Goal: Task Accomplishment & Management: Manage account settings

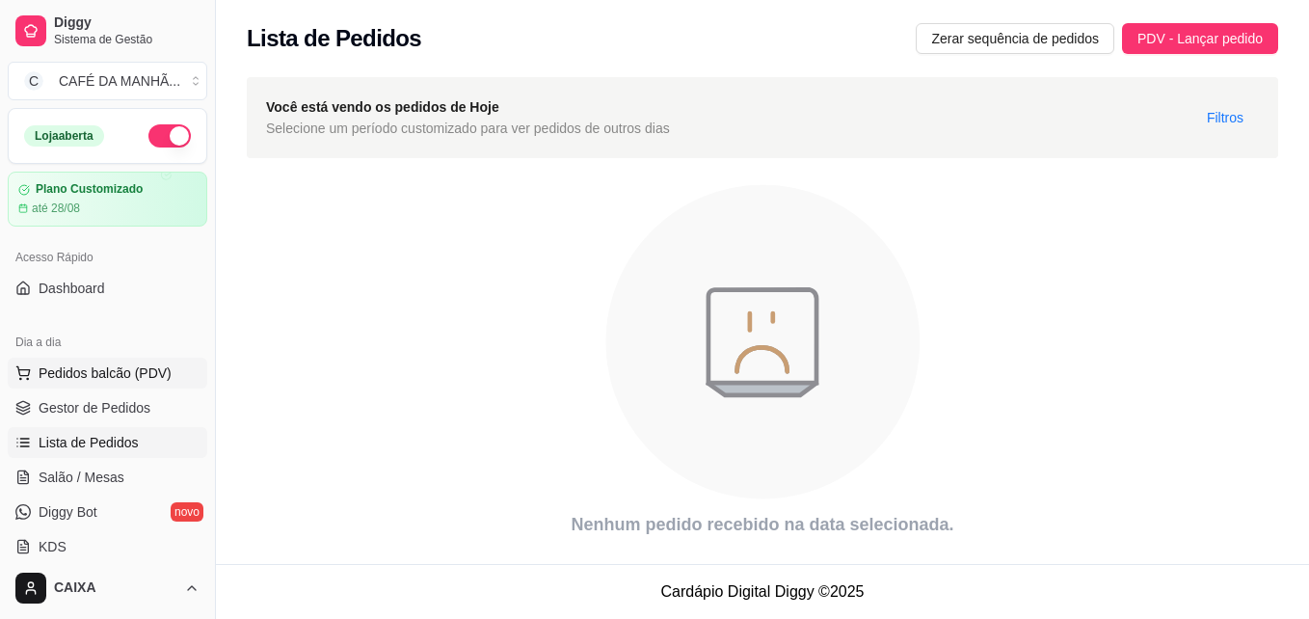
click at [135, 366] on span "Pedidos balcão (PDV)" at bounding box center [105, 372] width 133 height 19
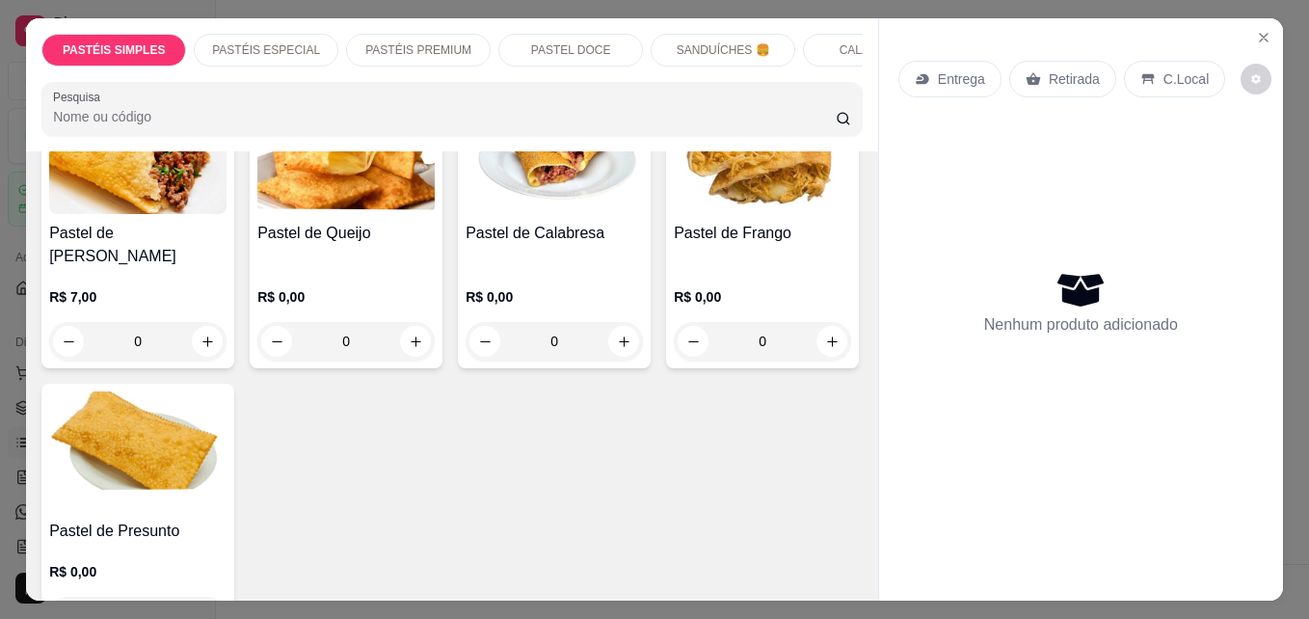
scroll to position [193, 0]
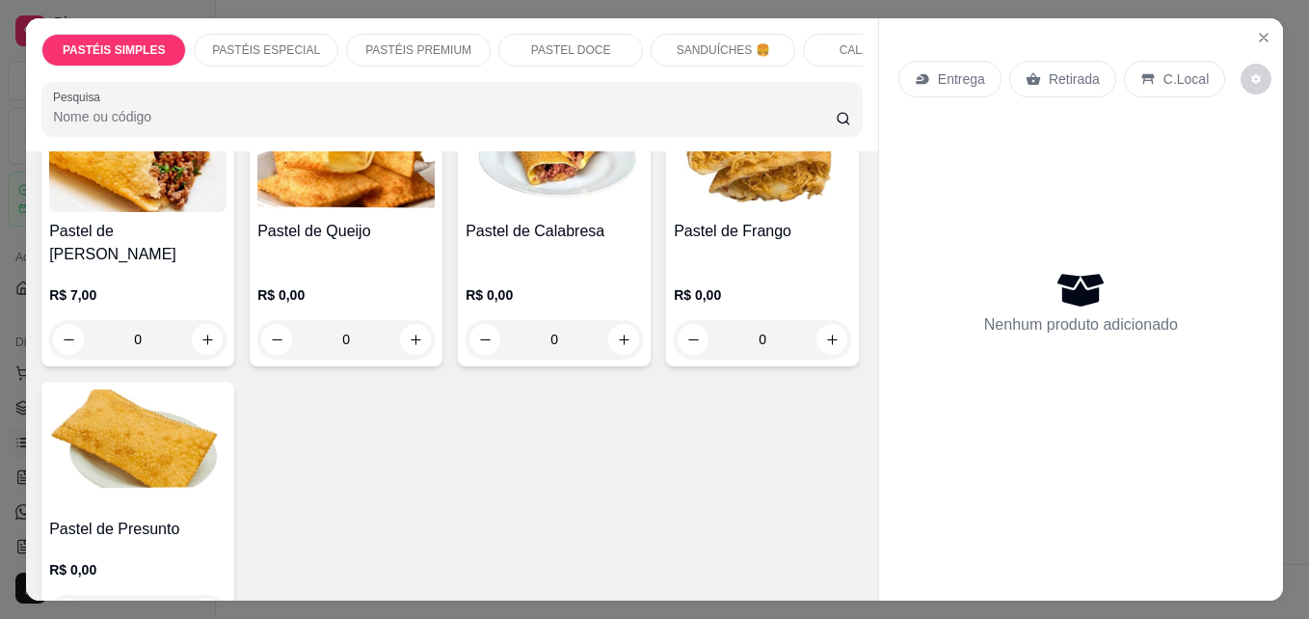
click at [757, 42] on p "SANDUÍCHES 🍔" at bounding box center [723, 49] width 93 height 15
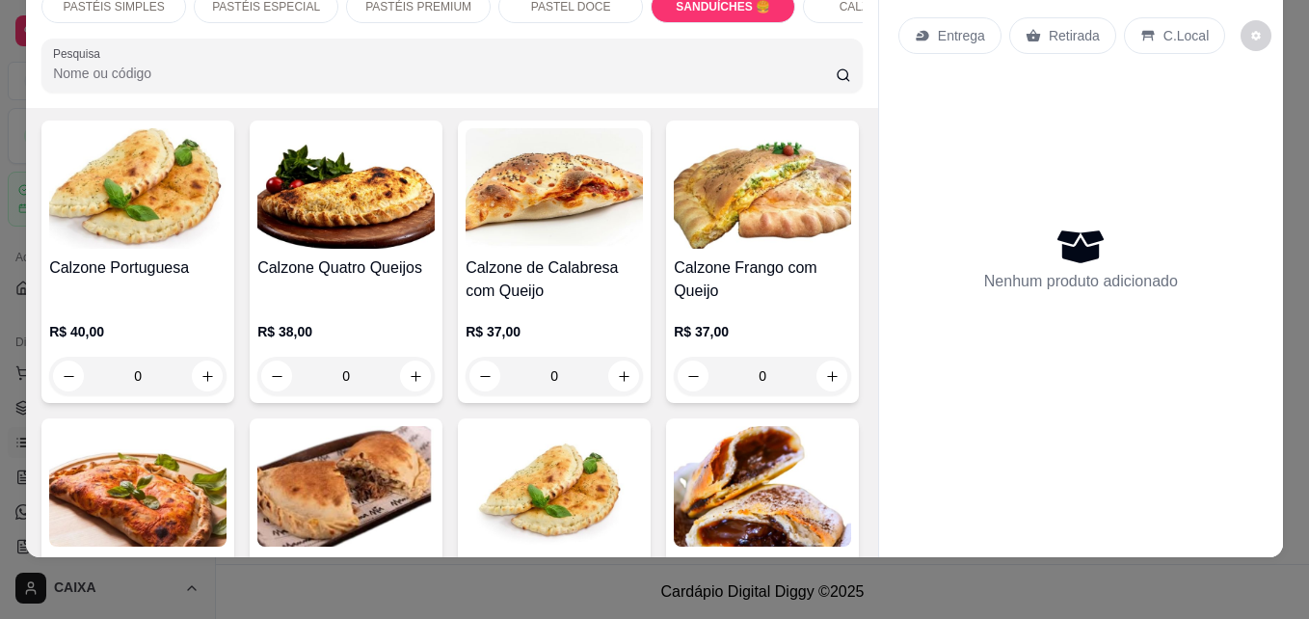
scroll to position [3490, 0]
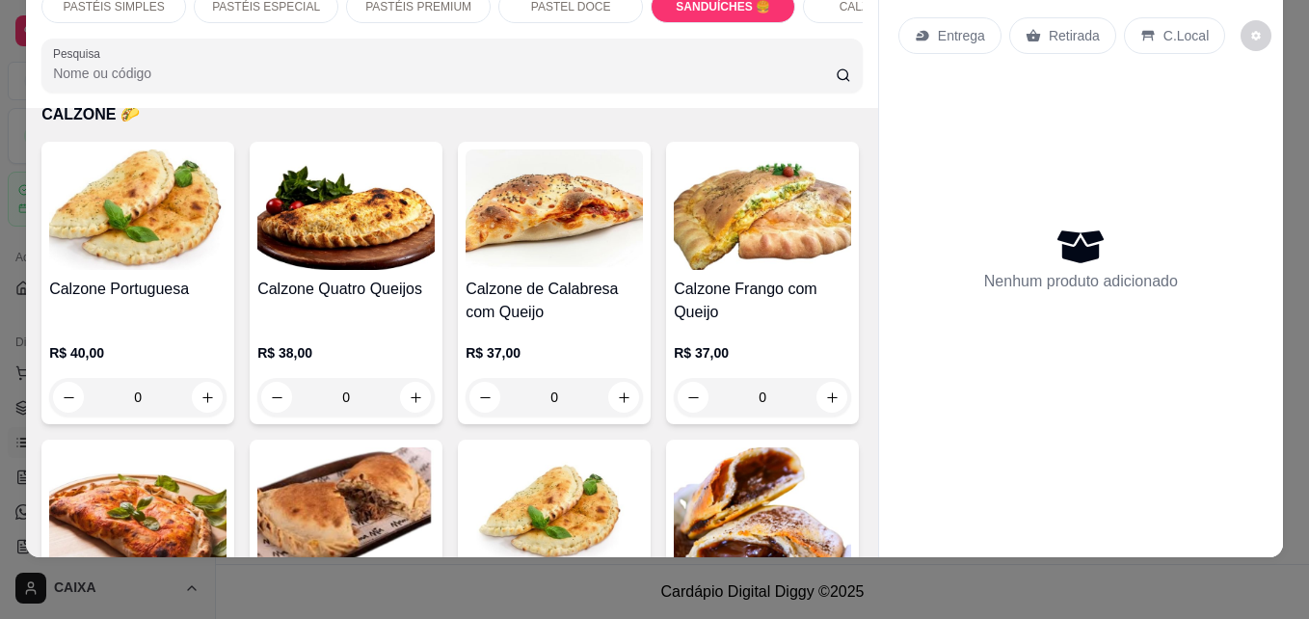
click at [978, 563] on div "PASTÉIS SIMPLES PASTÉIS ESPECIAL PASTÉIS PREMIUM PASTEL DOCE SANDUÍCHES 🍔 CALZO…" at bounding box center [654, 309] width 1309 height 619
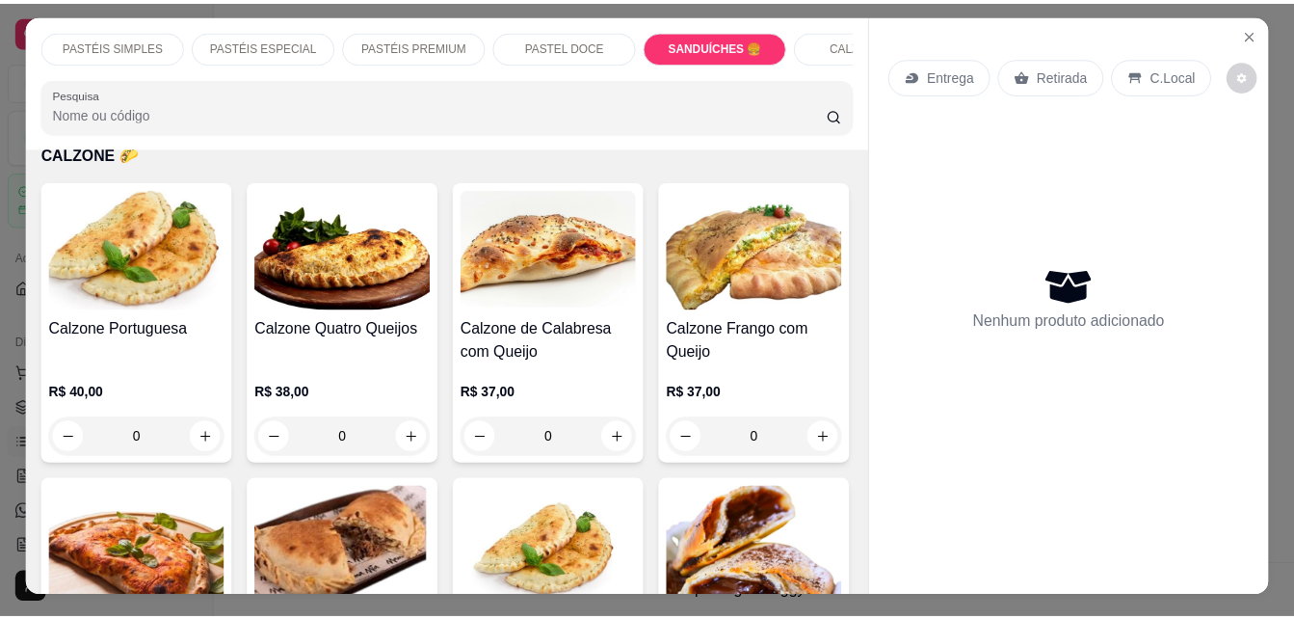
scroll to position [0, 0]
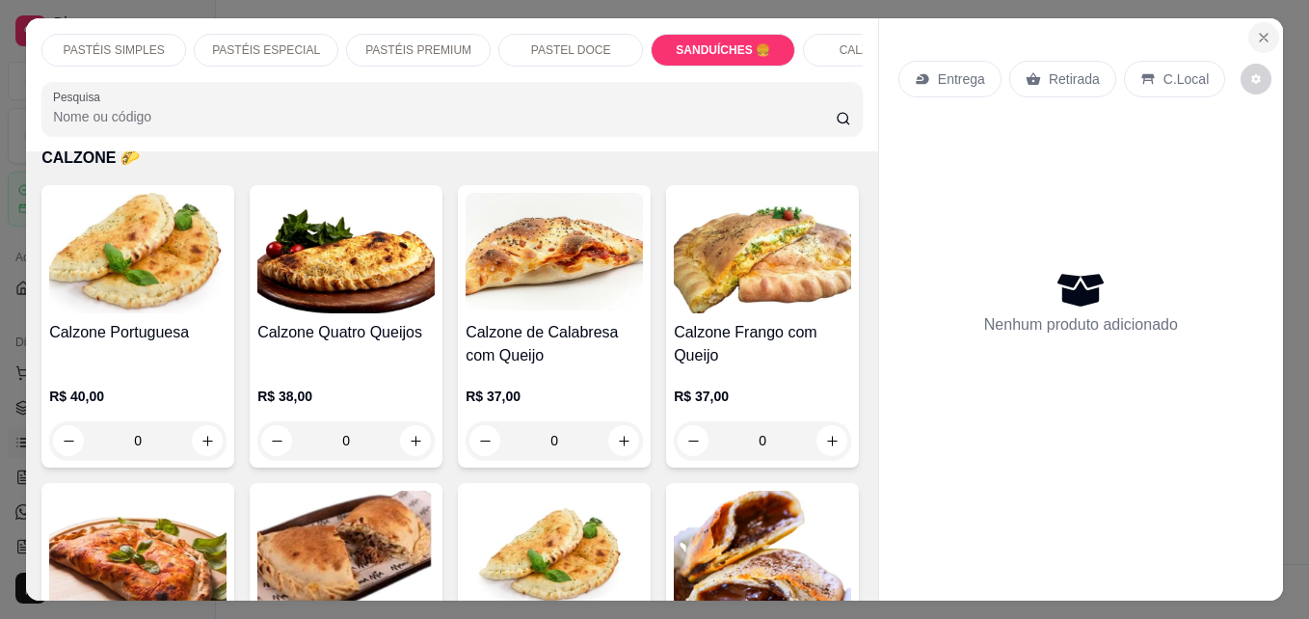
click at [1256, 30] on icon "Close" at bounding box center [1263, 37] width 15 height 15
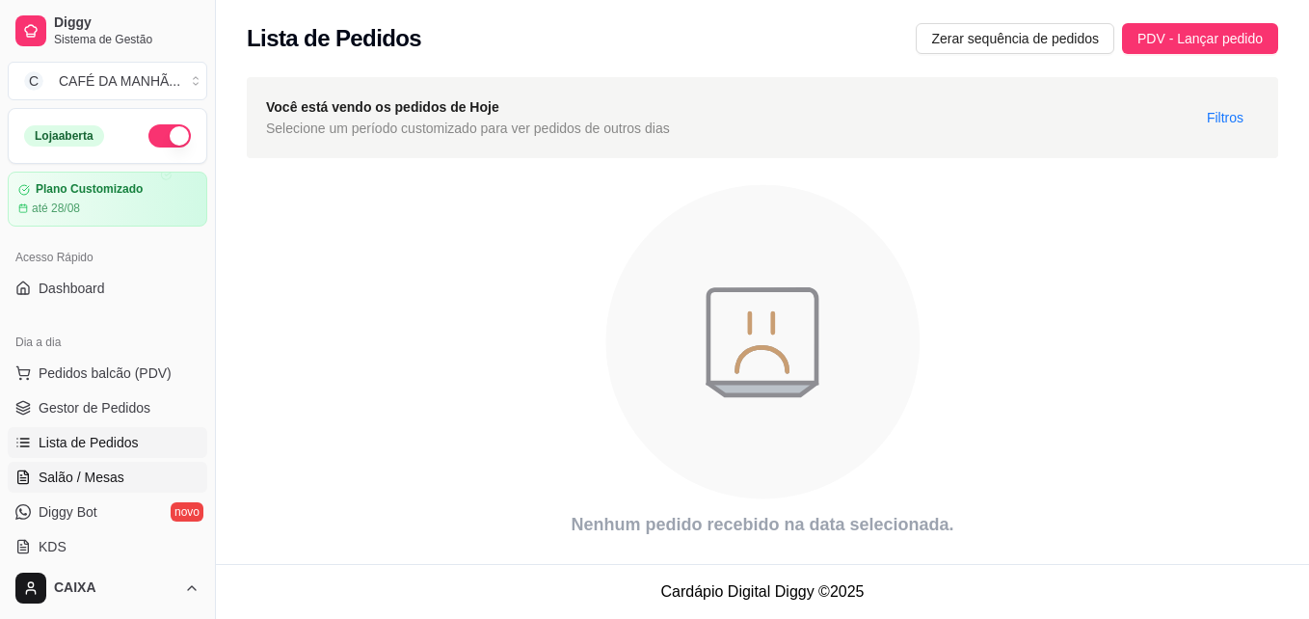
click at [115, 477] on span "Salão / Mesas" at bounding box center [82, 476] width 86 height 19
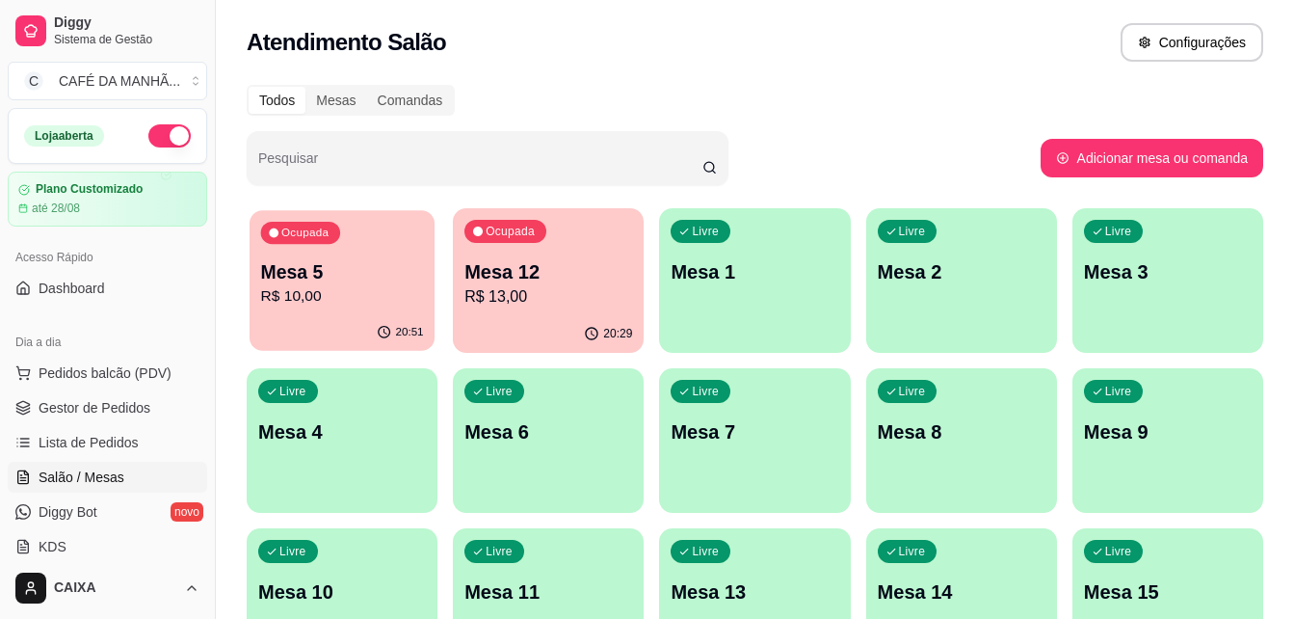
click at [354, 309] on div "Ocupada Mesa 5 R$ 10,00" at bounding box center [342, 262] width 185 height 104
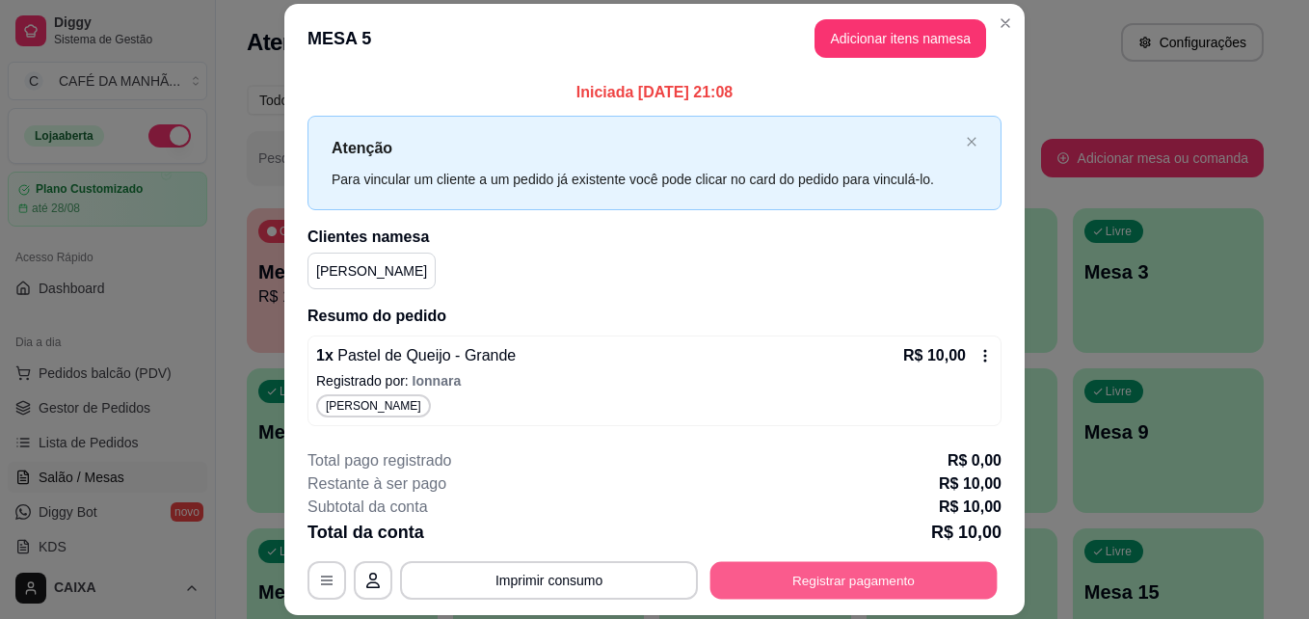
click at [803, 581] on button "Registrar pagamento" at bounding box center [853, 580] width 287 height 38
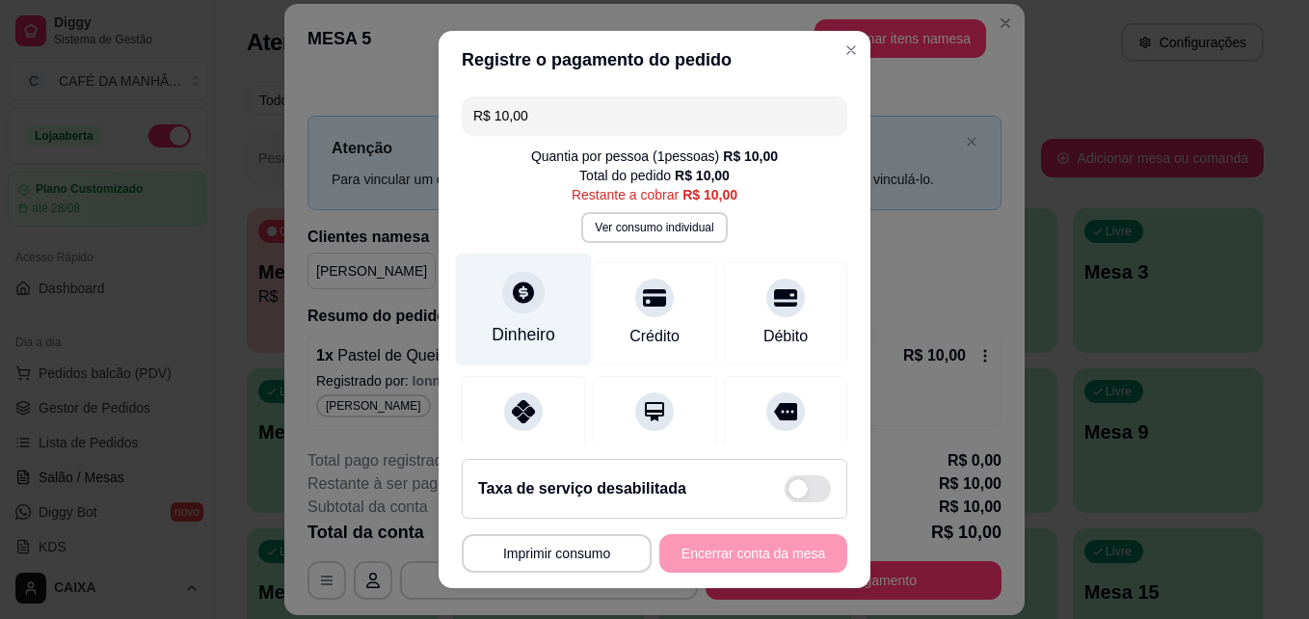
click at [491, 332] on div "Dinheiro" at bounding box center [523, 334] width 64 height 25
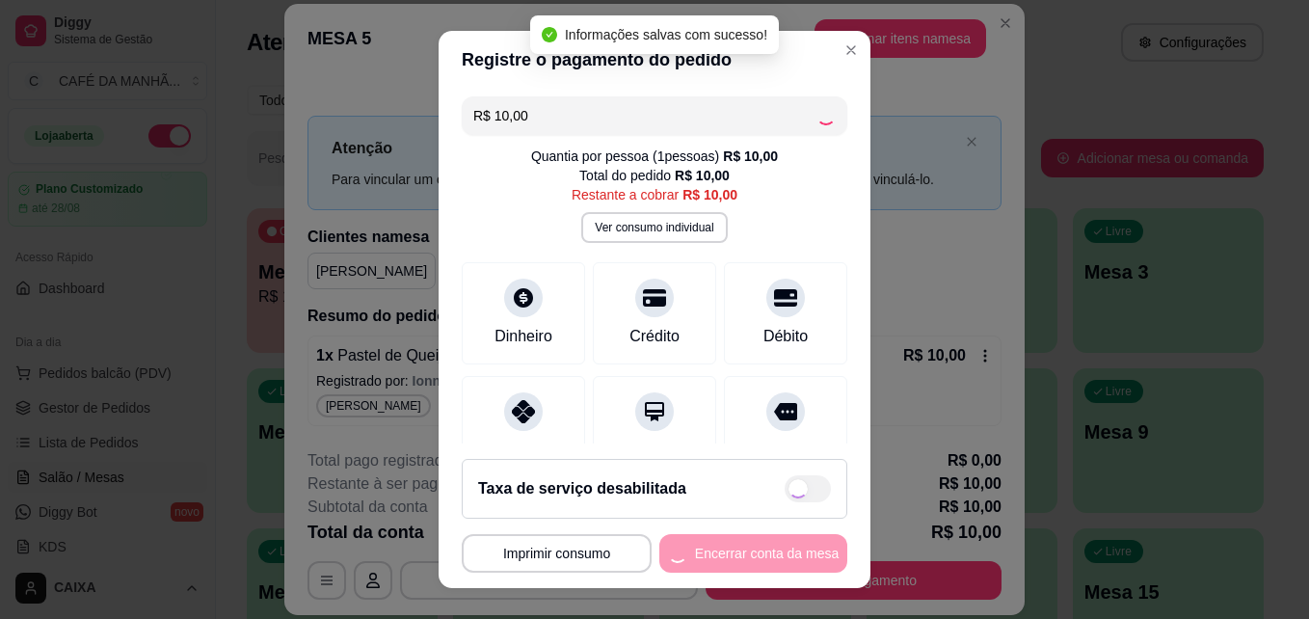
type input "R$ 0,00"
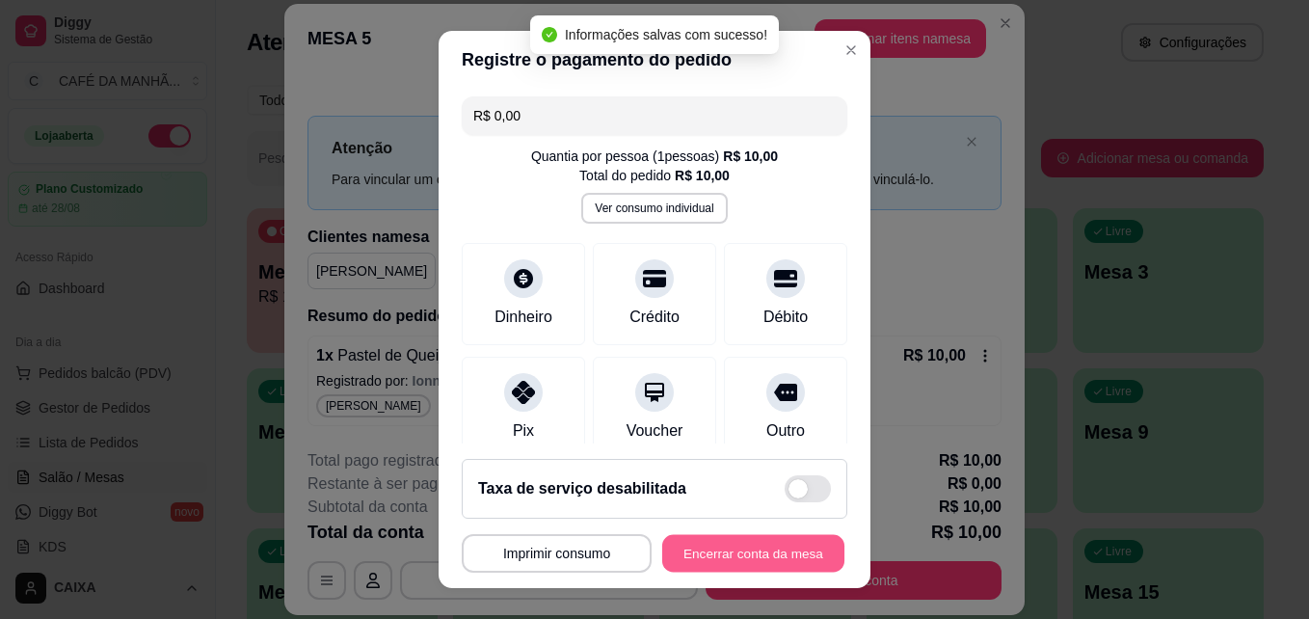
click at [763, 562] on button "Encerrar conta da mesa" at bounding box center [753, 554] width 182 height 38
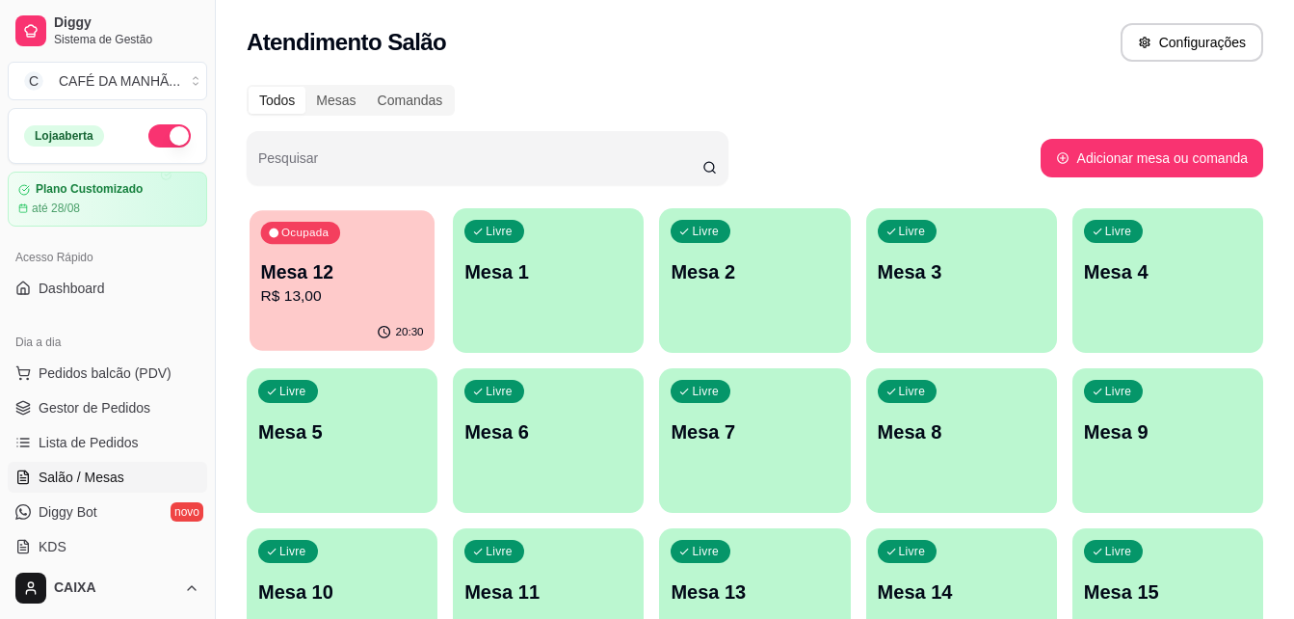
click at [333, 309] on div "Ocupada Mesa 12 R$ 13,00" at bounding box center [342, 262] width 185 height 104
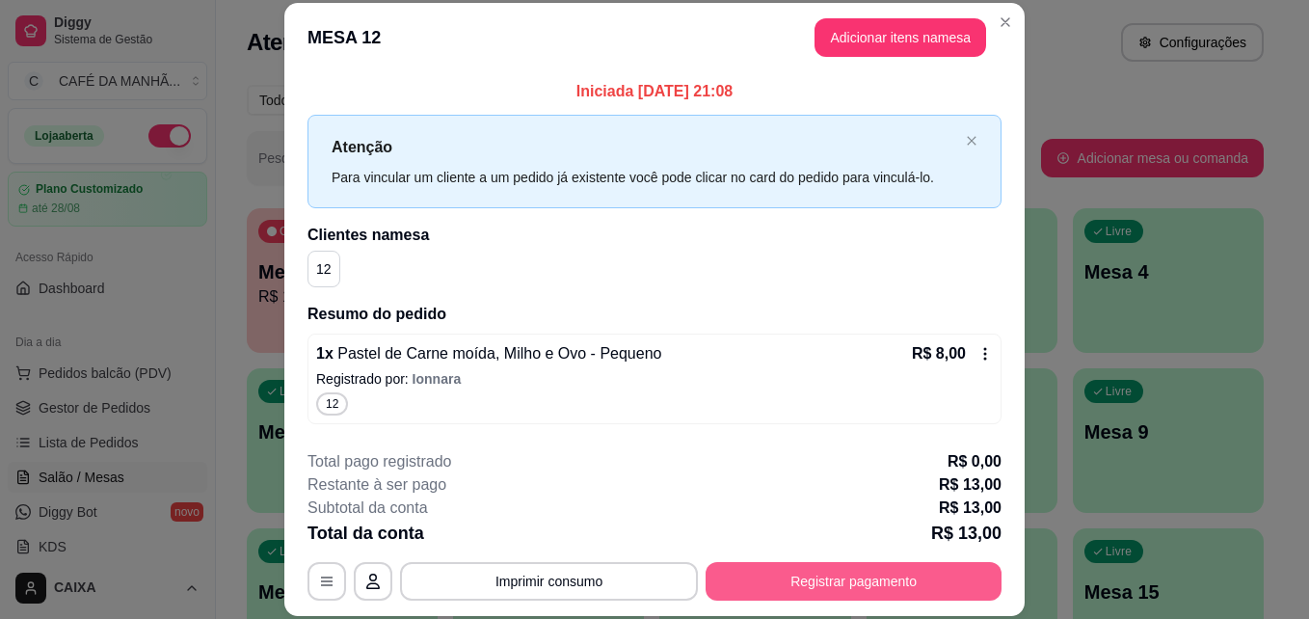
click at [726, 578] on button "Registrar pagamento" at bounding box center [853, 581] width 296 height 39
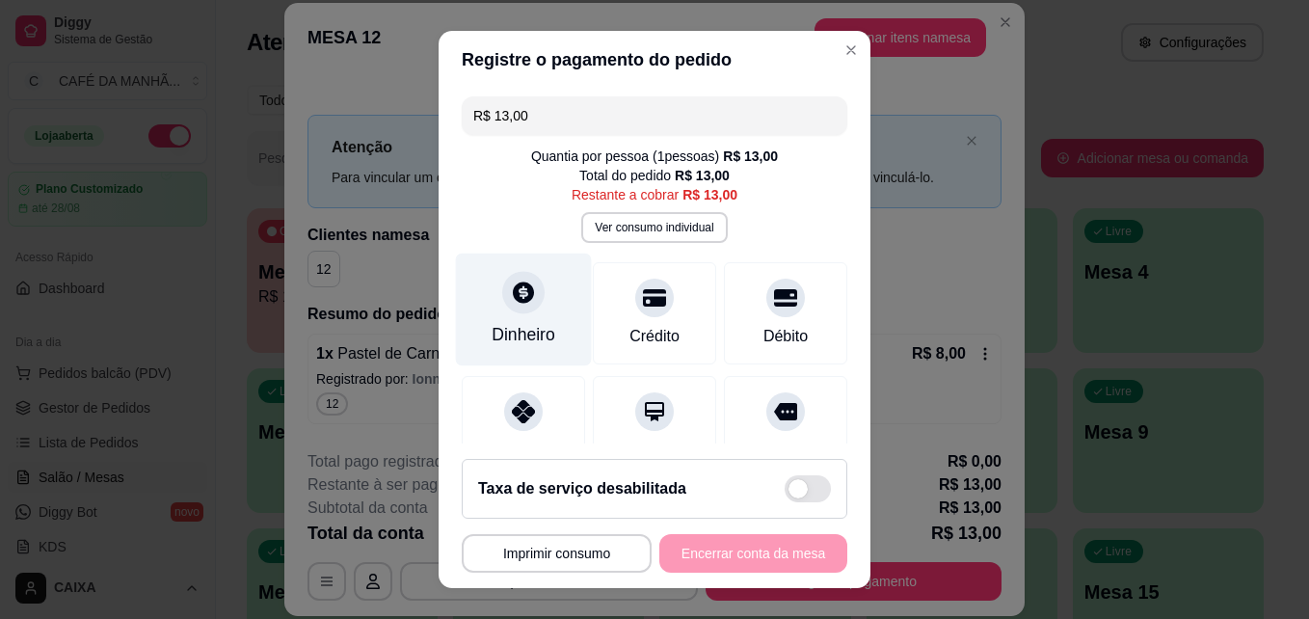
click at [502, 302] on div at bounding box center [523, 293] width 42 height 42
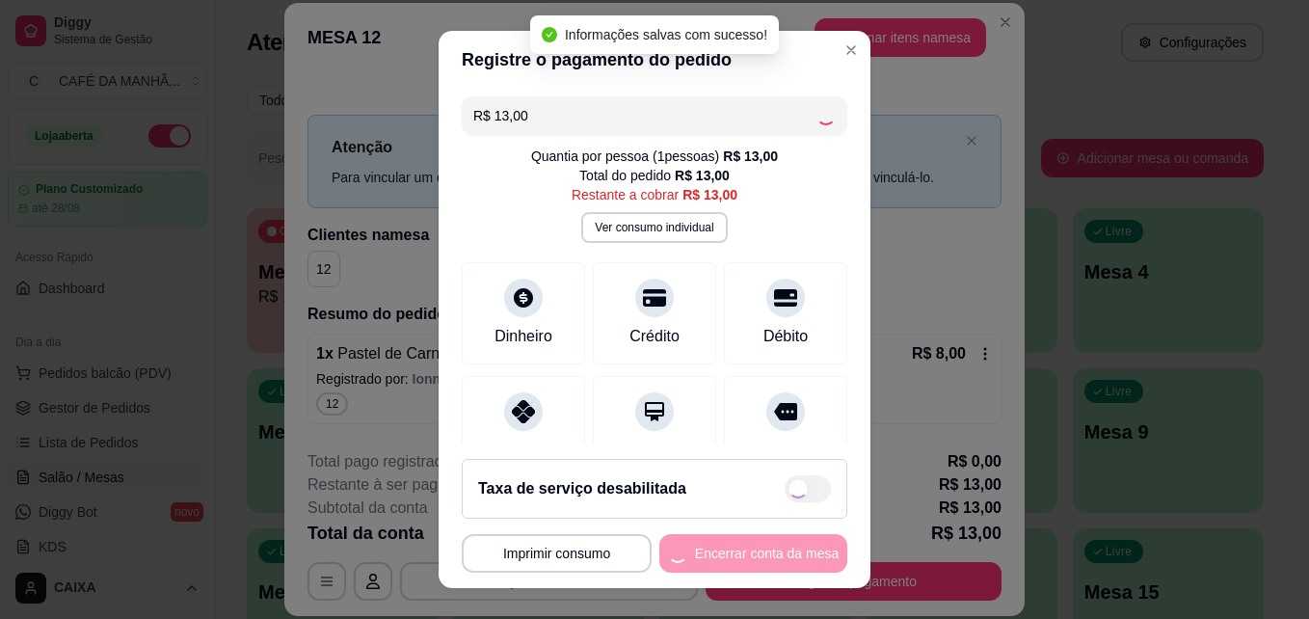
type input "R$ 0,00"
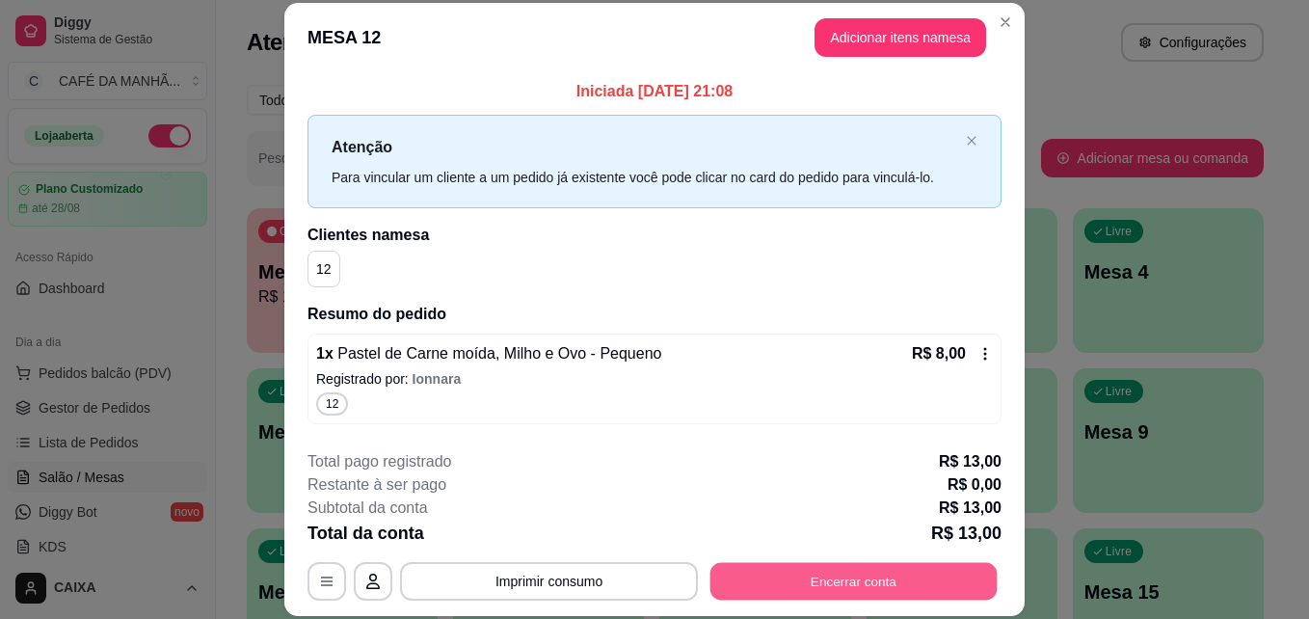
click at [807, 579] on button "Encerrar conta" at bounding box center [853, 581] width 287 height 38
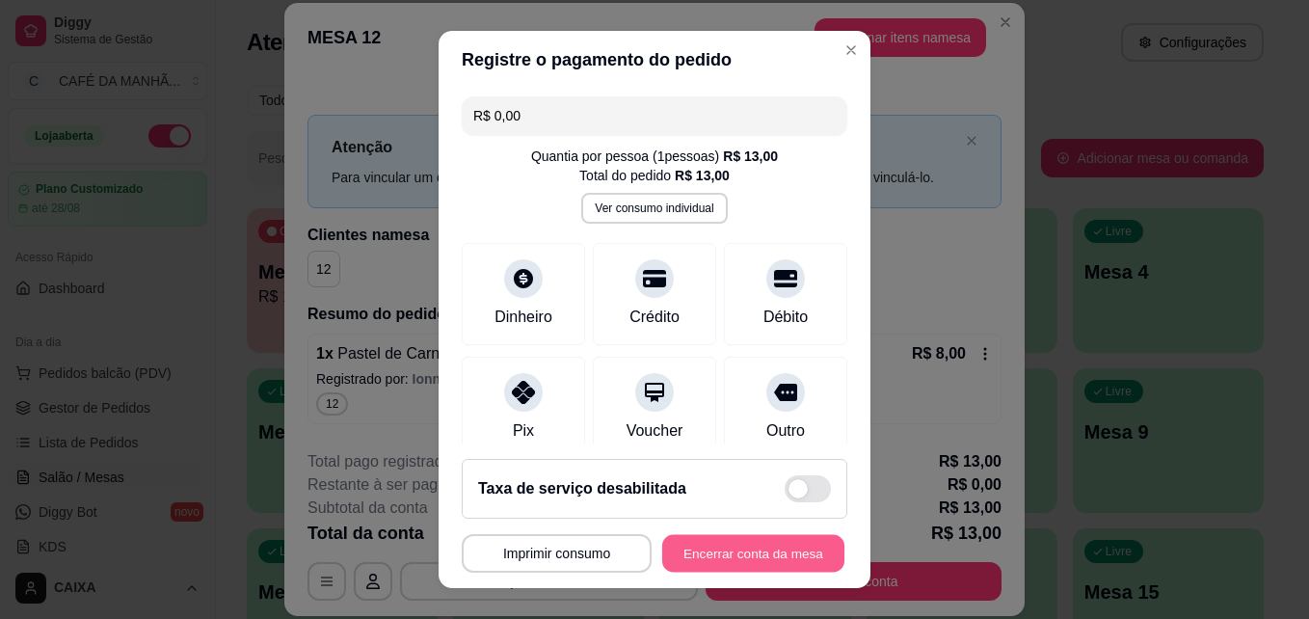
click at [743, 556] on button "Encerrar conta da mesa" at bounding box center [753, 554] width 182 height 38
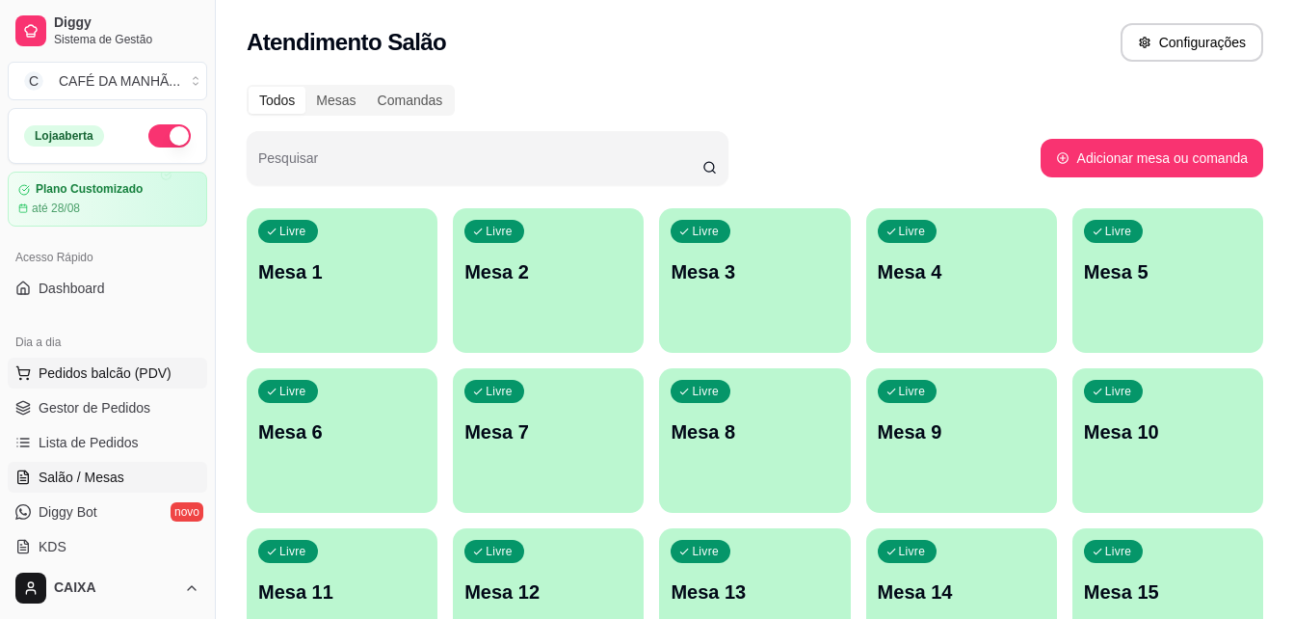
click at [131, 373] on span "Pedidos balcão (PDV)" at bounding box center [105, 372] width 133 height 19
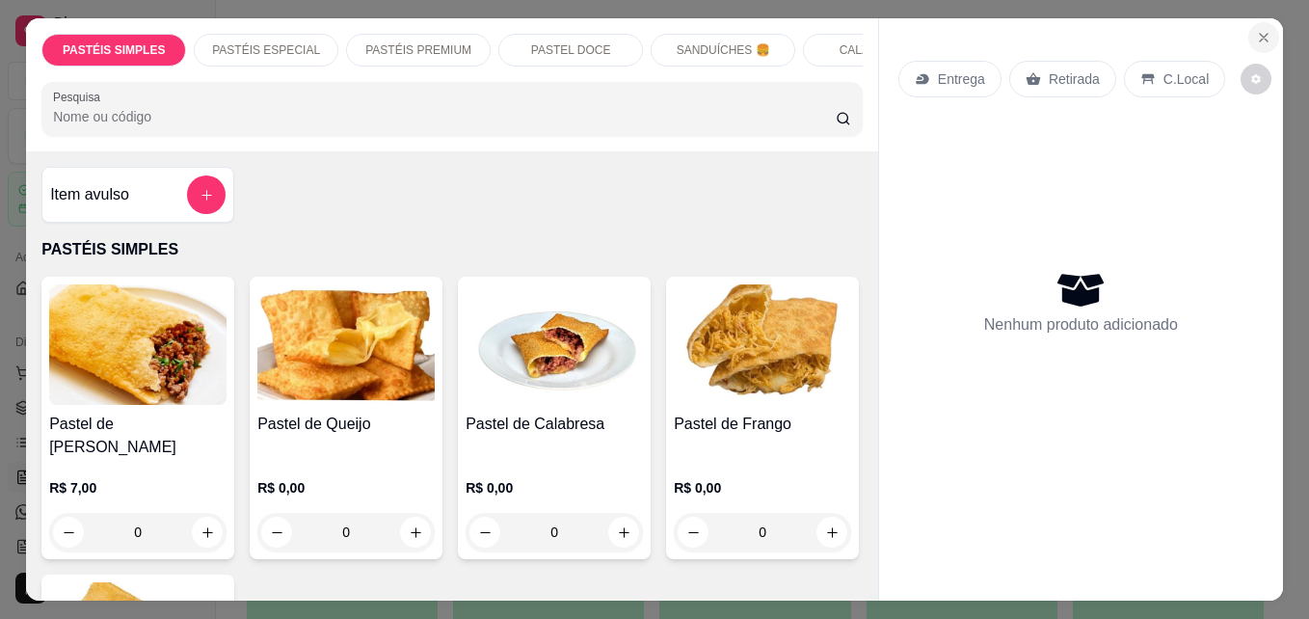
click at [1256, 30] on icon "Close" at bounding box center [1263, 37] width 15 height 15
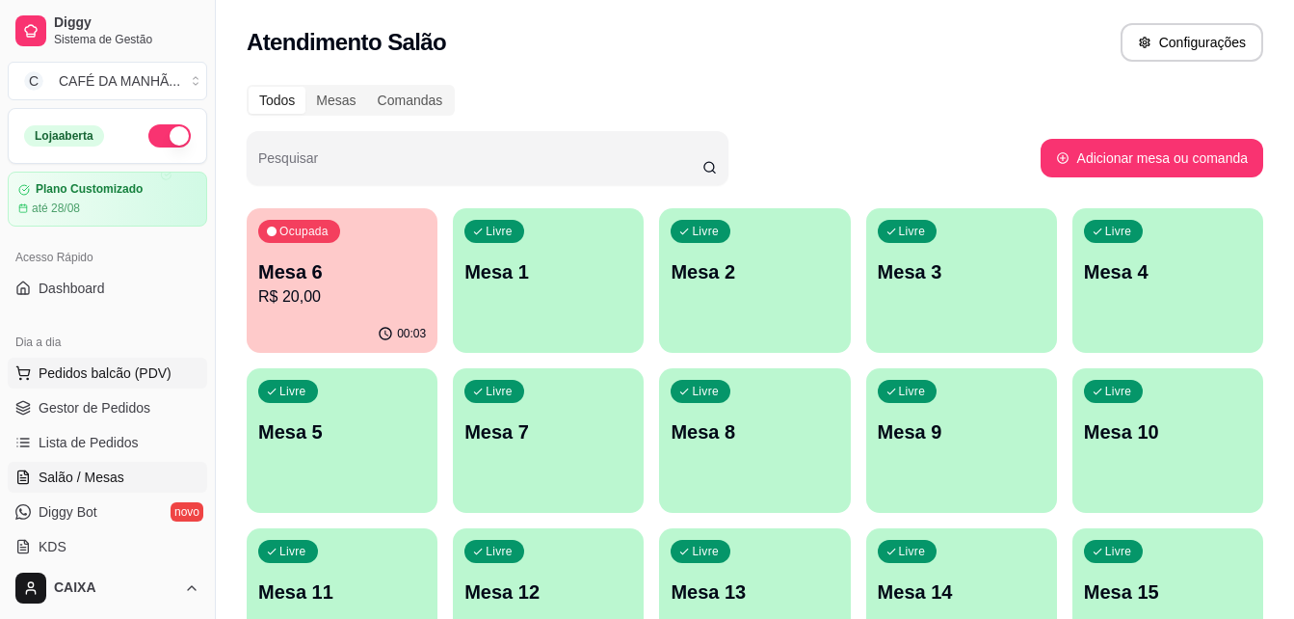
click at [150, 379] on span "Pedidos balcão (PDV)" at bounding box center [105, 372] width 133 height 19
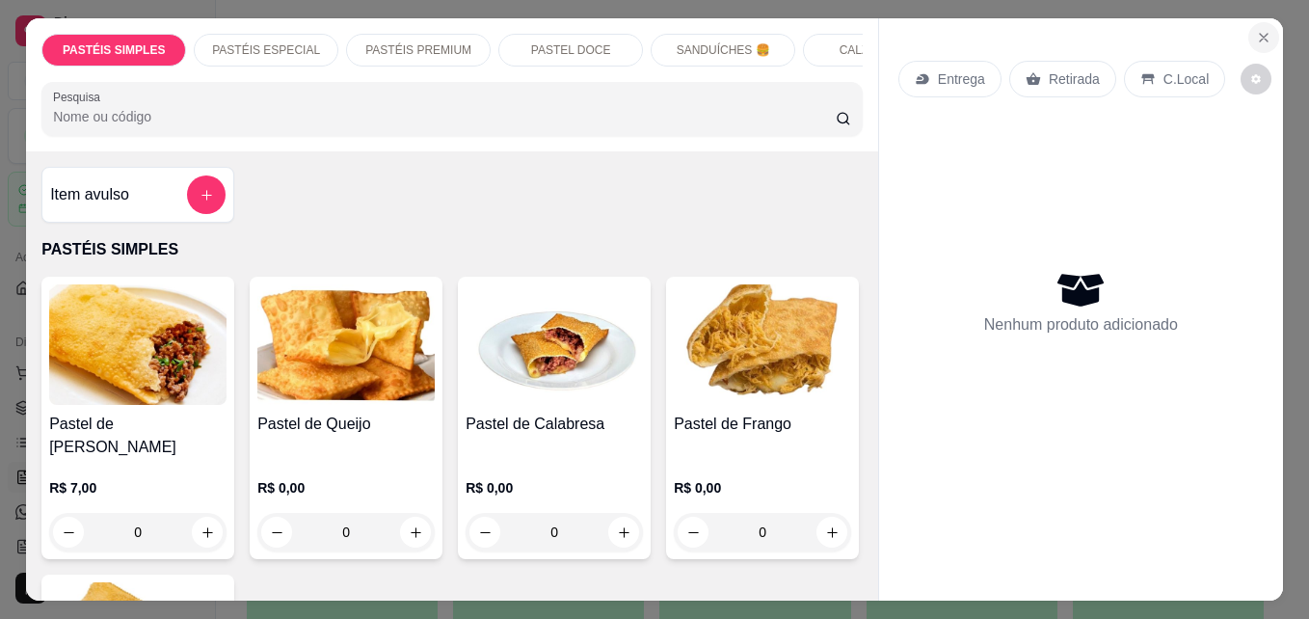
click at [1248, 28] on button "Close" at bounding box center [1263, 37] width 31 height 31
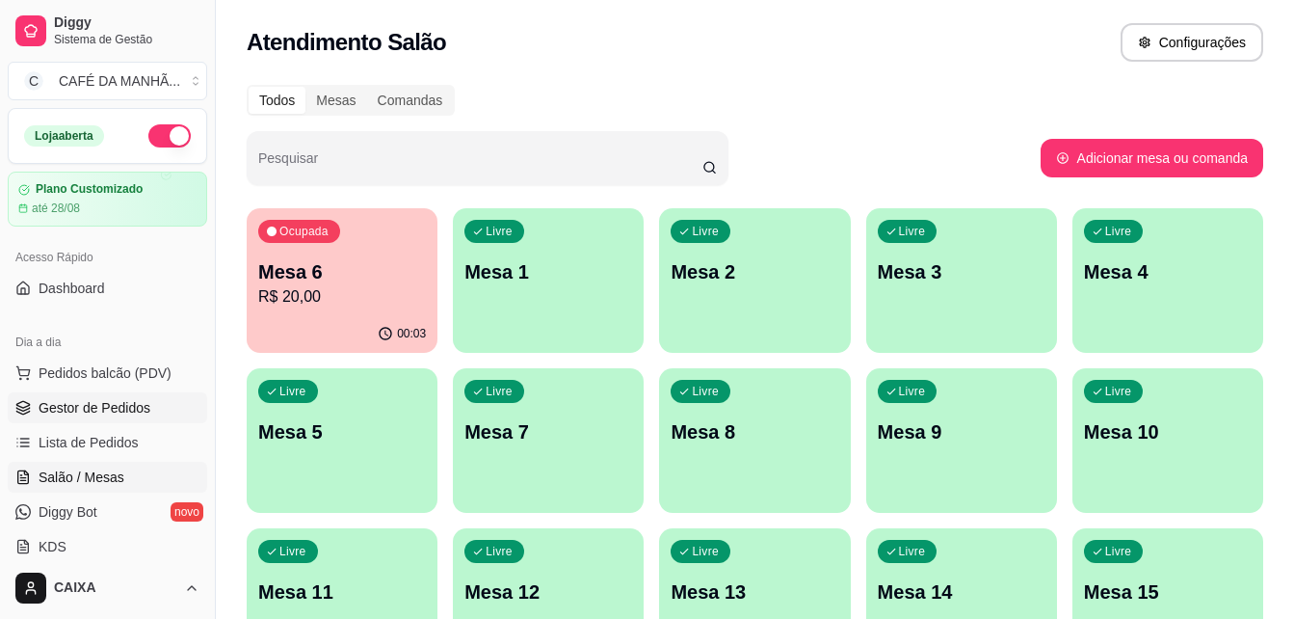
click at [159, 419] on link "Gestor de Pedidos" at bounding box center [107, 407] width 199 height 31
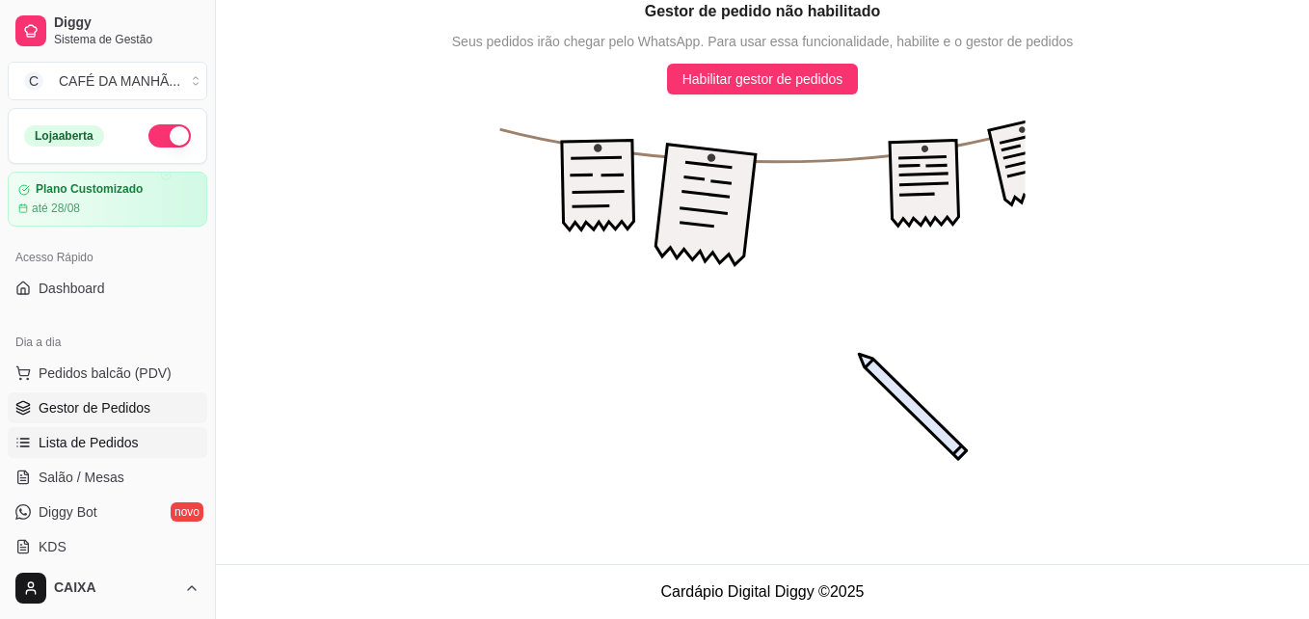
click at [88, 450] on span "Lista de Pedidos" at bounding box center [89, 442] width 100 height 19
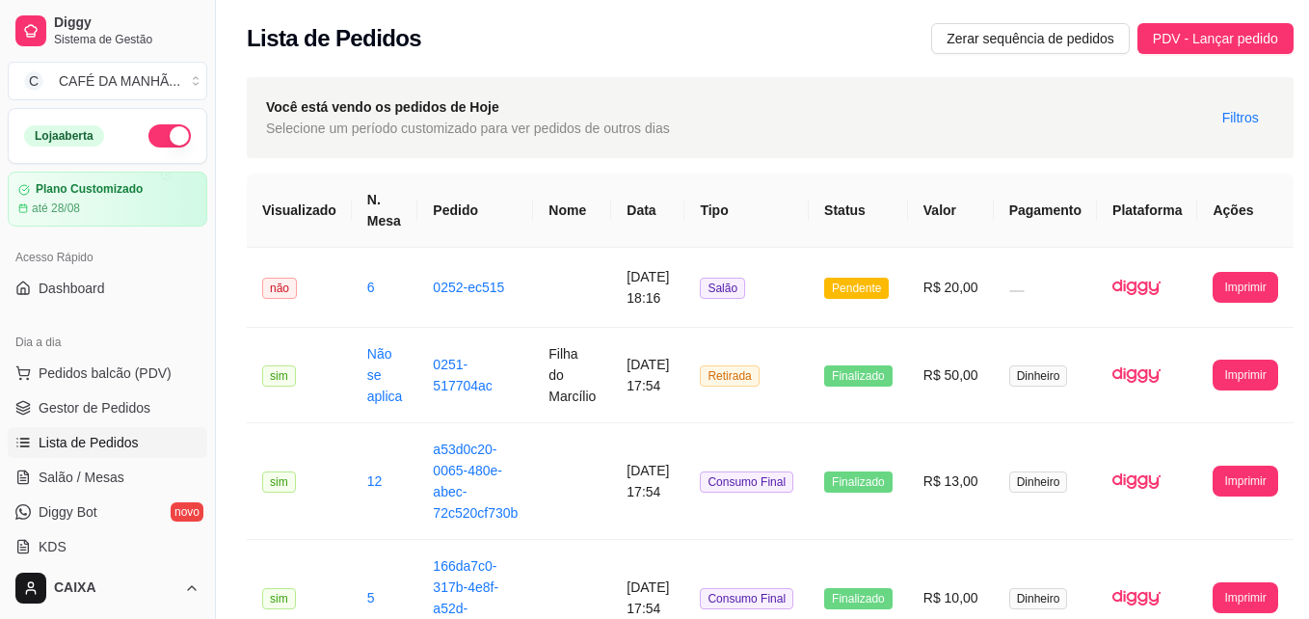
click at [53, 441] on span "Lista de Pedidos" at bounding box center [89, 442] width 100 height 19
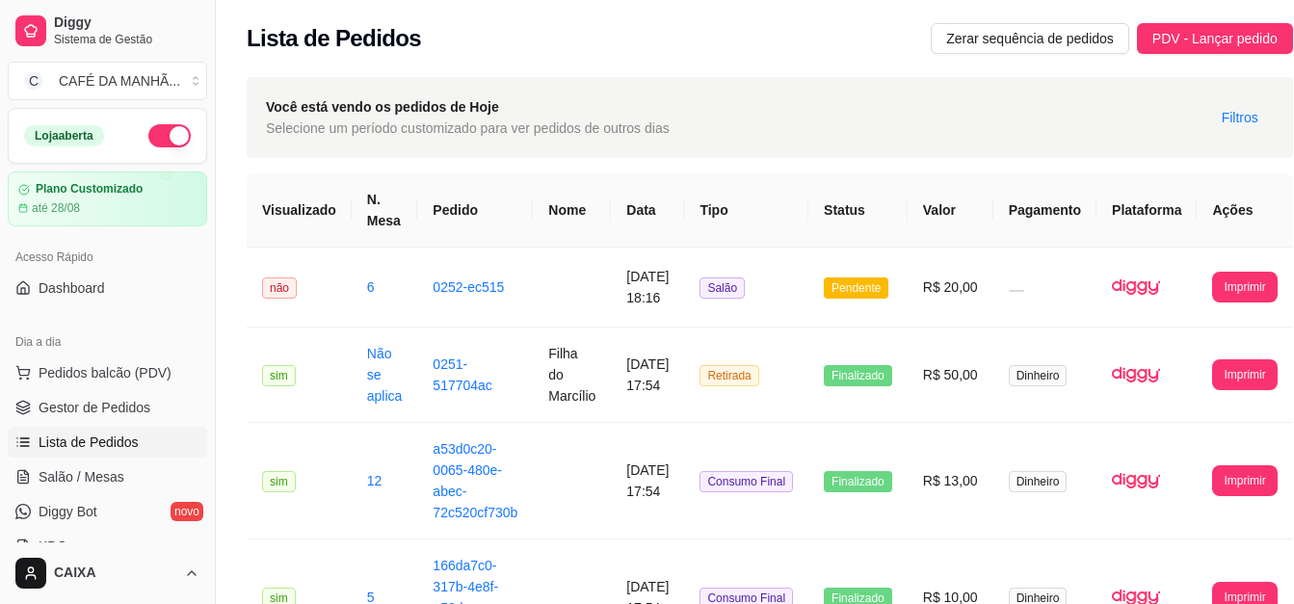
click at [113, 440] on span "Lista de Pedidos" at bounding box center [89, 442] width 100 height 19
click at [1231, 293] on button "Imprimir" at bounding box center [1244, 287] width 63 height 30
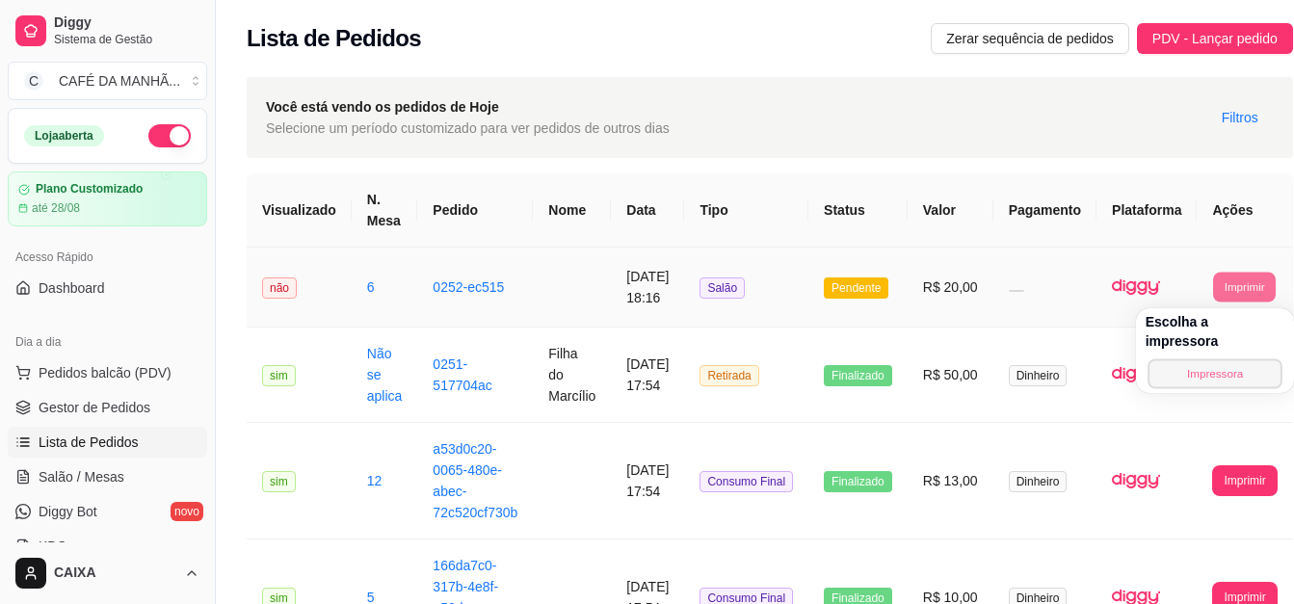
click at [1211, 358] on button "Impressora" at bounding box center [1215, 373] width 135 height 30
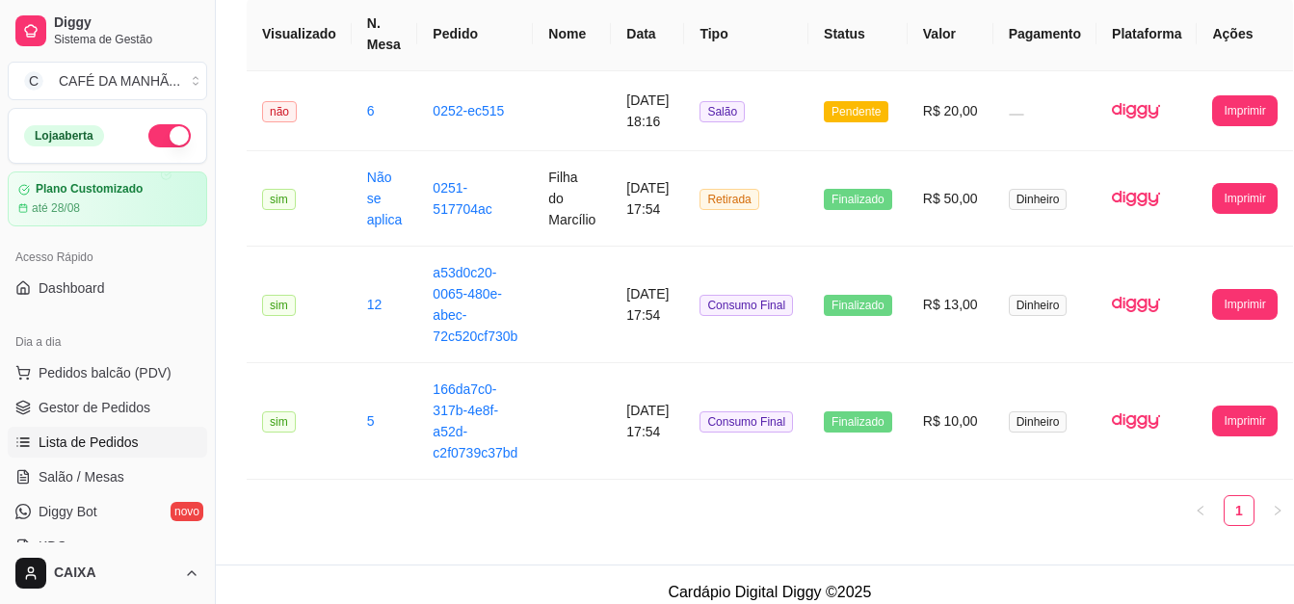
scroll to position [178, 0]
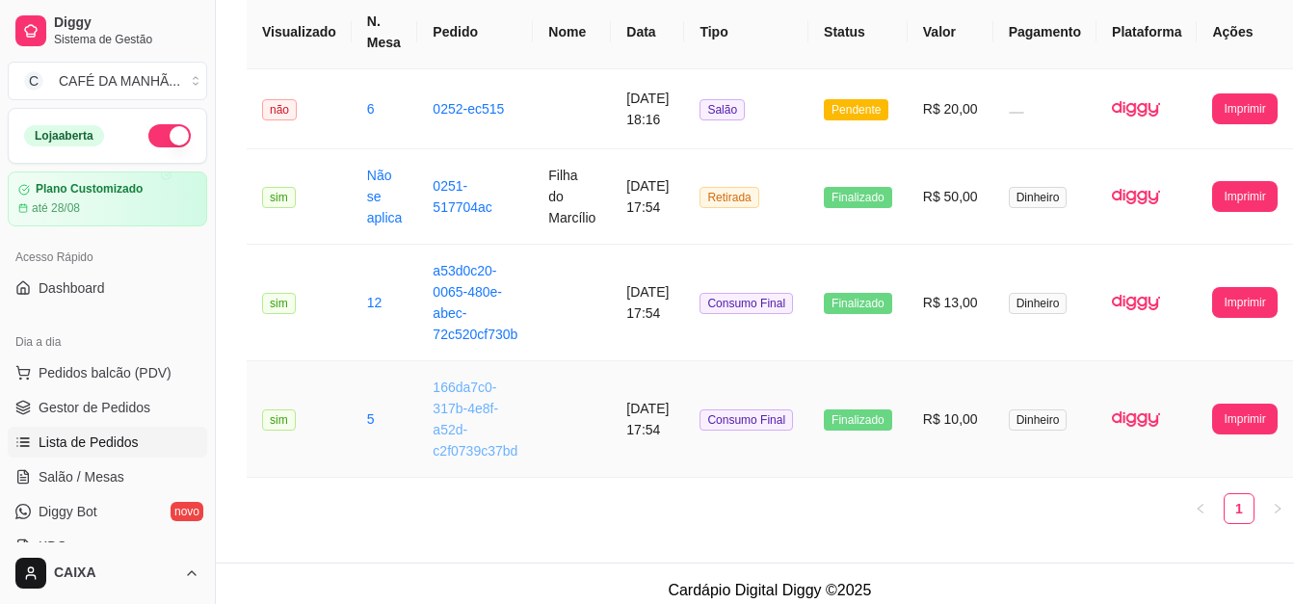
click at [457, 429] on link "166da7c0-317b-4e8f-a52d-c2f0739c37bd" at bounding box center [475, 419] width 85 height 79
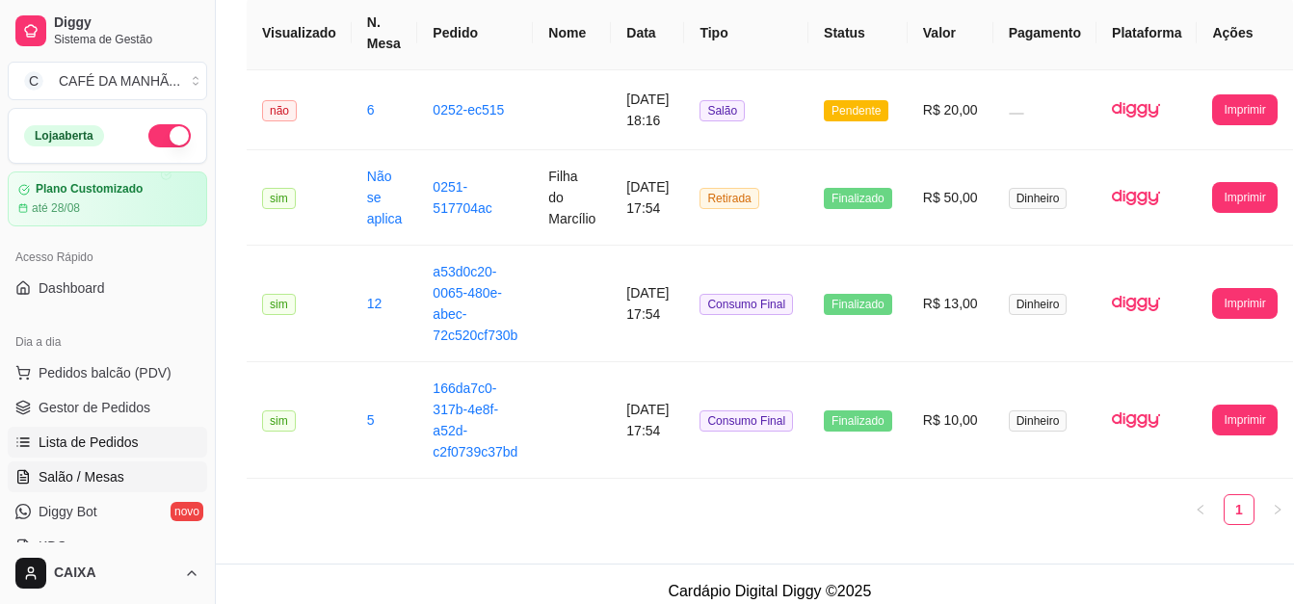
click at [80, 466] on link "Salão / Mesas" at bounding box center [107, 477] width 199 height 31
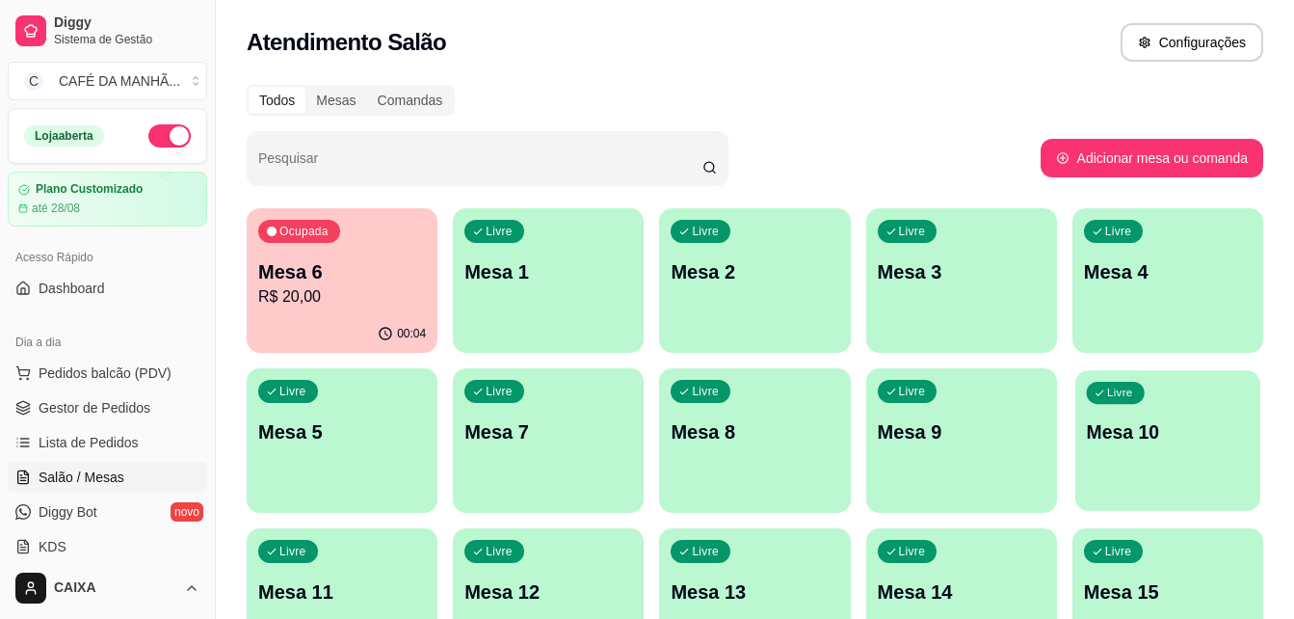
click at [1113, 427] on p "Mesa 10" at bounding box center [1167, 432] width 163 height 26
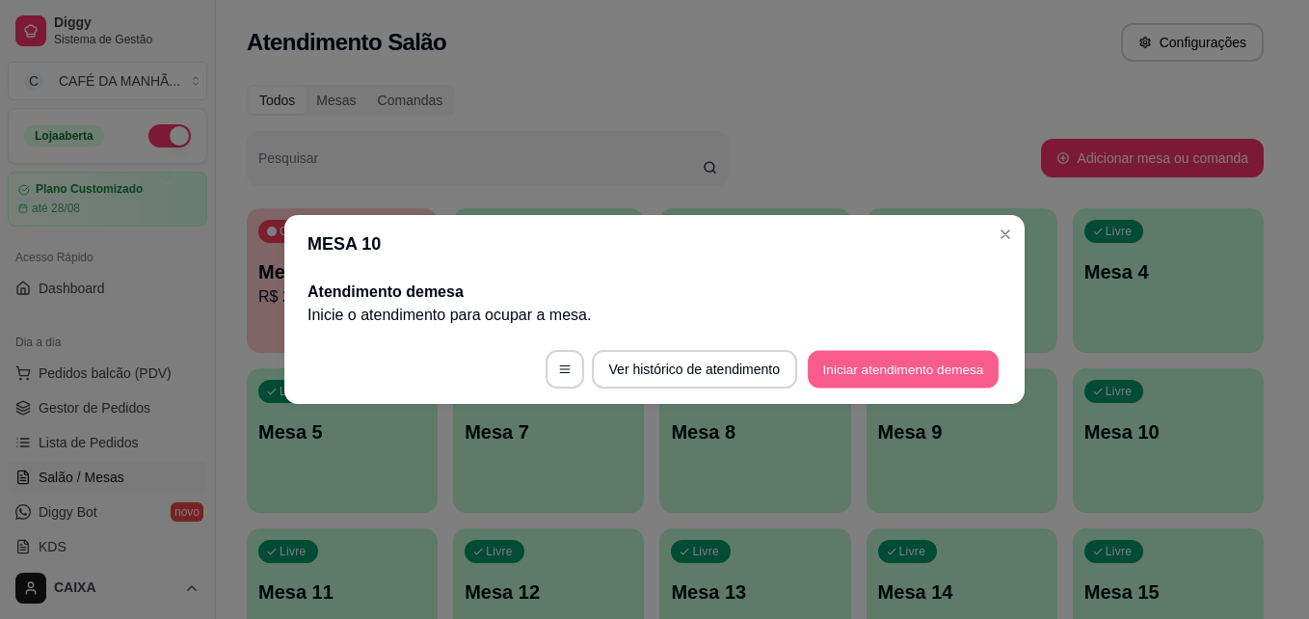
click at [846, 358] on button "Iniciar atendimento de mesa" at bounding box center [903, 370] width 191 height 38
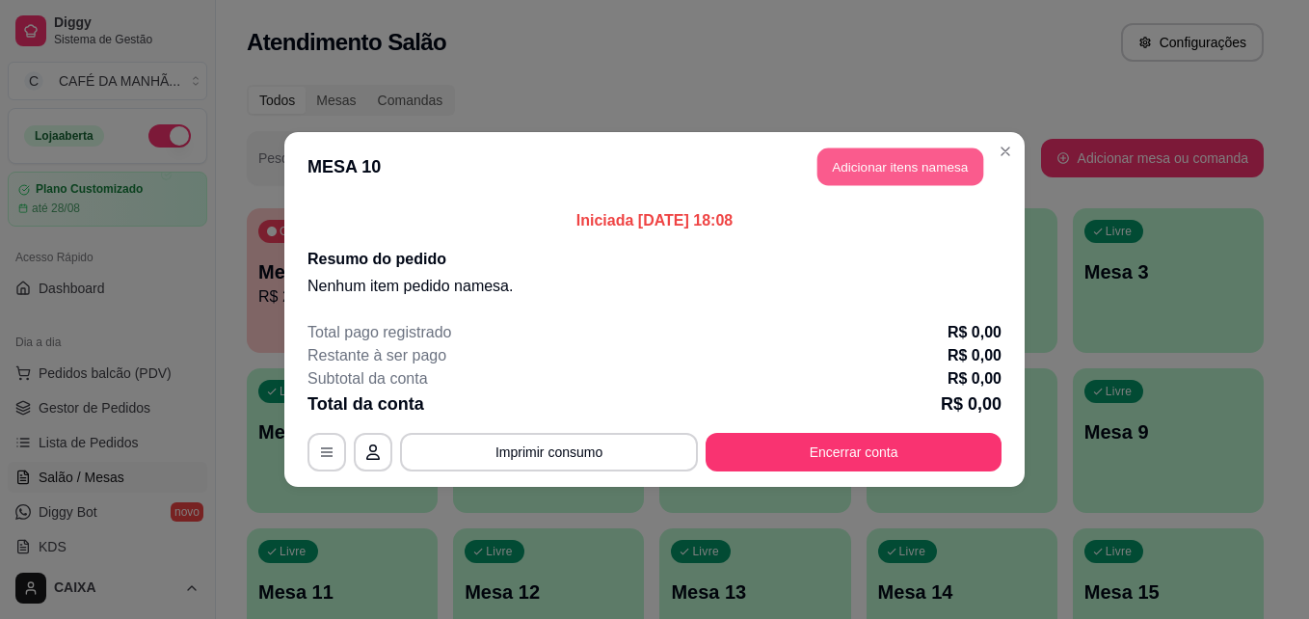
click at [884, 164] on button "Adicionar itens na mesa" at bounding box center [900, 167] width 166 height 38
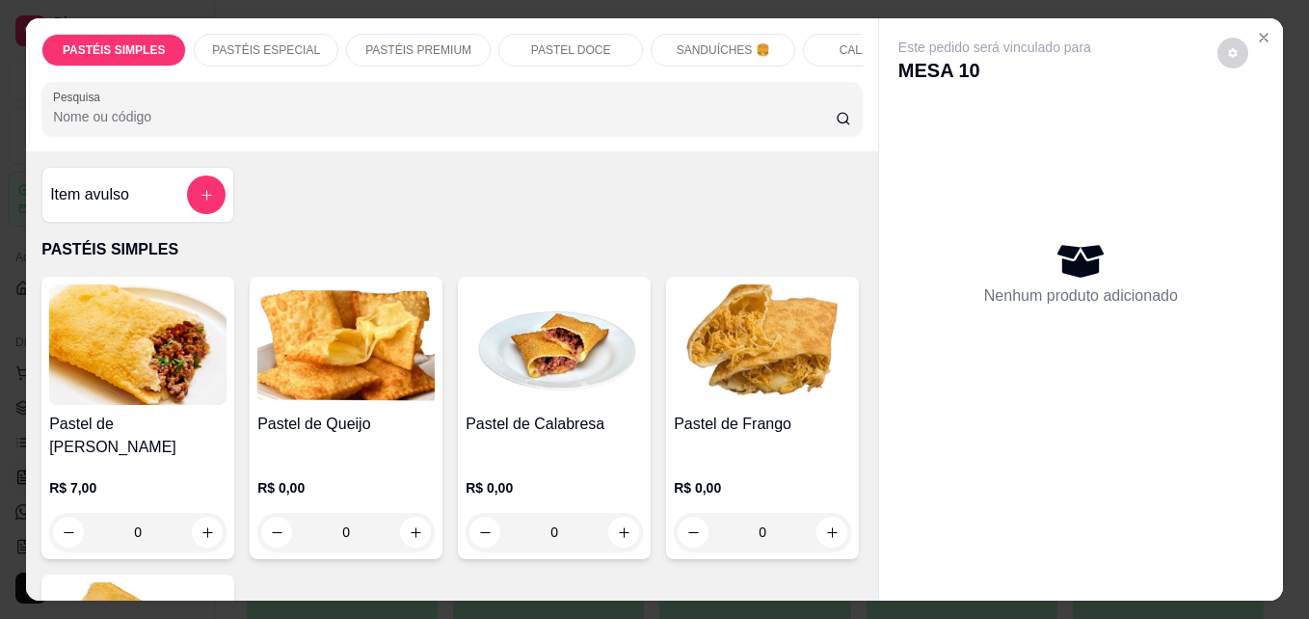
click at [170, 391] on img at bounding box center [137, 344] width 177 height 120
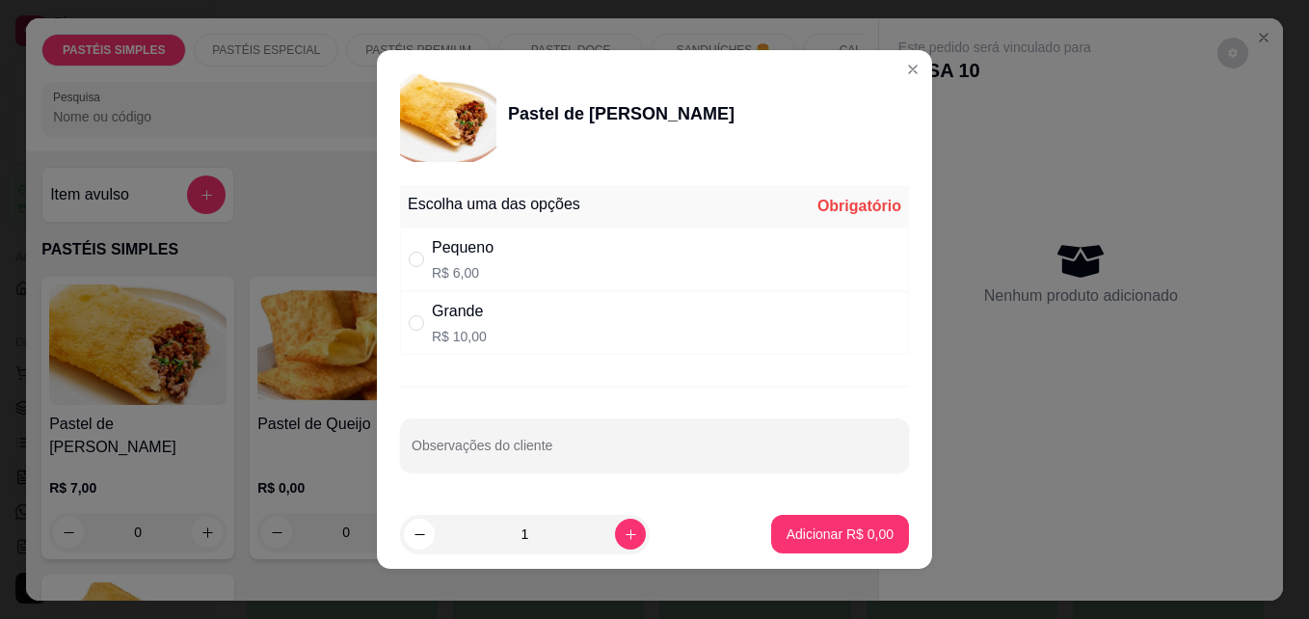
click at [459, 256] on div "Pequeno" at bounding box center [463, 247] width 62 height 23
radio input "true"
click at [787, 536] on p "Adicionar R$ 6,00" at bounding box center [839, 533] width 104 height 18
type input "1"
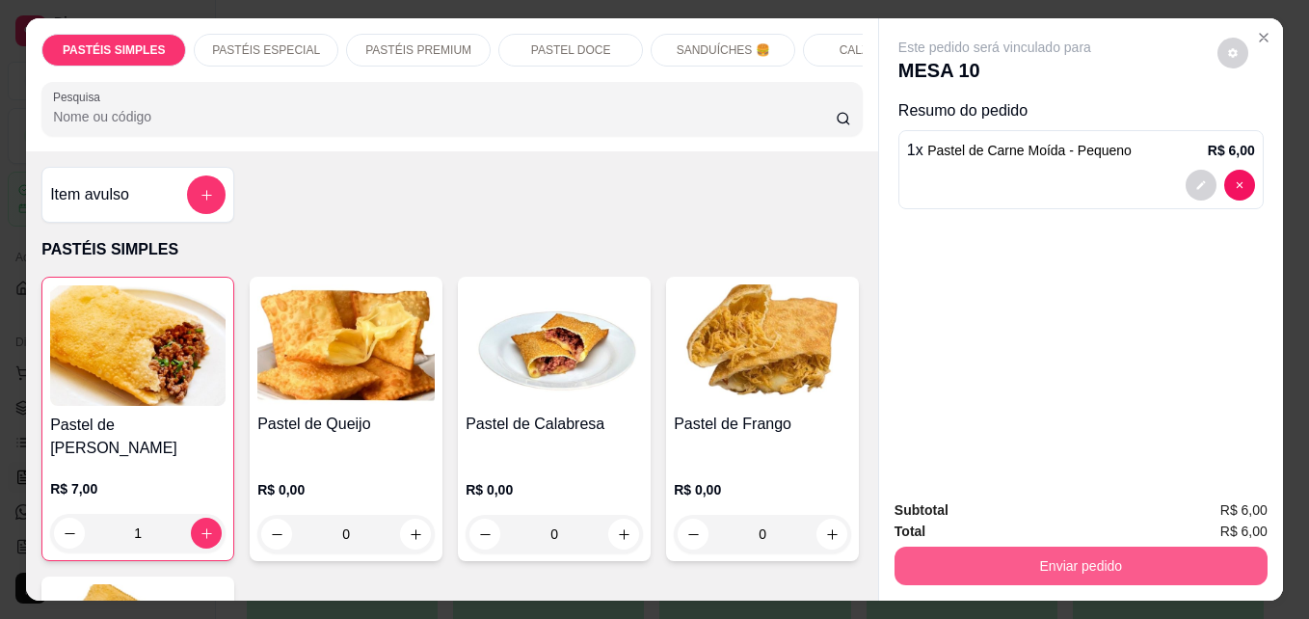
click at [1110, 558] on button "Enviar pedido" at bounding box center [1080, 565] width 373 height 39
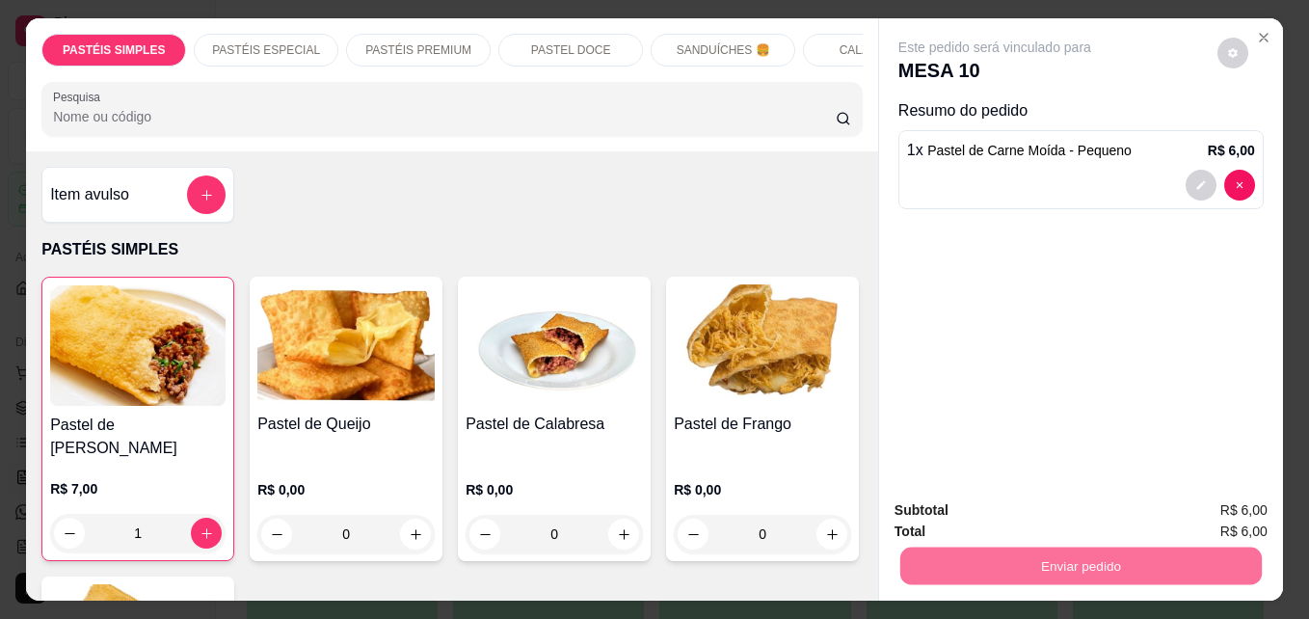
click at [1181, 499] on button "Sim, quero registrar" at bounding box center [1199, 510] width 139 height 36
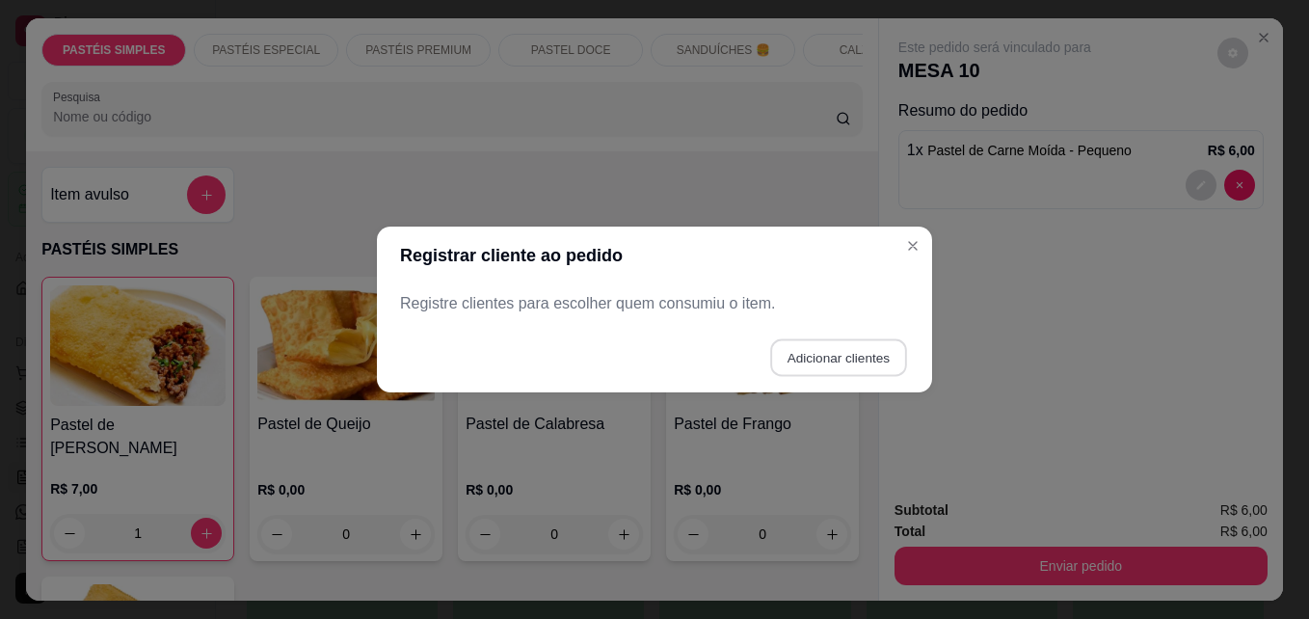
click at [840, 358] on button "Adicionar clientes" at bounding box center [838, 358] width 136 height 38
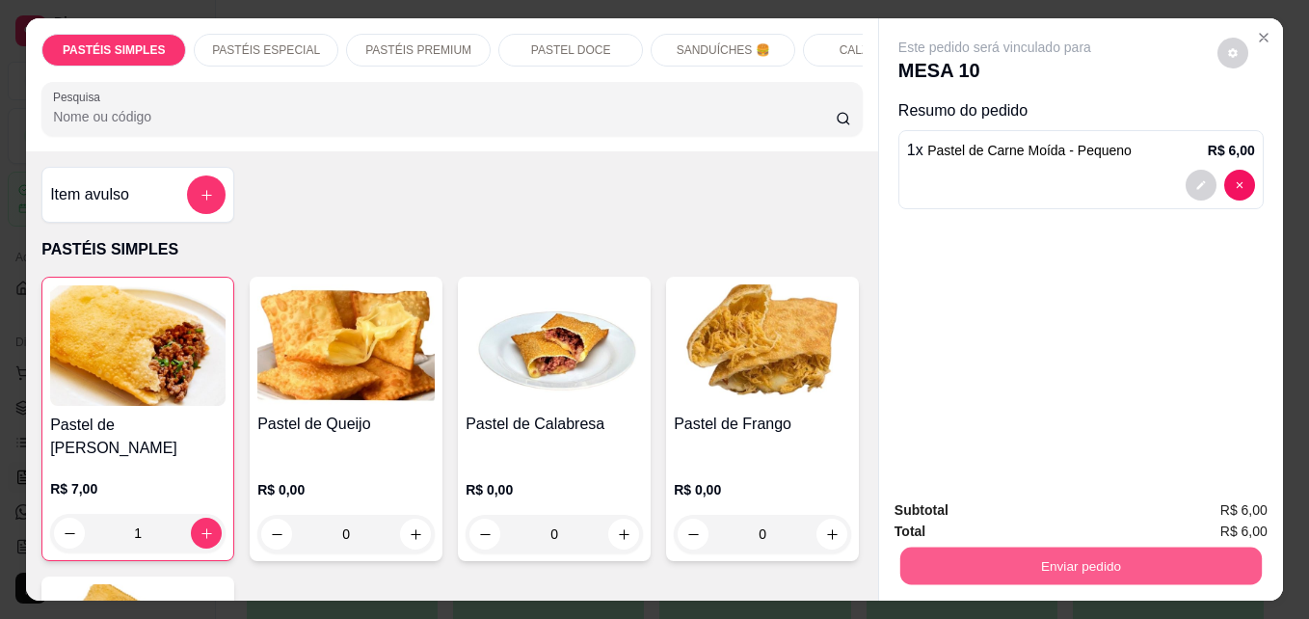
click at [1019, 562] on button "Enviar pedido" at bounding box center [1080, 565] width 361 height 38
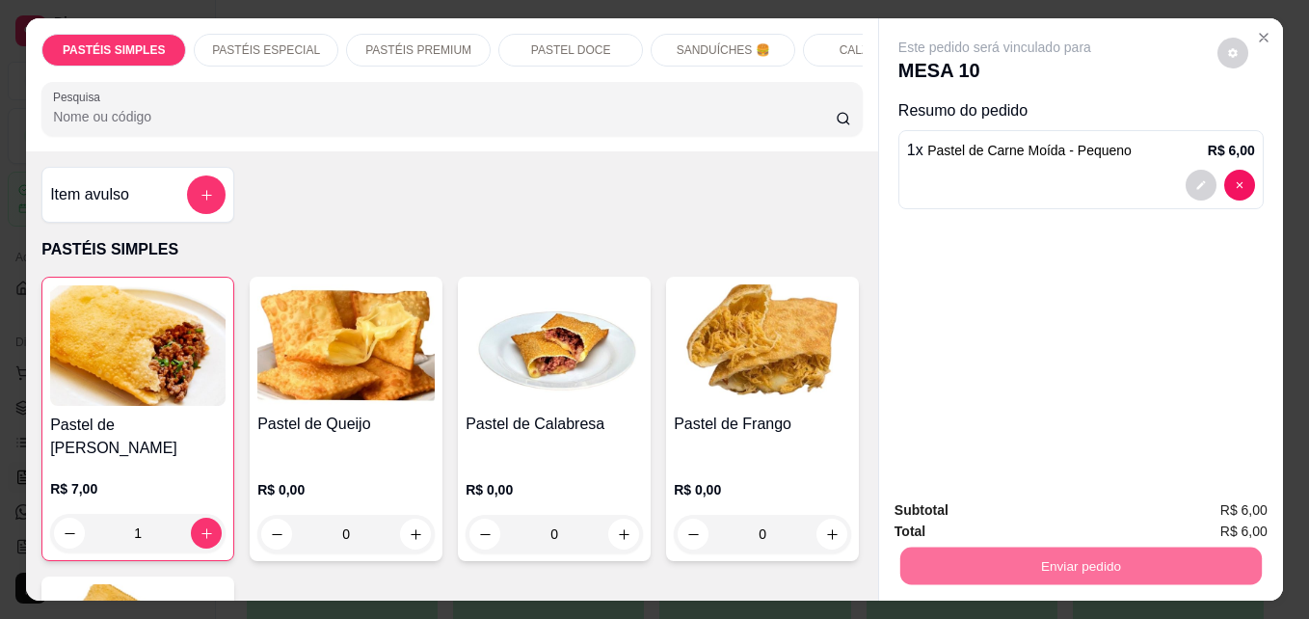
click at [1019, 506] on button "Não registrar e enviar pedido" at bounding box center [1016, 510] width 195 height 36
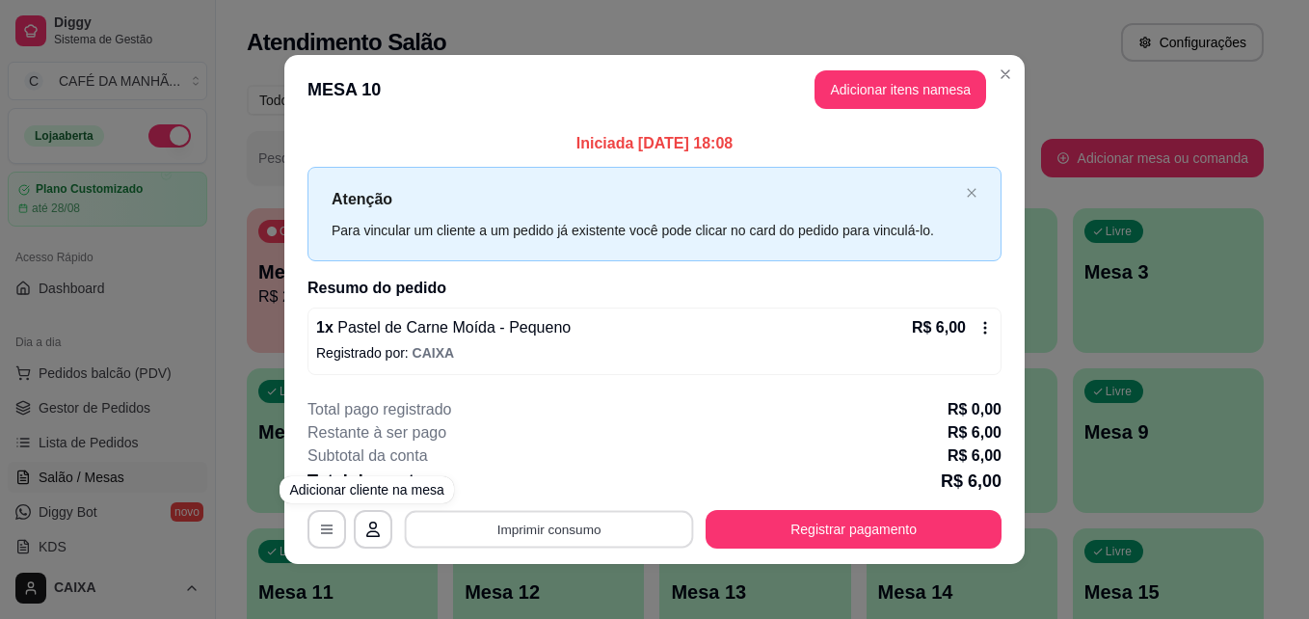
click at [469, 519] on button "Imprimir consumo" at bounding box center [549, 529] width 289 height 38
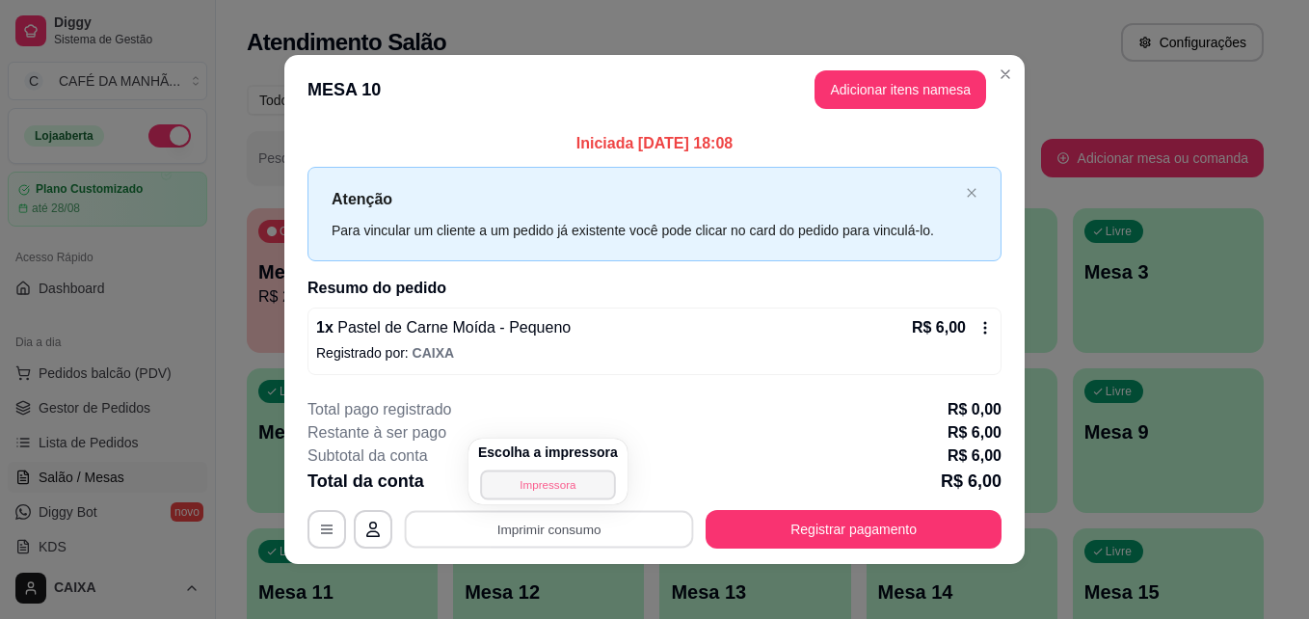
click at [516, 472] on button "Impressora" at bounding box center [547, 484] width 135 height 30
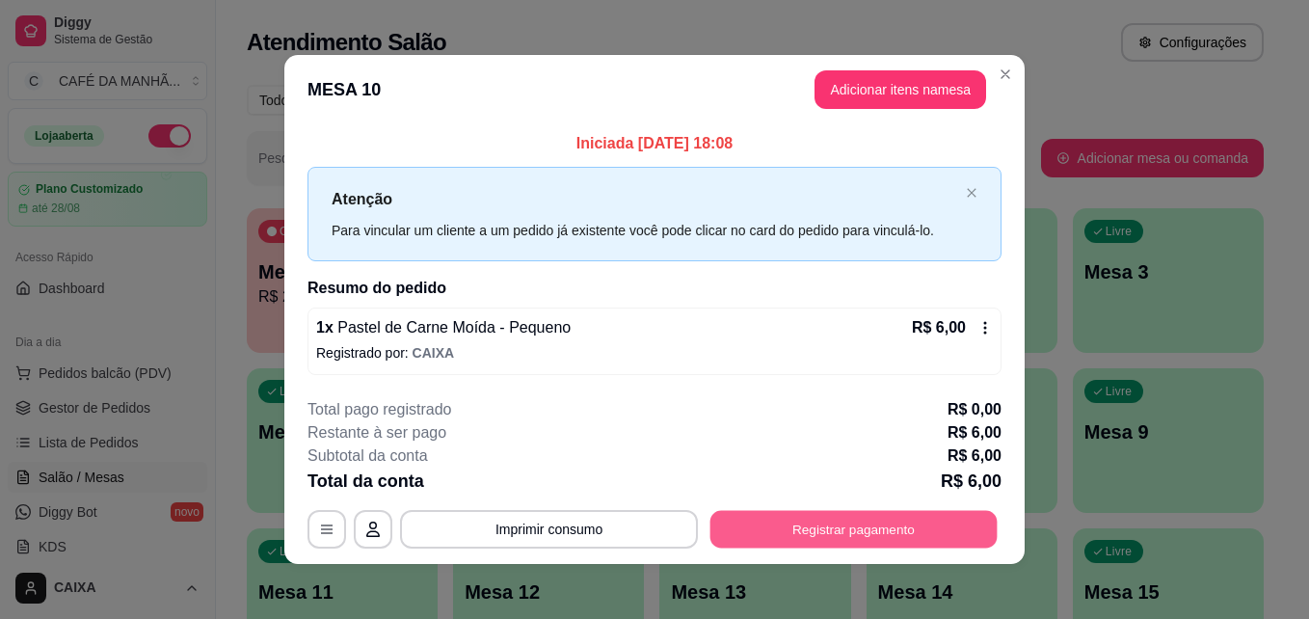
click at [798, 525] on button "Registrar pagamento" at bounding box center [853, 529] width 287 height 38
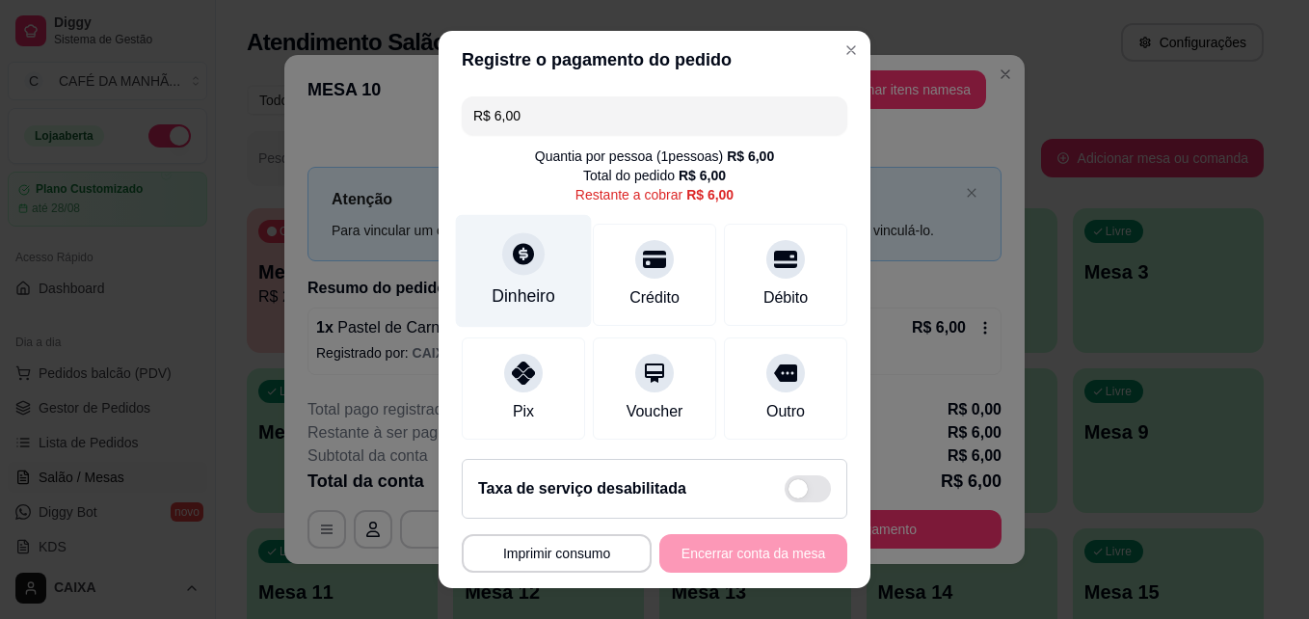
click at [502, 285] on div "Dinheiro" at bounding box center [523, 295] width 64 height 25
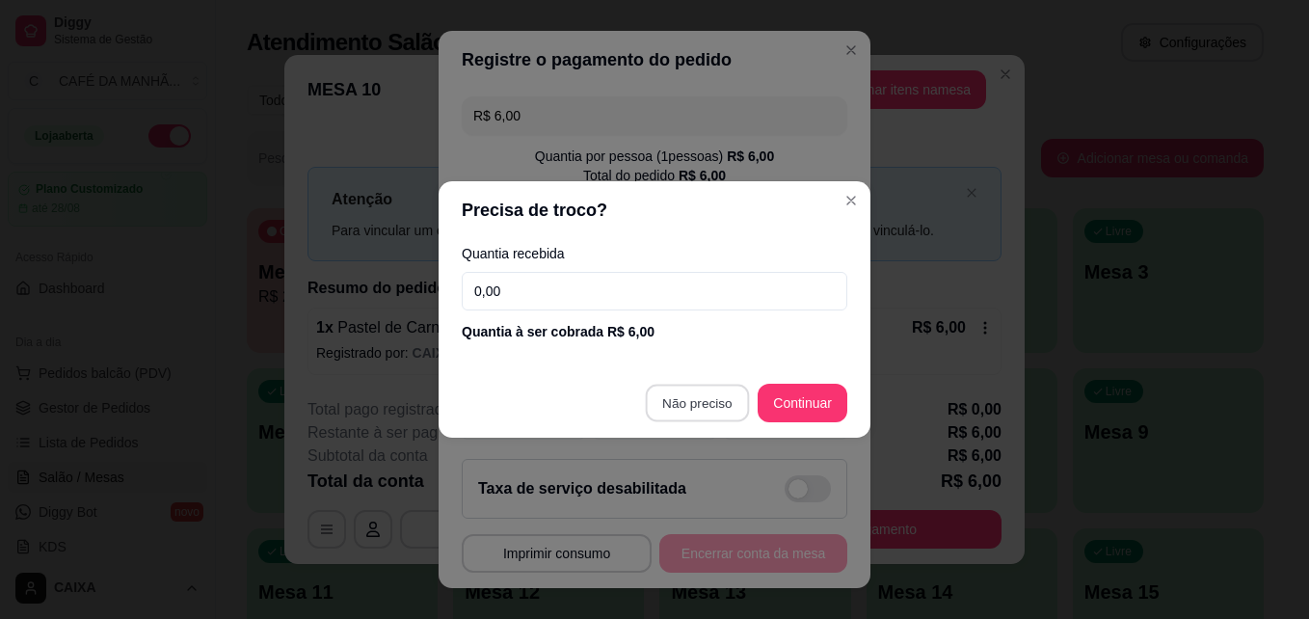
click at [681, 385] on button "Não preciso" at bounding box center [696, 404] width 103 height 38
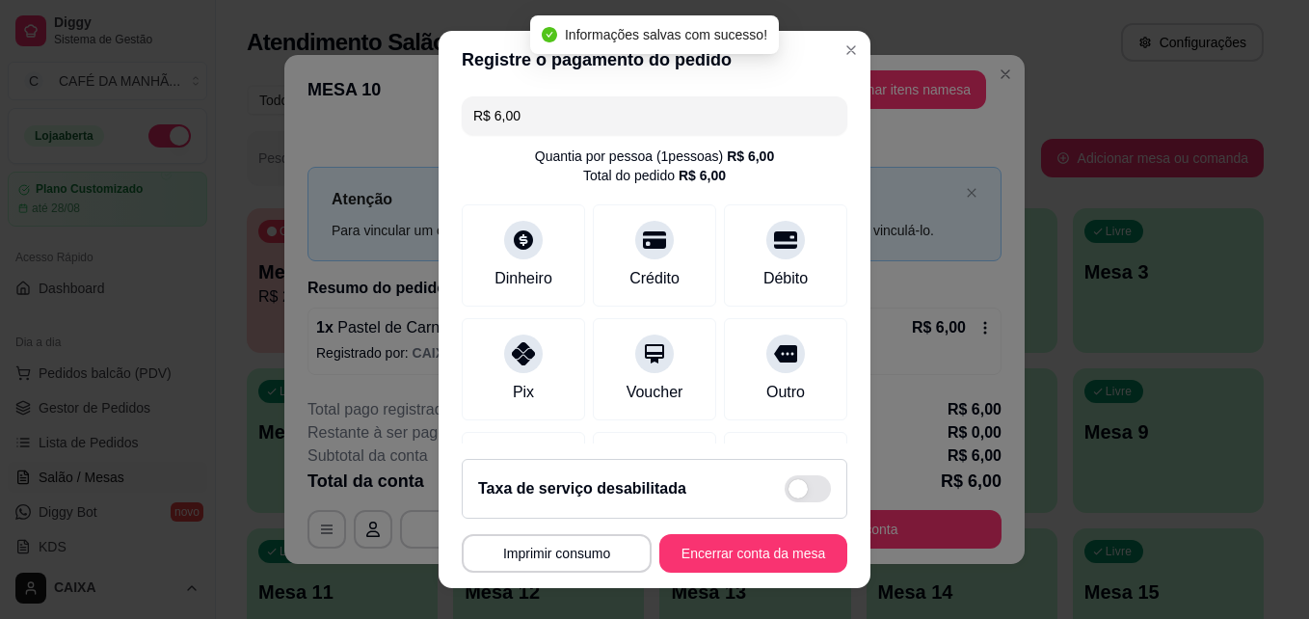
type input "R$ 0,00"
click at [758, 544] on button "Encerrar conta da mesa" at bounding box center [753, 554] width 182 height 38
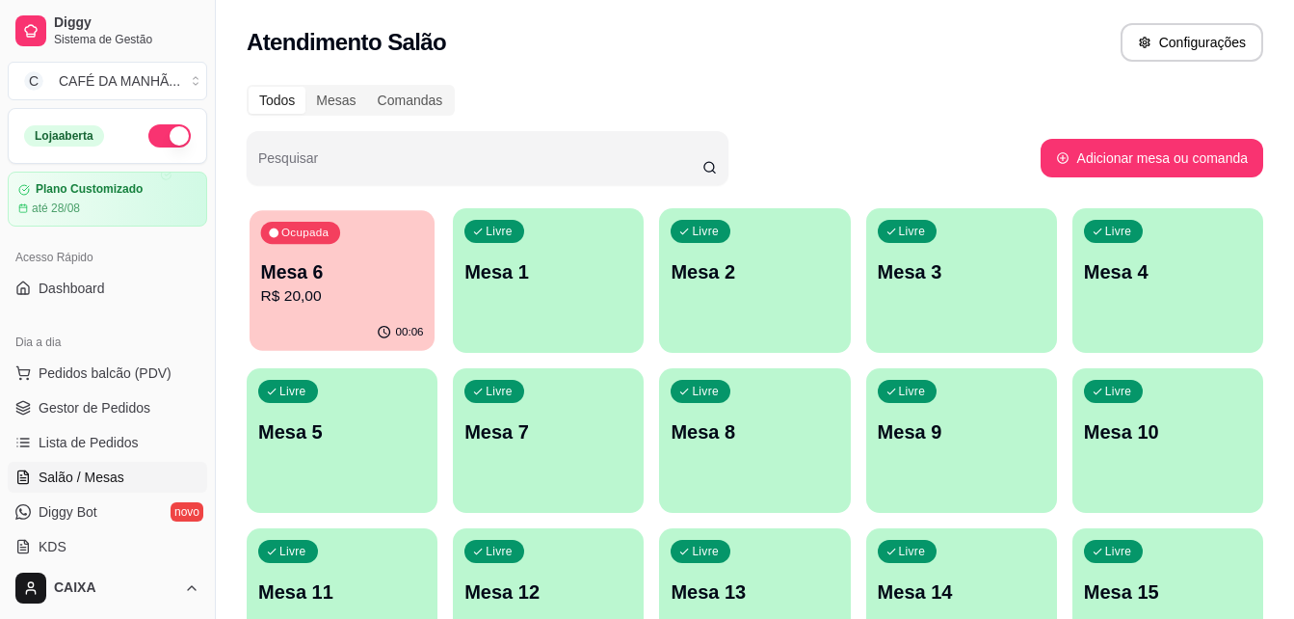
click at [344, 296] on p "R$ 20,00" at bounding box center [342, 296] width 163 height 22
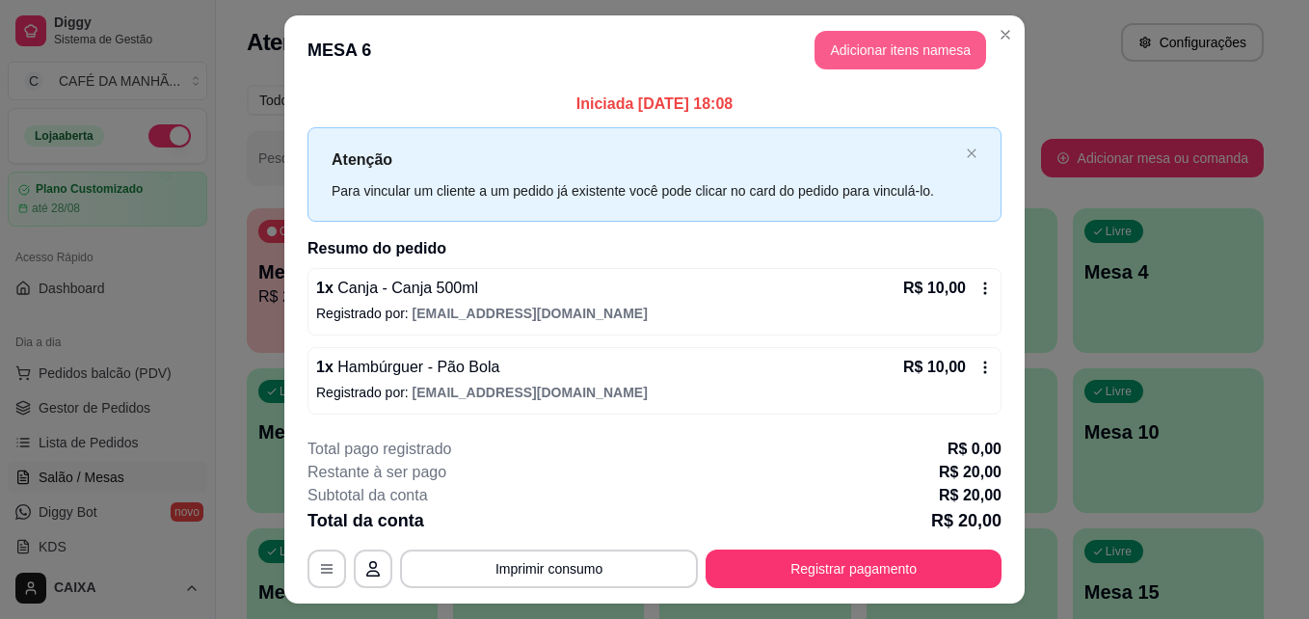
click at [879, 45] on button "Adicionar itens na mesa" at bounding box center [900, 50] width 172 height 39
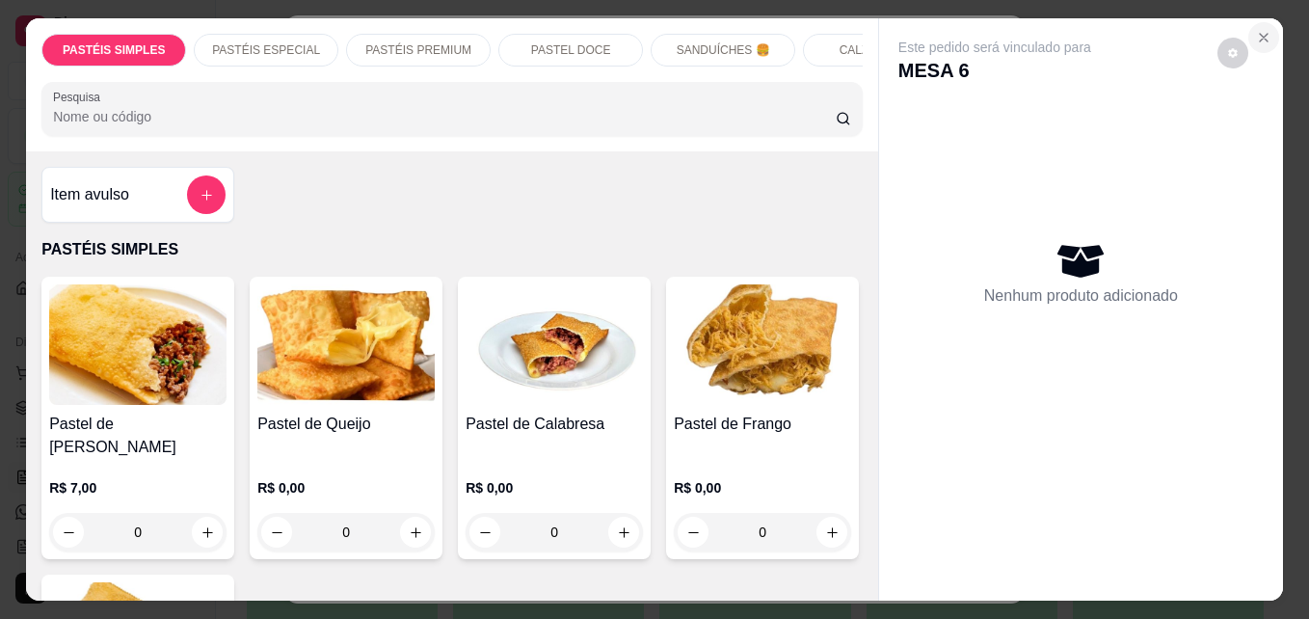
click at [1256, 30] on icon "Close" at bounding box center [1263, 37] width 15 height 15
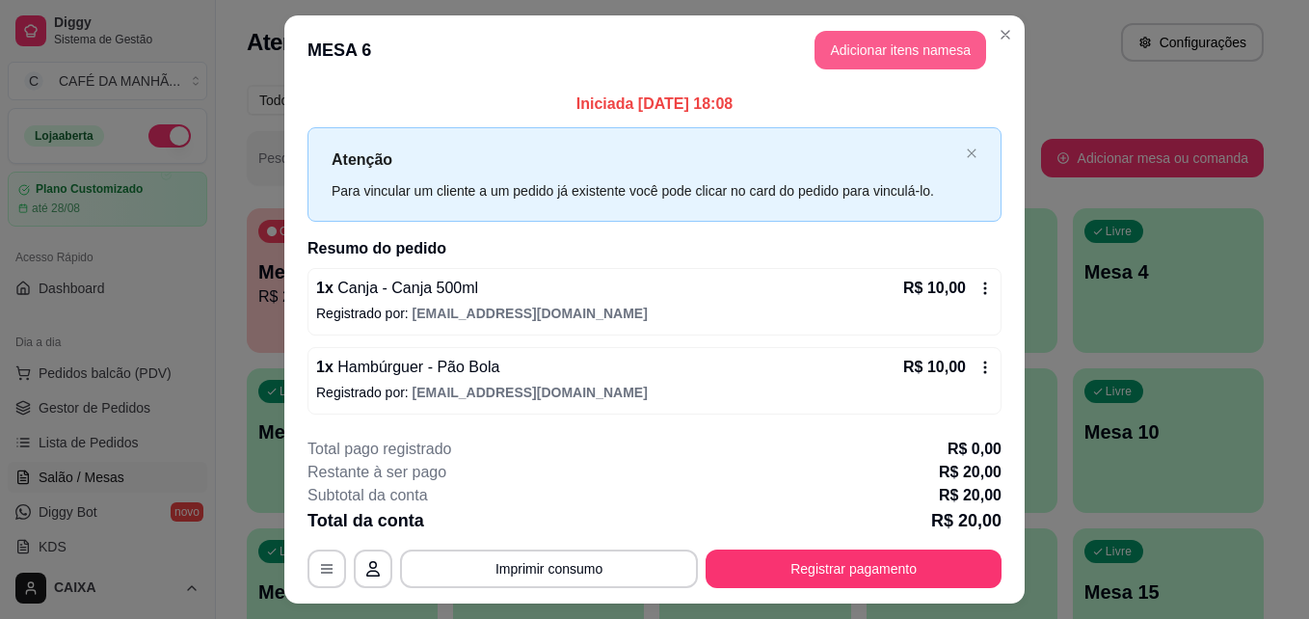
click at [935, 32] on button "Adicionar itens na mesa" at bounding box center [900, 50] width 172 height 39
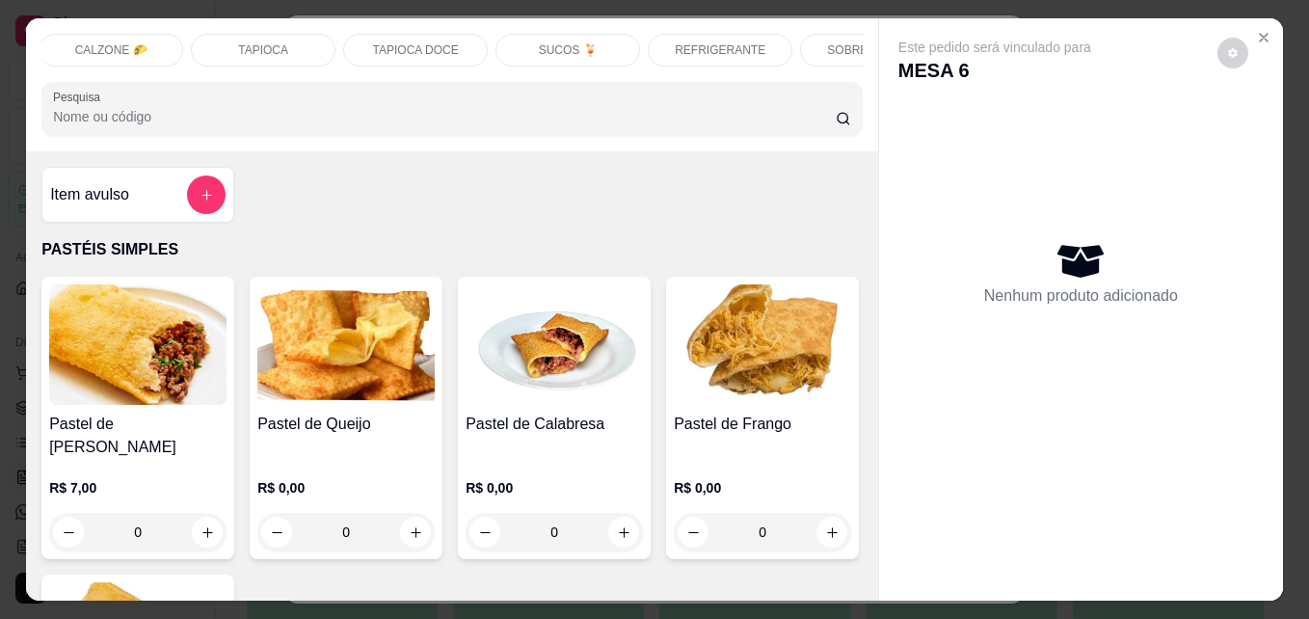
scroll to position [0, 771]
click at [578, 42] on p "SUCOS 🍹" at bounding box center [561, 49] width 59 height 15
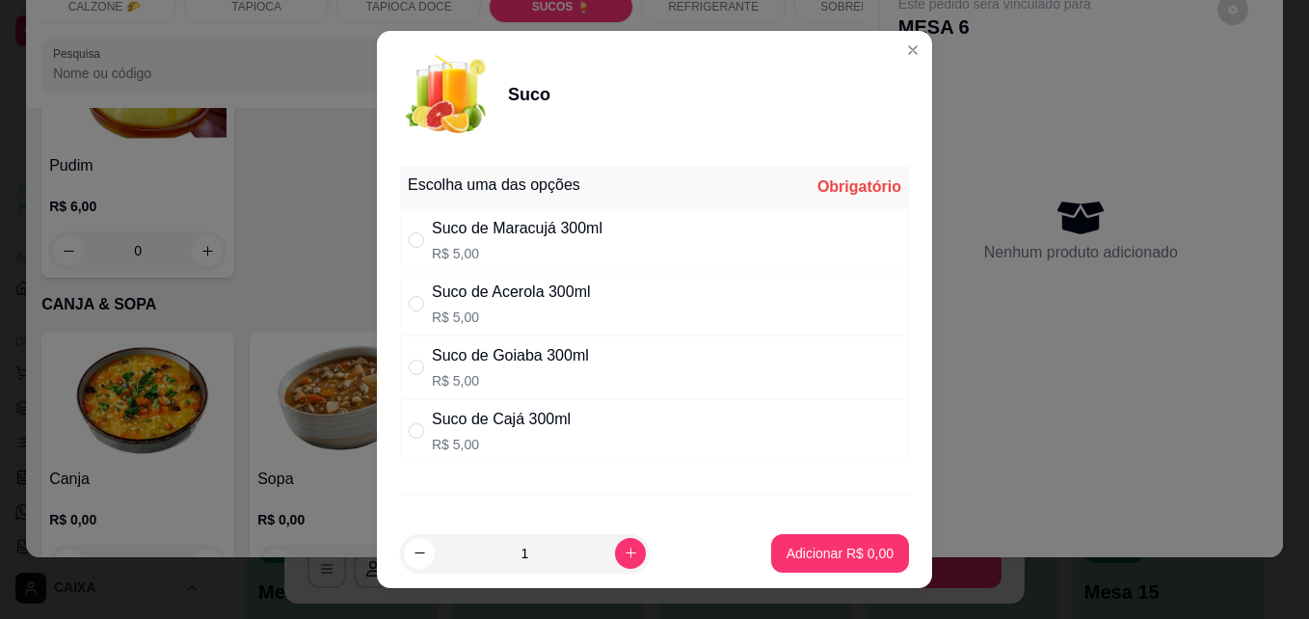
click at [537, 240] on div "Suco de Maracujá 300ml" at bounding box center [517, 228] width 171 height 23
radio input "true"
click at [817, 553] on p "Adicionar R$ 5,00" at bounding box center [839, 553] width 104 height 18
type input "1"
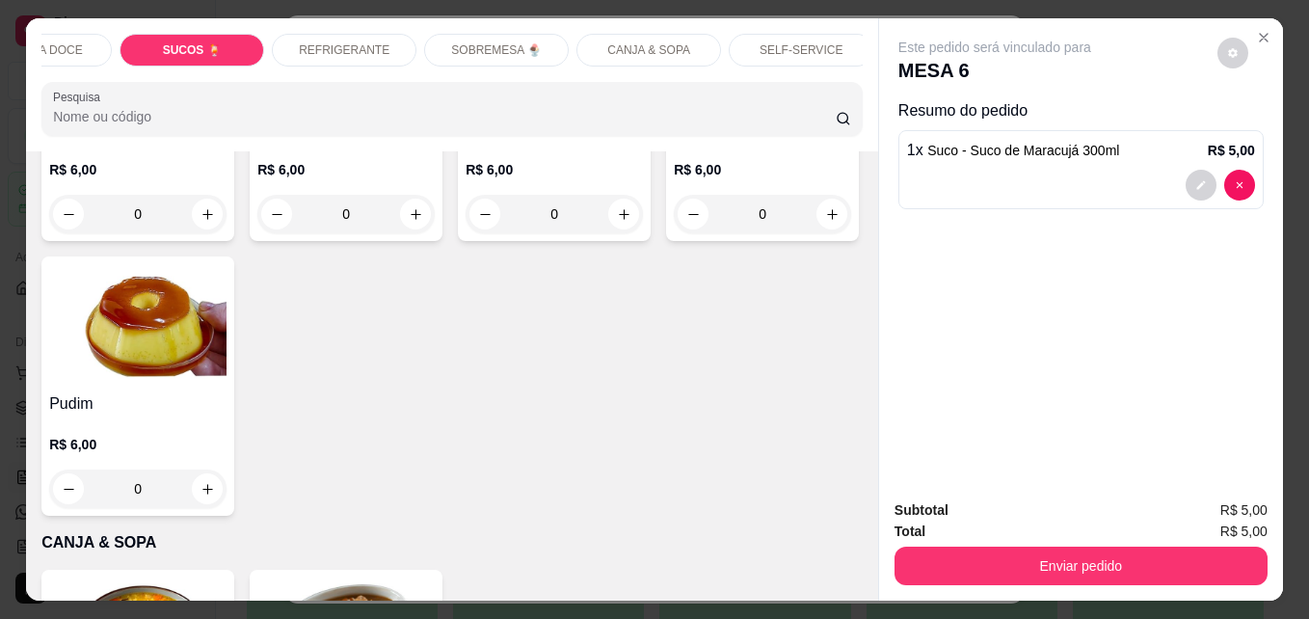
scroll to position [0, 1151]
click at [668, 42] on p "CANJA & SOPA" at bounding box center [638, 49] width 83 height 15
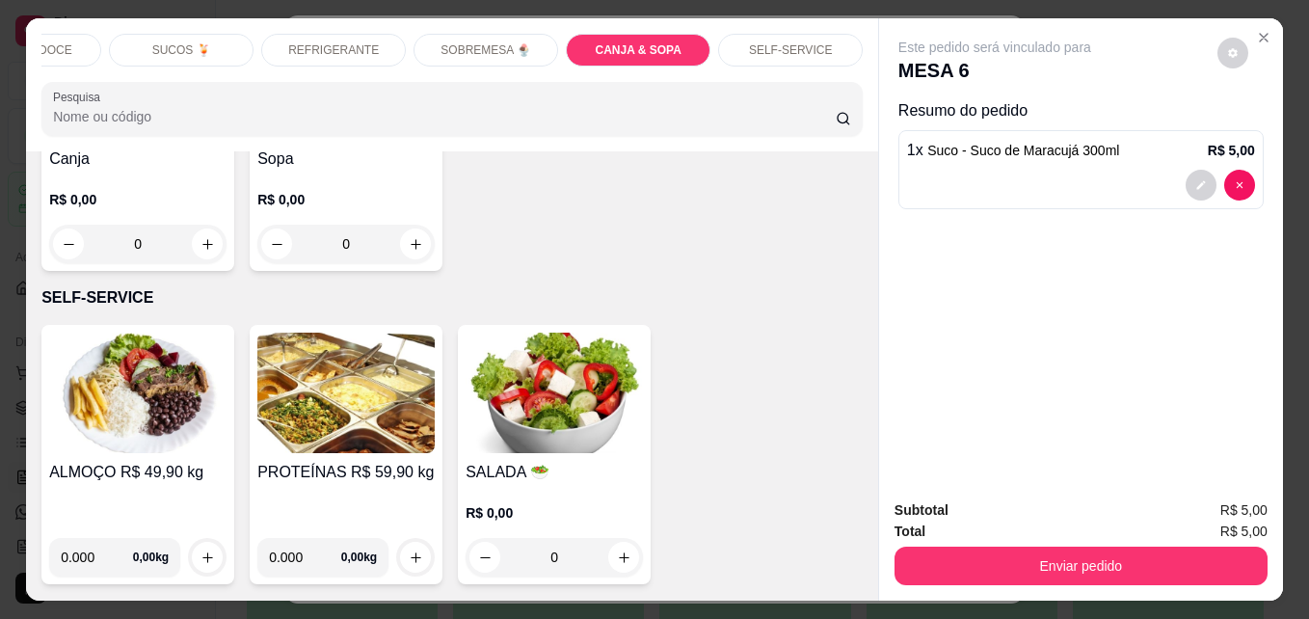
scroll to position [50, 0]
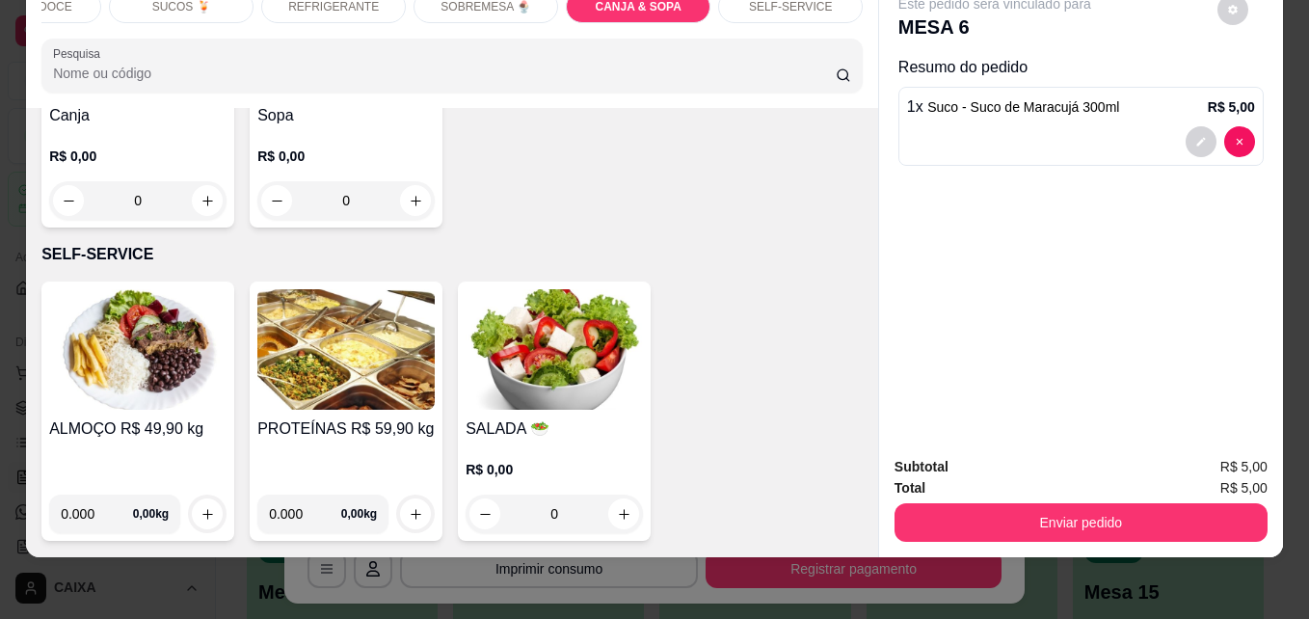
click at [407, 220] on div "0" at bounding box center [345, 200] width 177 height 39
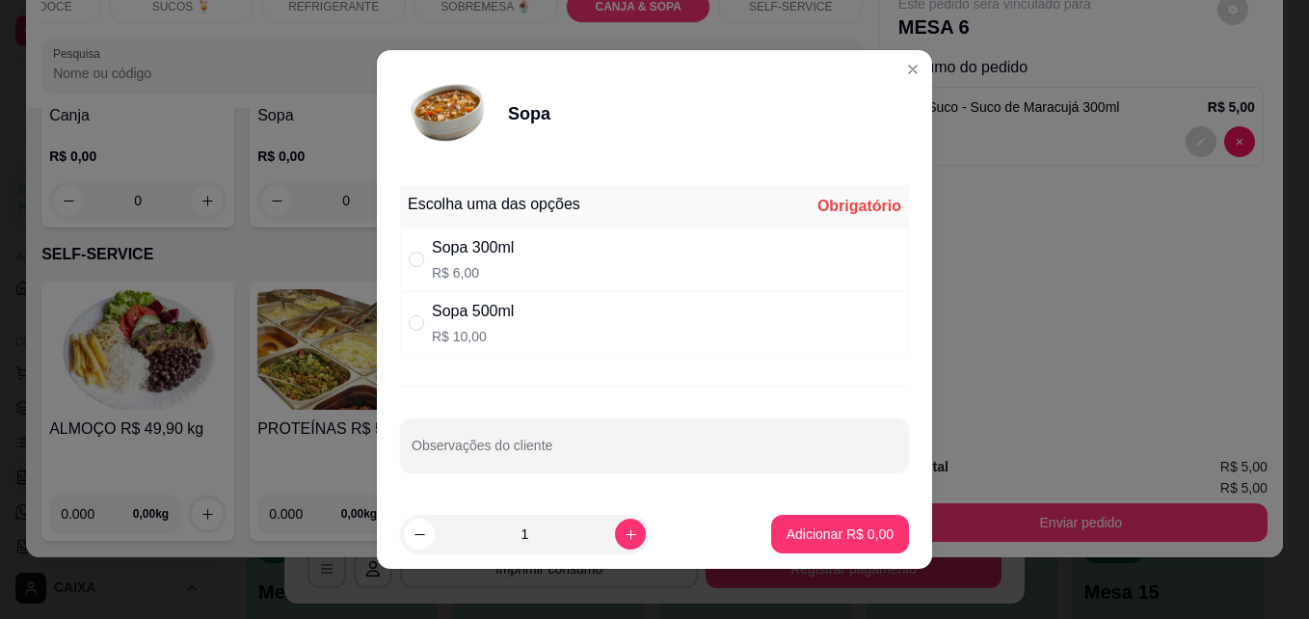
click at [514, 327] on div "Sopa 500ml R$ 10,00" at bounding box center [654, 323] width 509 height 64
radio input "true"
click at [810, 518] on button "Adicionar R$ 10,00" at bounding box center [836, 535] width 142 height 38
type input "1"
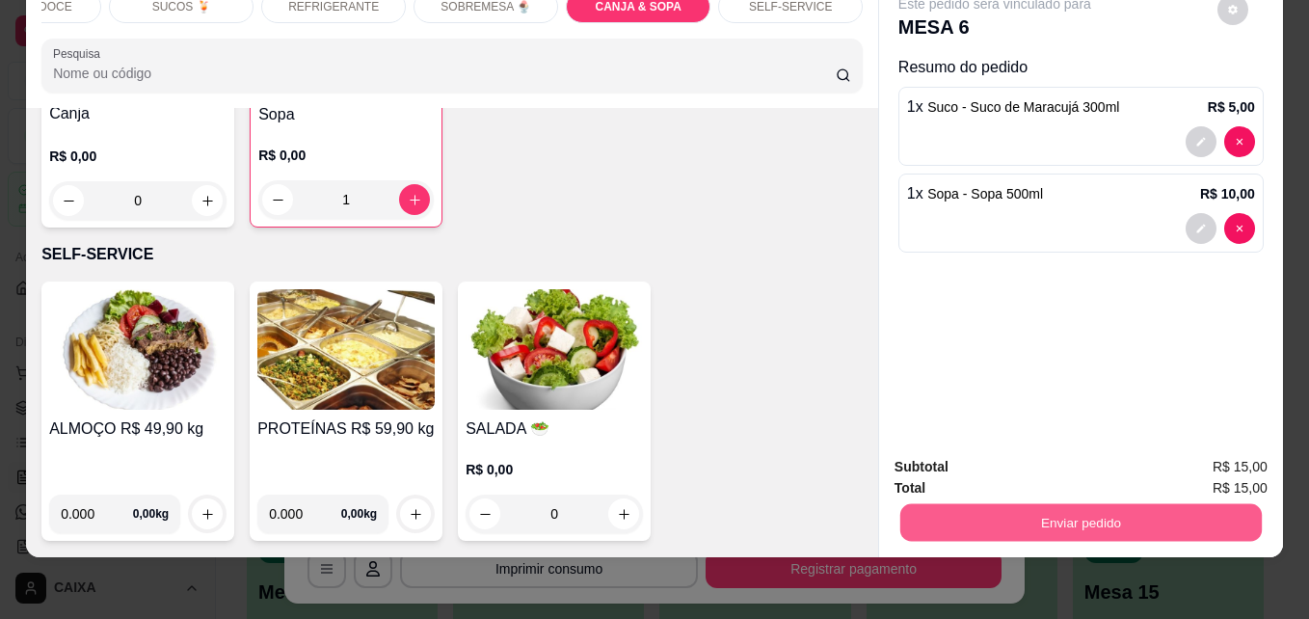
click at [1065, 508] on button "Enviar pedido" at bounding box center [1080, 522] width 361 height 38
click at [1053, 446] on button "Não registrar e enviar pedido" at bounding box center [1016, 460] width 195 height 36
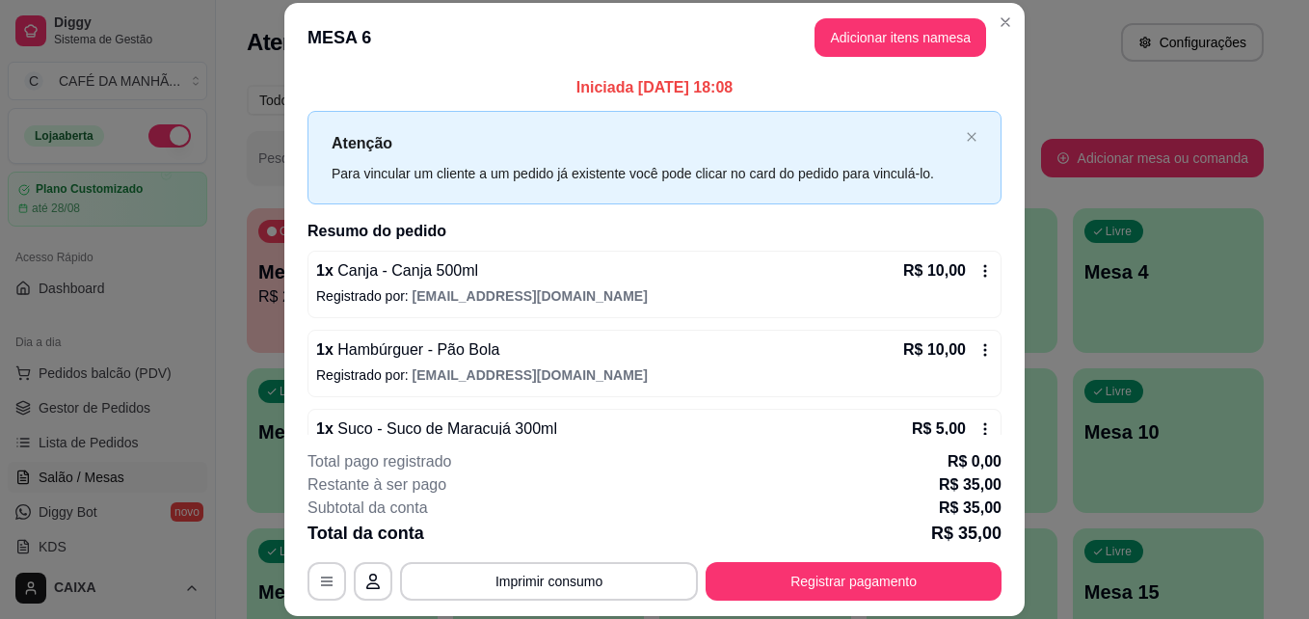
scroll to position [0, 0]
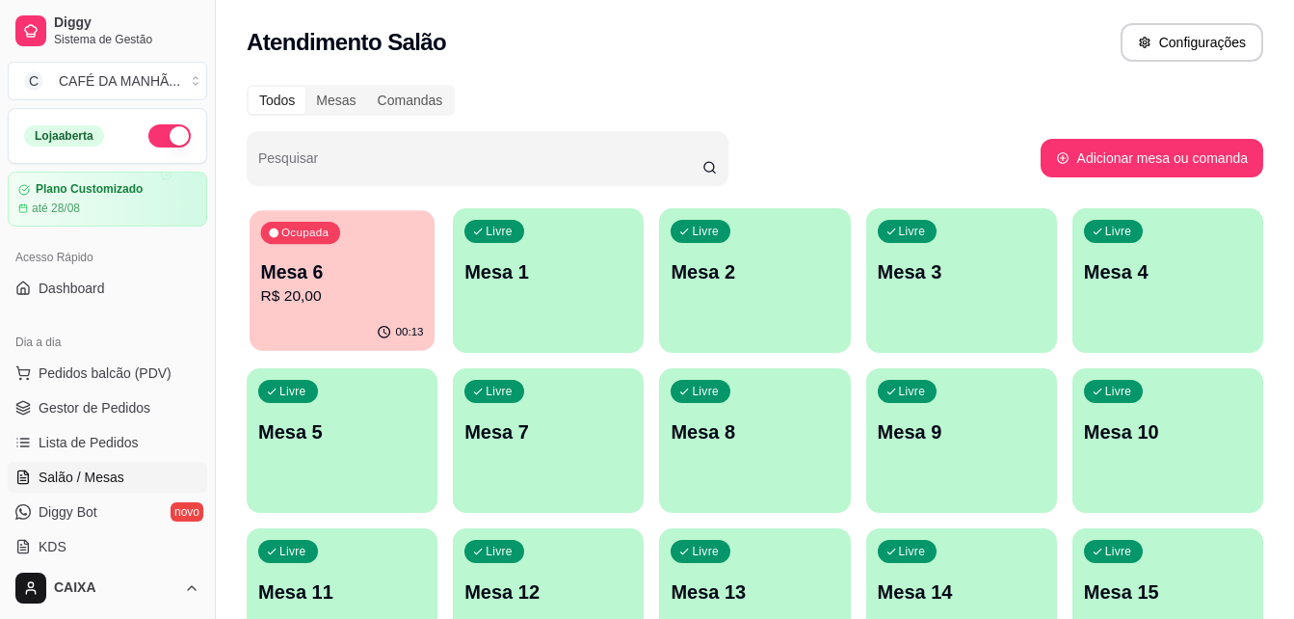
click at [385, 297] on p "R$ 20,00" at bounding box center [342, 296] width 163 height 22
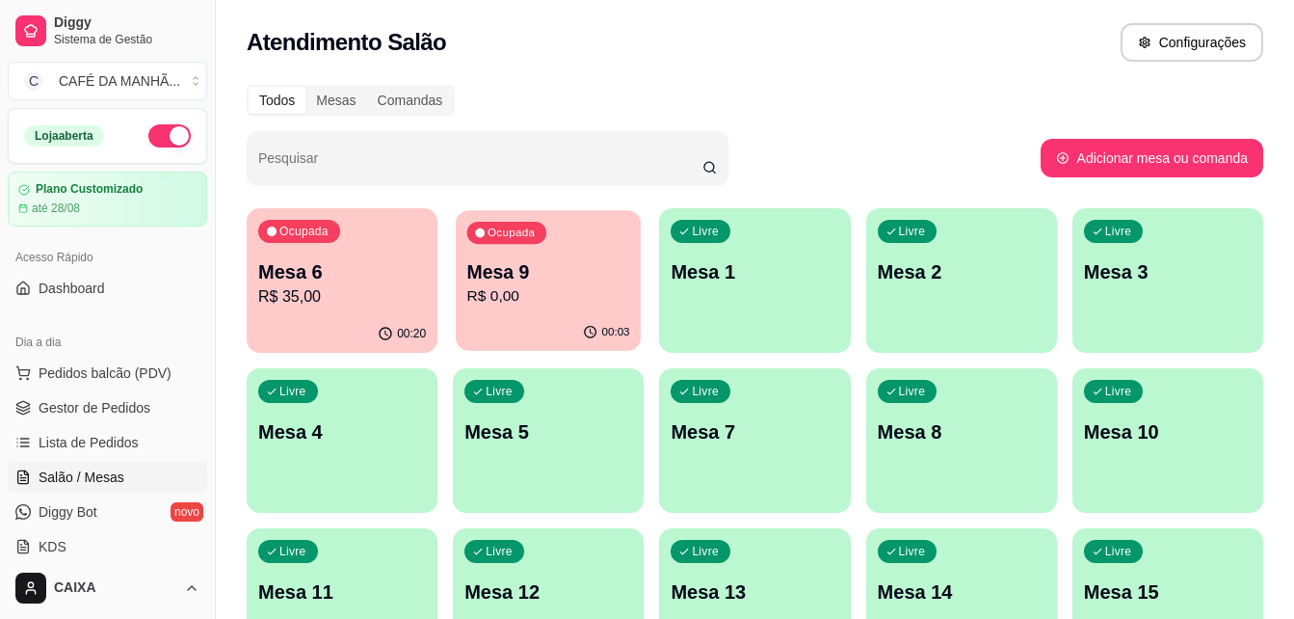
click at [547, 294] on p "R$ 0,00" at bounding box center [548, 296] width 163 height 22
click at [597, 276] on p "Mesa 9" at bounding box center [548, 272] width 163 height 26
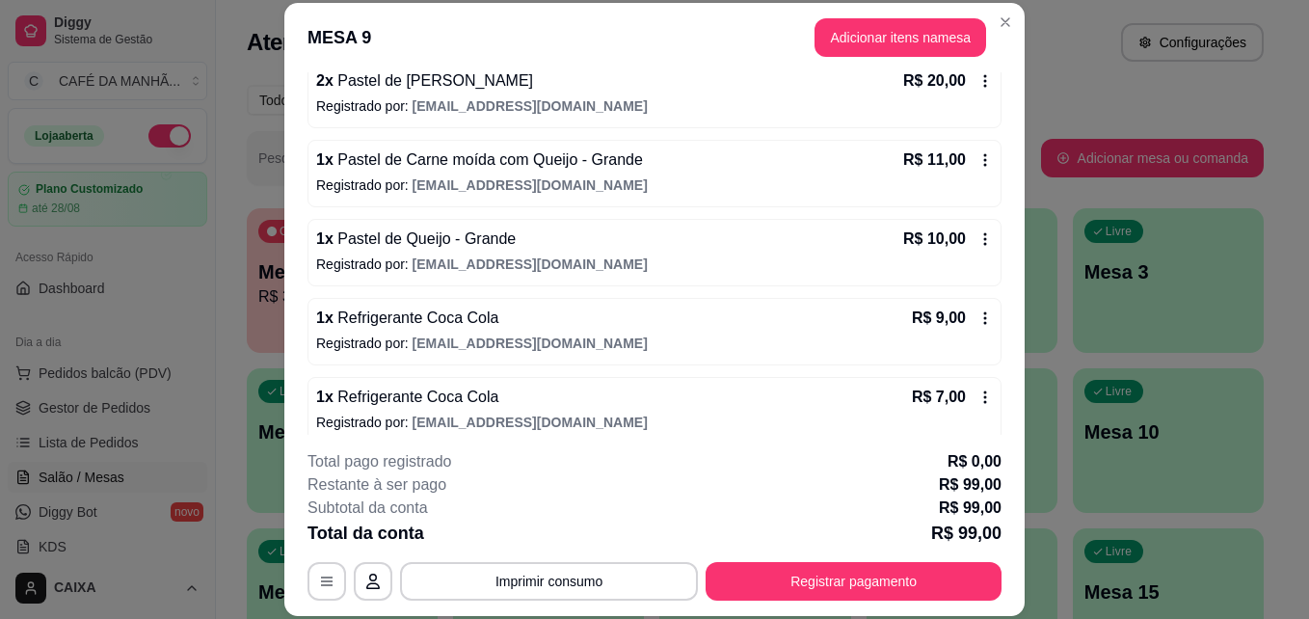
scroll to position [290, 0]
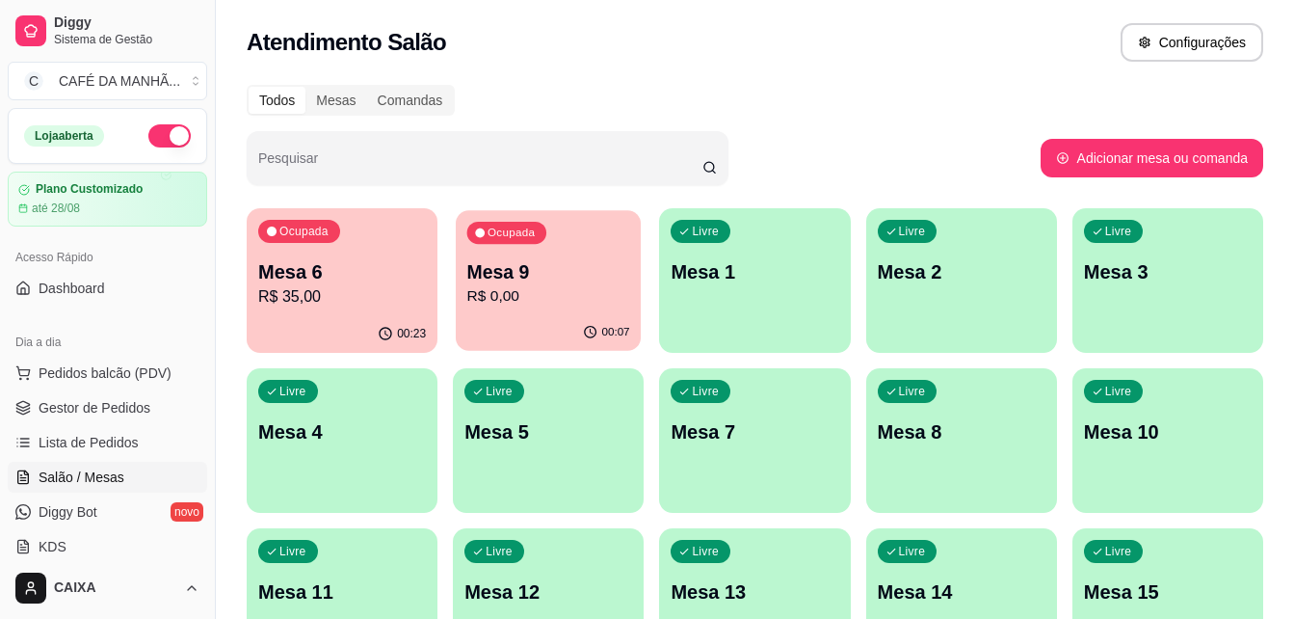
click at [562, 291] on p "R$ 0,00" at bounding box center [548, 296] width 163 height 22
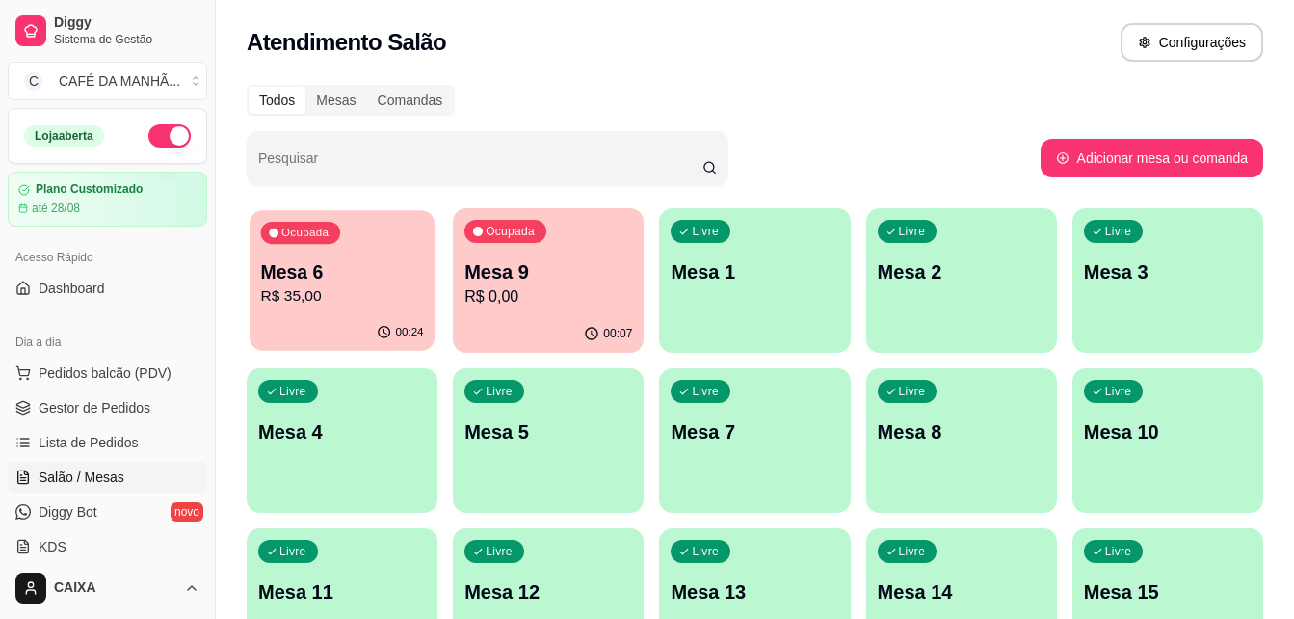
click at [356, 272] on p "Mesa 6" at bounding box center [342, 272] width 163 height 26
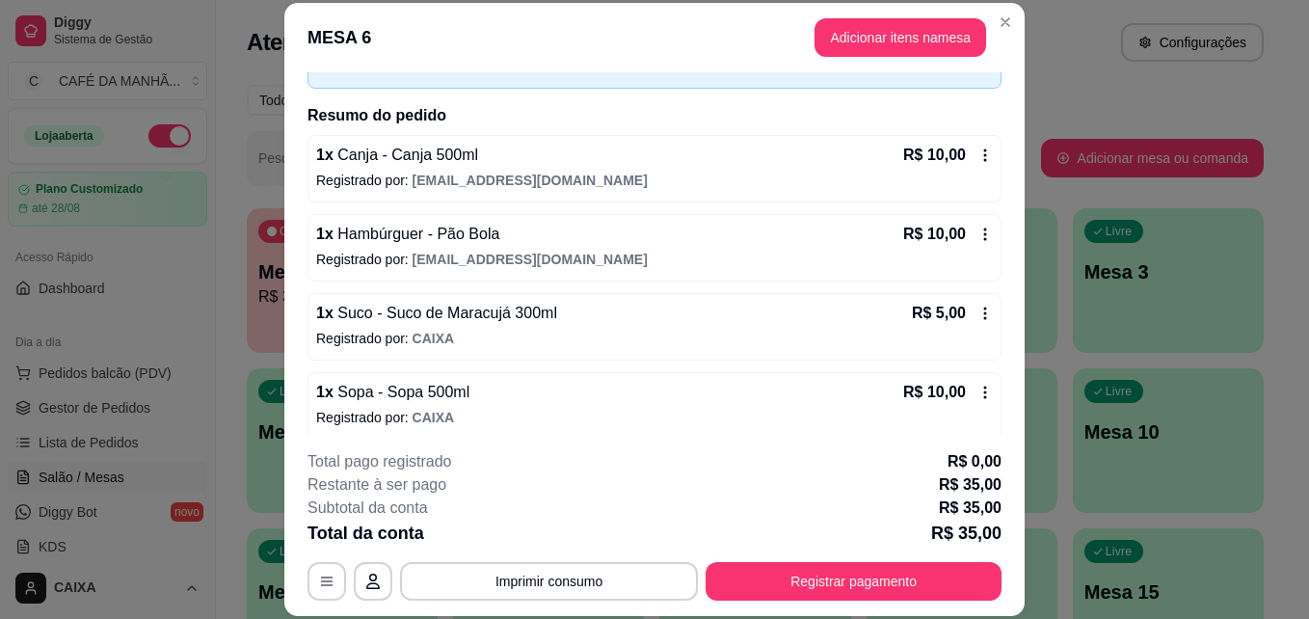
scroll to position [132, 0]
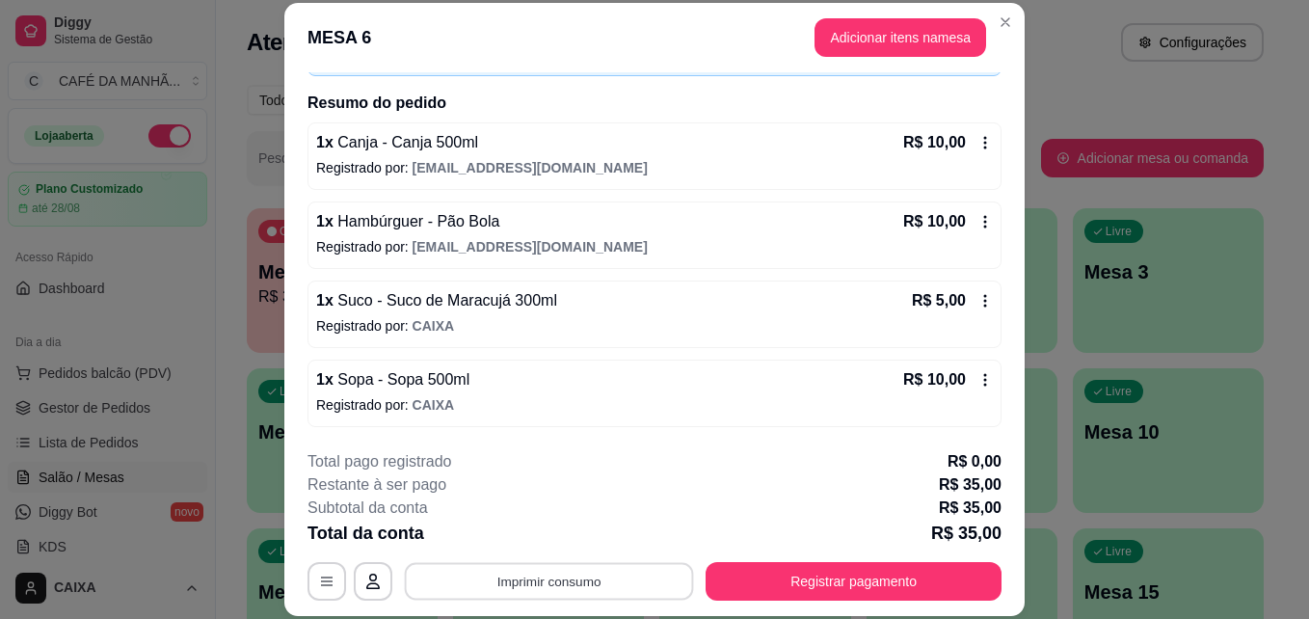
click at [508, 577] on button "Imprimir consumo" at bounding box center [549, 581] width 289 height 38
click at [548, 530] on button "Impressora" at bounding box center [547, 536] width 135 height 30
click at [596, 578] on button "Imprimir consumo" at bounding box center [549, 581] width 289 height 38
click at [567, 529] on button "Impressora" at bounding box center [547, 536] width 135 height 30
click at [557, 577] on button "Imprimir consumo" at bounding box center [549, 581] width 289 height 38
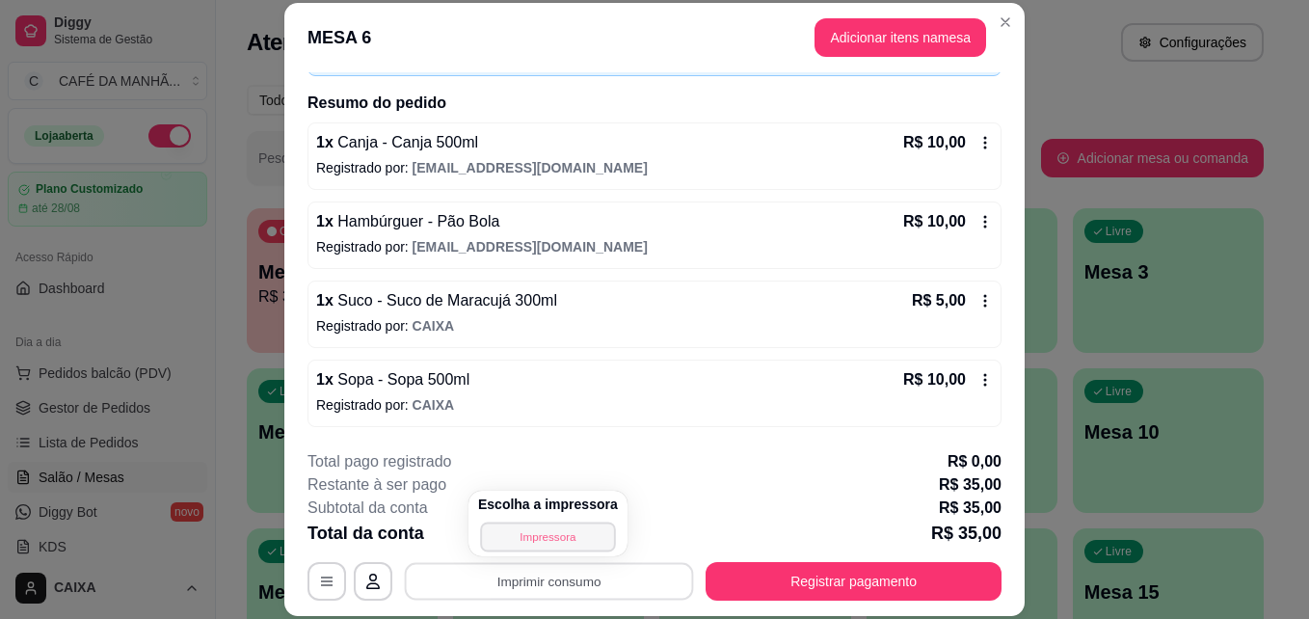
click at [531, 532] on button "Impressora" at bounding box center [547, 536] width 135 height 30
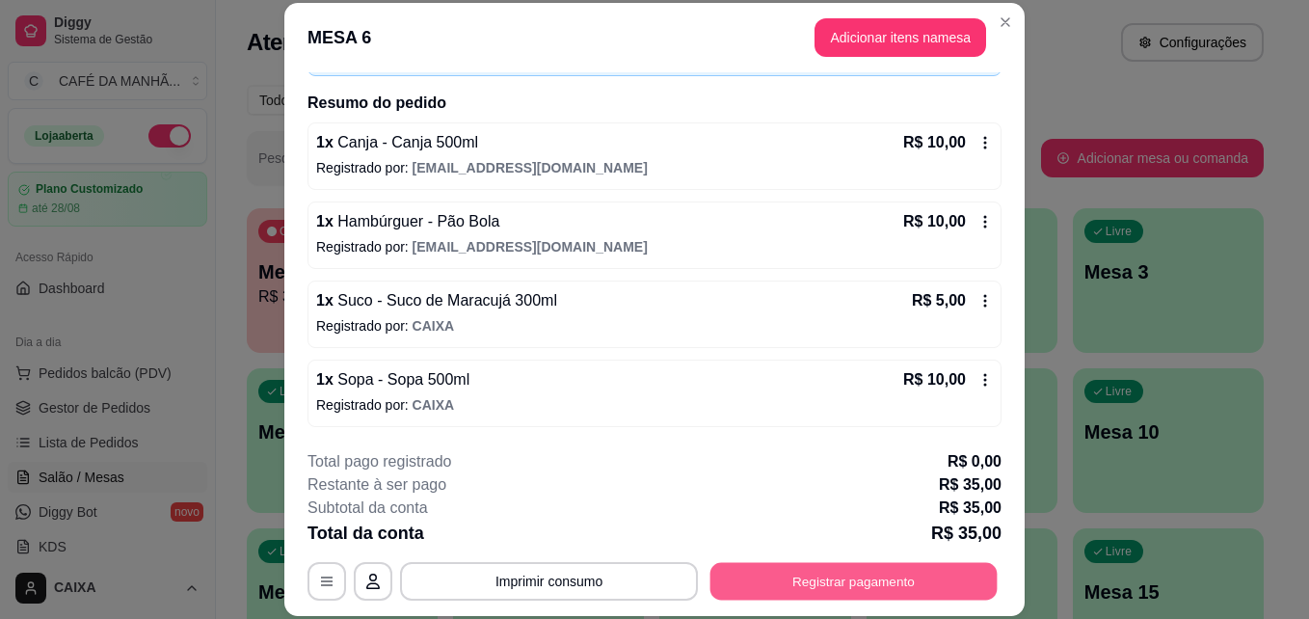
click at [744, 570] on button "Registrar pagamento" at bounding box center [853, 581] width 287 height 38
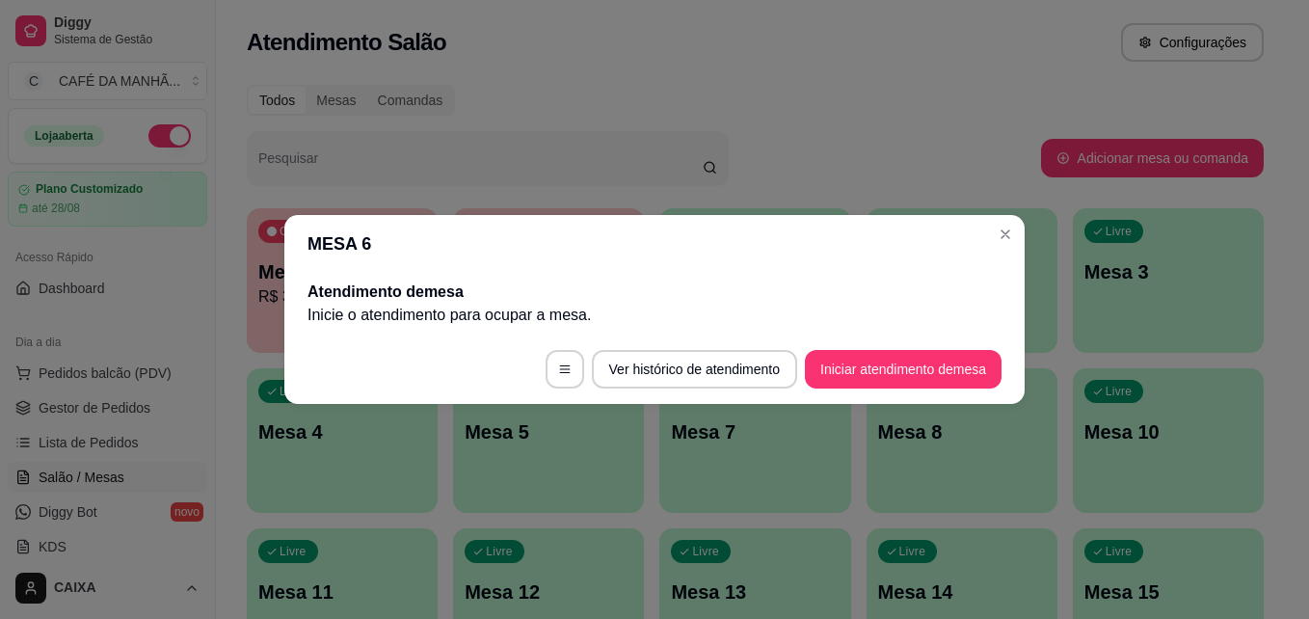
scroll to position [0, 0]
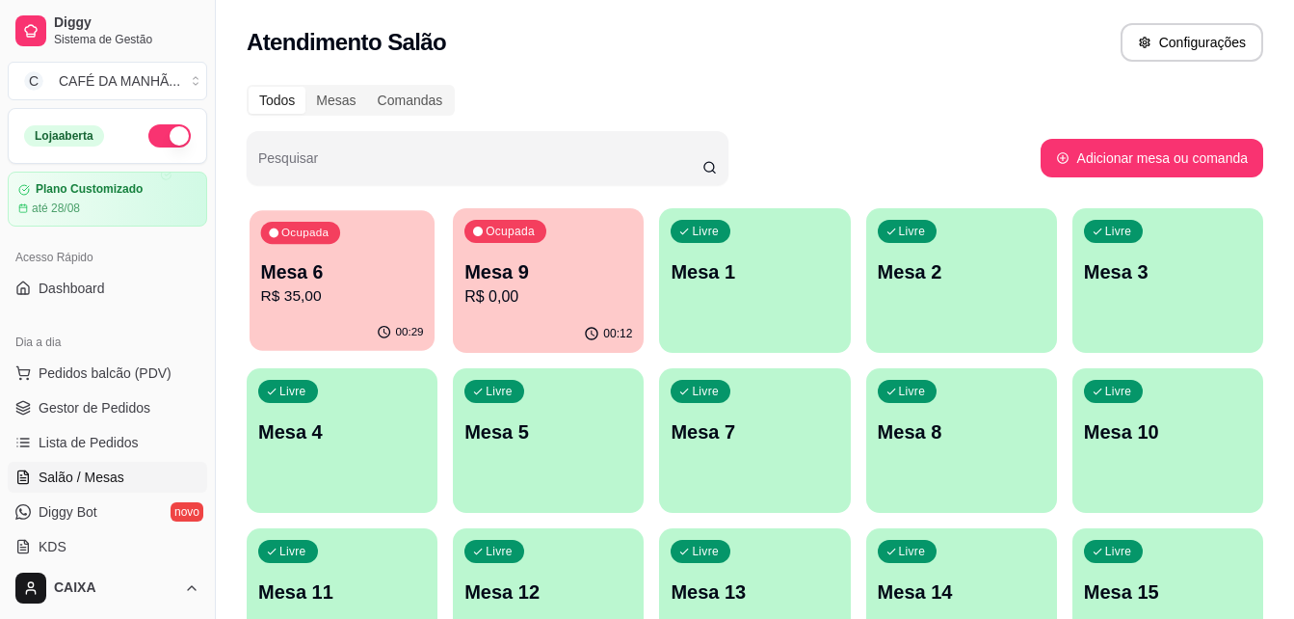
click at [338, 275] on p "Mesa 6" at bounding box center [342, 272] width 163 height 26
click at [375, 254] on div "Ocupada Mesa 6 R$ 35,00" at bounding box center [342, 262] width 185 height 104
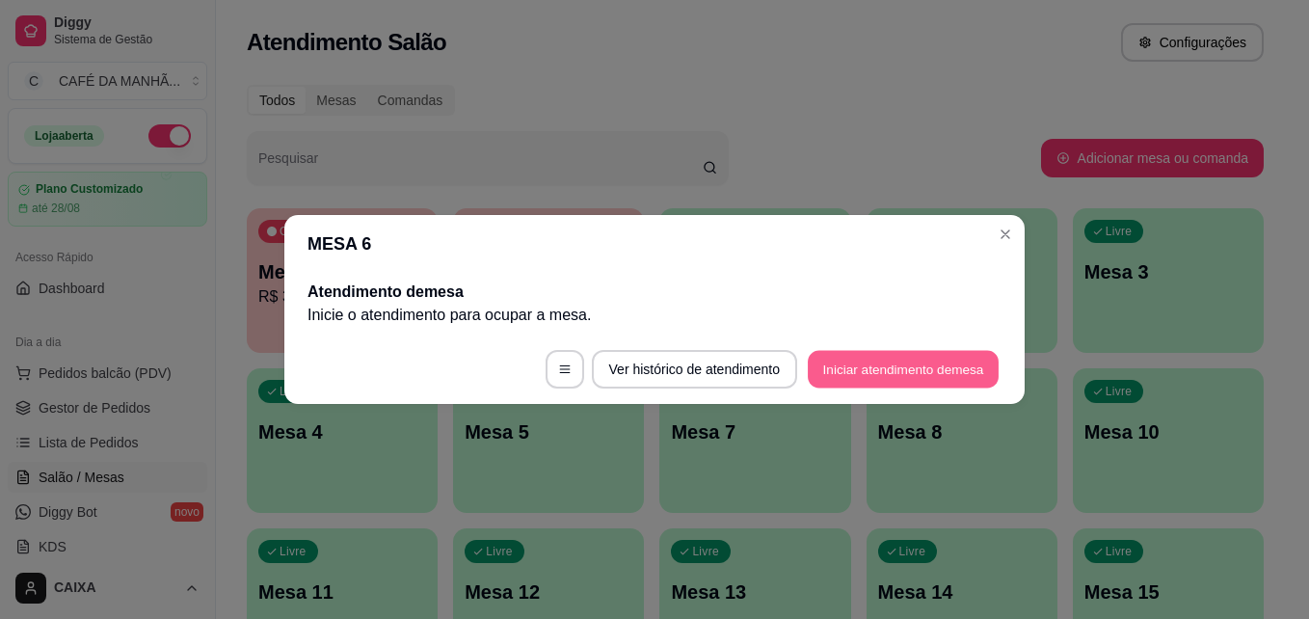
click at [827, 371] on button "Iniciar atendimento de mesa" at bounding box center [903, 370] width 191 height 38
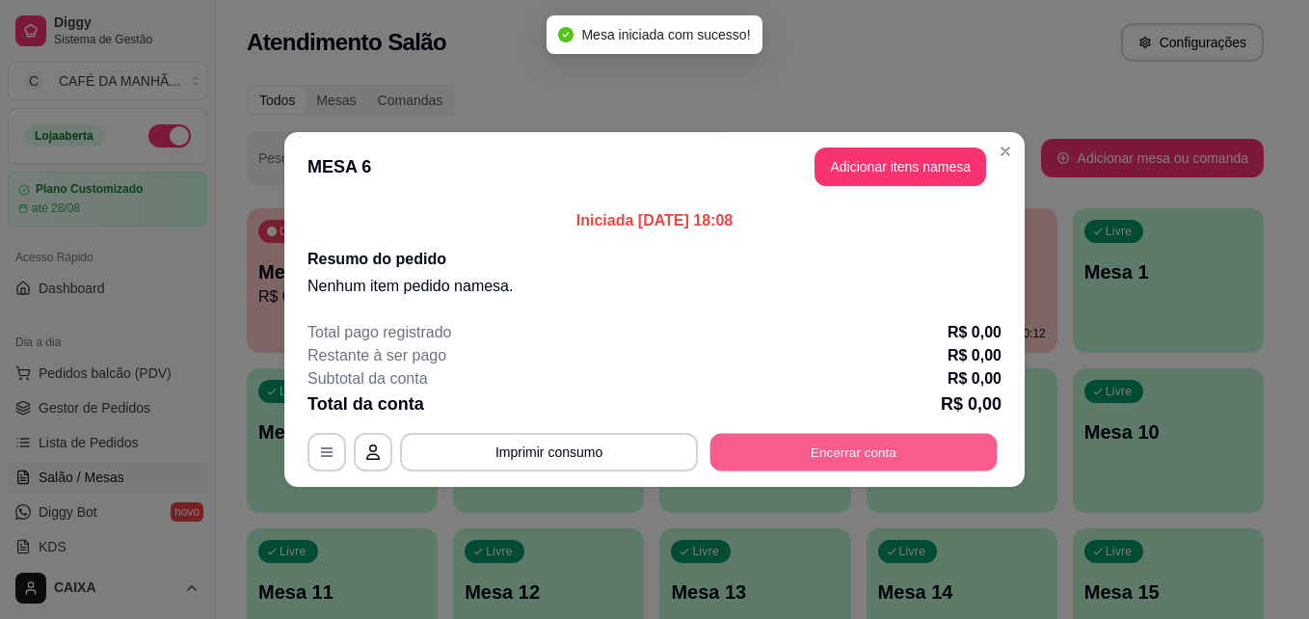
click at [836, 454] on button "Encerrar conta" at bounding box center [853, 453] width 287 height 38
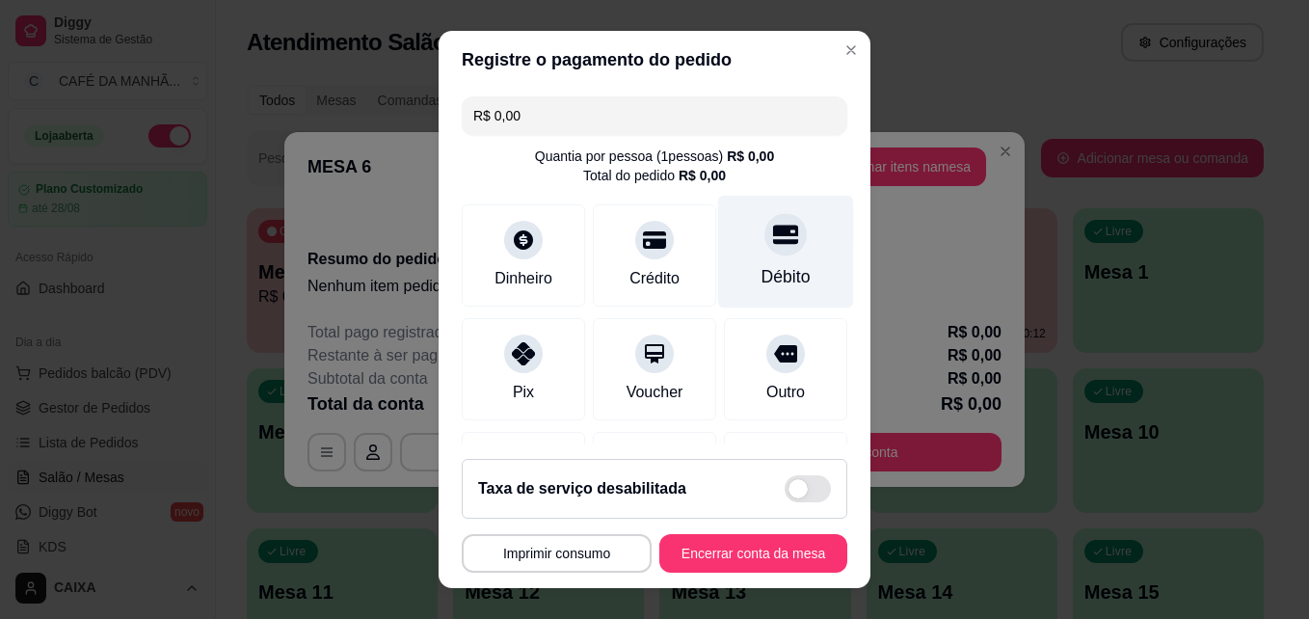
click at [722, 253] on div "Débito" at bounding box center [786, 252] width 136 height 113
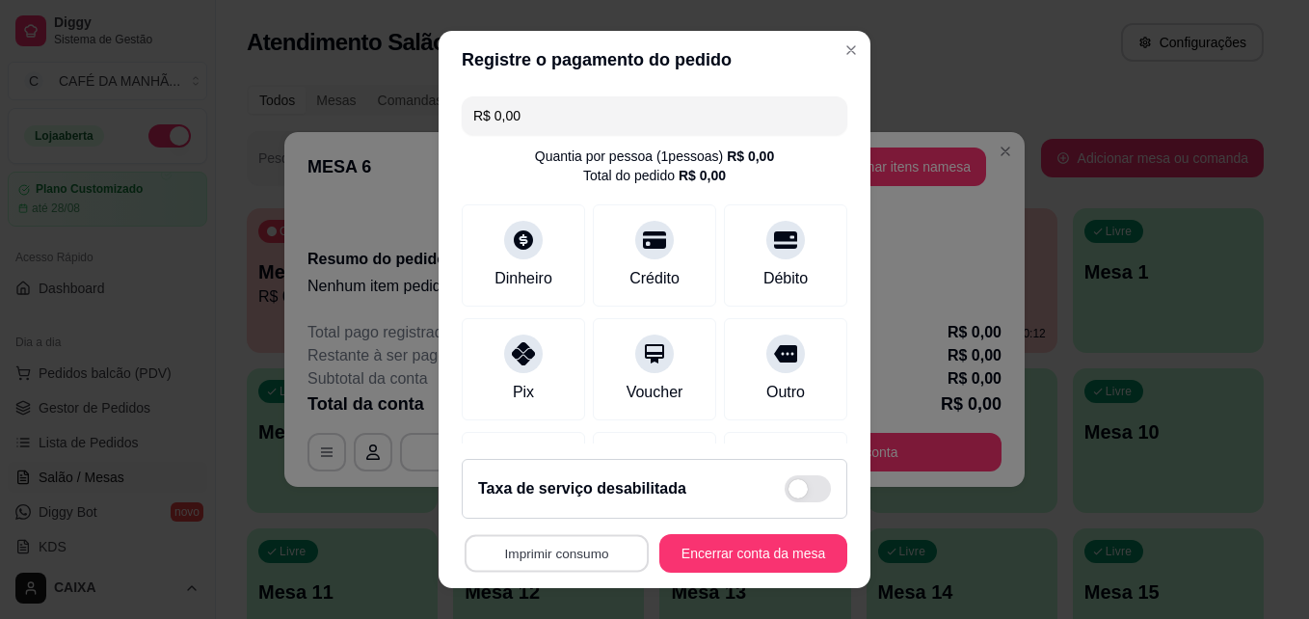
click at [560, 541] on button "Imprimir consumo" at bounding box center [556, 554] width 184 height 38
click at [563, 509] on button "Impressora" at bounding box center [551, 508] width 135 height 30
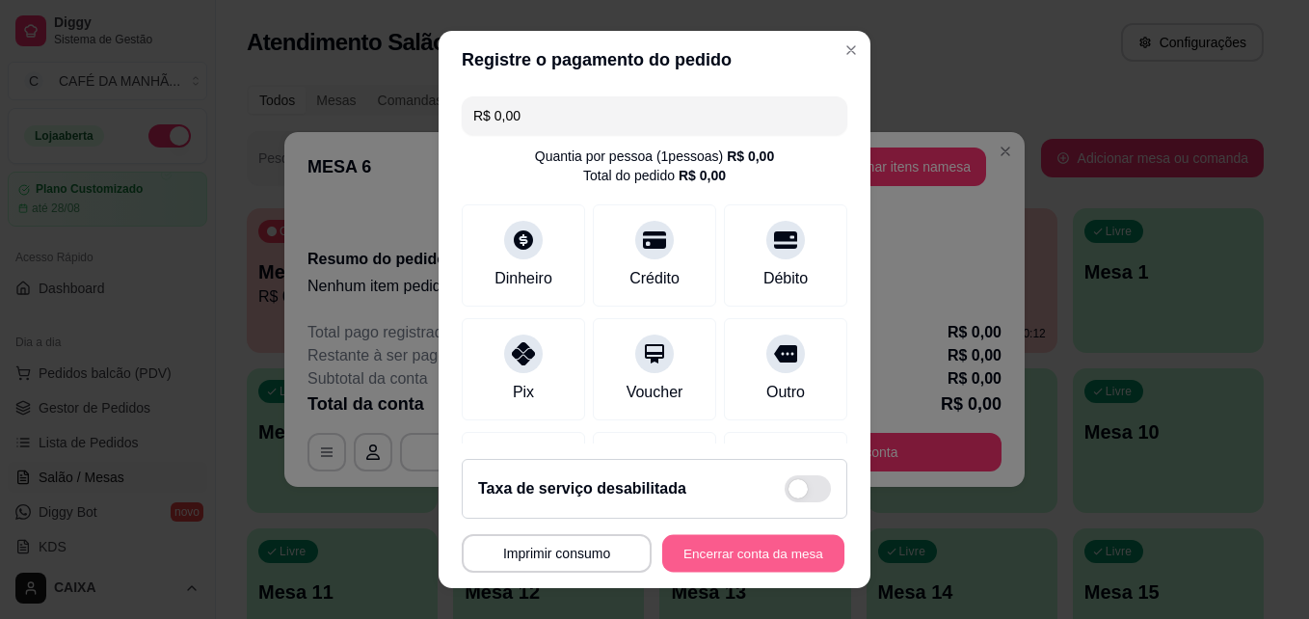
click at [733, 538] on button "Encerrar conta da mesa" at bounding box center [753, 554] width 182 height 38
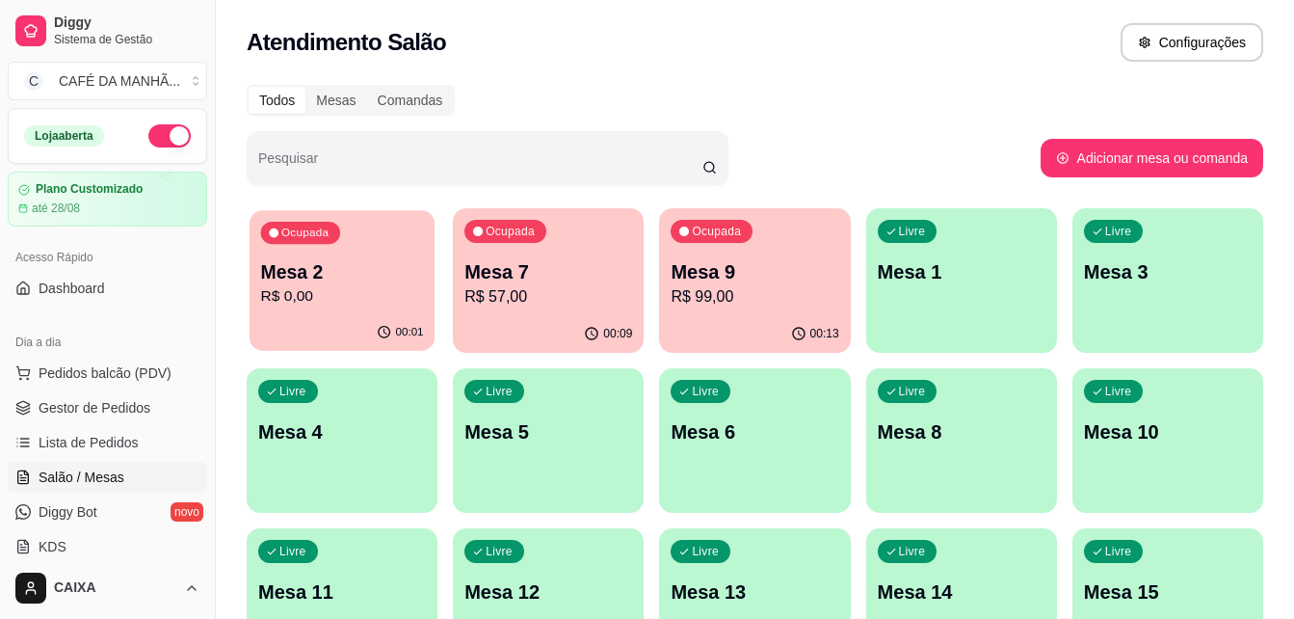
click at [310, 299] on p "R$ 0,00" at bounding box center [342, 296] width 163 height 22
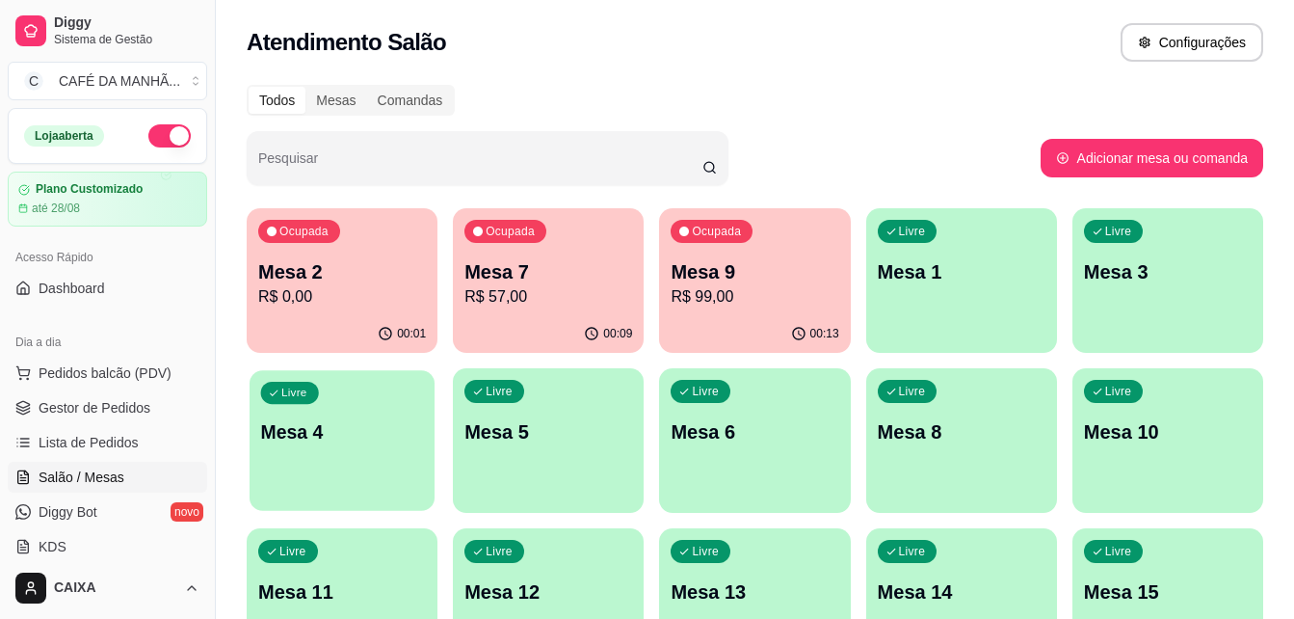
click at [349, 442] on p "Mesa 4" at bounding box center [342, 432] width 163 height 26
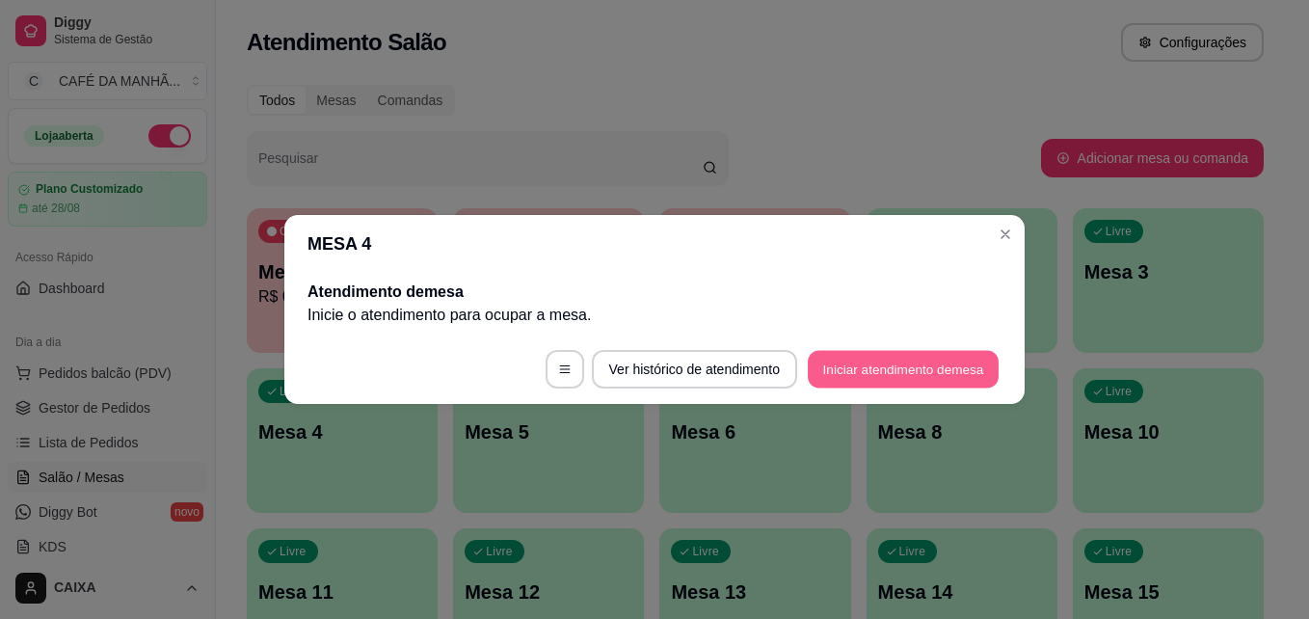
click at [861, 365] on button "Iniciar atendimento de mesa" at bounding box center [903, 370] width 191 height 38
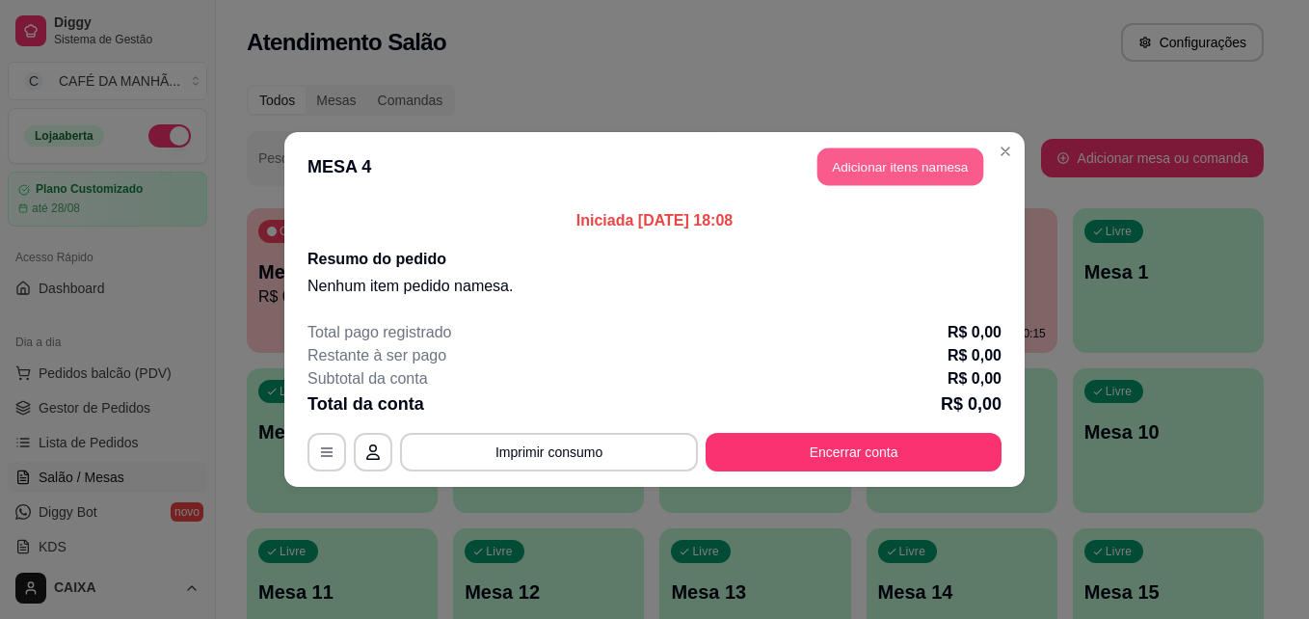
click at [887, 164] on button "Adicionar itens na mesa" at bounding box center [900, 167] width 166 height 38
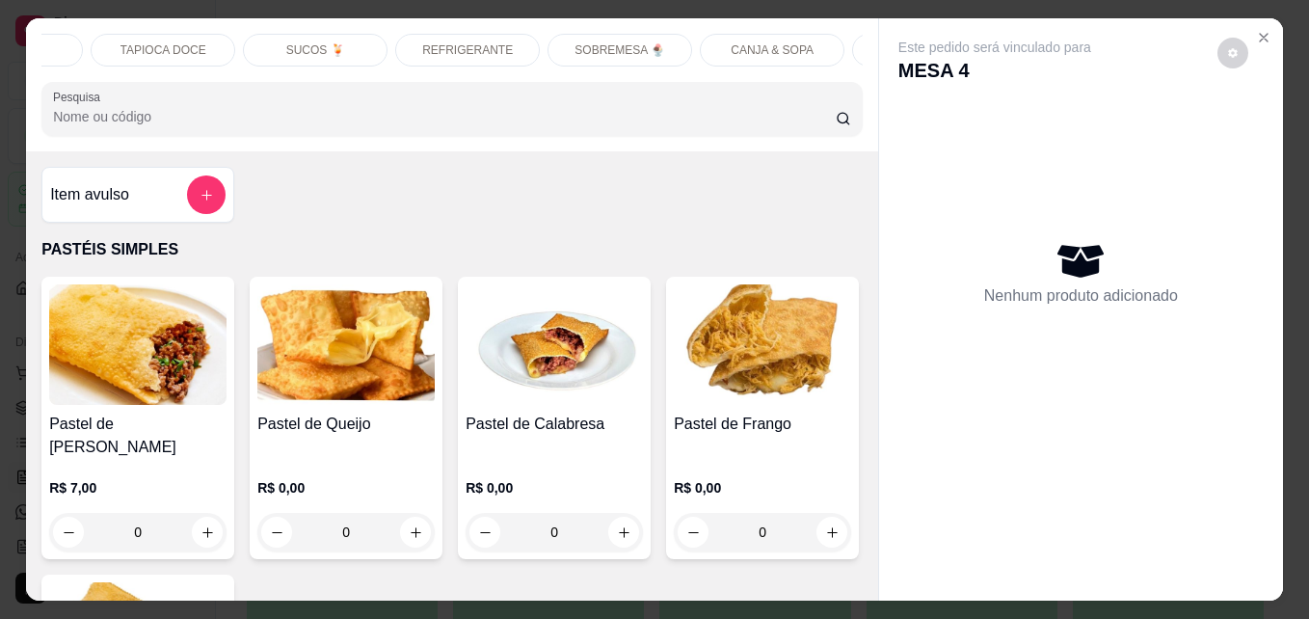
scroll to position [0, 1041]
click at [755, 43] on p "CANJA & SOPA" at bounding box center [747, 49] width 83 height 15
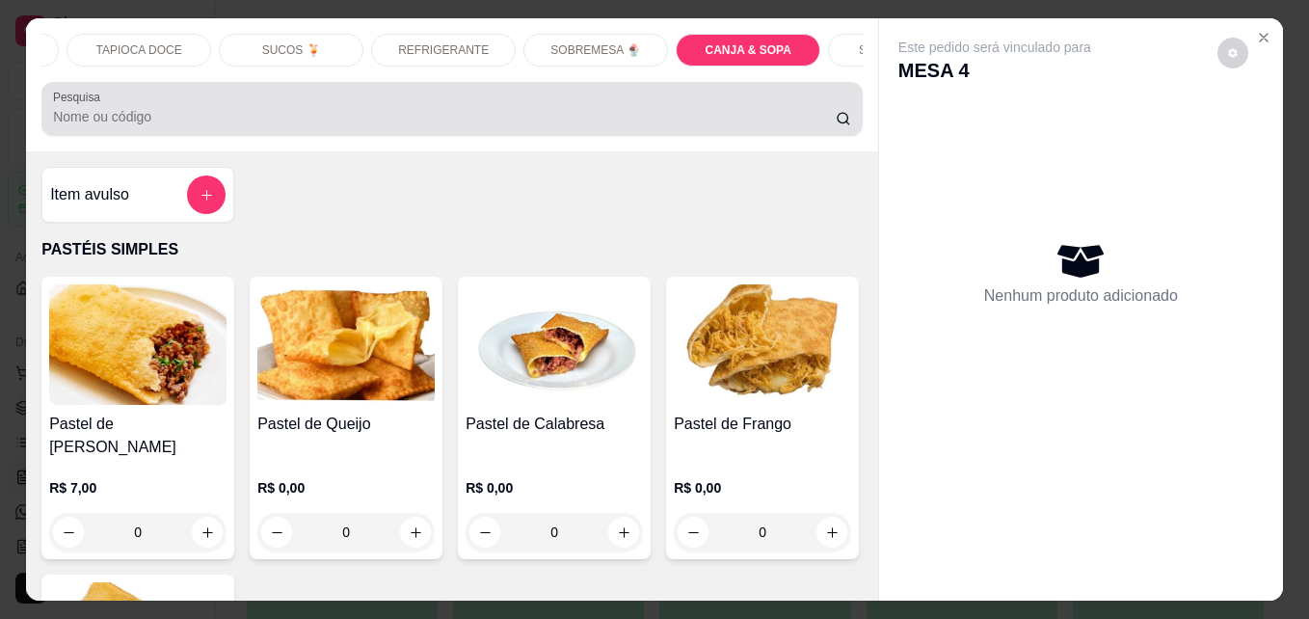
scroll to position [50, 0]
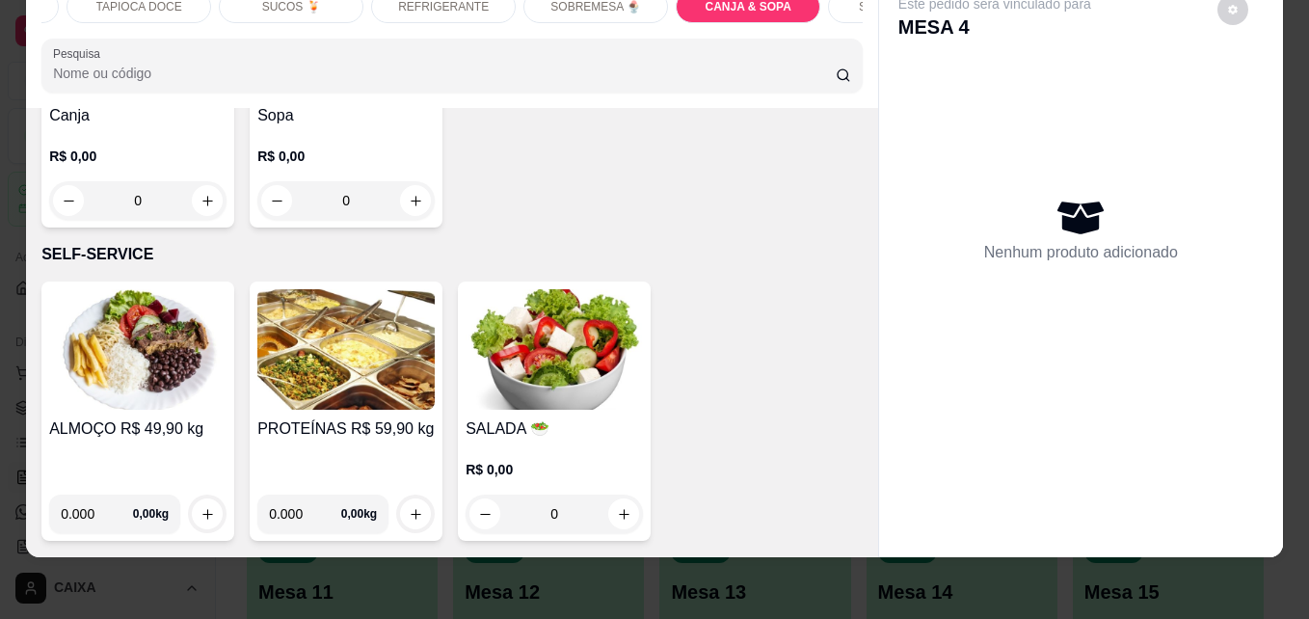
click at [198, 220] on div "0" at bounding box center [137, 200] width 177 height 39
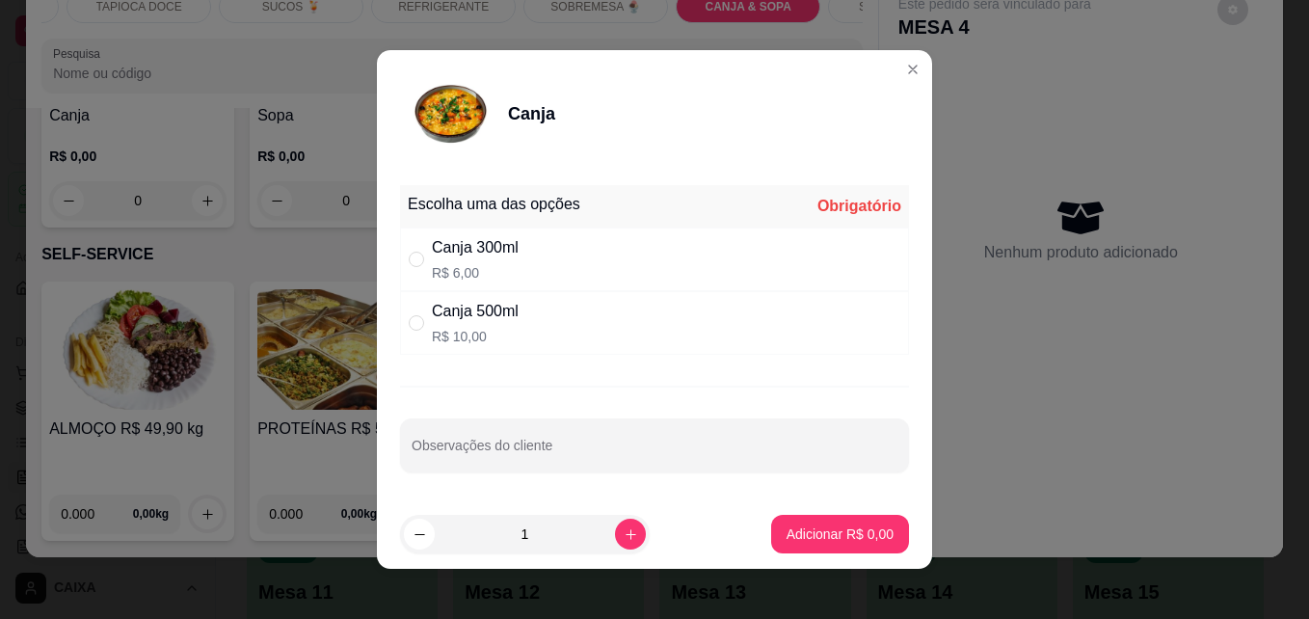
click at [468, 308] on div "Canja 500ml" at bounding box center [475, 311] width 87 height 23
radio input "true"
click at [781, 526] on p "Adicionar R$ 10,00" at bounding box center [837, 533] width 112 height 18
type input "1"
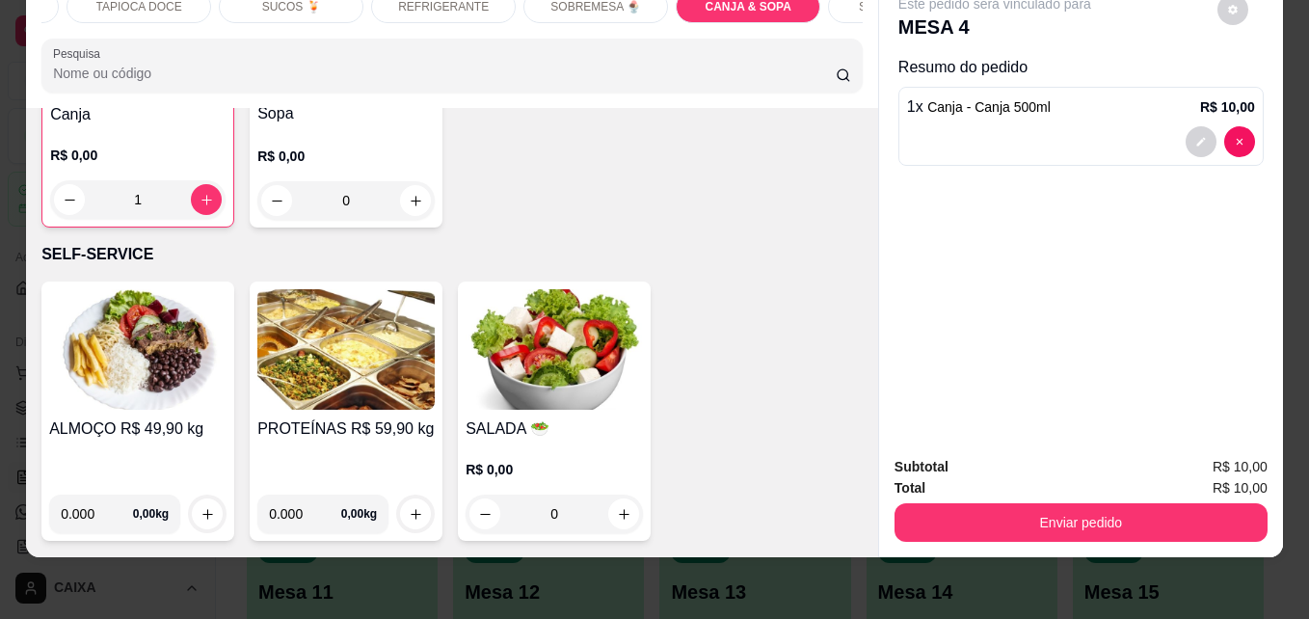
click at [403, 220] on div "0" at bounding box center [345, 200] width 177 height 39
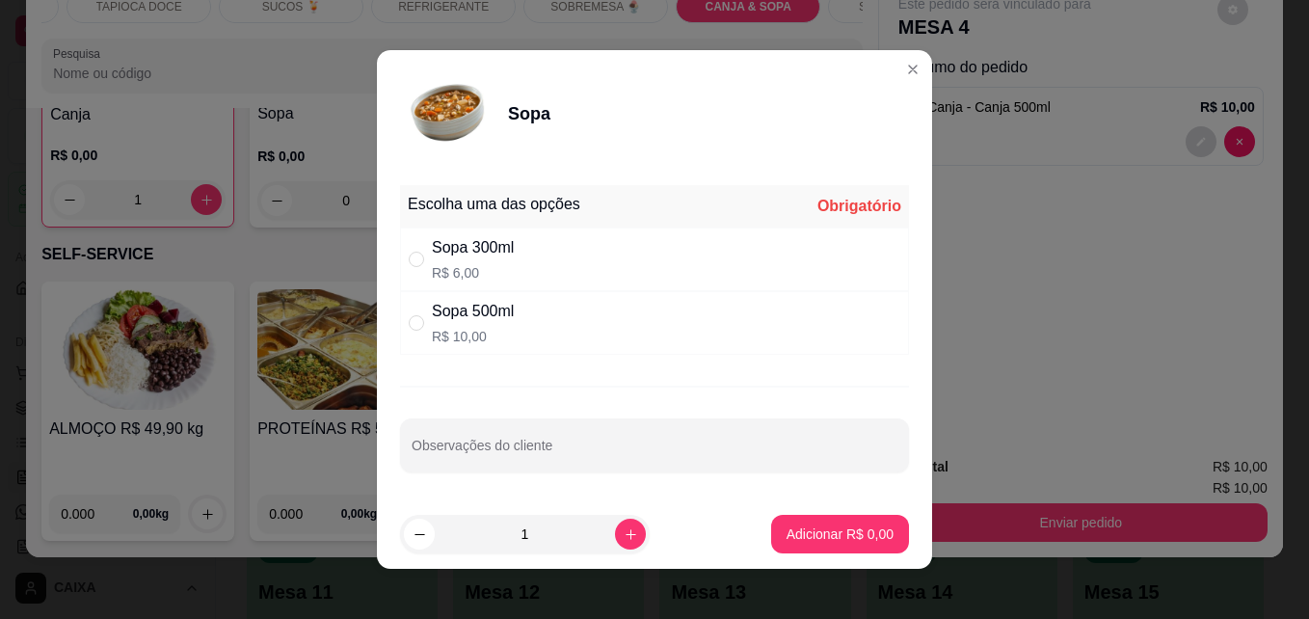
click at [723, 328] on div "Sopa 500ml R$ 10,00" at bounding box center [654, 323] width 509 height 64
radio input "true"
click at [839, 519] on button "Adicionar R$ 10,00" at bounding box center [836, 535] width 142 height 38
type input "1"
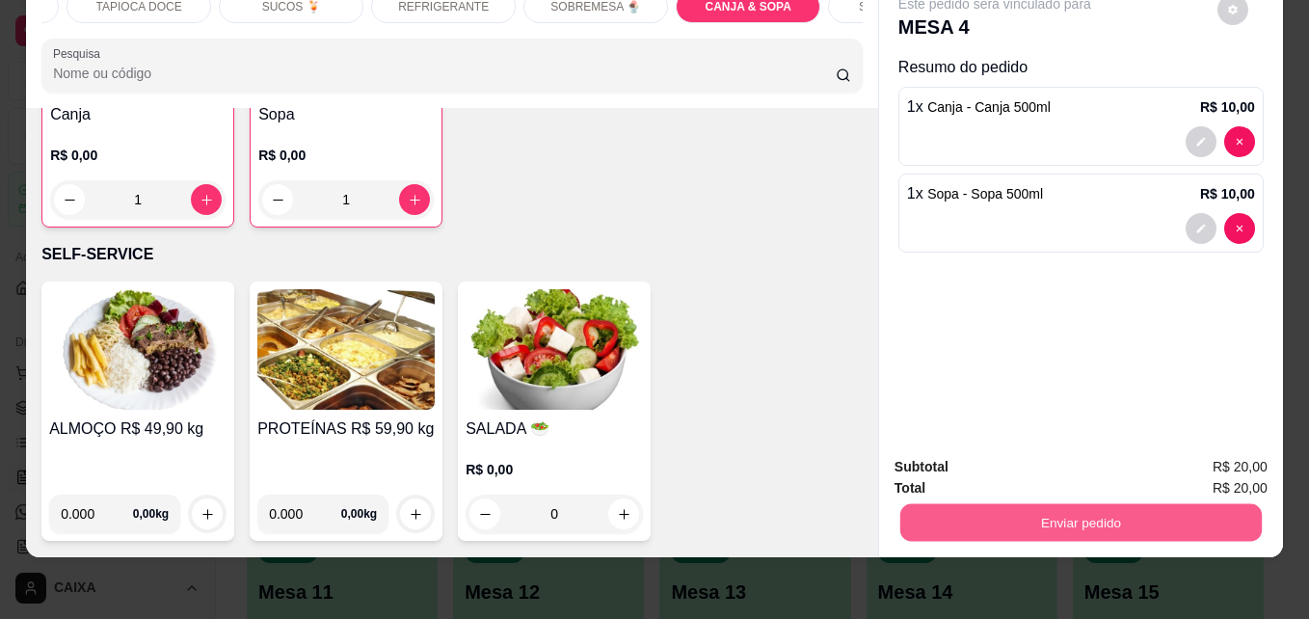
click at [1062, 512] on button "Enviar pedido" at bounding box center [1080, 522] width 361 height 38
click at [1050, 449] on button "Não registrar e enviar pedido" at bounding box center [1016, 460] width 195 height 36
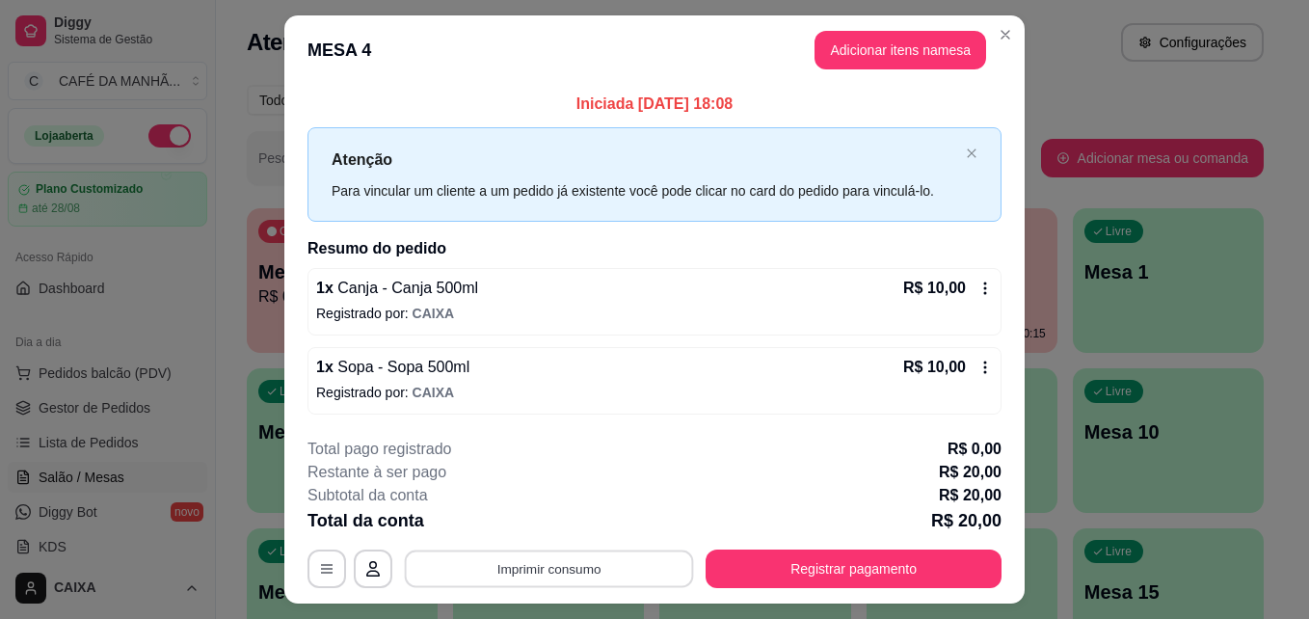
click at [547, 568] on button "Imprimir consumo" at bounding box center [549, 568] width 289 height 38
click at [539, 524] on button "Impressora" at bounding box center [547, 524] width 135 height 30
click at [625, 479] on div "Restante à ser pago R$ 20,00" at bounding box center [654, 472] width 694 height 23
click at [559, 563] on button "Imprimir consumo" at bounding box center [549, 568] width 289 height 38
click at [543, 514] on button "Impressora" at bounding box center [547, 524] width 135 height 30
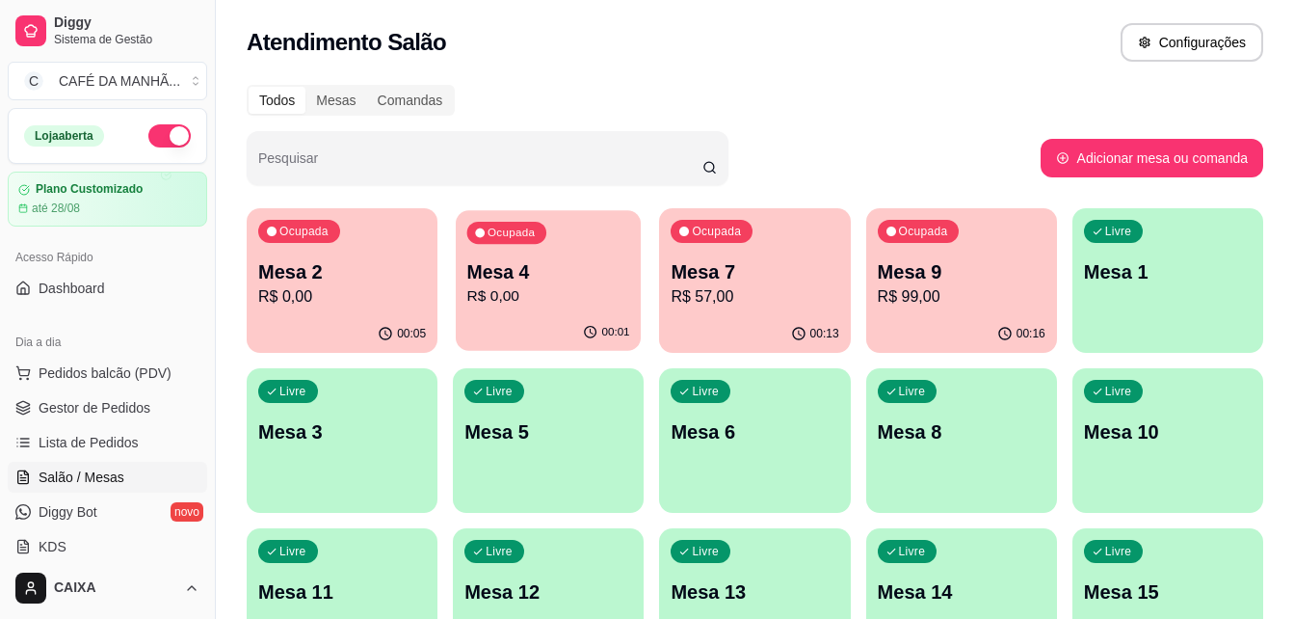
click at [489, 332] on div "00:01" at bounding box center [548, 332] width 185 height 37
click at [597, 277] on p "Mesa 4" at bounding box center [548, 272] width 163 height 26
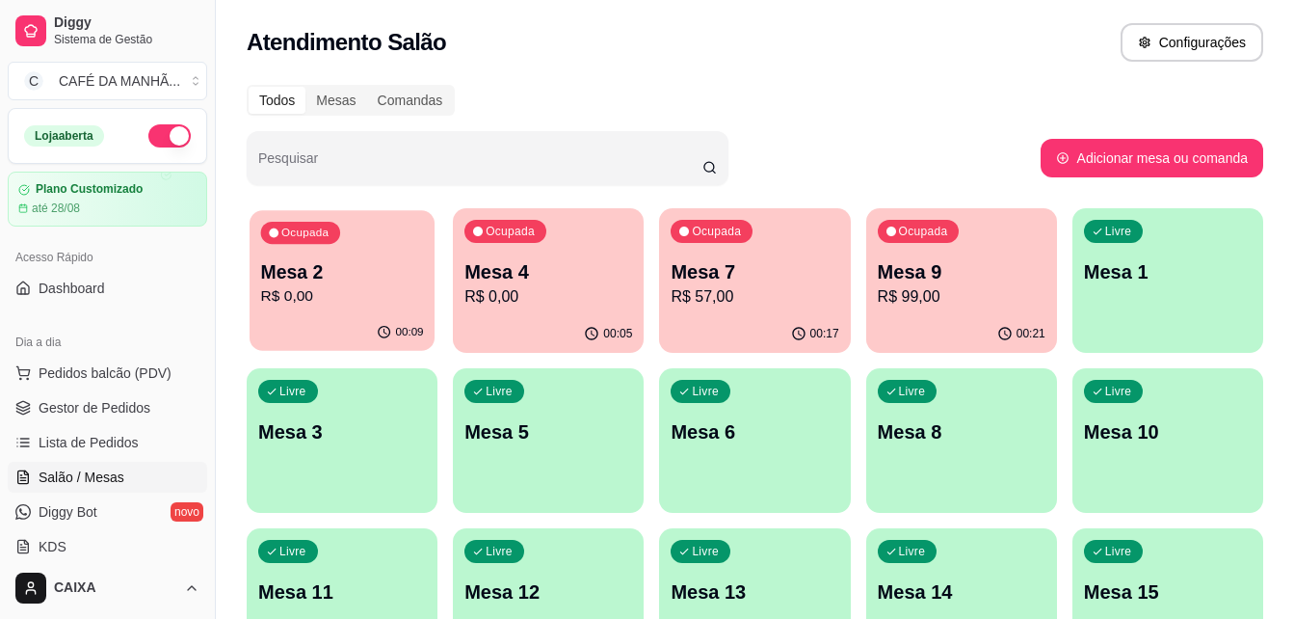
click at [363, 305] on p "R$ 0,00" at bounding box center [342, 296] width 163 height 22
click at [326, 289] on p "R$ 0,00" at bounding box center [342, 296] width 163 height 22
click at [397, 271] on p "Mesa 2" at bounding box center [342, 272] width 163 height 26
click at [361, 261] on p "Mesa 2" at bounding box center [342, 272] width 163 height 26
click at [1076, 66] on div "Atendimento Salão Configurações" at bounding box center [755, 36] width 1078 height 73
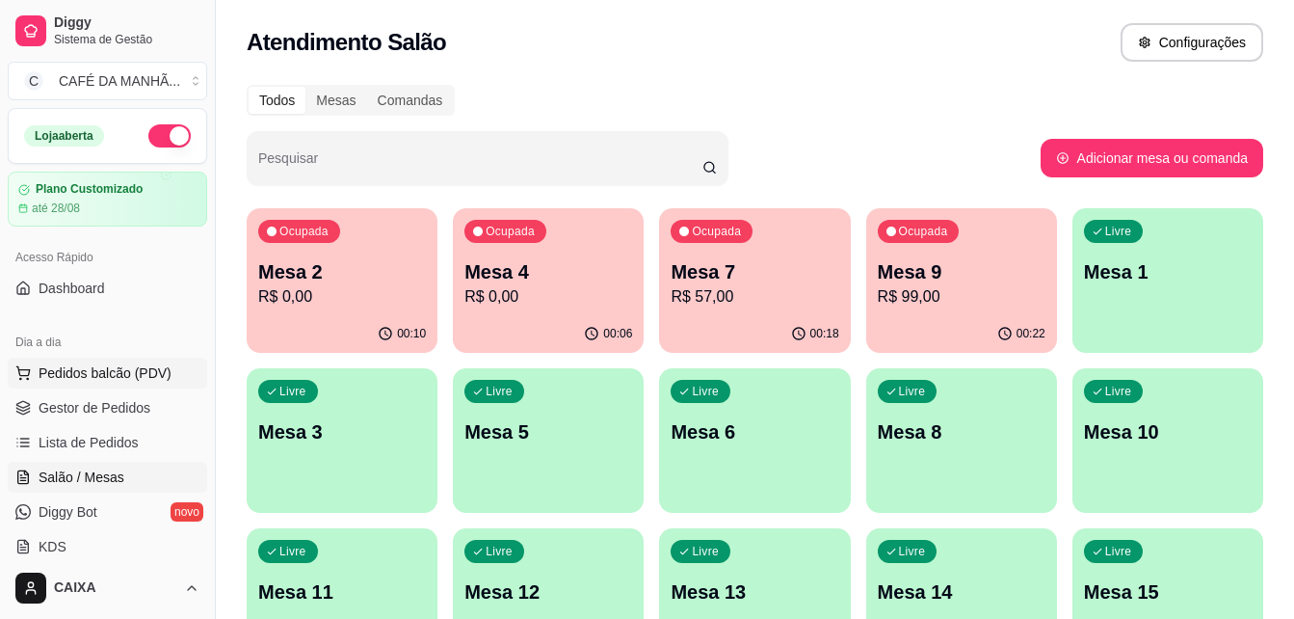
click at [132, 370] on span "Pedidos balcão (PDV)" at bounding box center [105, 372] width 133 height 19
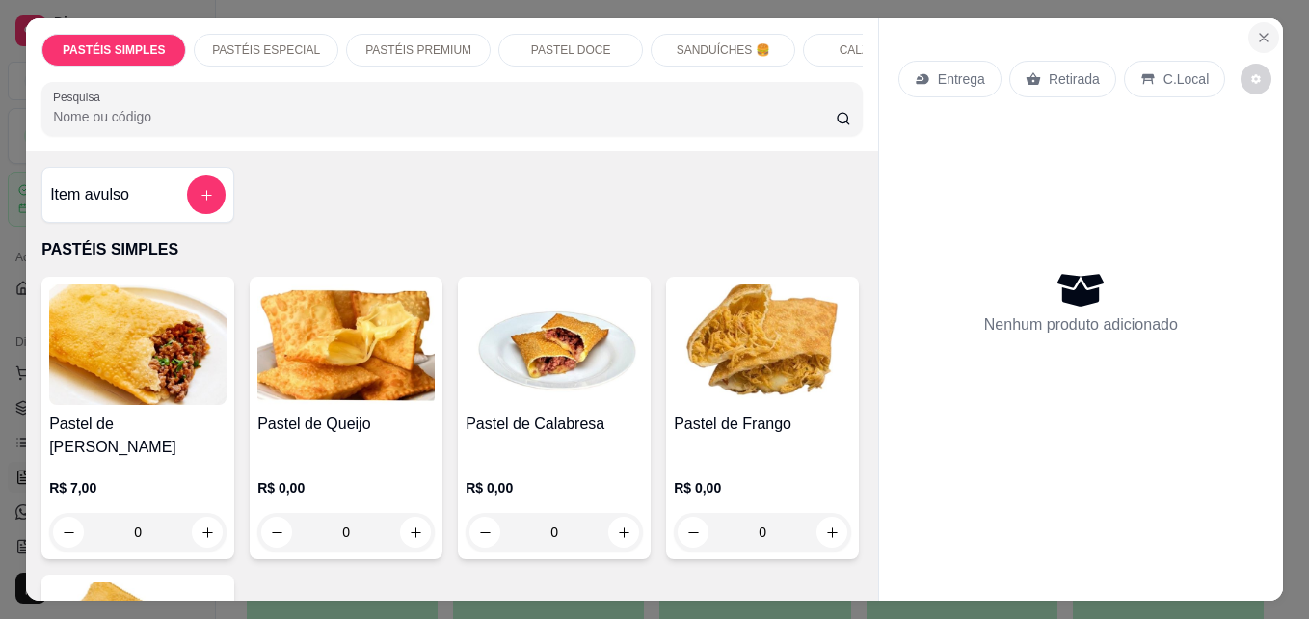
click at [1258, 30] on icon "Close" at bounding box center [1263, 37] width 15 height 15
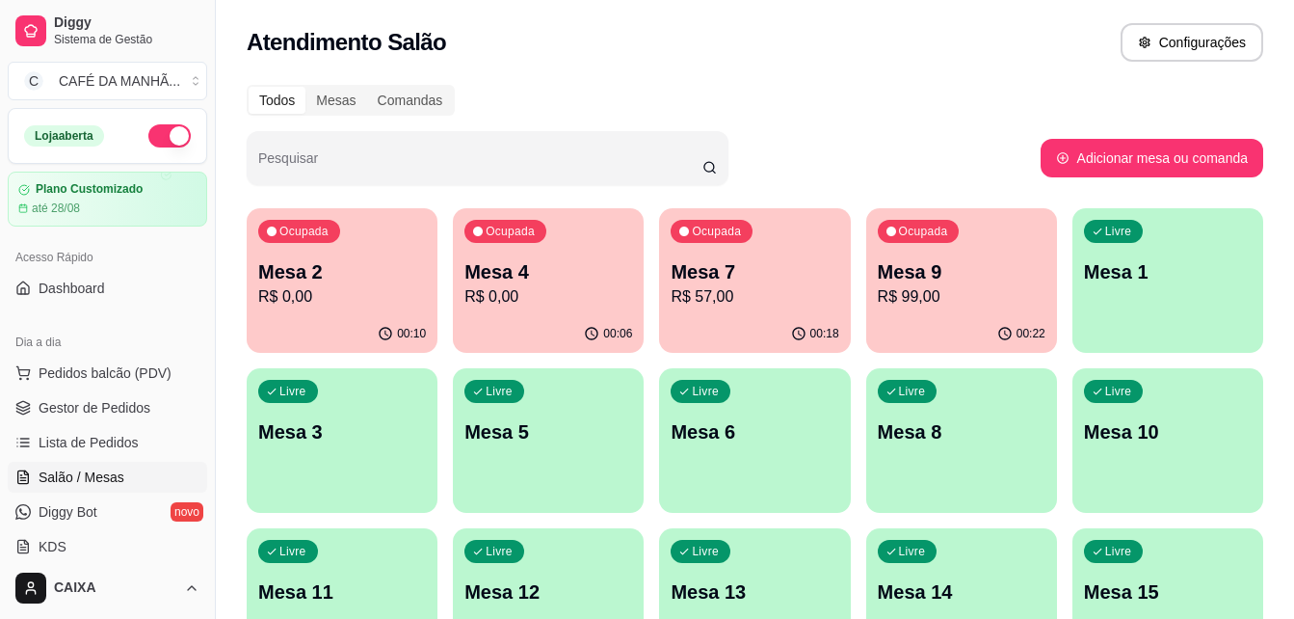
click at [650, 73] on div "Todos Mesas Comandas Pesquisar Adicionar mesa ou comanda Ocupada Mesa 2 R$ 0,00…" at bounding box center [755, 544] width 1078 height 942
click at [311, 304] on p "R$ 0,00" at bounding box center [342, 296] width 163 height 22
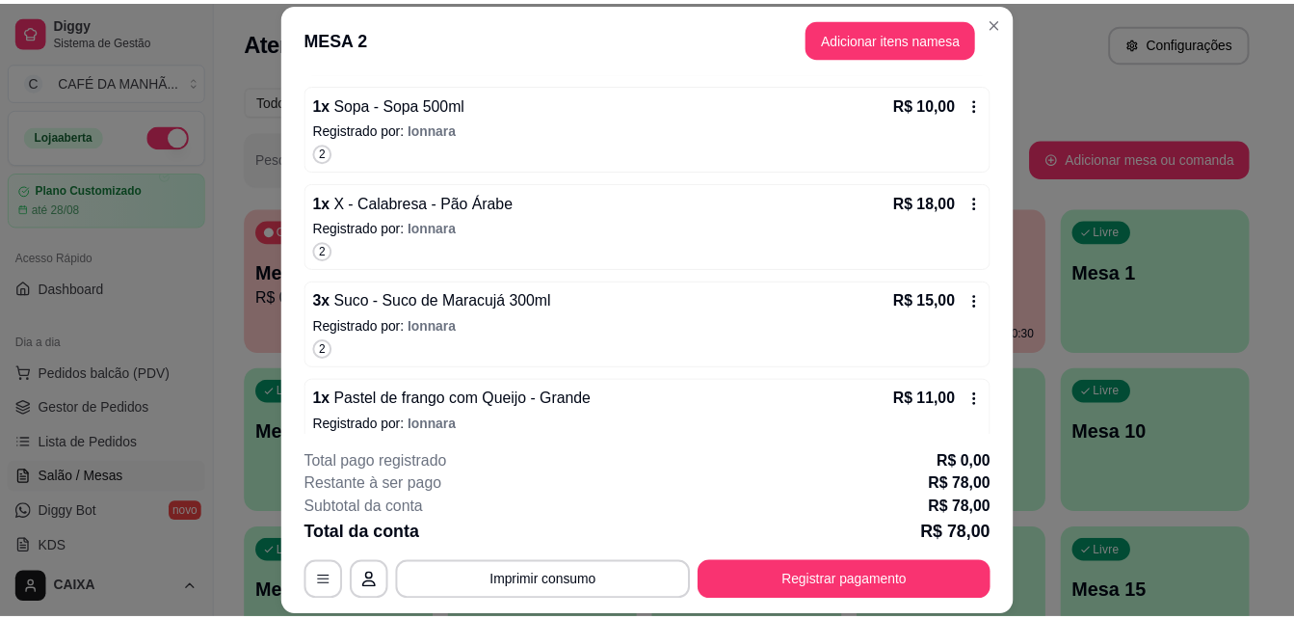
scroll to position [386, 0]
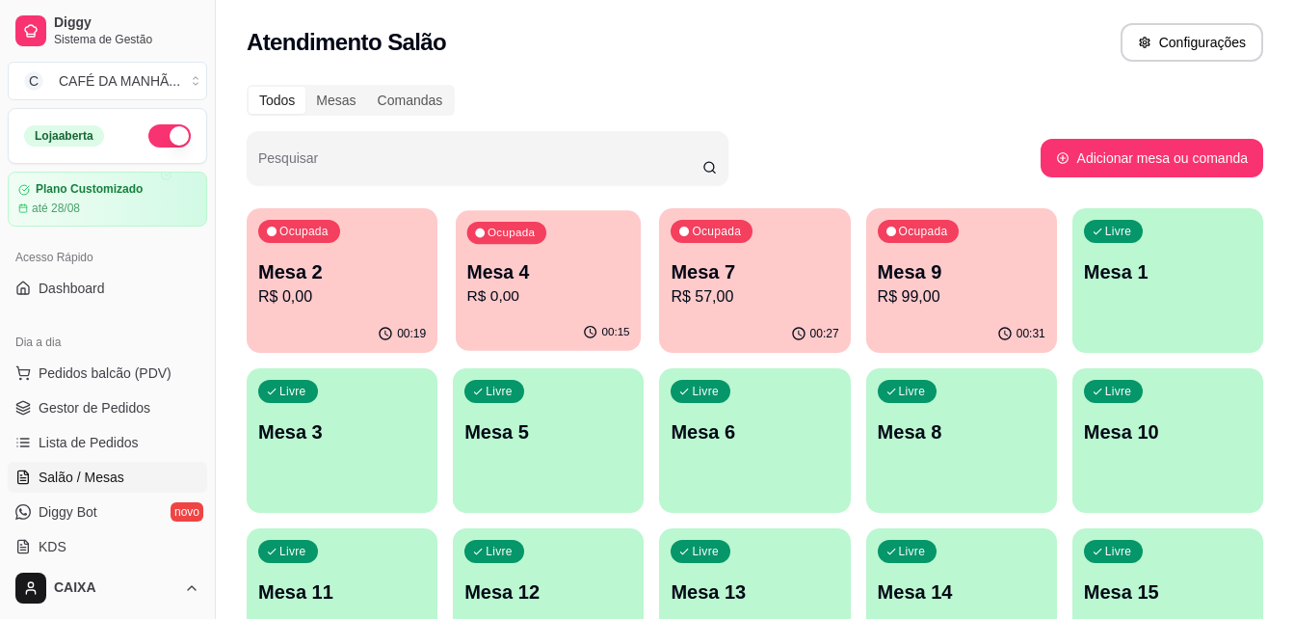
click at [595, 238] on div "Ocupada Mesa 4 R$ 0,00" at bounding box center [548, 262] width 185 height 104
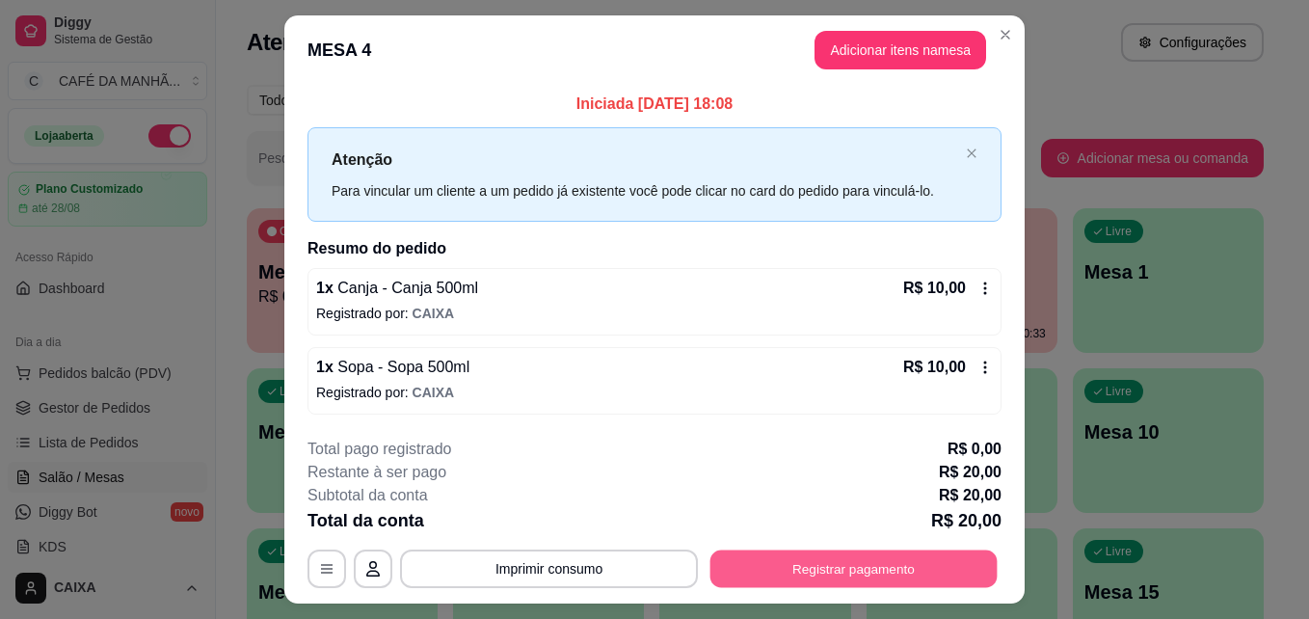
click at [796, 567] on button "Registrar pagamento" at bounding box center [853, 568] width 287 height 38
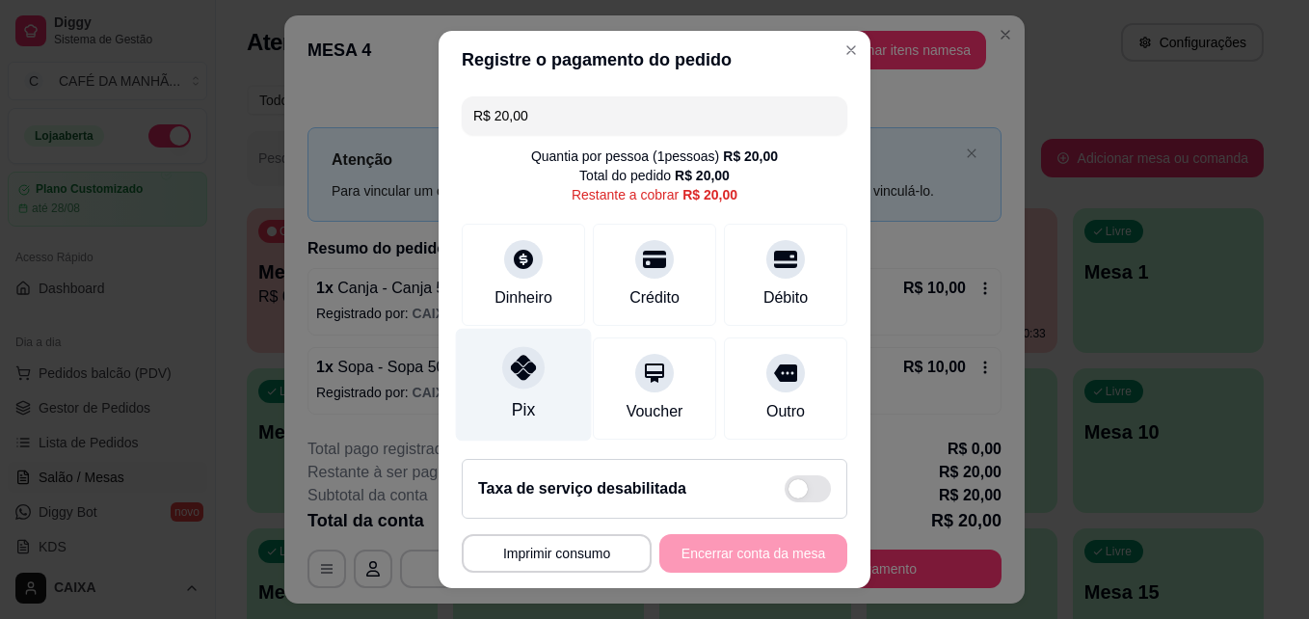
click at [514, 382] on div at bounding box center [523, 368] width 42 height 42
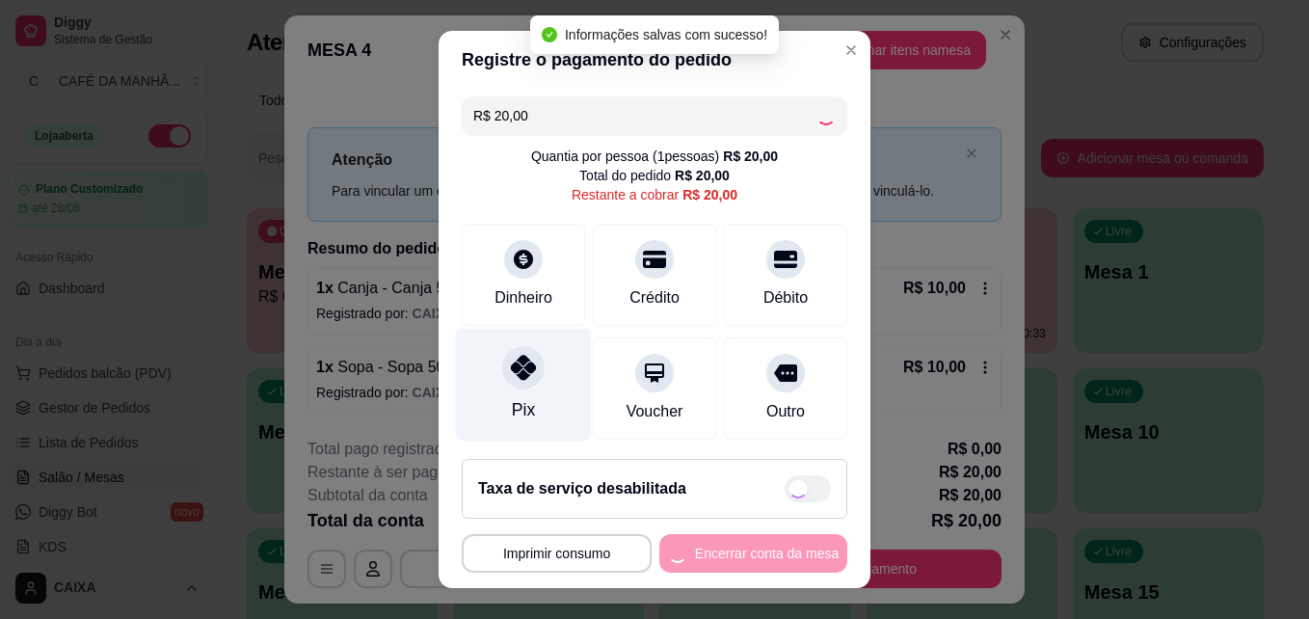
type input "R$ 0,00"
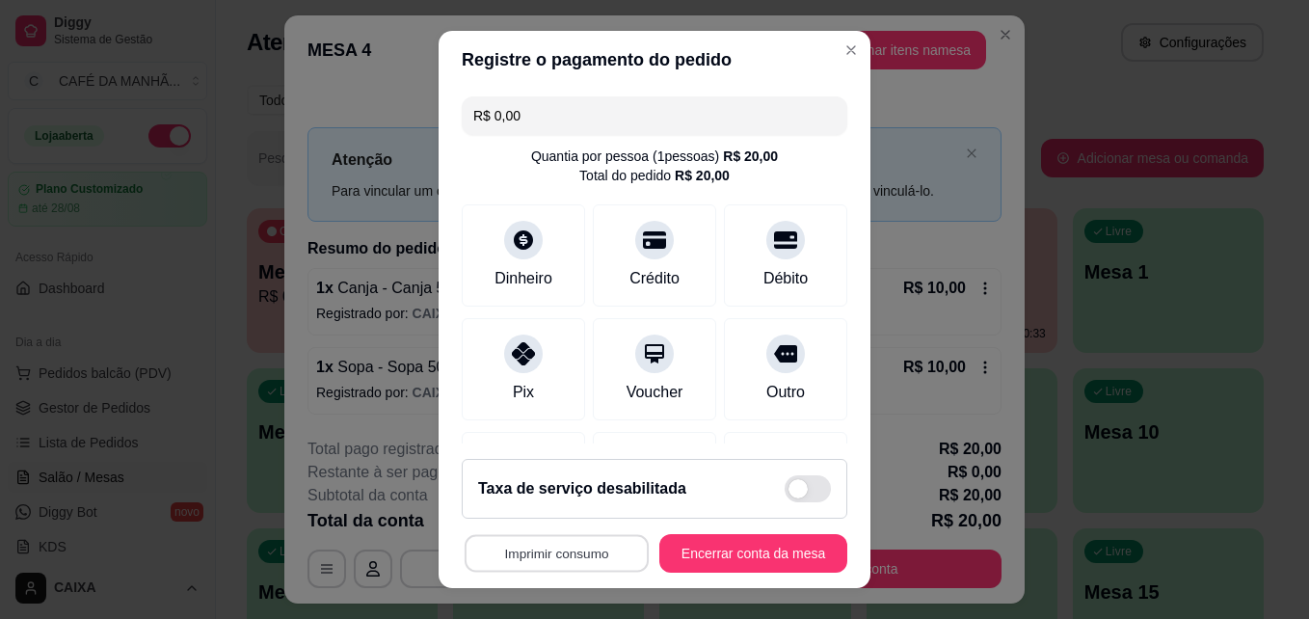
click at [575, 552] on button "Imprimir consumo" at bounding box center [556, 554] width 184 height 38
click at [522, 501] on button "Impressora" at bounding box center [551, 508] width 135 height 30
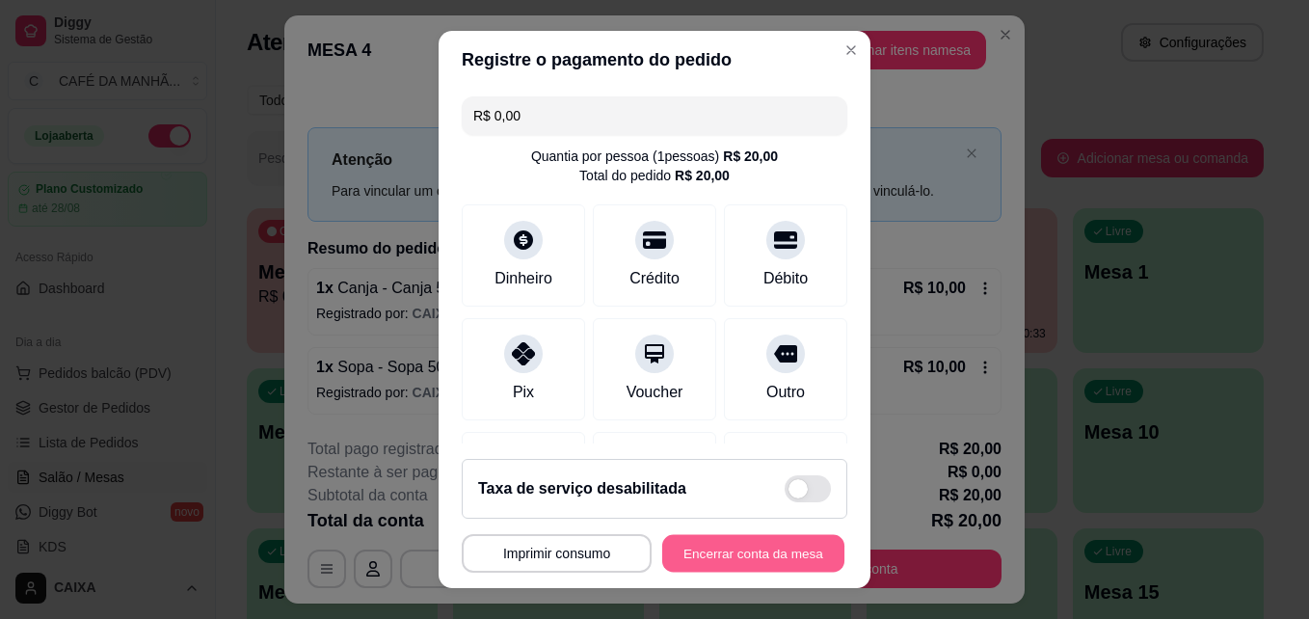
click at [689, 545] on button "Encerrar conta da mesa" at bounding box center [753, 554] width 182 height 38
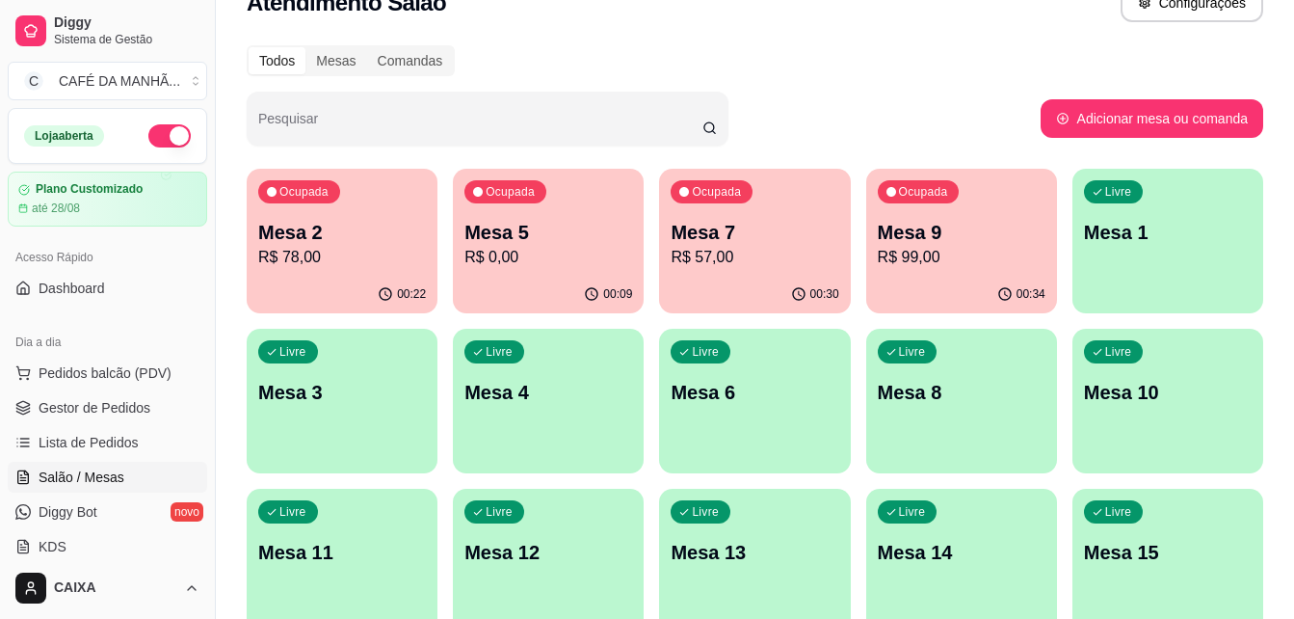
scroll to position [43, 0]
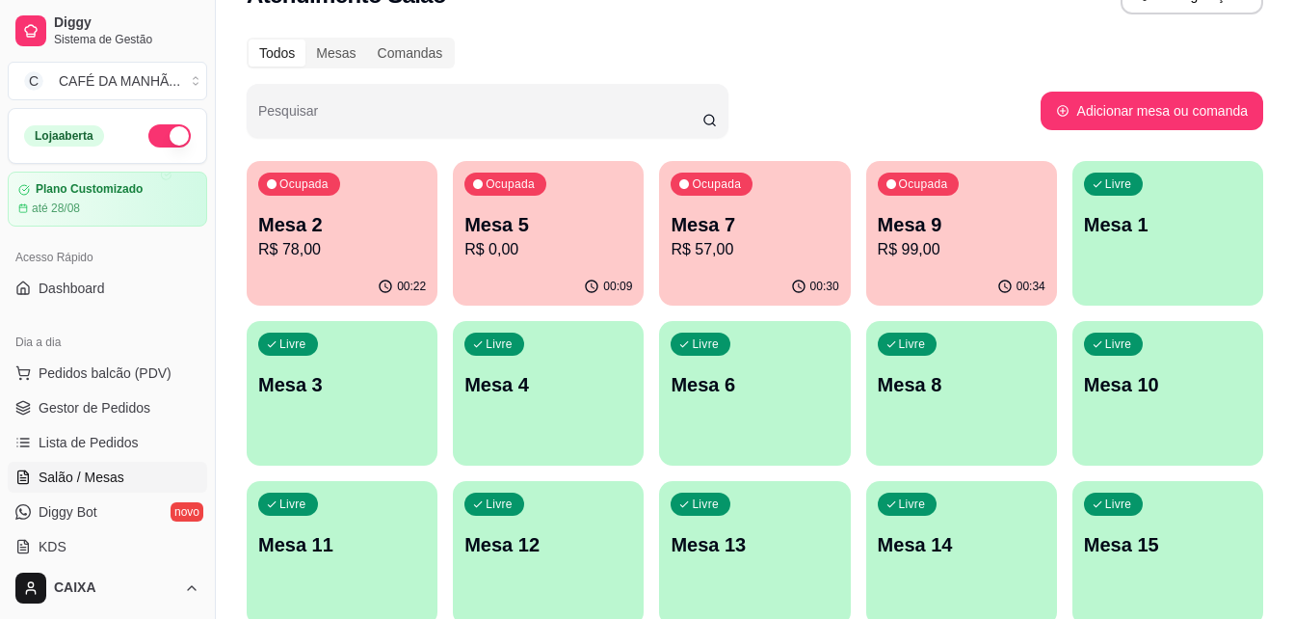
click at [703, 154] on div "Todos Mesas Comandas Pesquisar Adicionar mesa ou comanda Ocupada Mesa 2 R$ 78,0…" at bounding box center [755, 497] width 1078 height 942
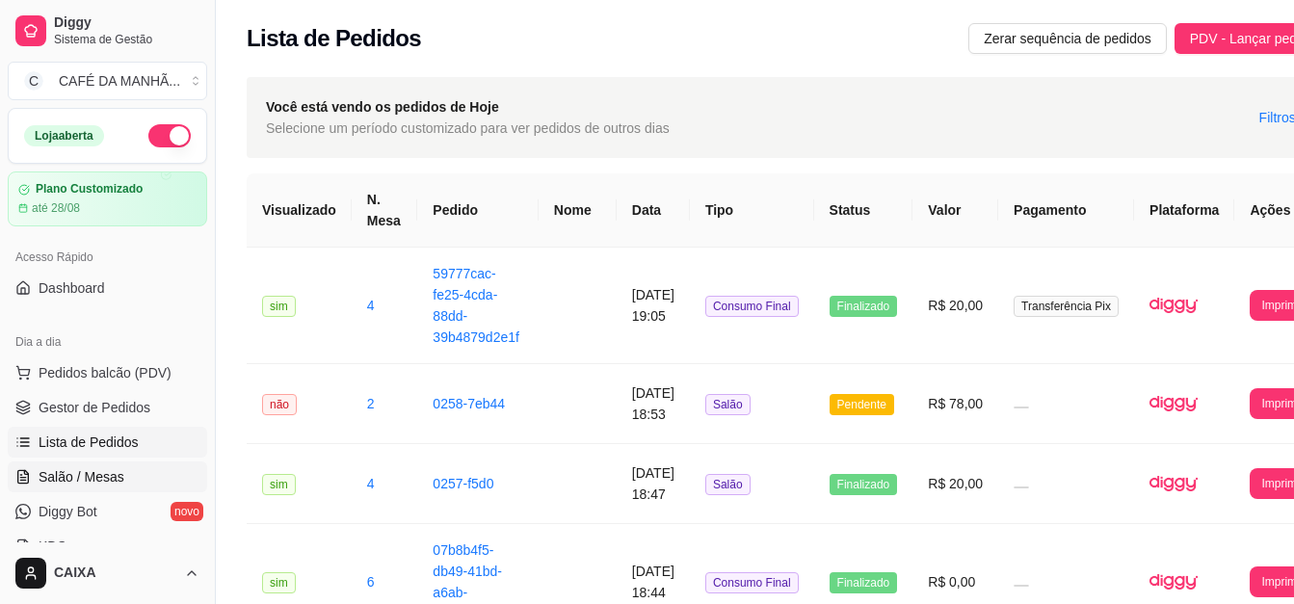
click at [114, 475] on span "Salão / Mesas" at bounding box center [82, 476] width 86 height 19
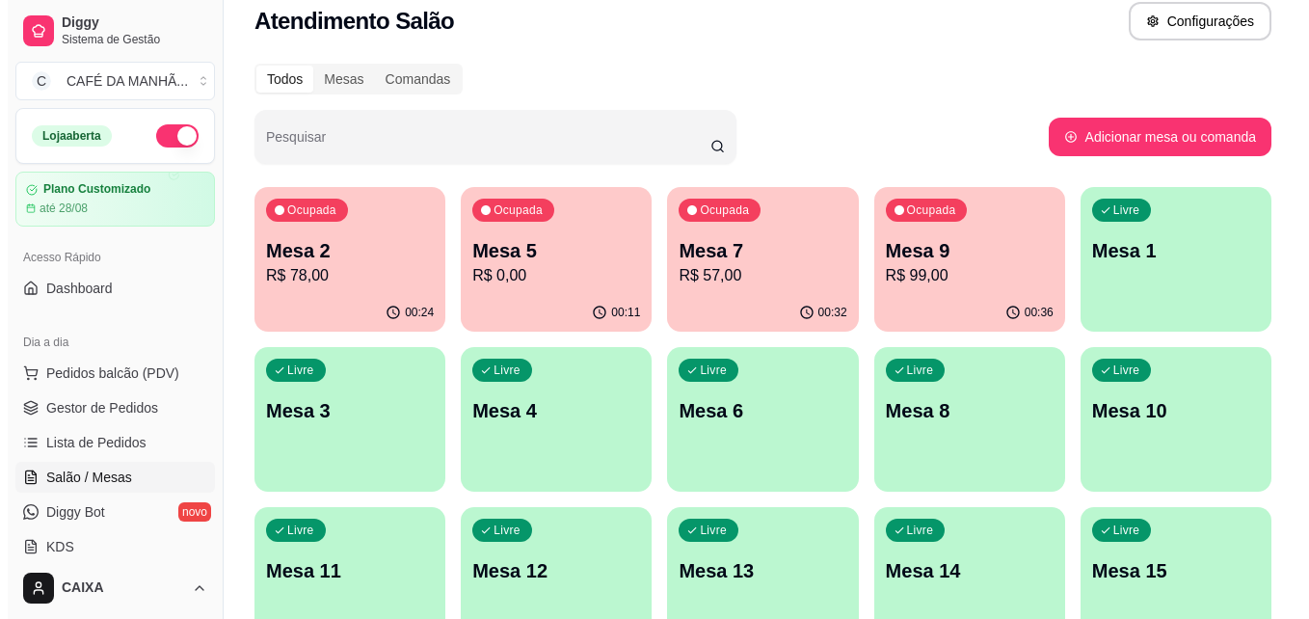
scroll to position [39, 0]
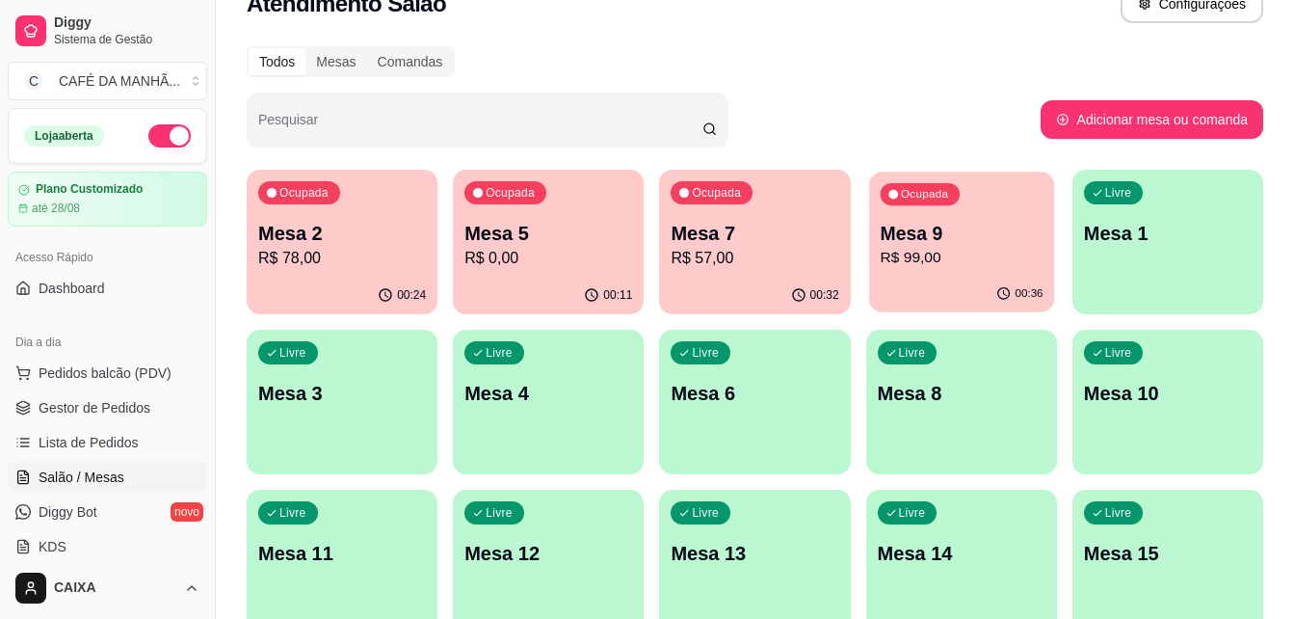
click at [977, 232] on p "Mesa 9" at bounding box center [961, 234] width 163 height 26
click at [1092, 39] on div "Todos Mesas Comandas Pesquisar Adicionar mesa ou comanda Ocupada Mesa 2 R$ 78,0…" at bounding box center [755, 506] width 1078 height 942
click at [326, 214] on div "Ocupada Mesa 2 R$ 78,00" at bounding box center [342, 224] width 185 height 104
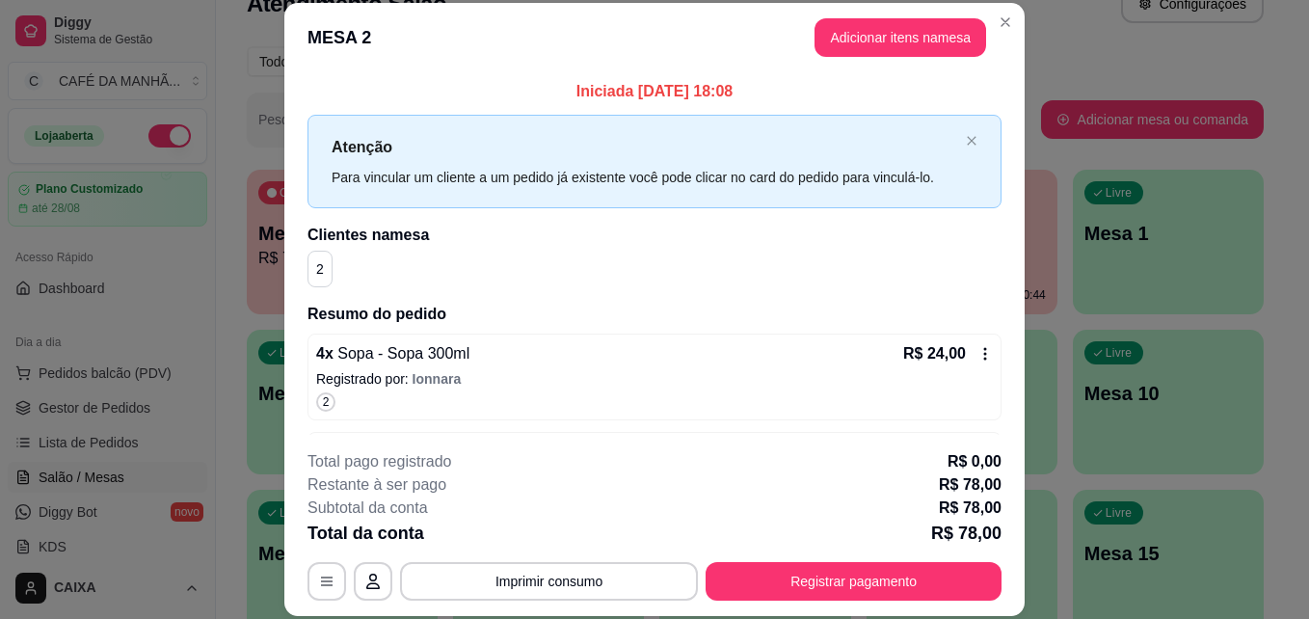
click at [326, 214] on div "Iniciada [DATE] 18:08 Atenção Para vincular um cliente a um pedido já existente…" at bounding box center [654, 446] width 694 height 733
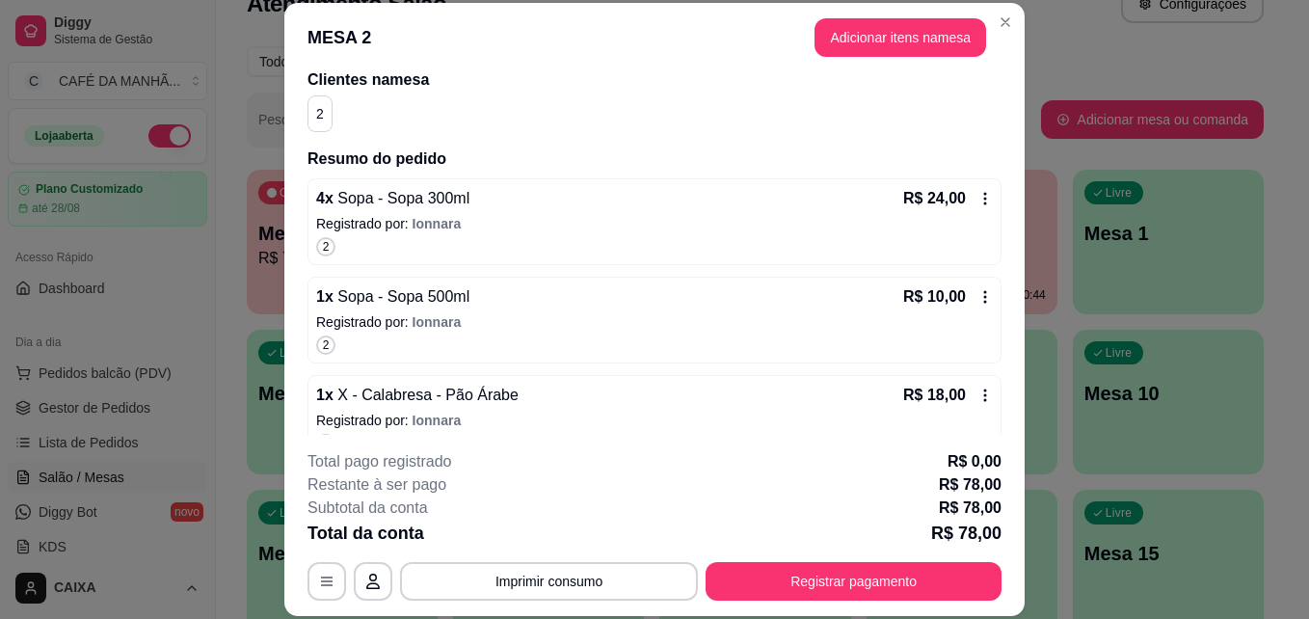
scroll to position [117, 0]
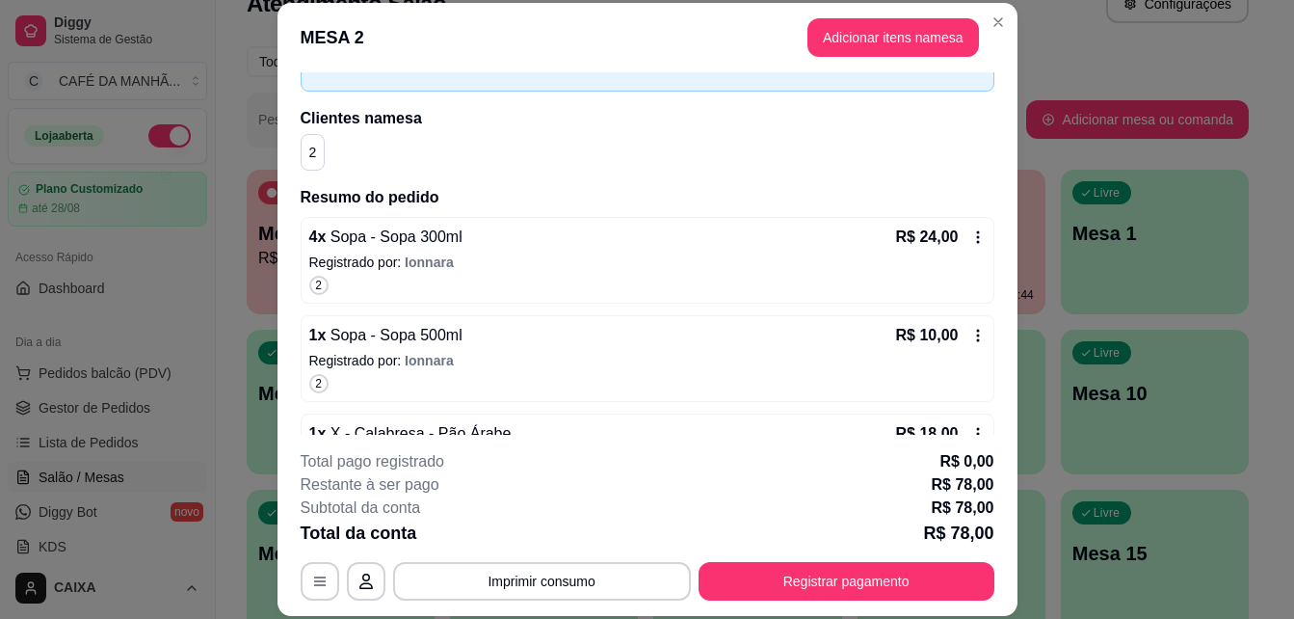
click at [1074, 71] on div "Todos Mesas Comandas" at bounding box center [748, 61] width 1002 height 31
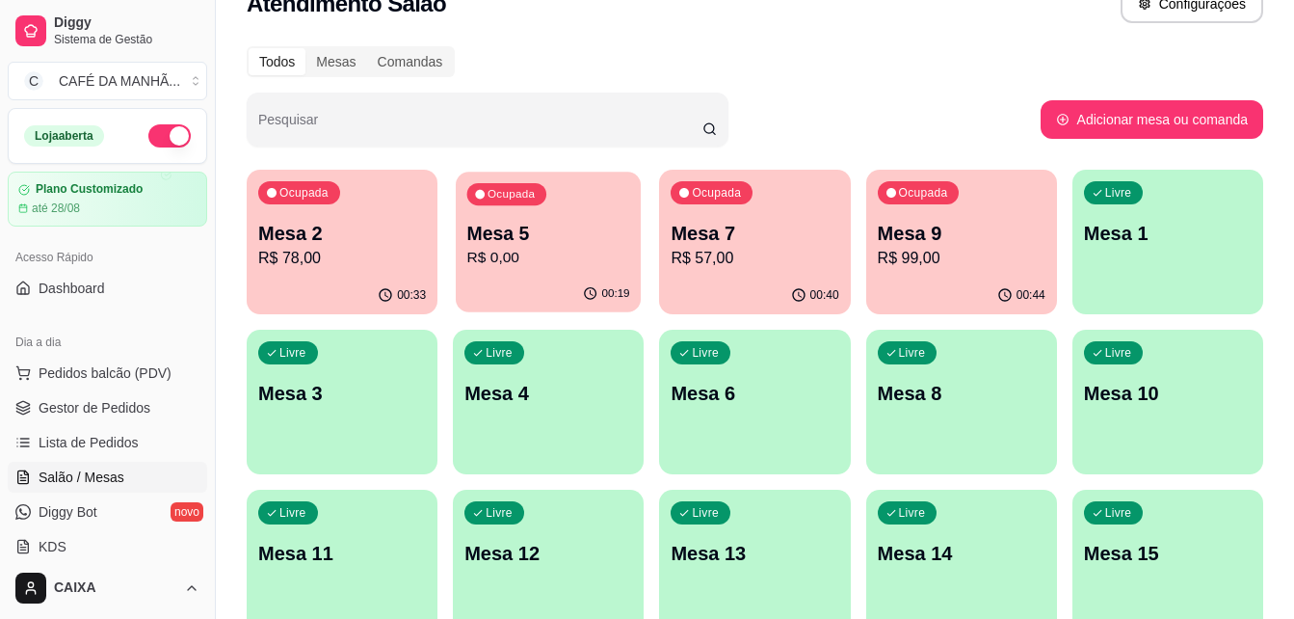
click at [585, 252] on p "R$ 0,00" at bounding box center [548, 258] width 163 height 22
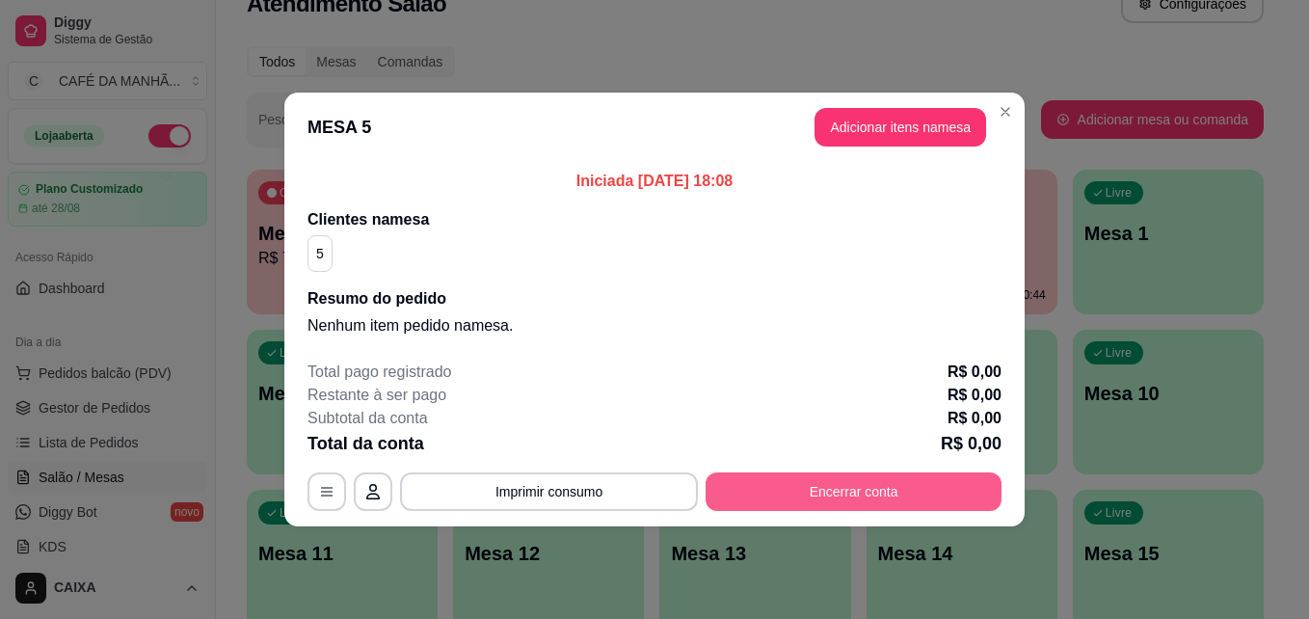
click at [864, 492] on button "Encerrar conta" at bounding box center [853, 491] width 296 height 39
click at [756, 498] on button "Encerrar conta" at bounding box center [853, 492] width 287 height 38
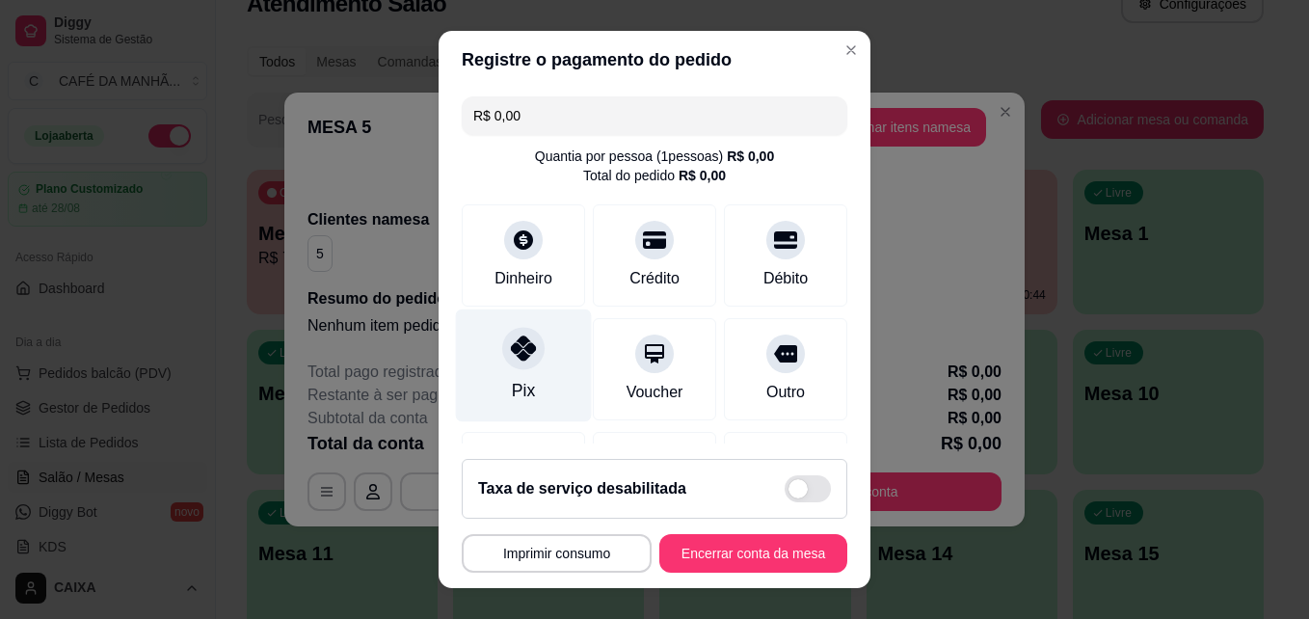
click at [491, 404] on div "Pix" at bounding box center [524, 365] width 136 height 113
click at [518, 351] on icon at bounding box center [523, 347] width 25 height 25
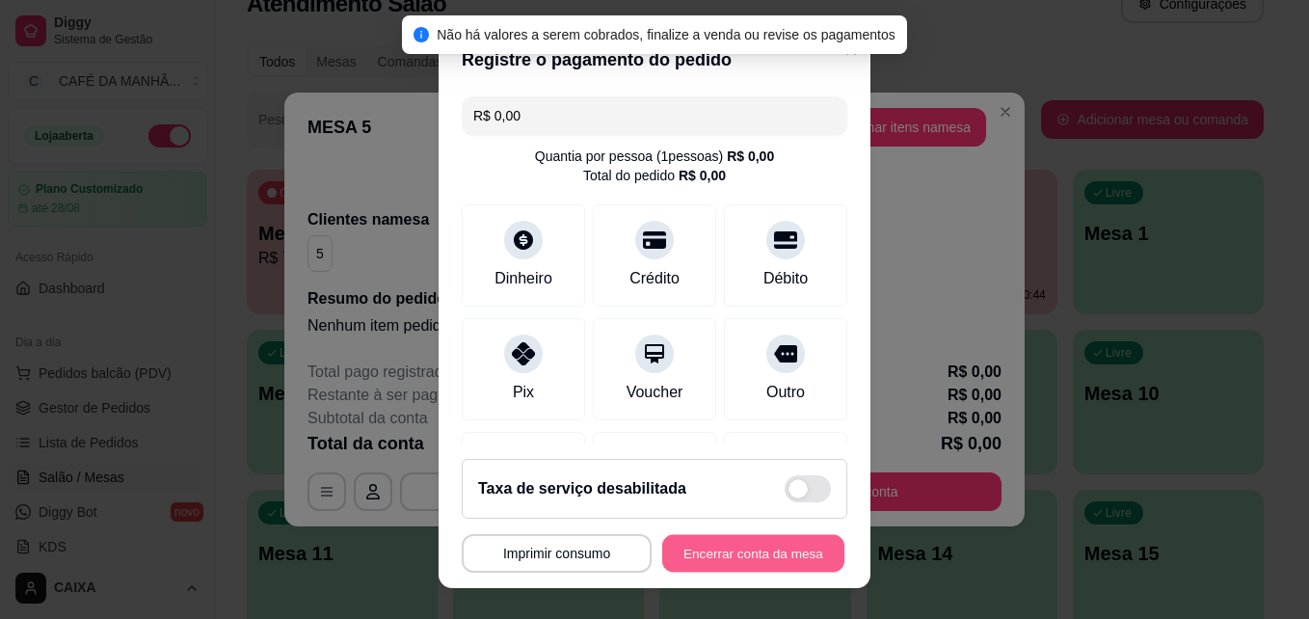
click at [730, 557] on button "Encerrar conta da mesa" at bounding box center [753, 554] width 182 height 38
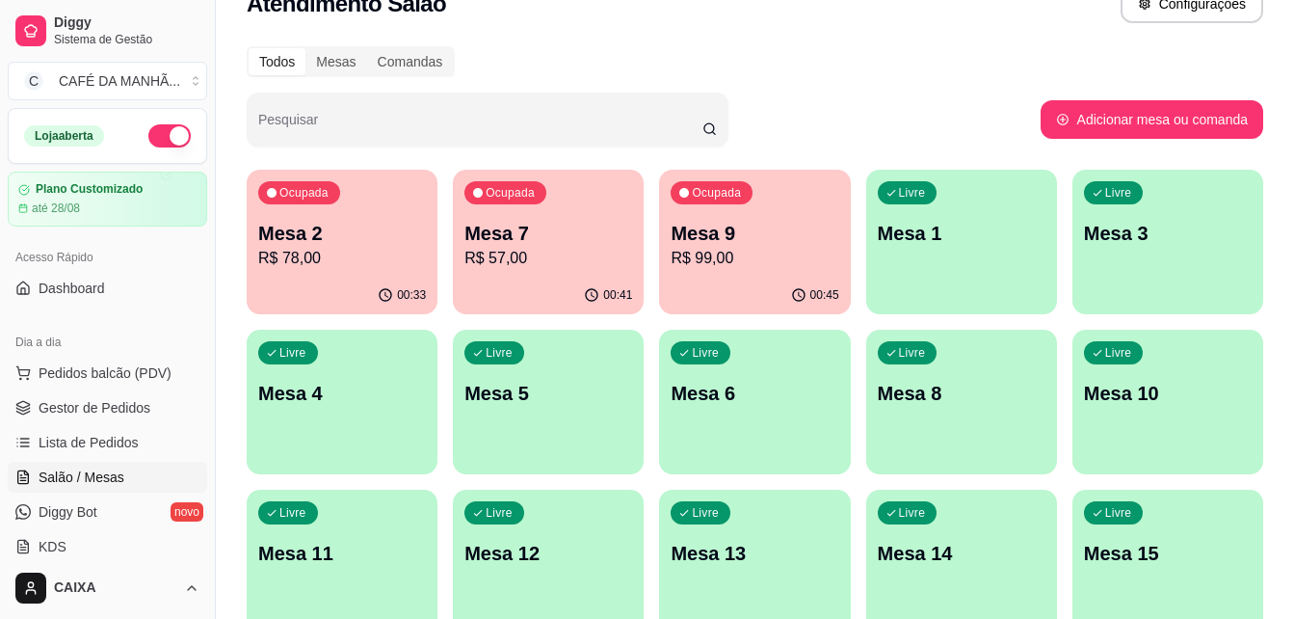
click at [867, 41] on div "Todos Mesas Comandas Pesquisar Adicionar mesa ou comanda Ocupada Mesa 2 R$ 78,0…" at bounding box center [755, 506] width 1078 height 942
click at [321, 252] on p "R$ 78,00" at bounding box center [342, 258] width 163 height 22
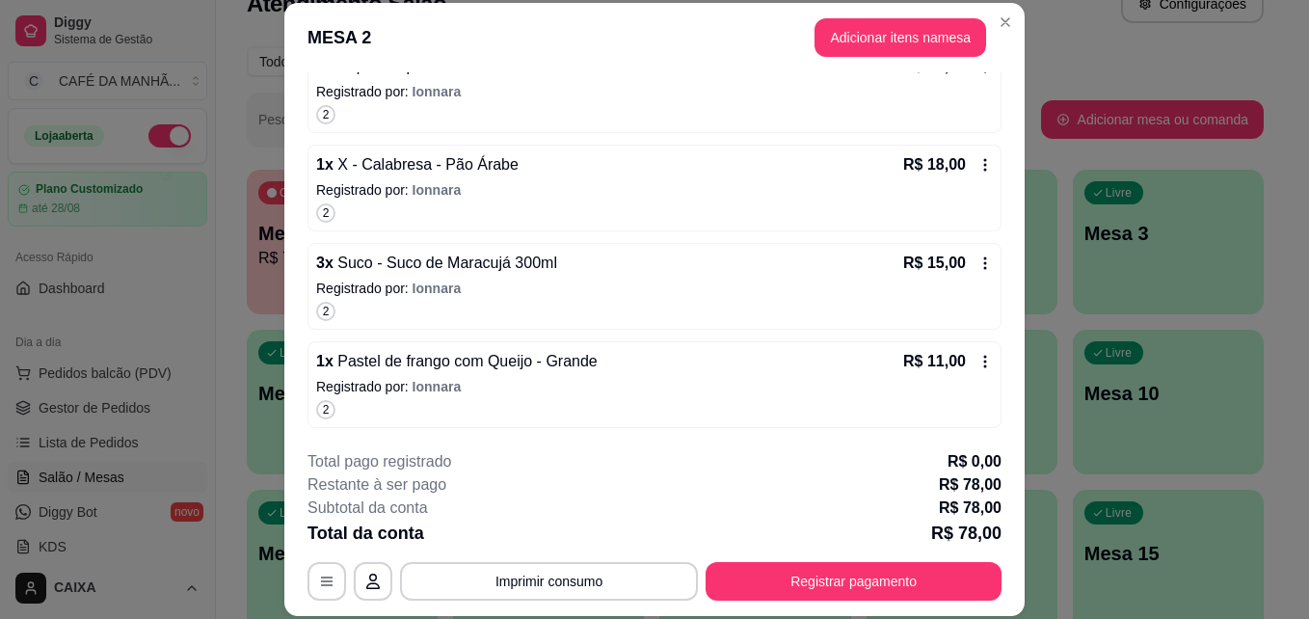
scroll to position [386, 0]
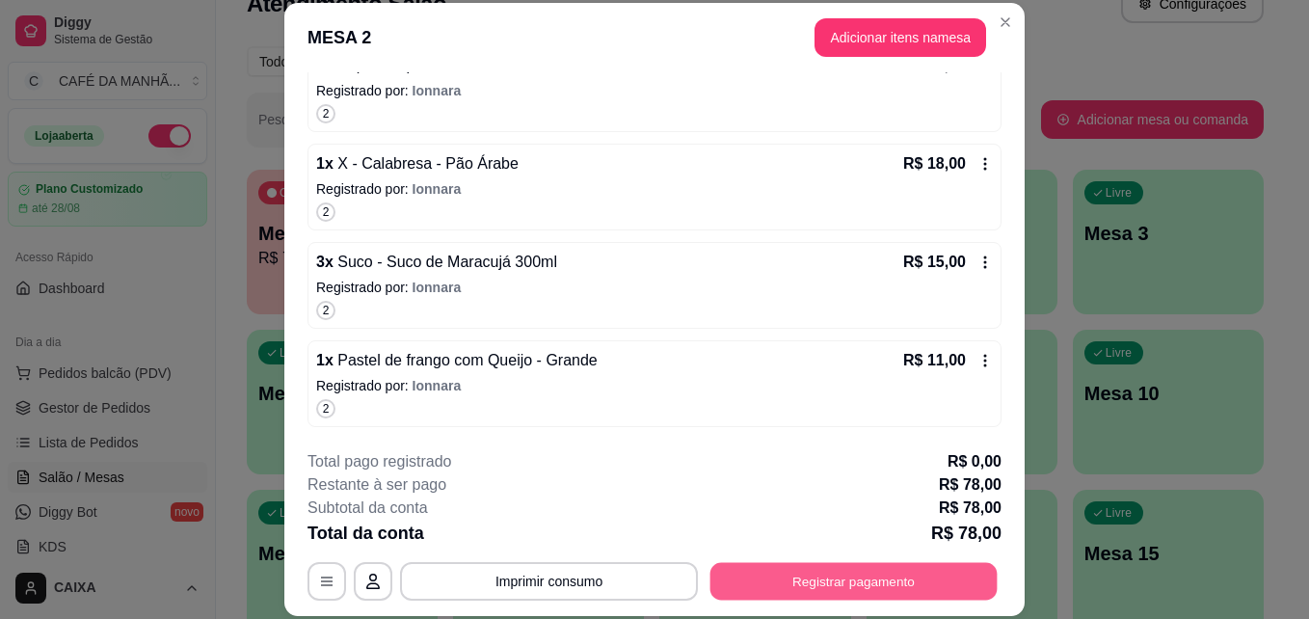
click at [886, 583] on button "Registrar pagamento" at bounding box center [853, 581] width 287 height 38
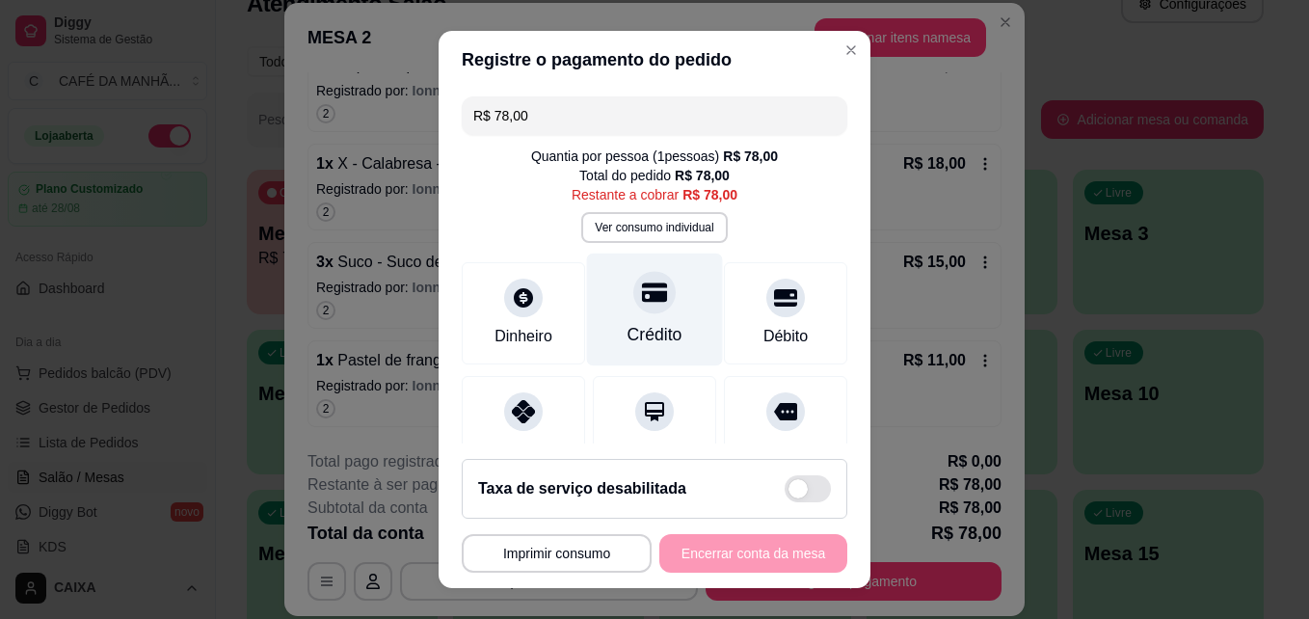
click at [662, 331] on div "Crédito" at bounding box center [655, 309] width 136 height 113
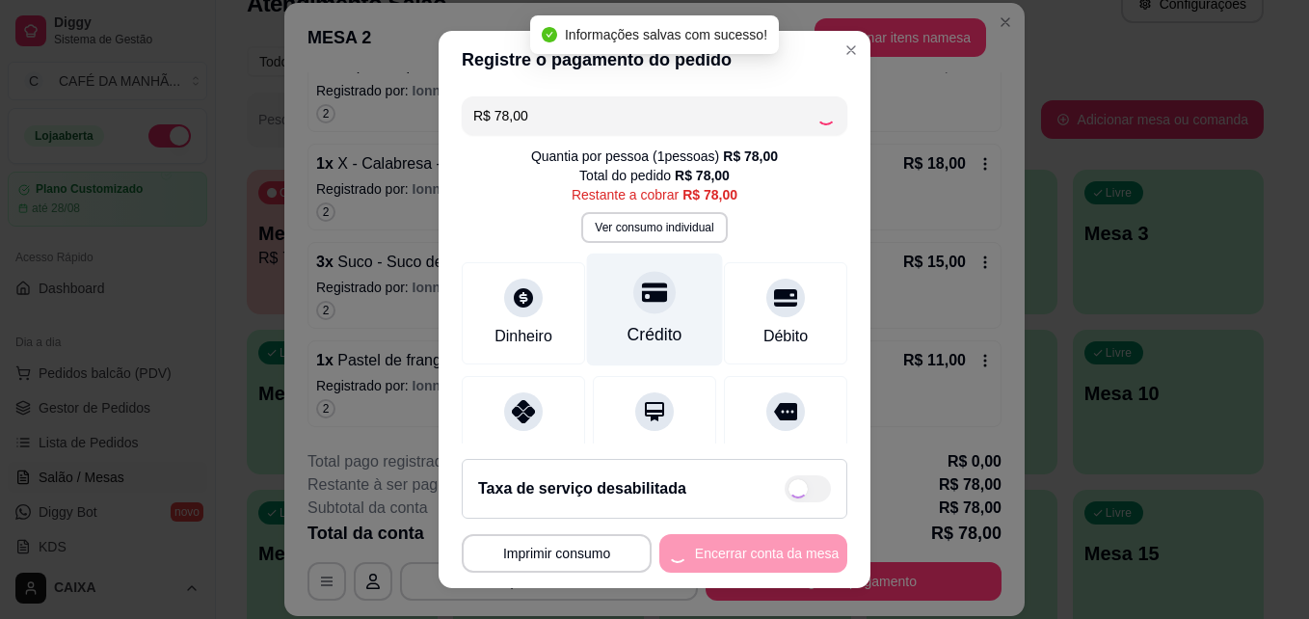
type input "R$ 0,00"
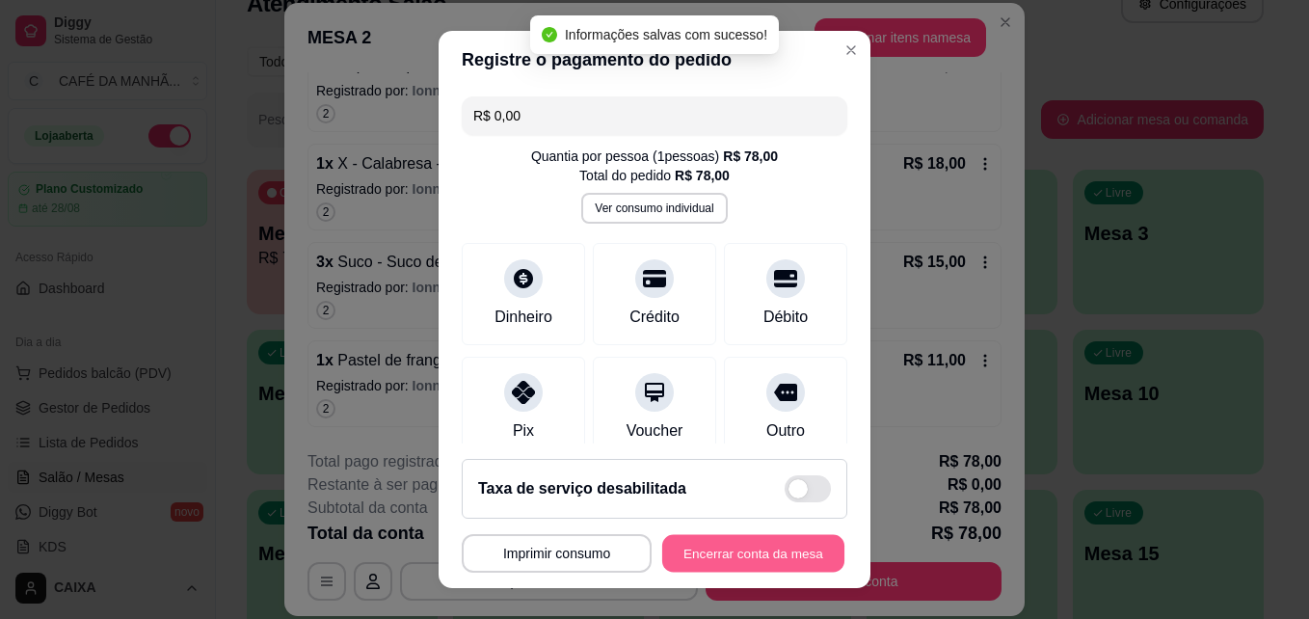
click at [750, 543] on button "Encerrar conta da mesa" at bounding box center [753, 554] width 182 height 38
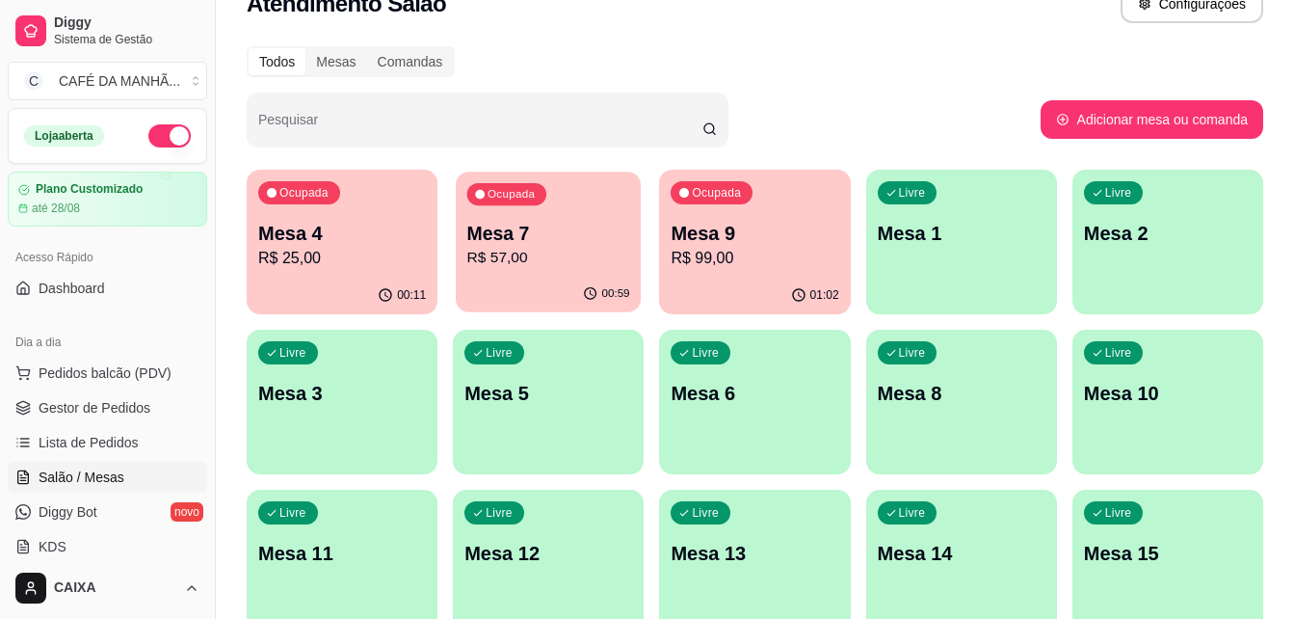
click at [554, 215] on div "Ocupada Mesa 7 R$ 57,00" at bounding box center [548, 224] width 185 height 104
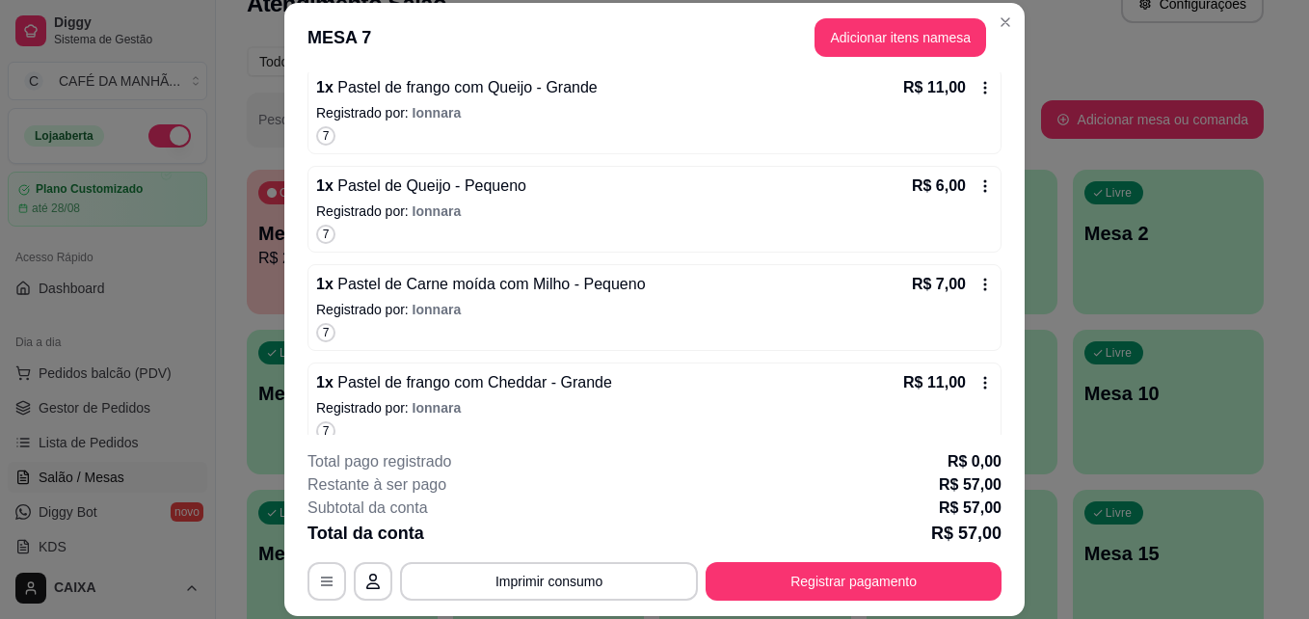
scroll to position [485, 0]
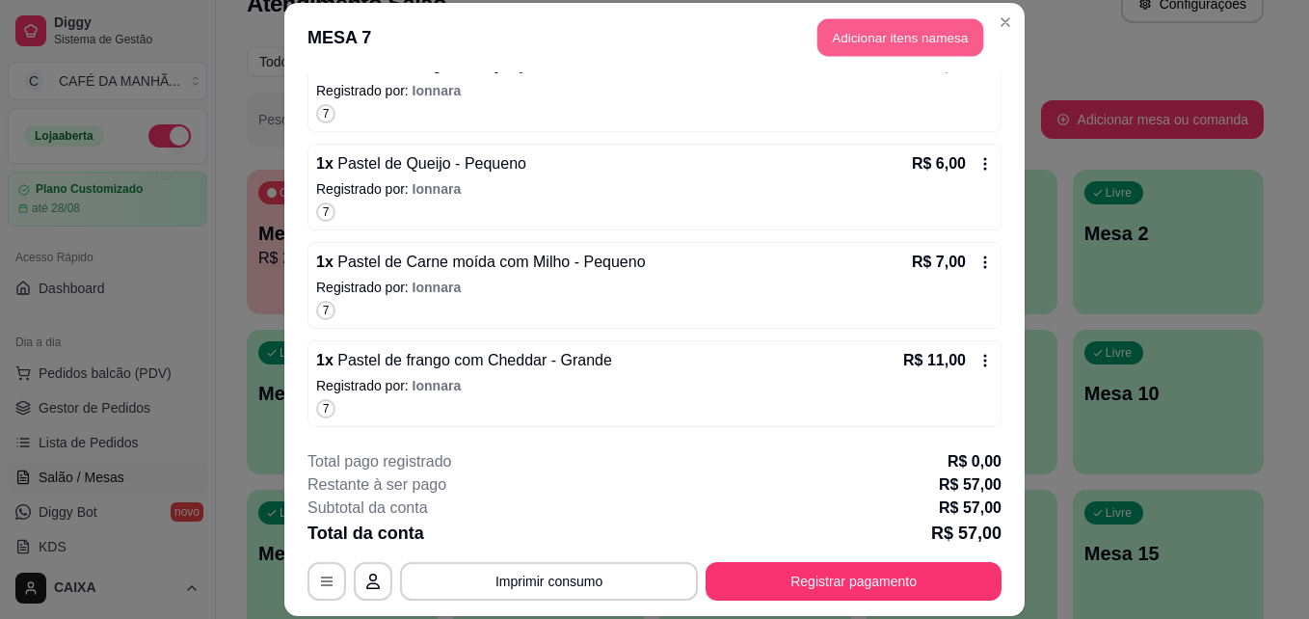
click at [889, 26] on button "Adicionar itens na mesa" at bounding box center [900, 38] width 166 height 38
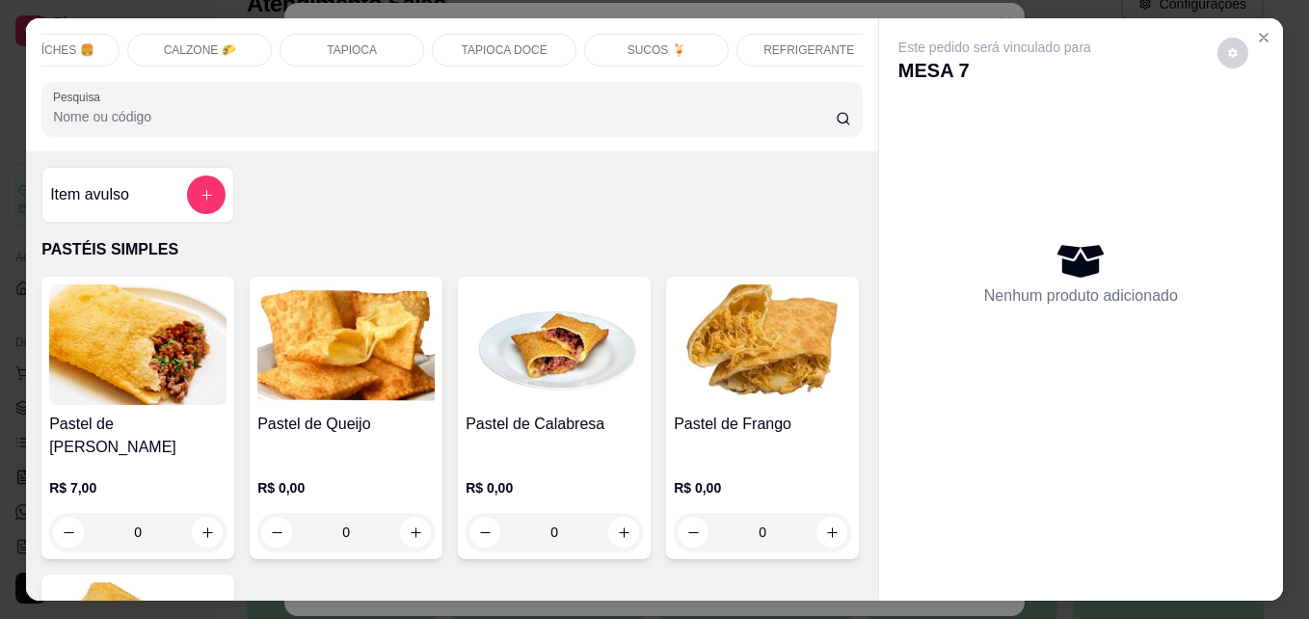
scroll to position [0, 694]
click at [672, 36] on div "SUCOS 🍹" at bounding box center [638, 50] width 145 height 33
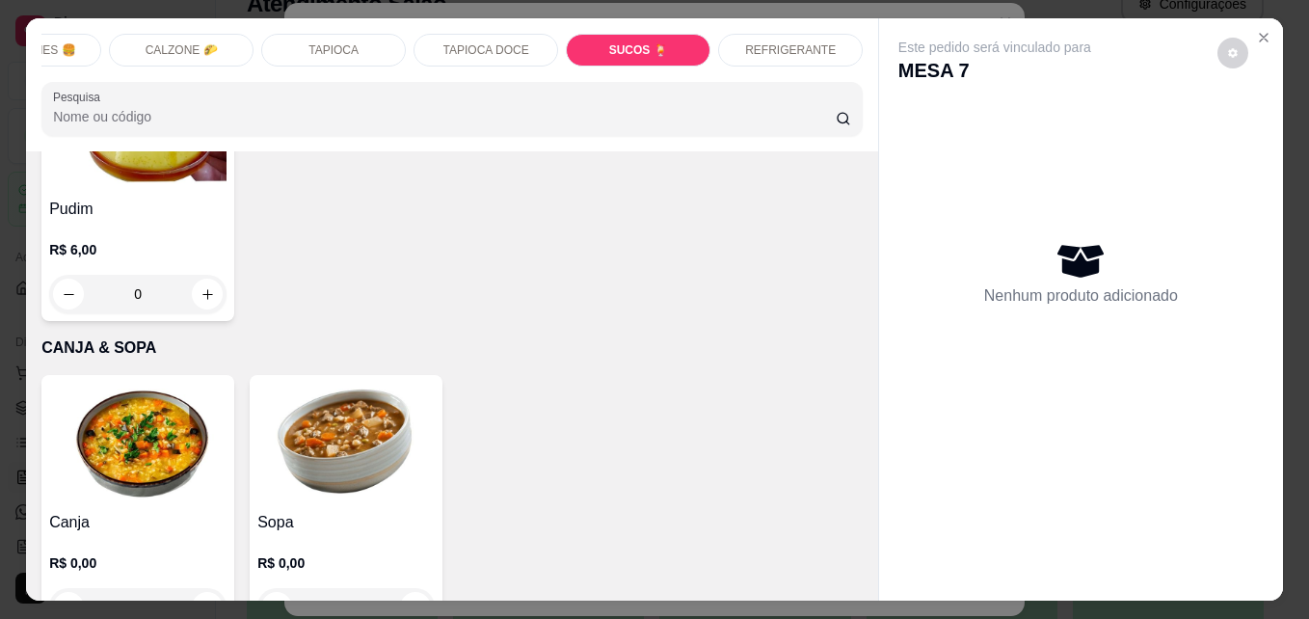
scroll to position [50, 0]
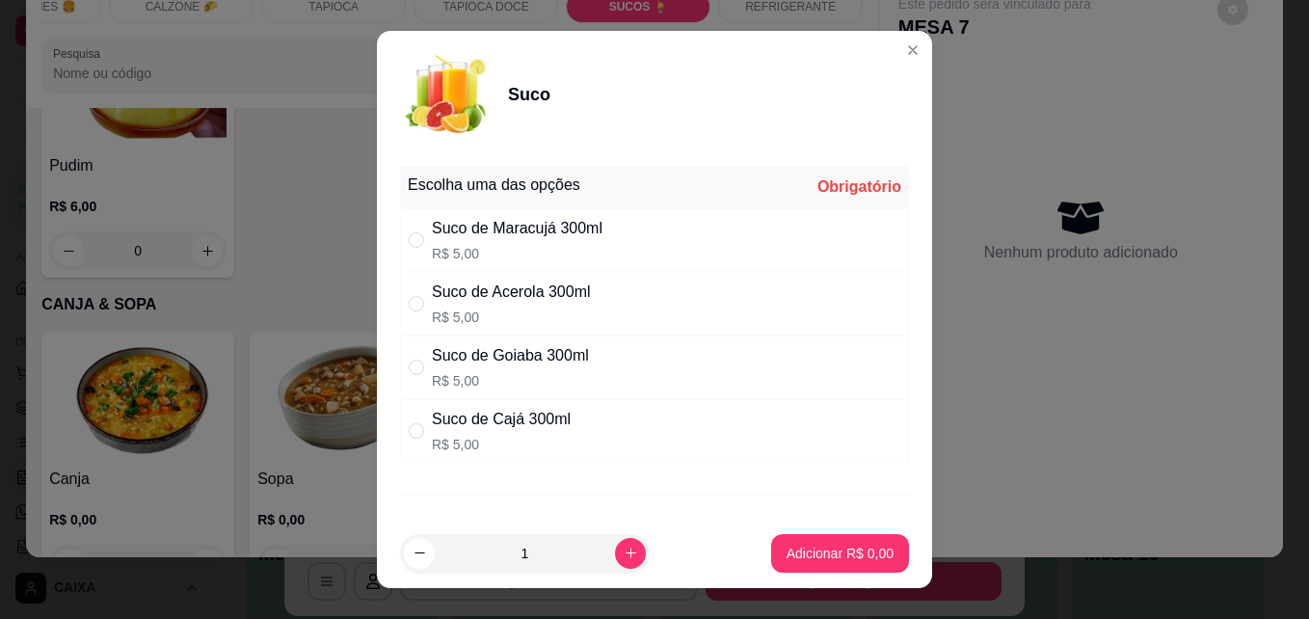
click at [659, 226] on div "Suco de Maracujá 300ml R$ 5,00" at bounding box center [654, 240] width 509 height 64
radio input "true"
click at [624, 546] on icon "increase-product-quantity" at bounding box center [631, 552] width 14 height 14
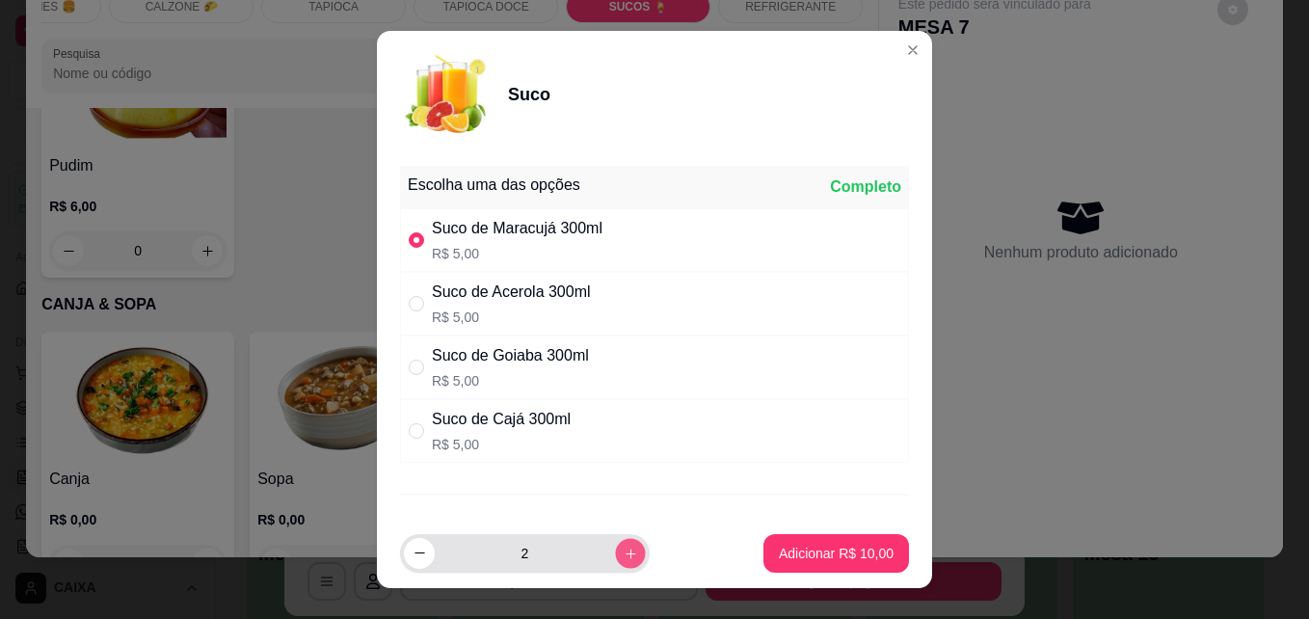
click at [624, 546] on icon "increase-product-quantity" at bounding box center [631, 553] width 14 height 14
type input "3"
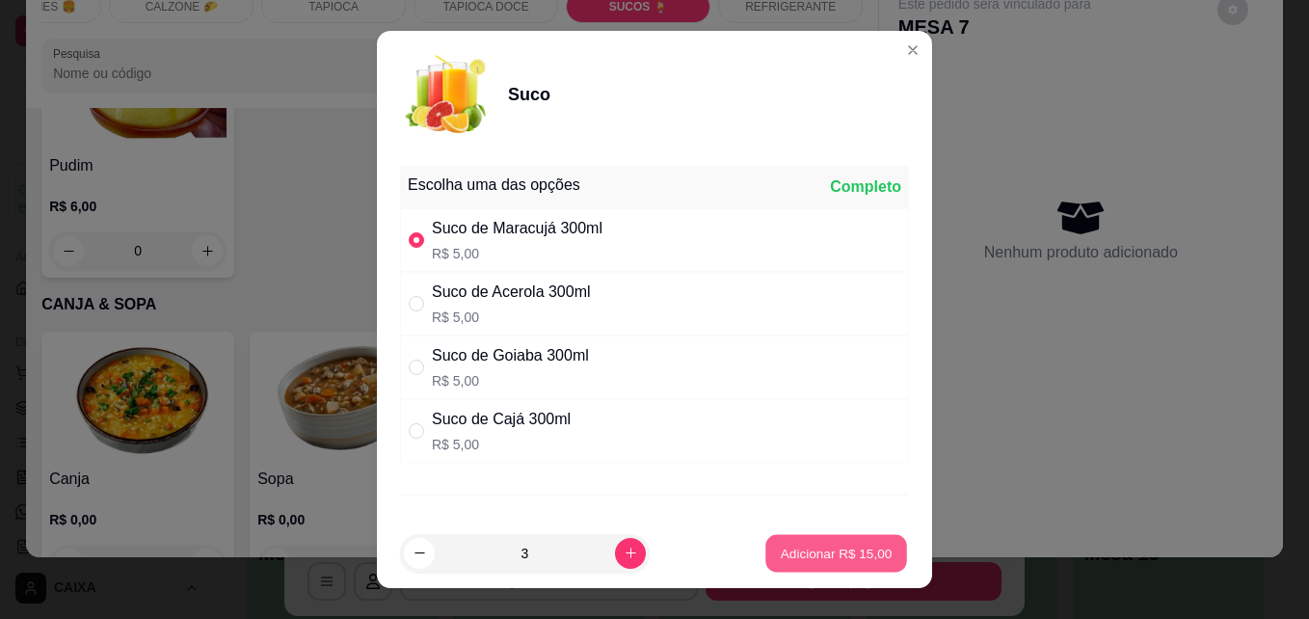
click at [815, 544] on p "Adicionar R$ 15,00" at bounding box center [837, 553] width 112 height 18
type input "3"
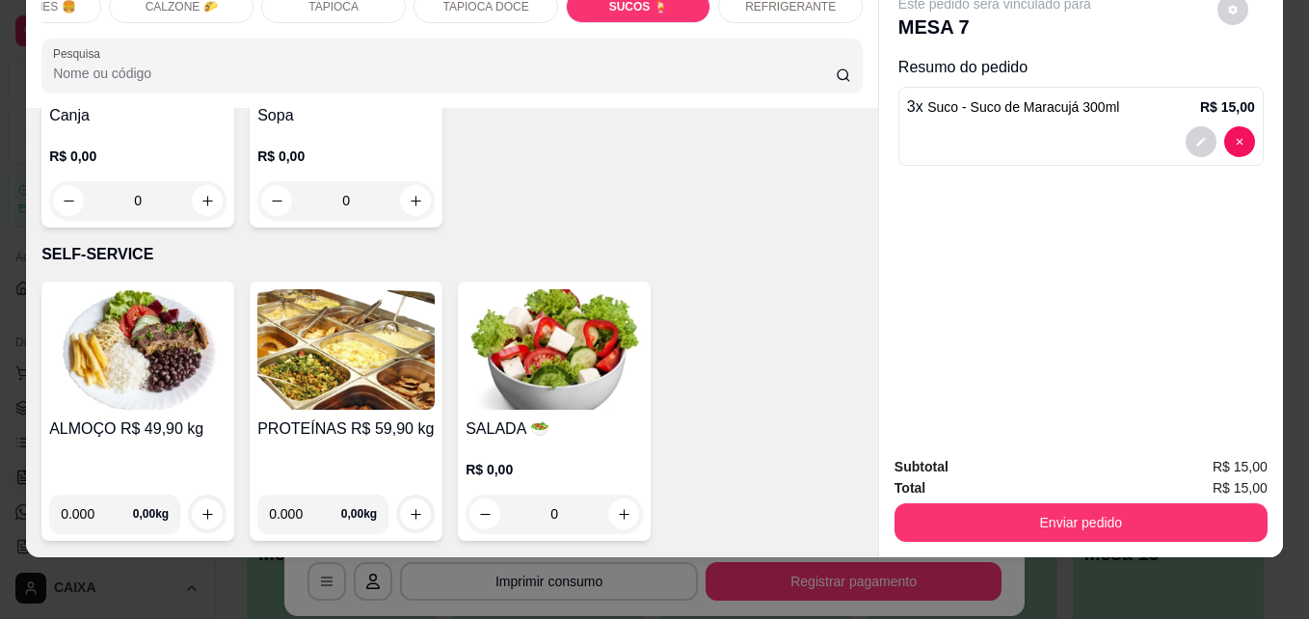
scroll to position [8639, 0]
type input "1"
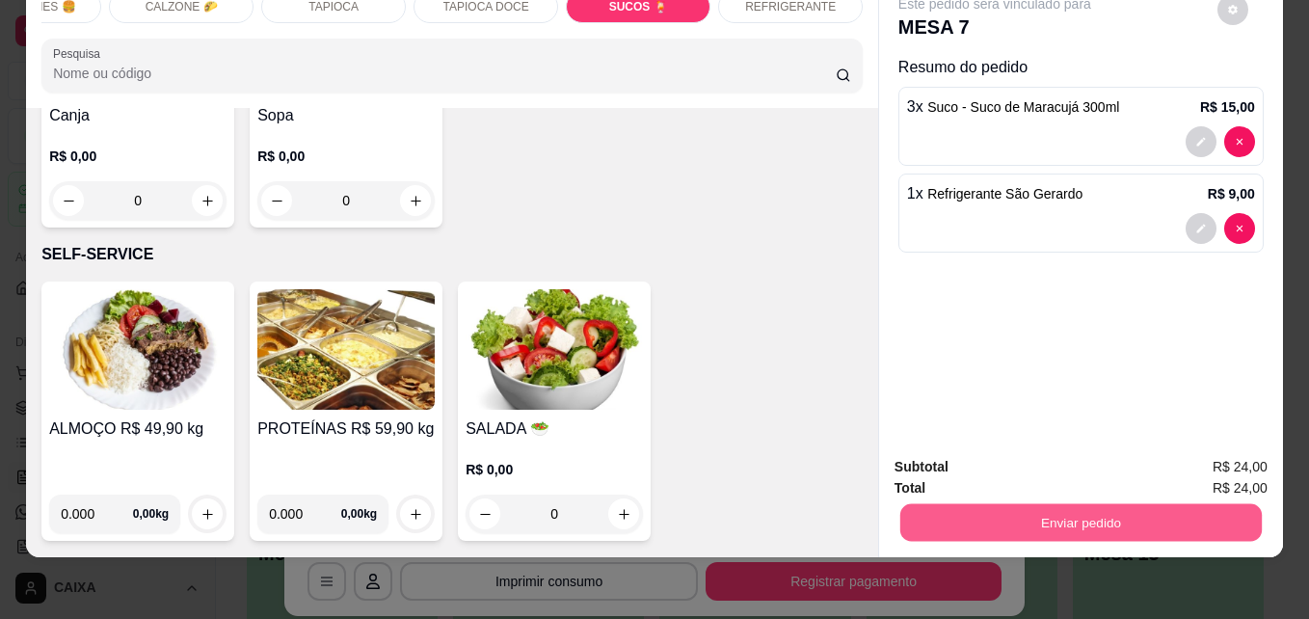
click at [939, 503] on button "Enviar pedido" at bounding box center [1080, 522] width 361 height 38
click at [1038, 451] on button "Não registrar e enviar pedido" at bounding box center [1016, 460] width 200 height 37
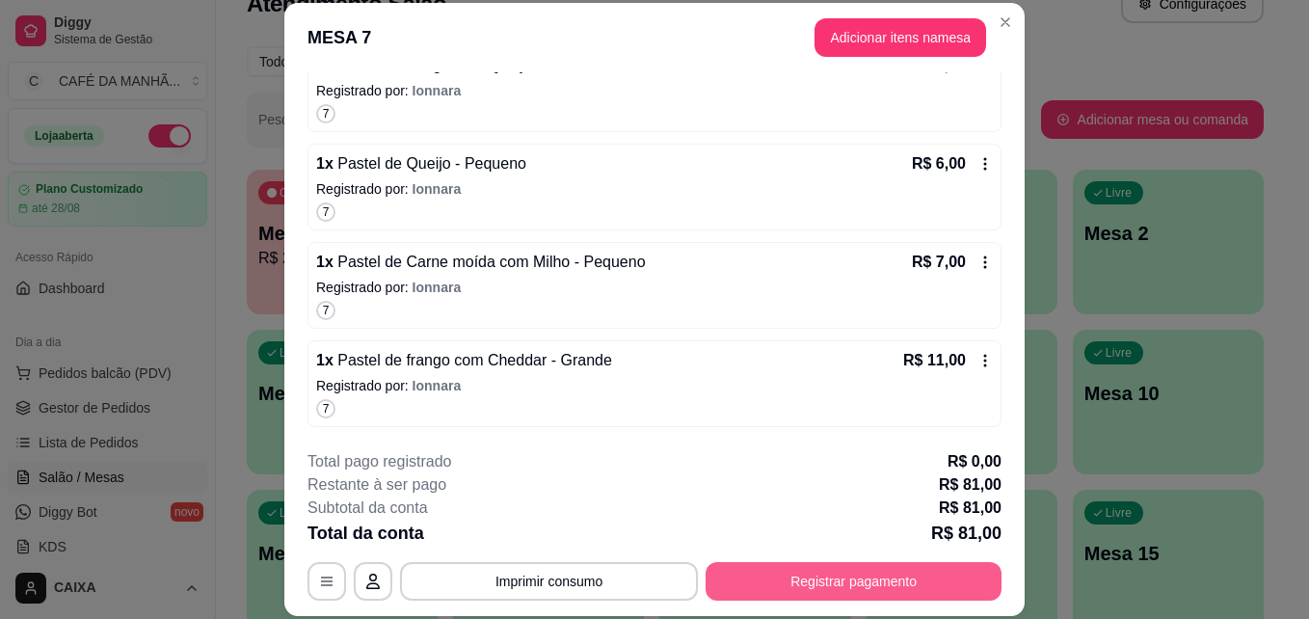
click at [826, 571] on button "Registrar pagamento" at bounding box center [853, 581] width 296 height 39
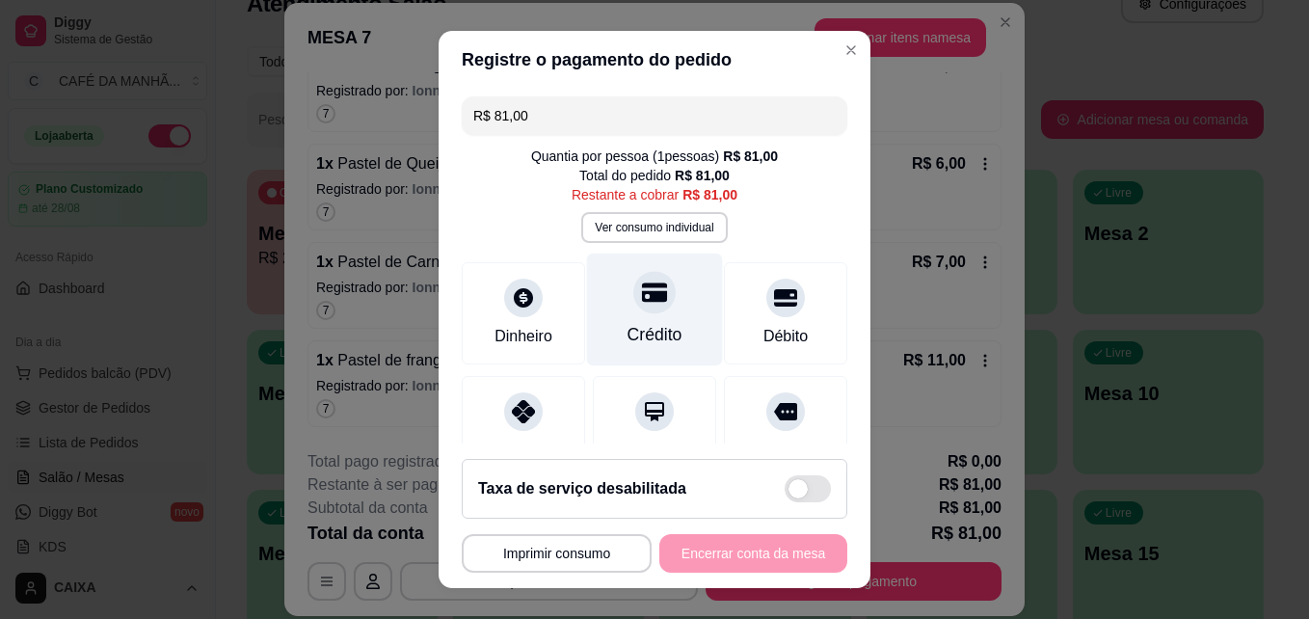
click at [627, 332] on div "Crédito" at bounding box center [654, 334] width 55 height 25
type input "R$ 0,00"
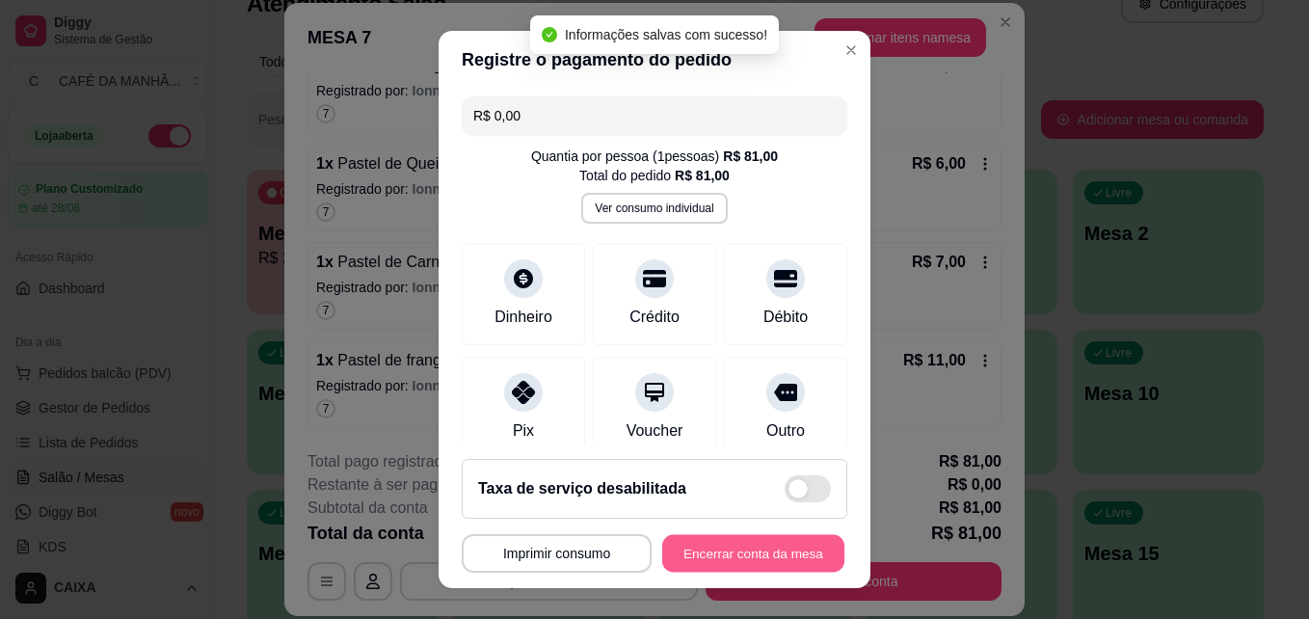
click at [719, 547] on button "Encerrar conta da mesa" at bounding box center [753, 554] width 182 height 38
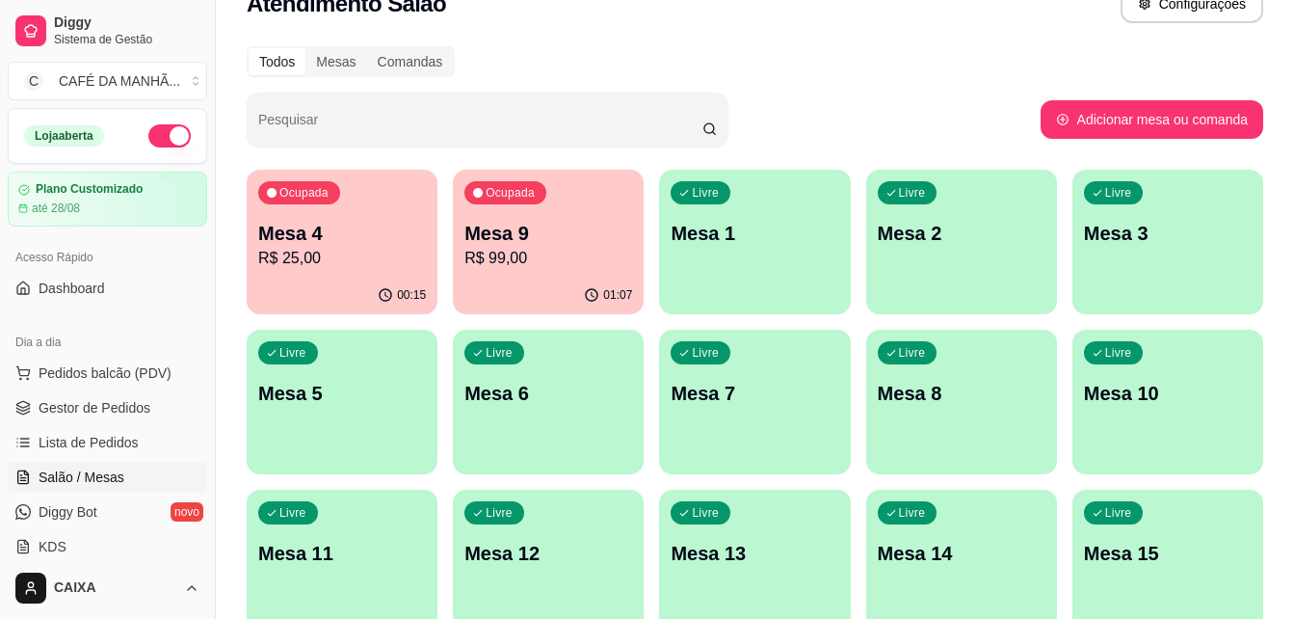
click at [883, 48] on div "Todos Mesas Comandas" at bounding box center [755, 61] width 1017 height 31
click at [560, 250] on p "R$ 99,00" at bounding box center [548, 258] width 163 height 22
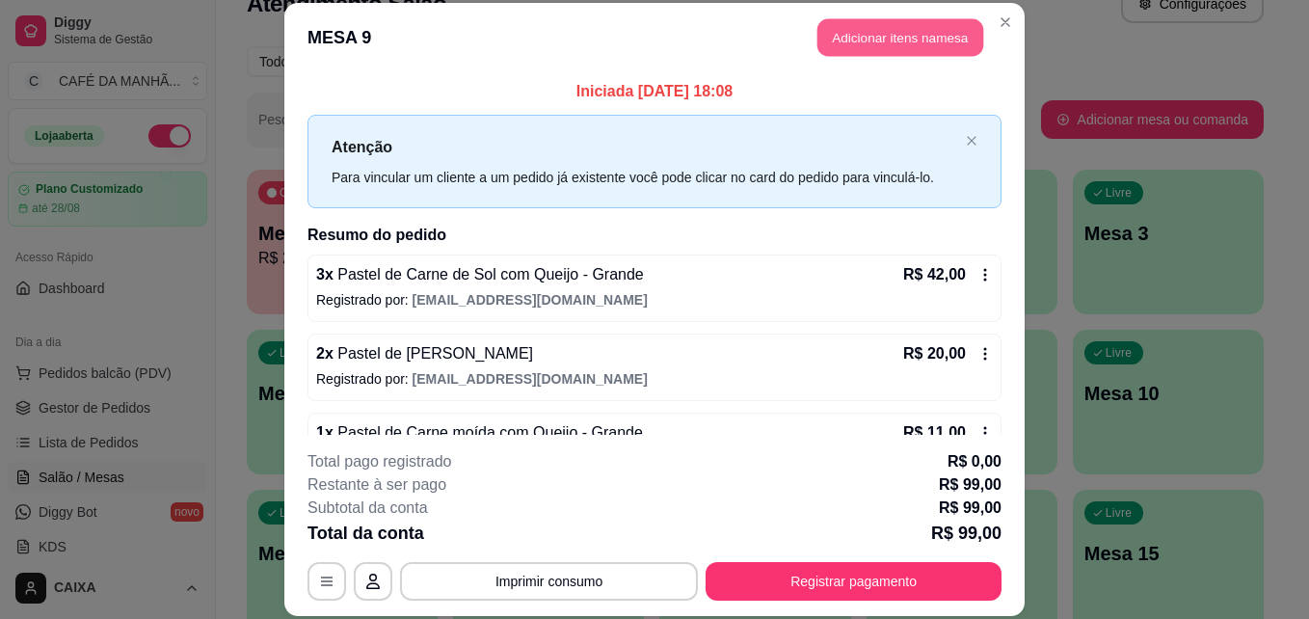
click at [864, 26] on button "Adicionar itens na mesa" at bounding box center [900, 38] width 166 height 38
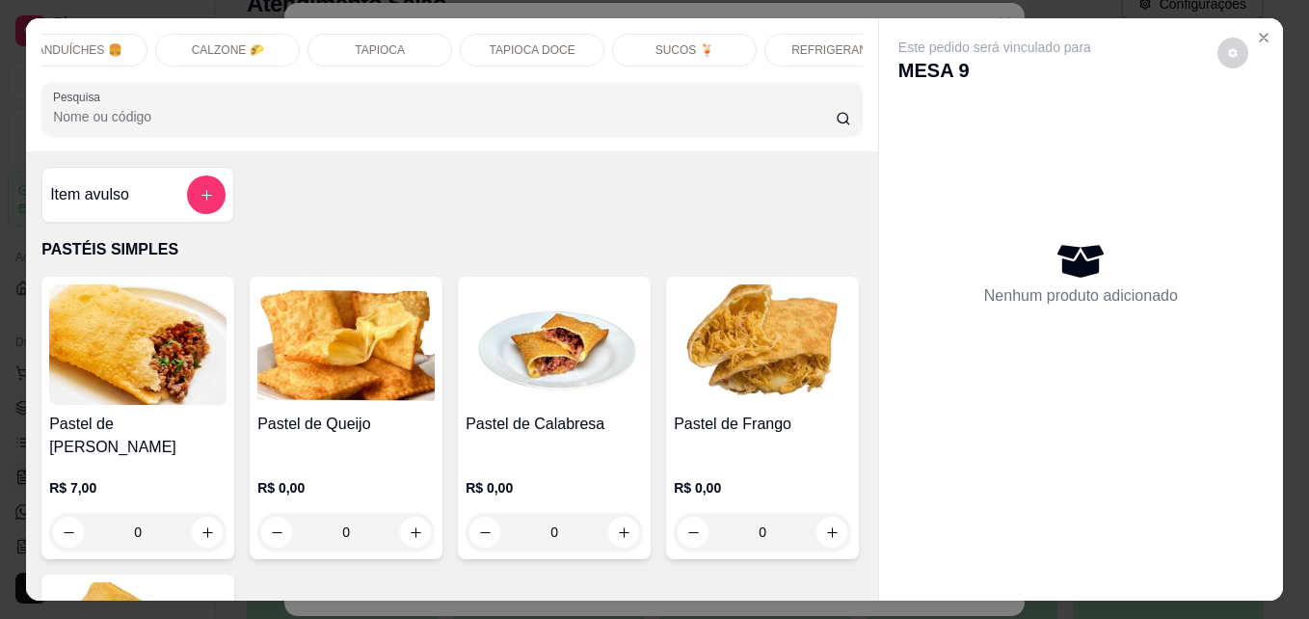
scroll to position [0, 694]
click at [662, 36] on div "SUCOS 🍹" at bounding box center [638, 50] width 145 height 33
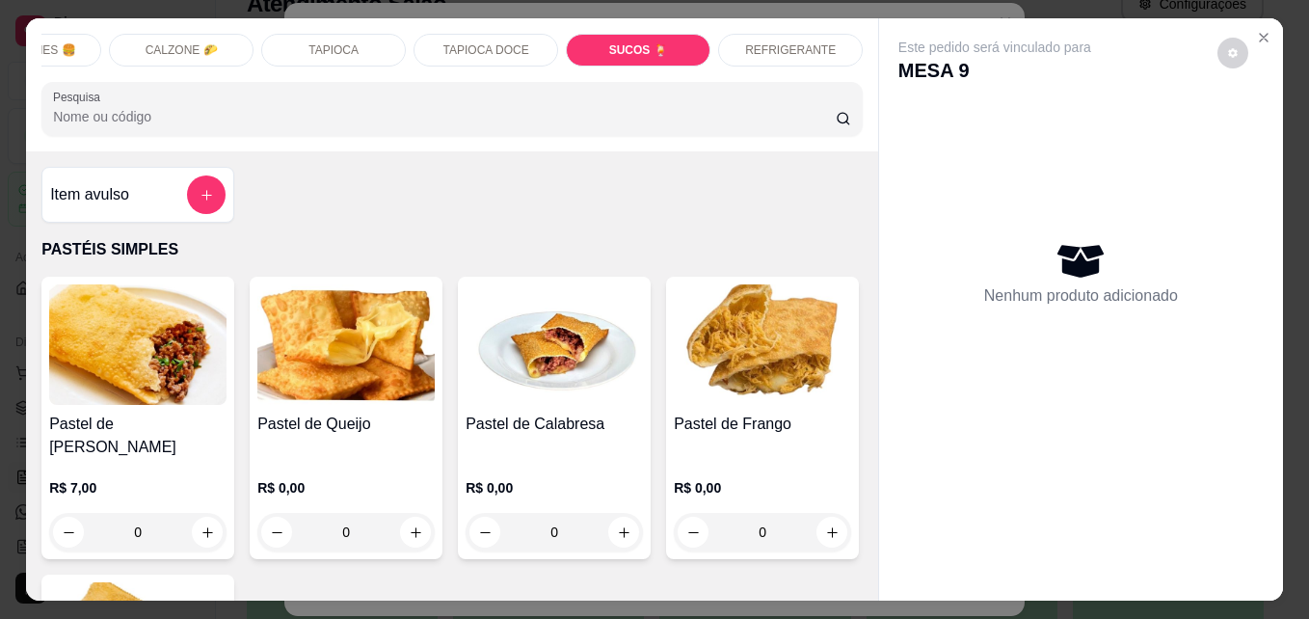
scroll to position [50, 0]
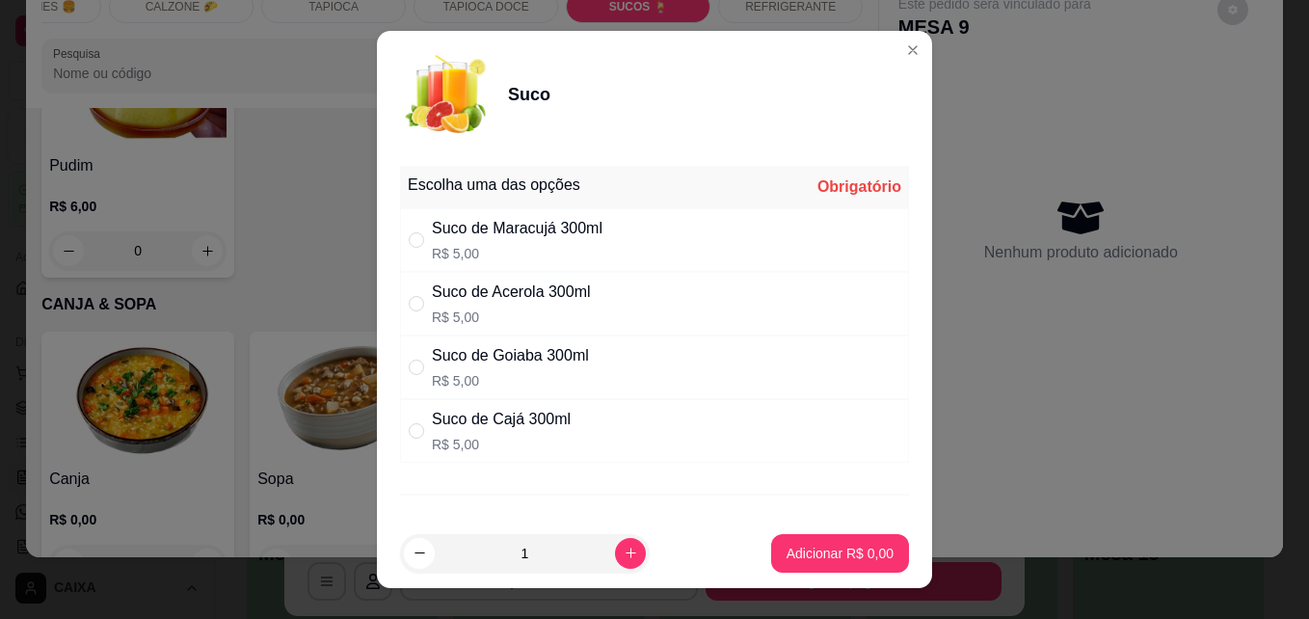
click at [579, 228] on div "Suco de Maracujá 300ml" at bounding box center [517, 228] width 171 height 23
radio input "true"
click at [624, 554] on icon "increase-product-quantity" at bounding box center [631, 553] width 14 height 14
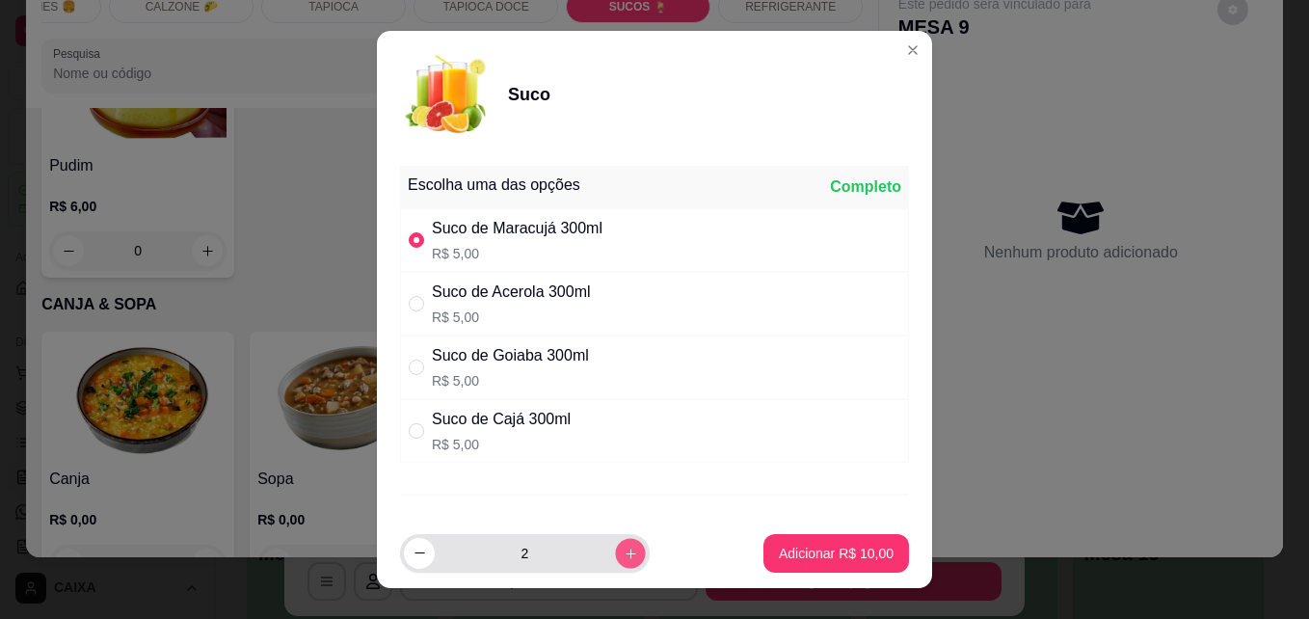
click at [624, 552] on icon "increase-product-quantity" at bounding box center [631, 553] width 14 height 14
type input "3"
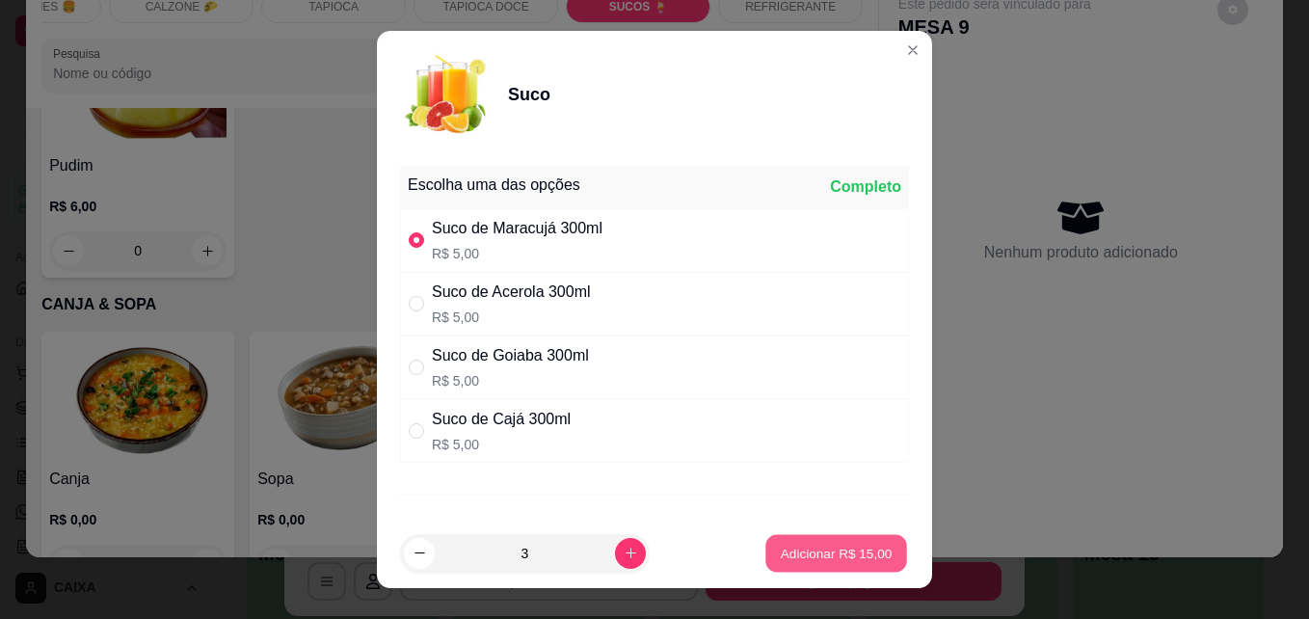
click at [785, 548] on p "Adicionar R$ 15,00" at bounding box center [837, 553] width 112 height 18
type input "3"
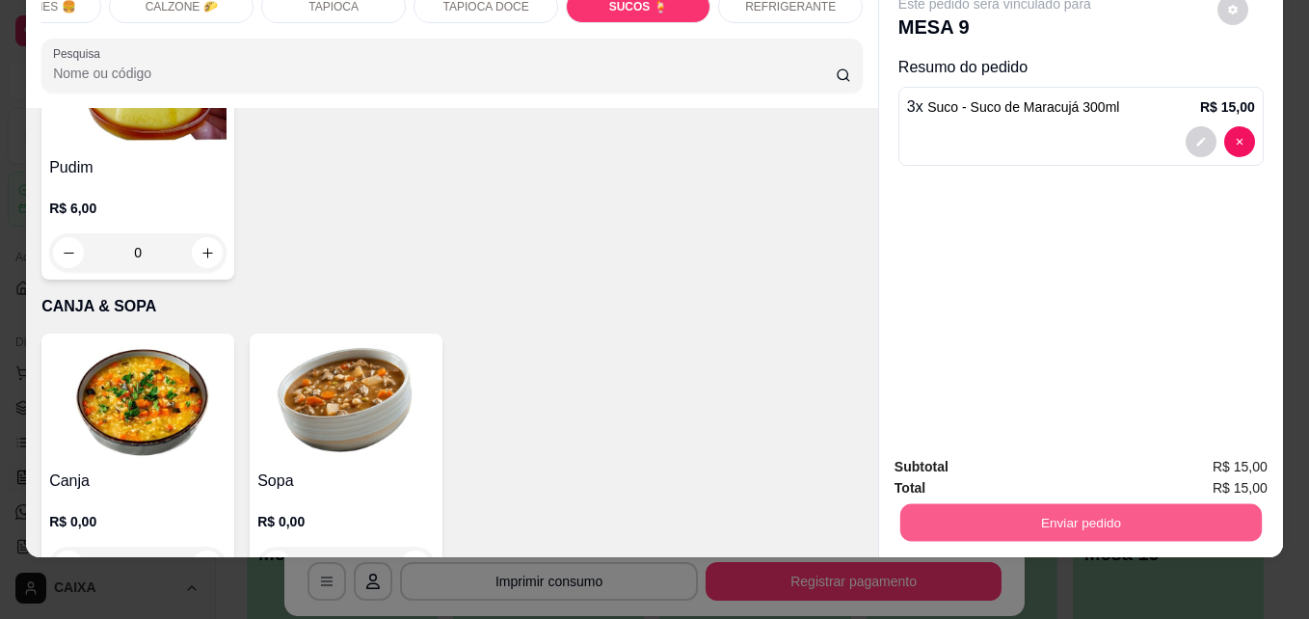
click at [1021, 514] on button "Enviar pedido" at bounding box center [1080, 522] width 361 height 38
click at [1068, 456] on button "Não registrar e enviar pedido" at bounding box center [1016, 460] width 195 height 36
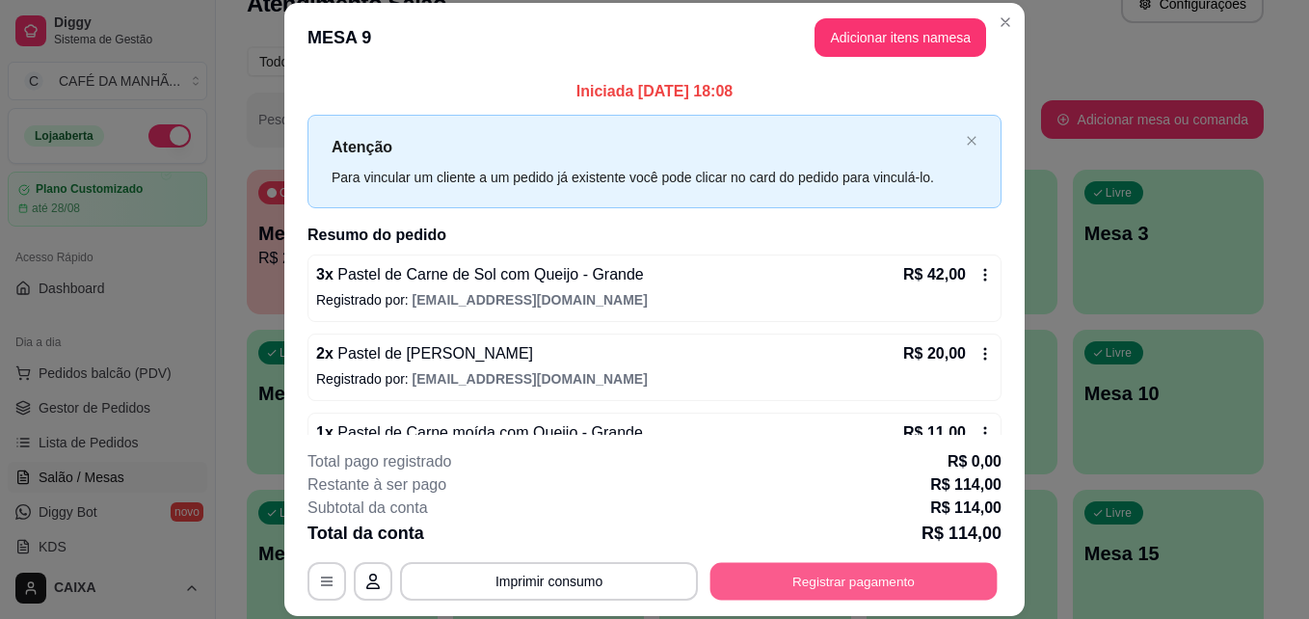
click at [801, 587] on button "Registrar pagamento" at bounding box center [853, 581] width 287 height 38
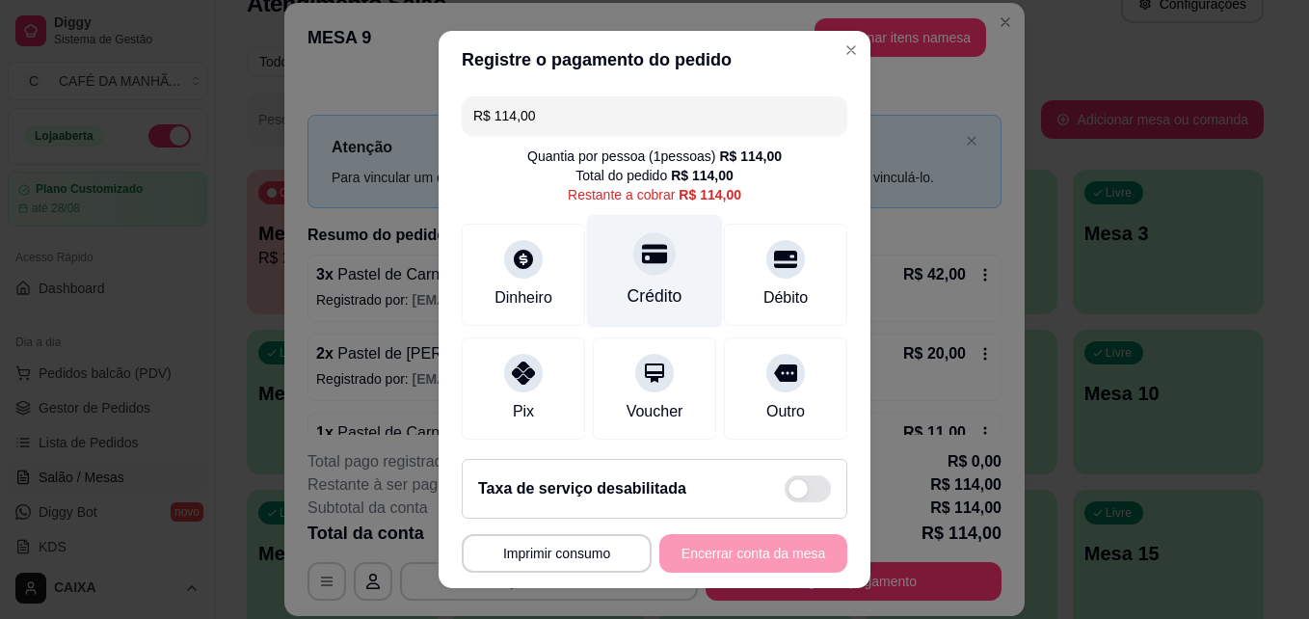
click at [629, 290] on div "Crédito" at bounding box center [654, 295] width 55 height 25
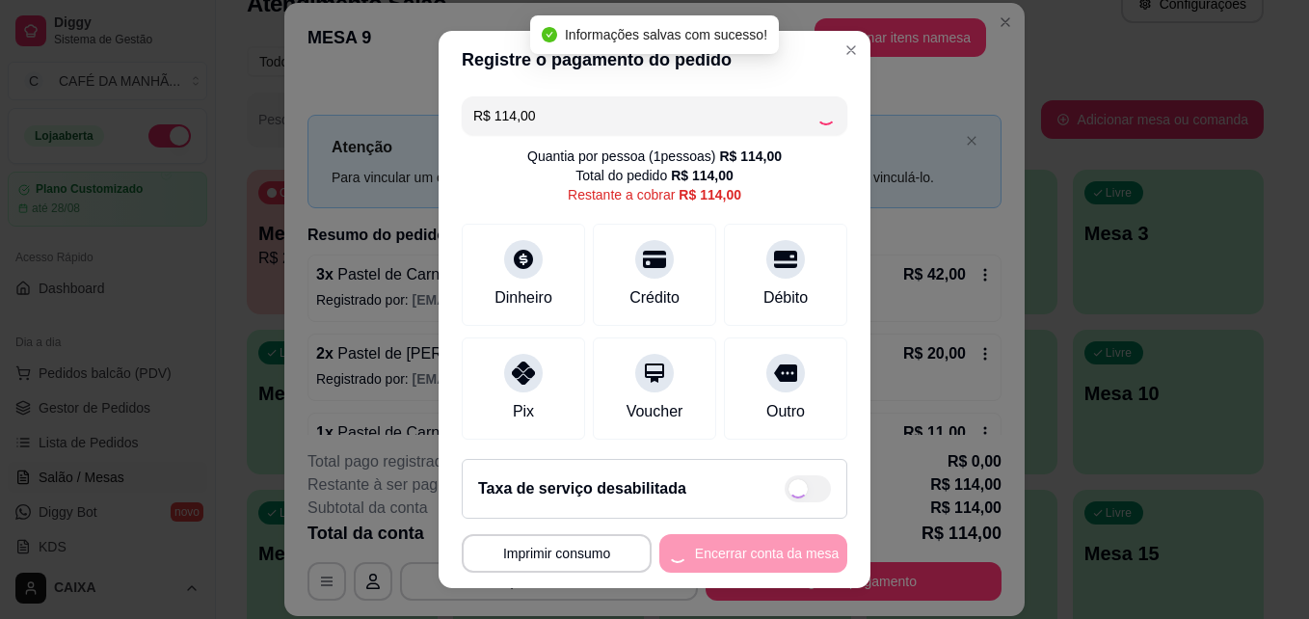
type input "R$ 0,00"
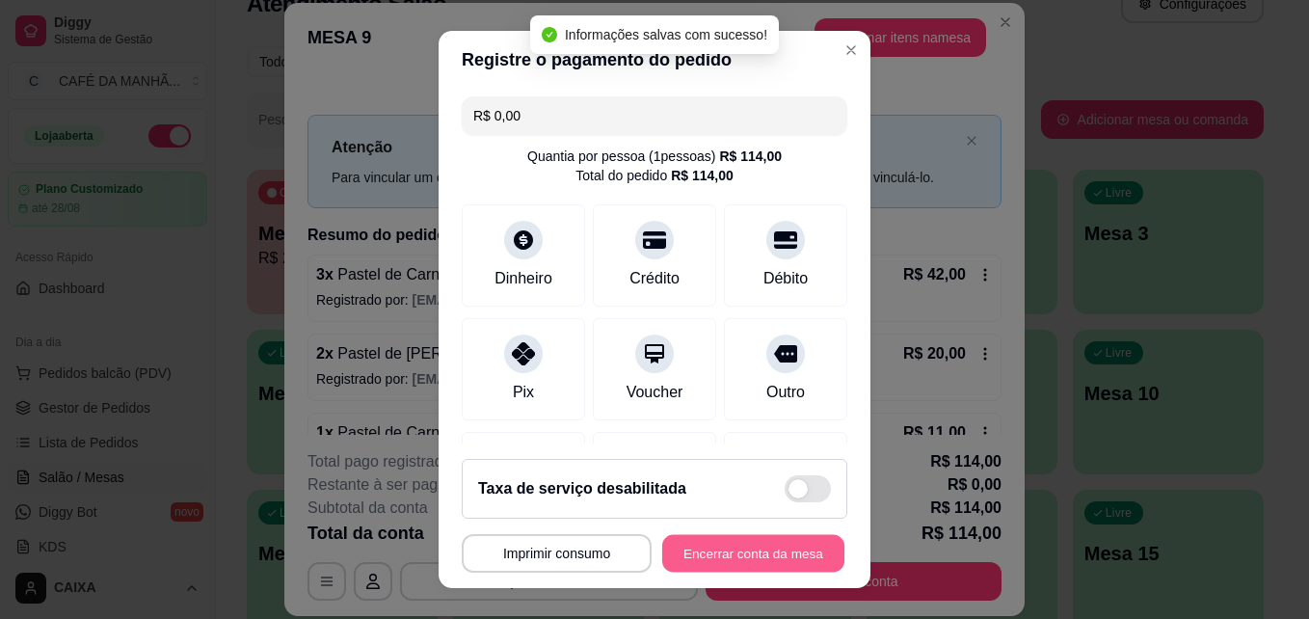
click at [714, 547] on button "Encerrar conta da mesa" at bounding box center [753, 554] width 182 height 38
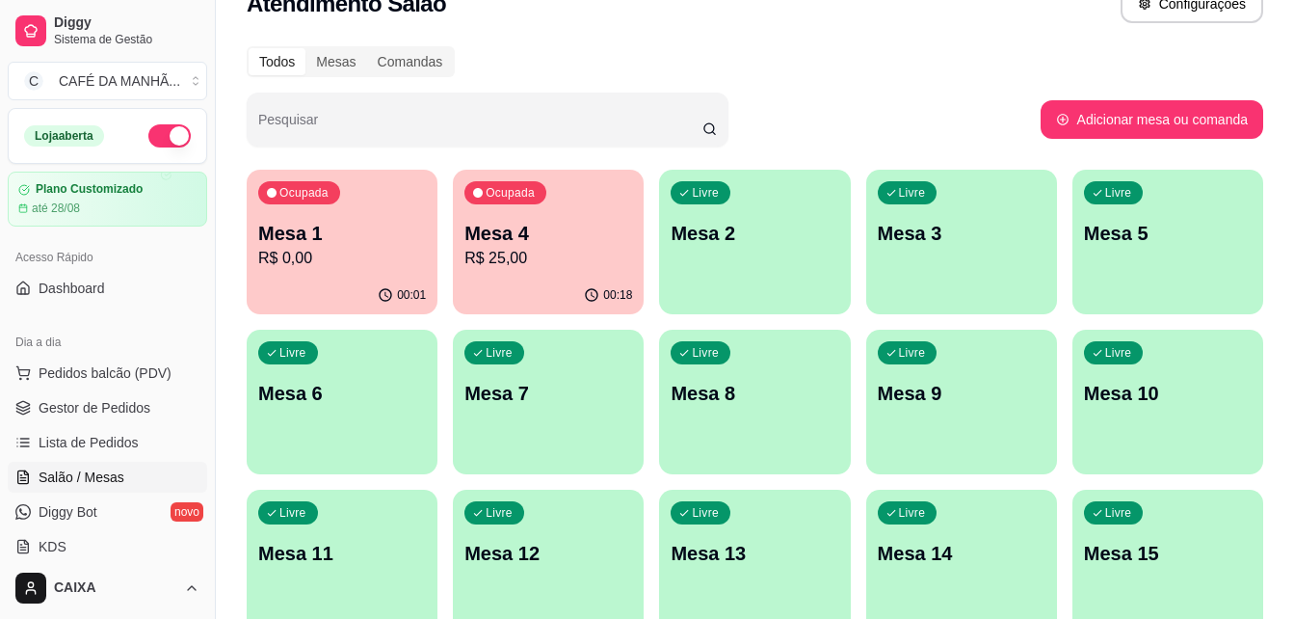
click at [566, 223] on p "Mesa 4" at bounding box center [548, 233] width 168 height 27
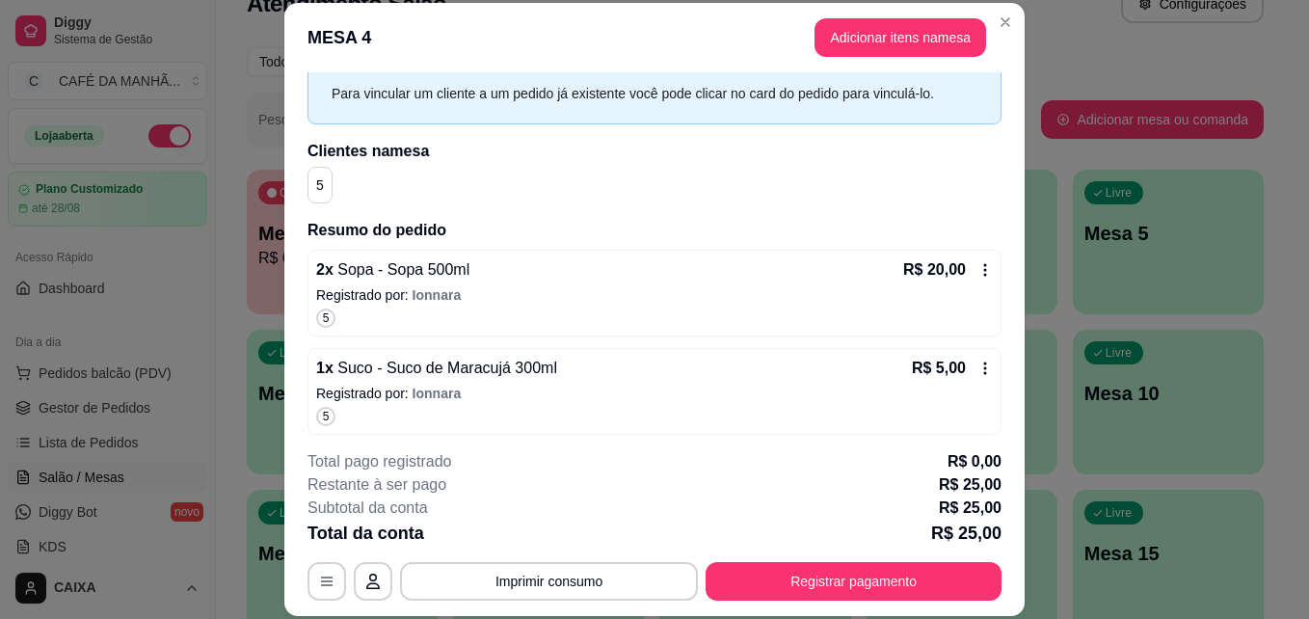
scroll to position [92, 0]
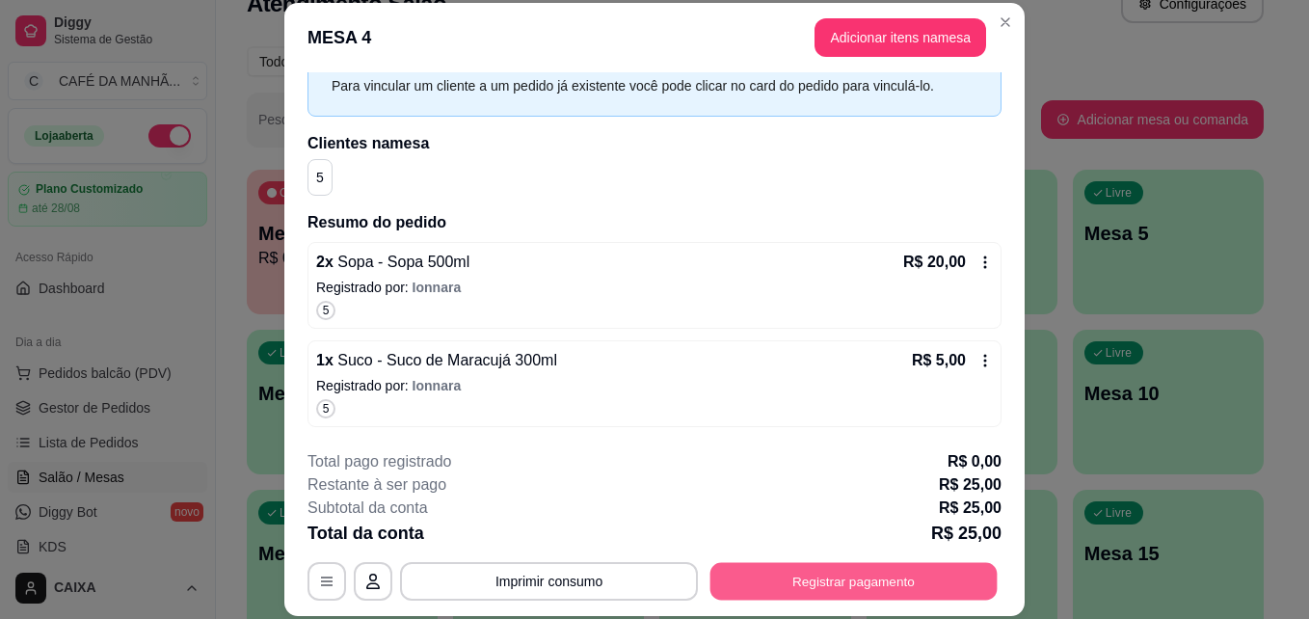
click at [956, 569] on button "Registrar pagamento" at bounding box center [853, 581] width 287 height 38
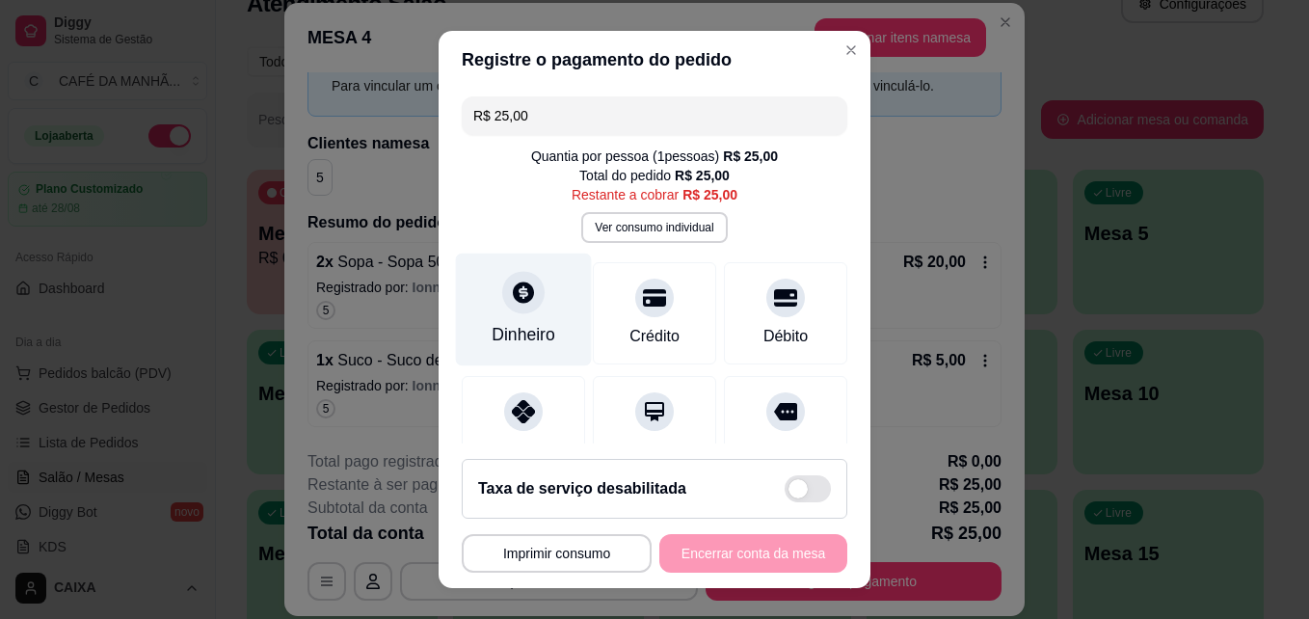
click at [538, 342] on div "Dinheiro" at bounding box center [523, 334] width 64 height 25
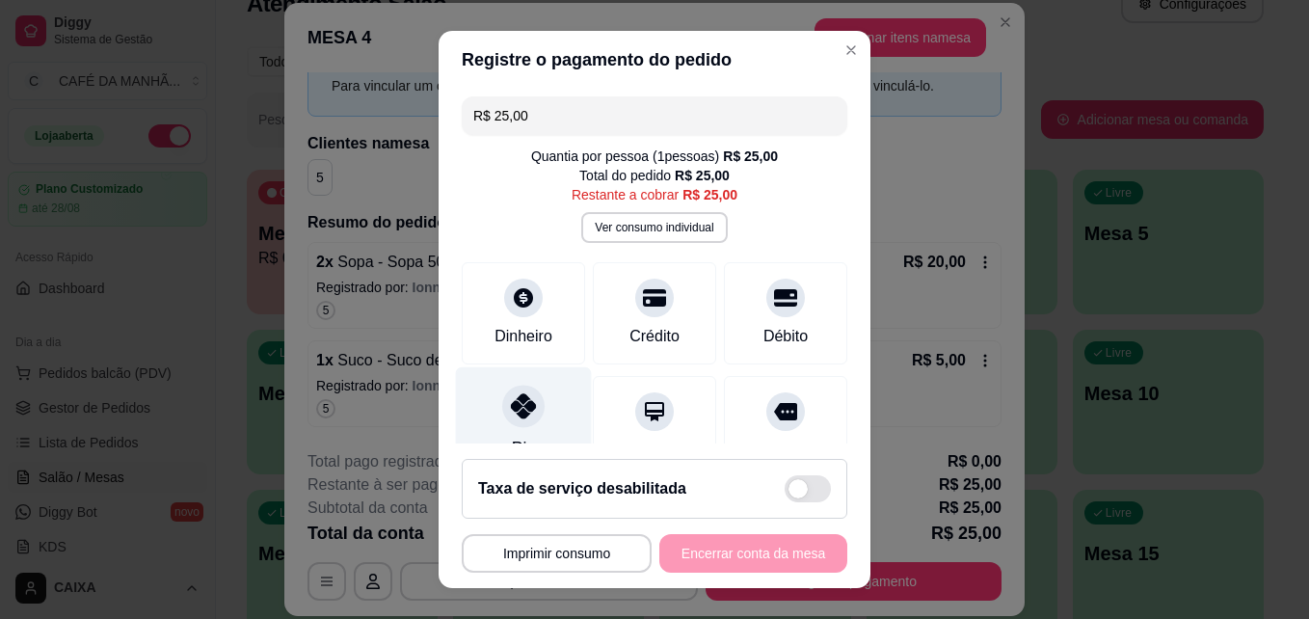
click at [528, 400] on div at bounding box center [523, 406] width 42 height 42
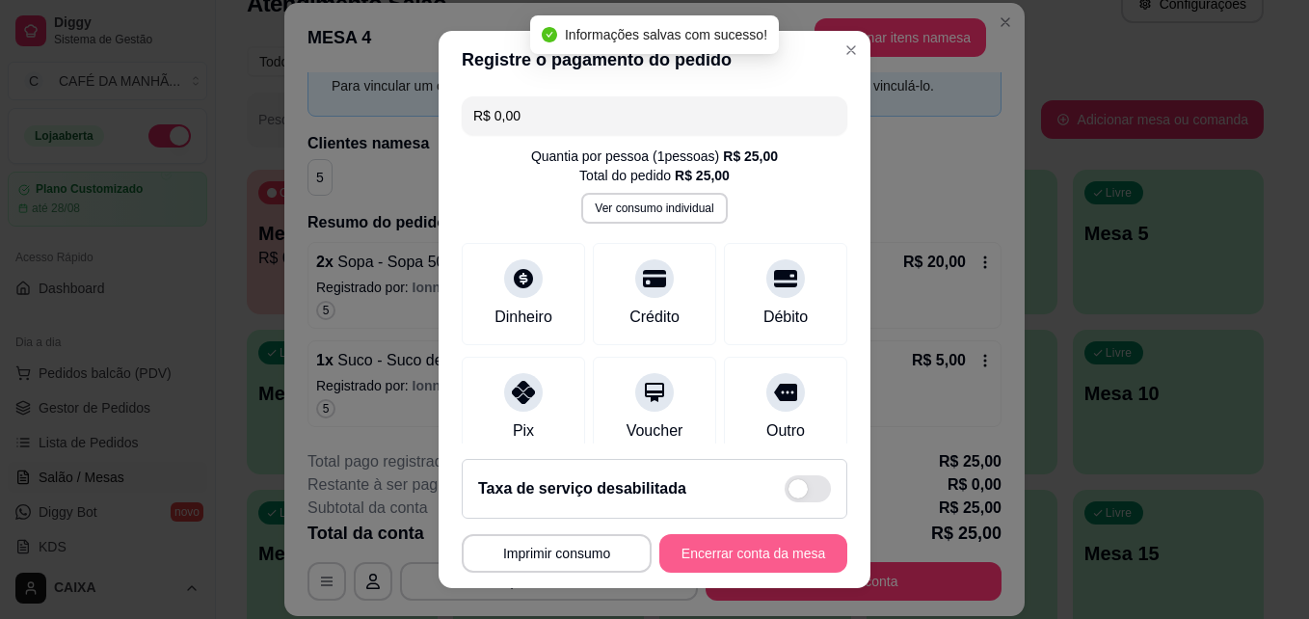
type input "R$ 0,00"
click at [711, 555] on button "Encerrar conta da mesa" at bounding box center [753, 553] width 188 height 39
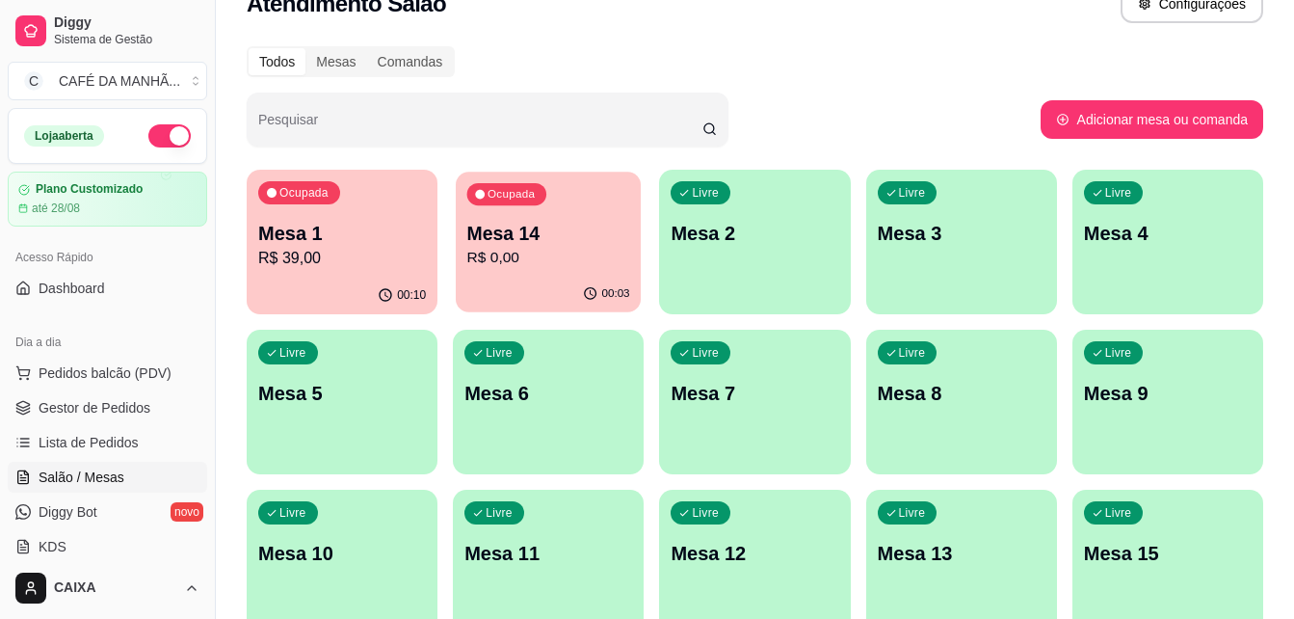
click at [527, 282] on div "00:03" at bounding box center [548, 294] width 185 height 37
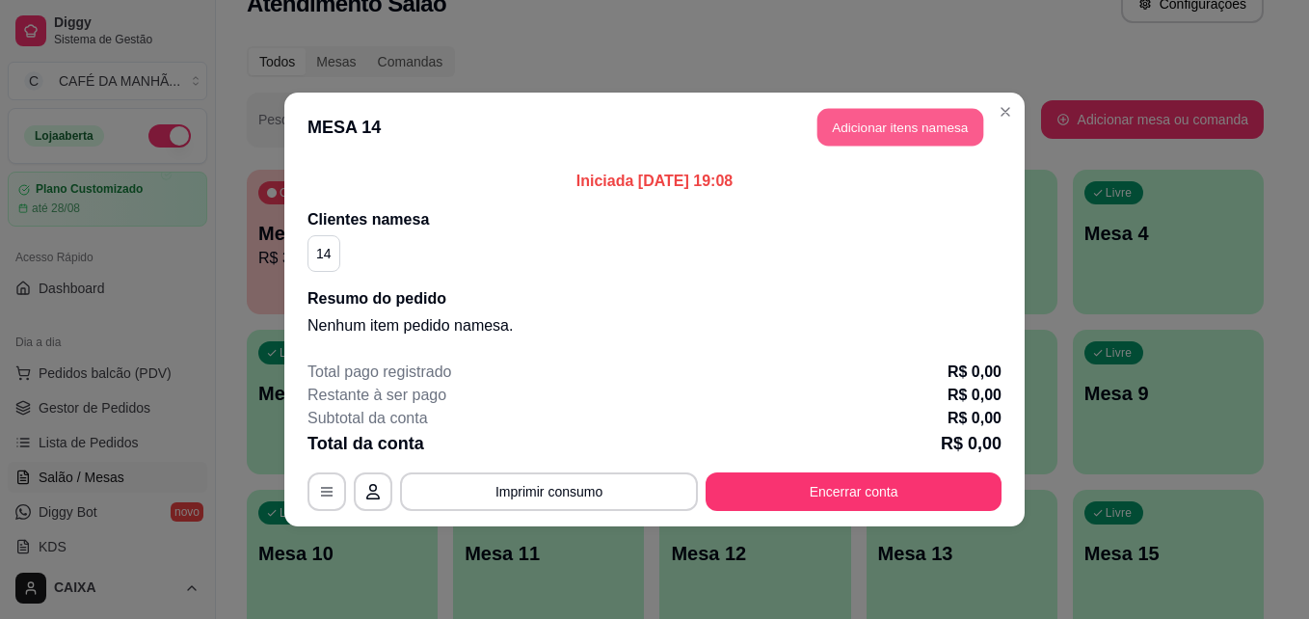
click at [862, 119] on button "Adicionar itens na mesa" at bounding box center [900, 128] width 166 height 38
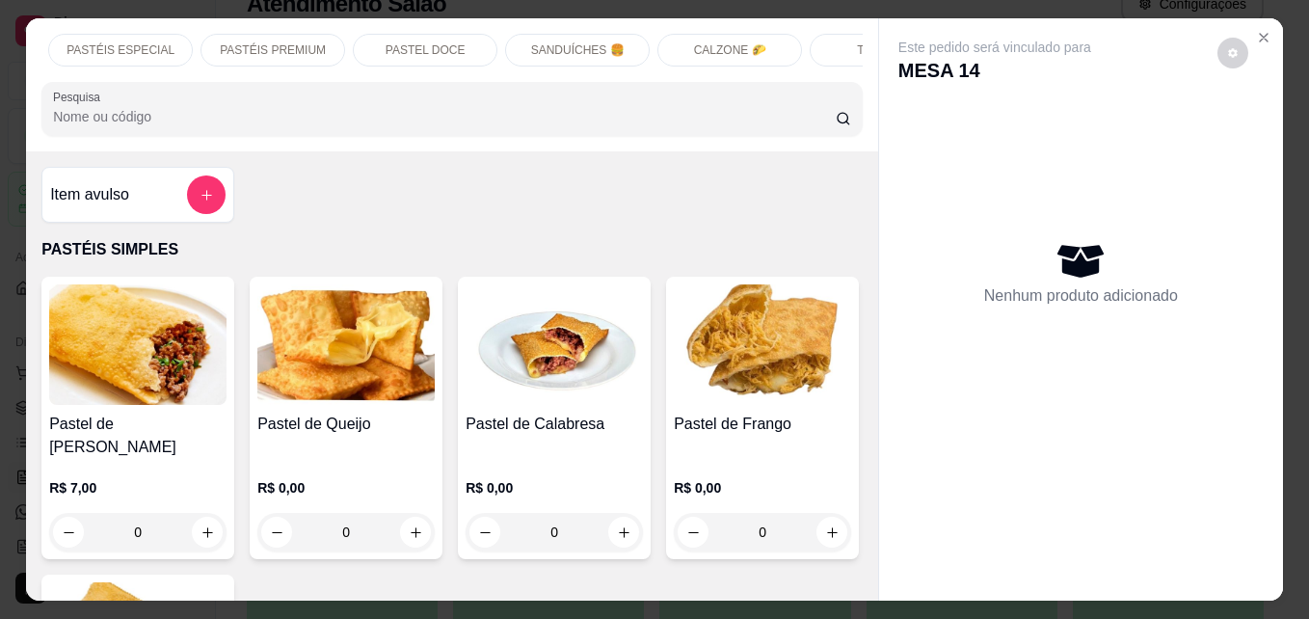
scroll to position [0, 154]
click at [601, 25] on div "PASTÉIS SIMPLES PASTÉIS ESPECIAL PASTÉIS PREMIUM PASTEL DOCE SANDUÍCHES 🍔 CALZO…" at bounding box center [452, 84] width 852 height 133
click at [573, 43] on p "SANDUÍCHES 🍔" at bounding box center [568, 49] width 93 height 15
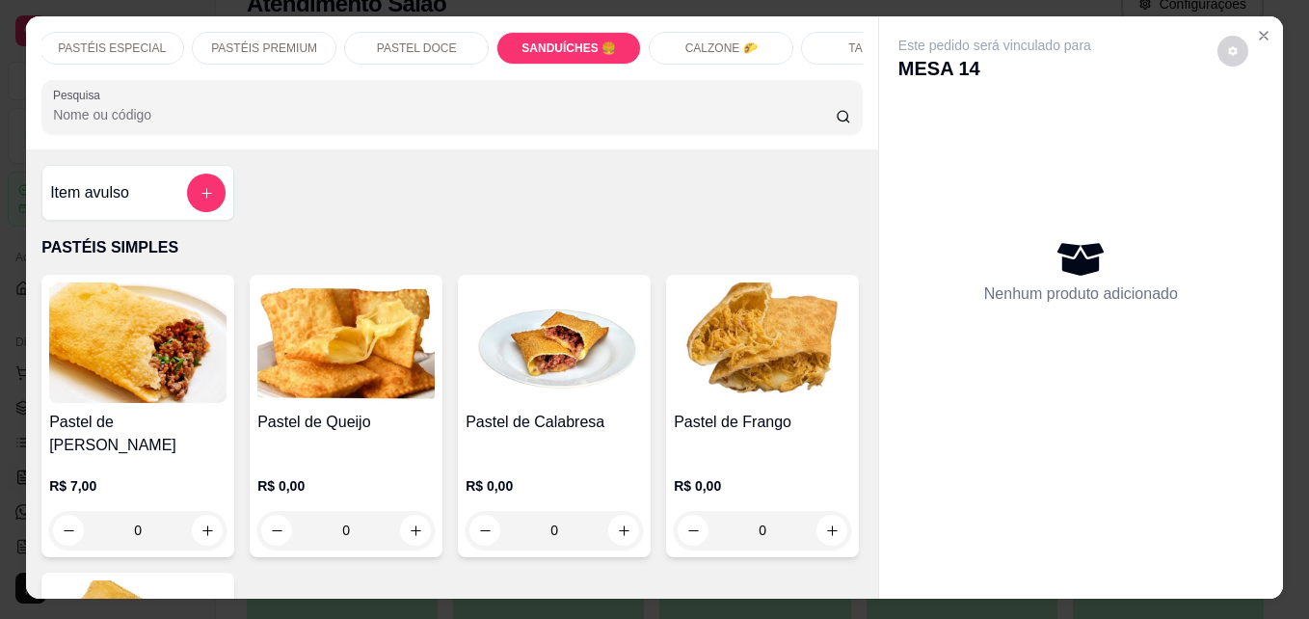
scroll to position [0, 0]
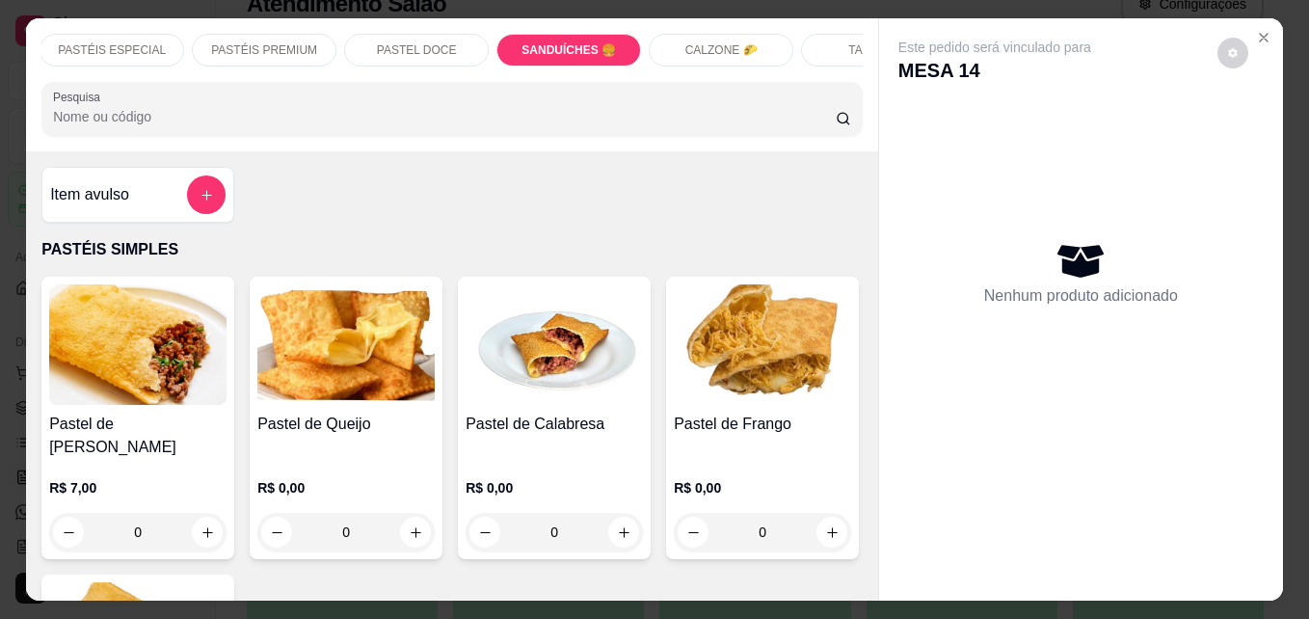
click at [89, 59] on div "PASTÉIS ESPECIAL" at bounding box center [112, 50] width 145 height 33
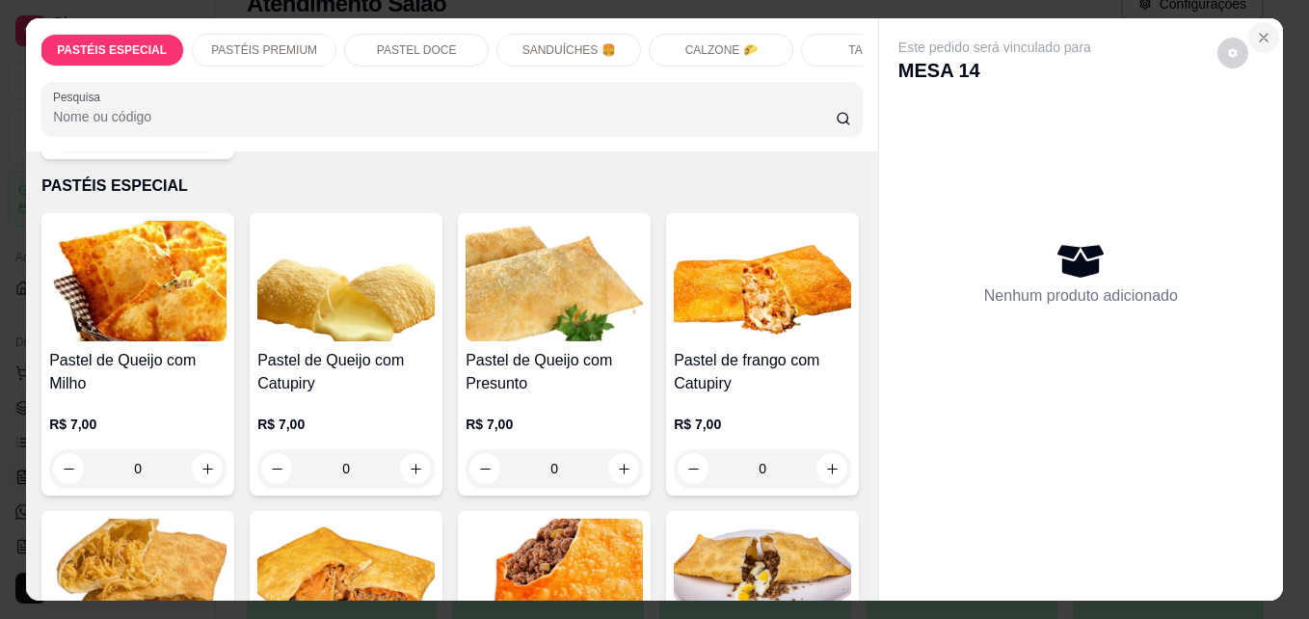
click at [1256, 30] on icon "Close" at bounding box center [1263, 37] width 15 height 15
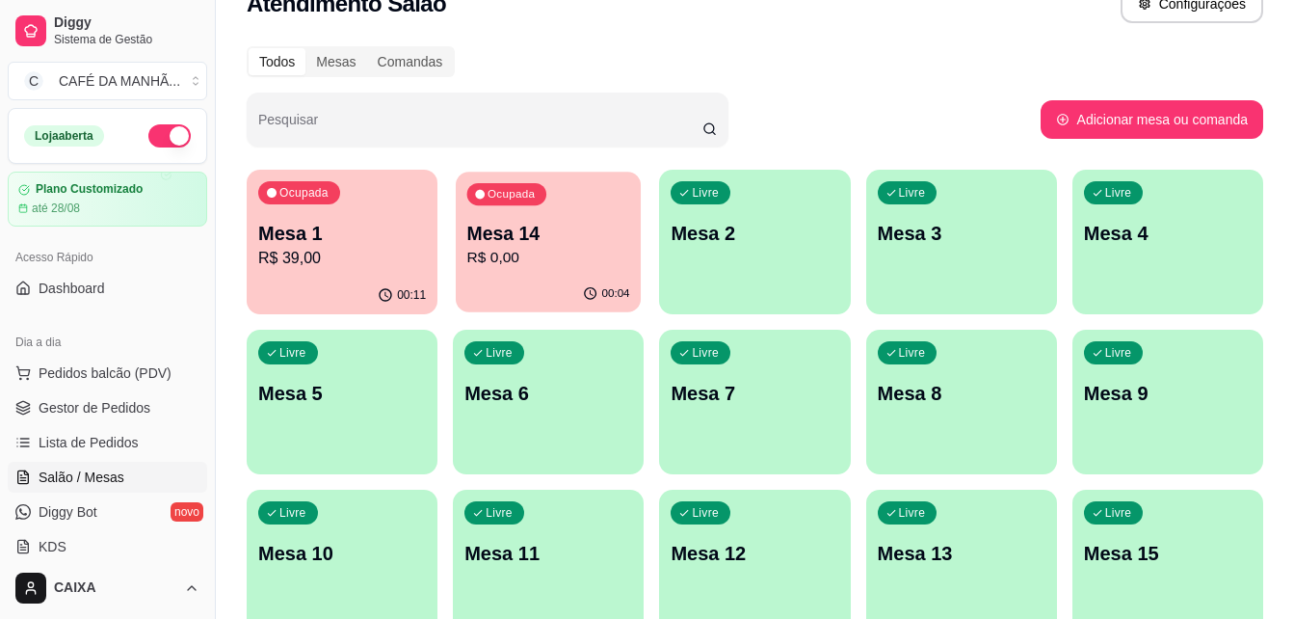
click at [539, 295] on div "00:04" at bounding box center [548, 294] width 185 height 37
click at [583, 227] on p "Mesa 14" at bounding box center [548, 234] width 163 height 26
click at [562, 266] on p "R$ 0,00" at bounding box center [548, 258] width 163 height 22
click at [382, 254] on p "R$ 39,00" at bounding box center [342, 258] width 168 height 23
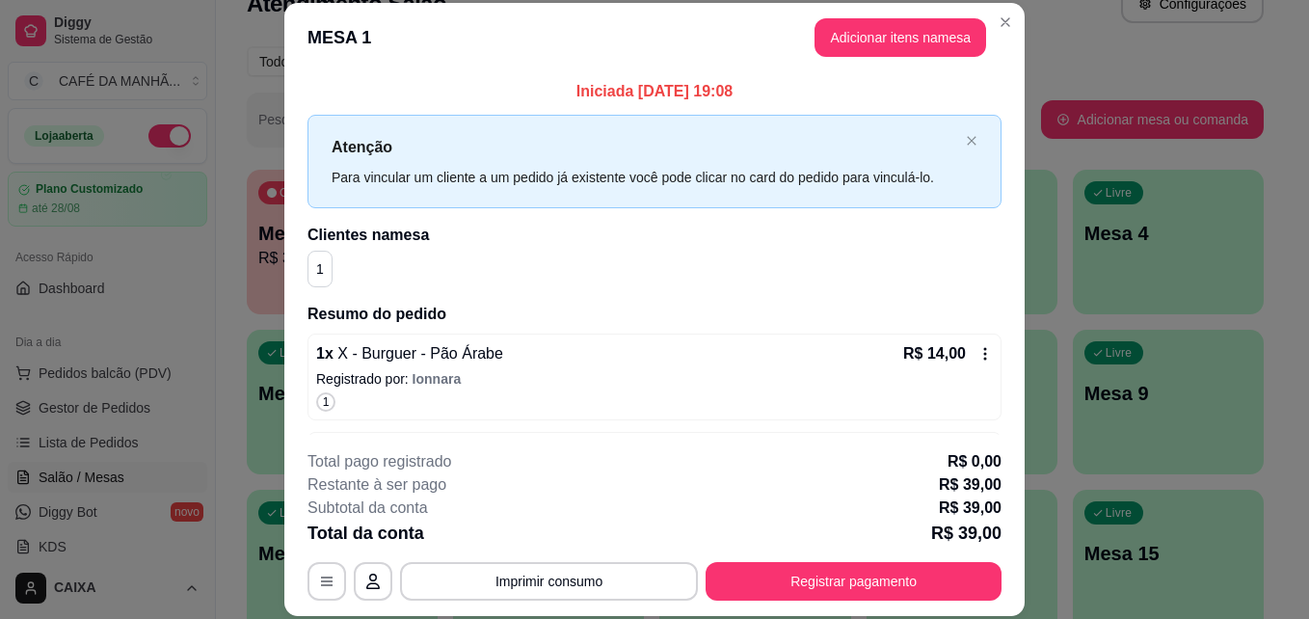
click at [996, 161] on div "Iniciada [DATE] 19:08 Atenção Para vincular um cliente a um pedido já existente…" at bounding box center [654, 253] width 740 height 362
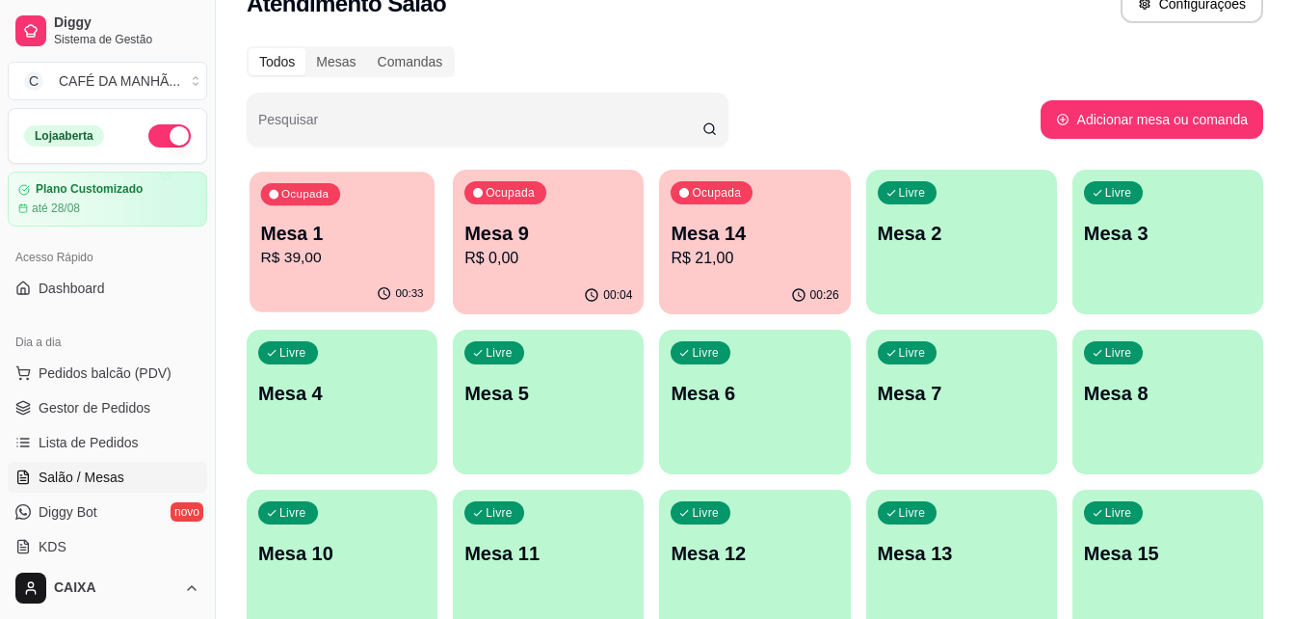
click at [378, 200] on div "Ocupada Mesa 1 R$ 39,00" at bounding box center [342, 224] width 185 height 104
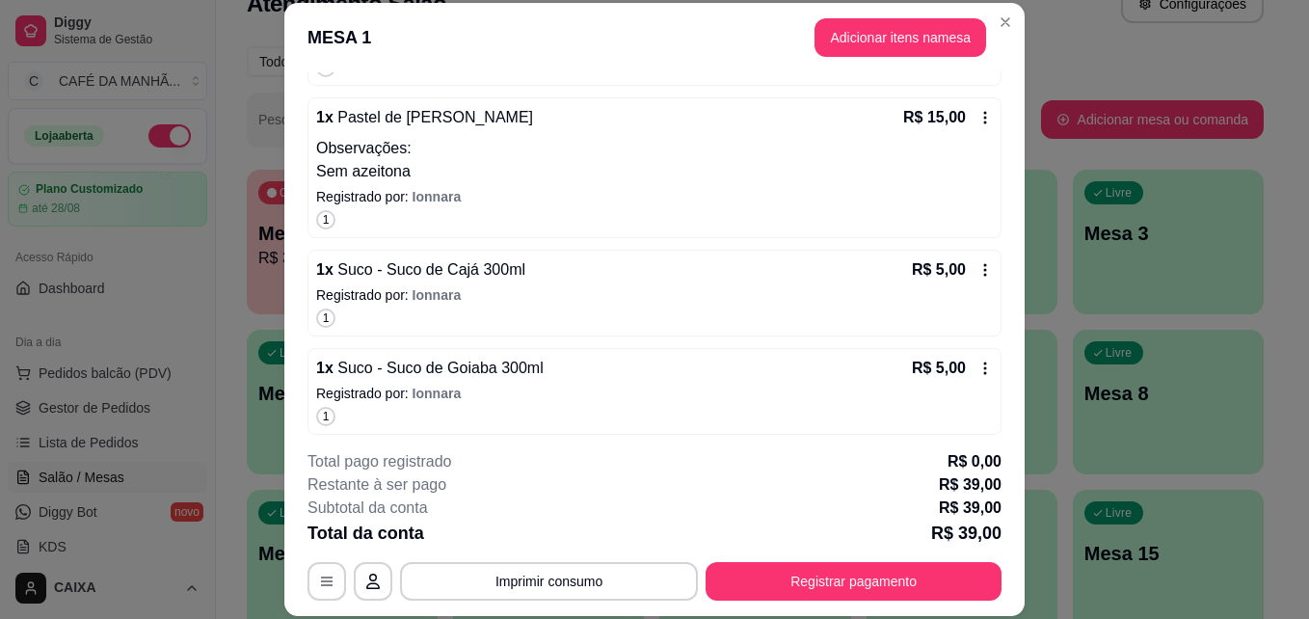
scroll to position [342, 0]
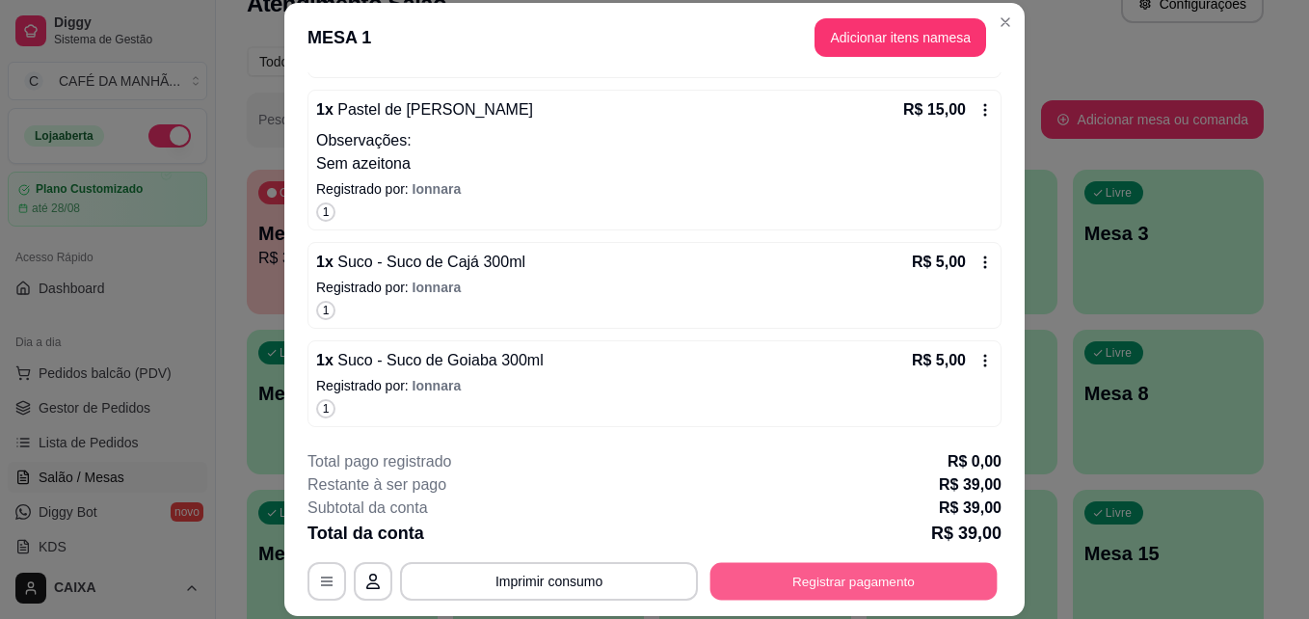
click at [869, 567] on button "Registrar pagamento" at bounding box center [853, 581] width 287 height 38
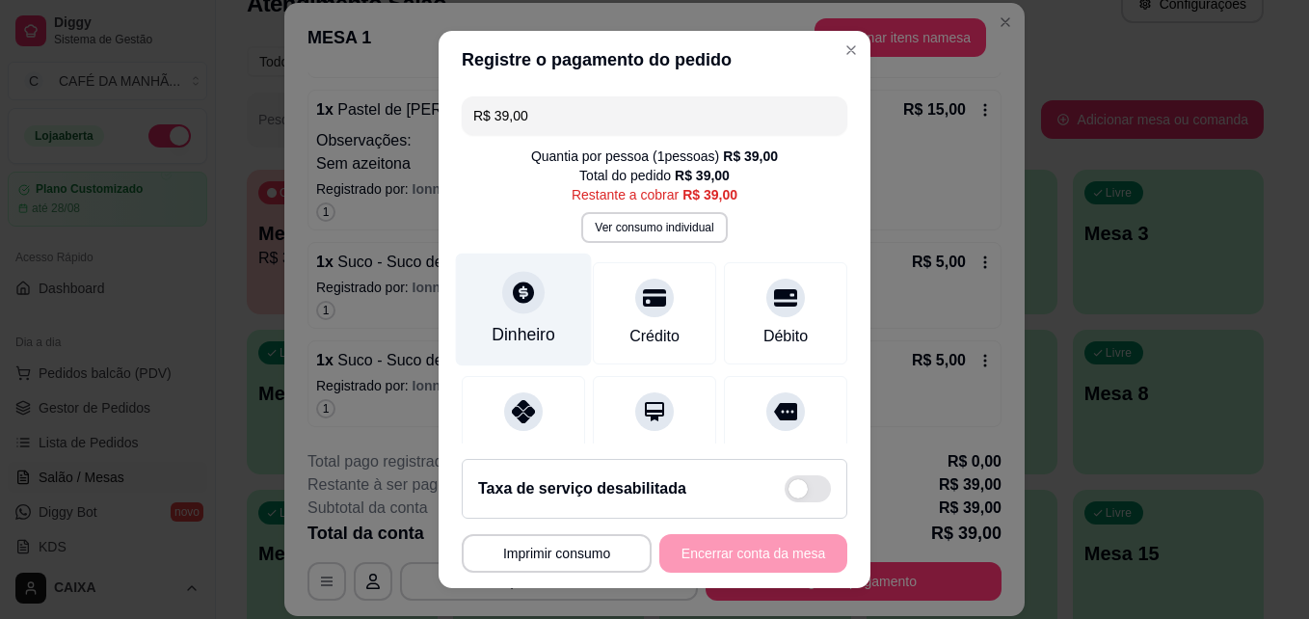
click at [520, 323] on div "Dinheiro" at bounding box center [523, 334] width 64 height 25
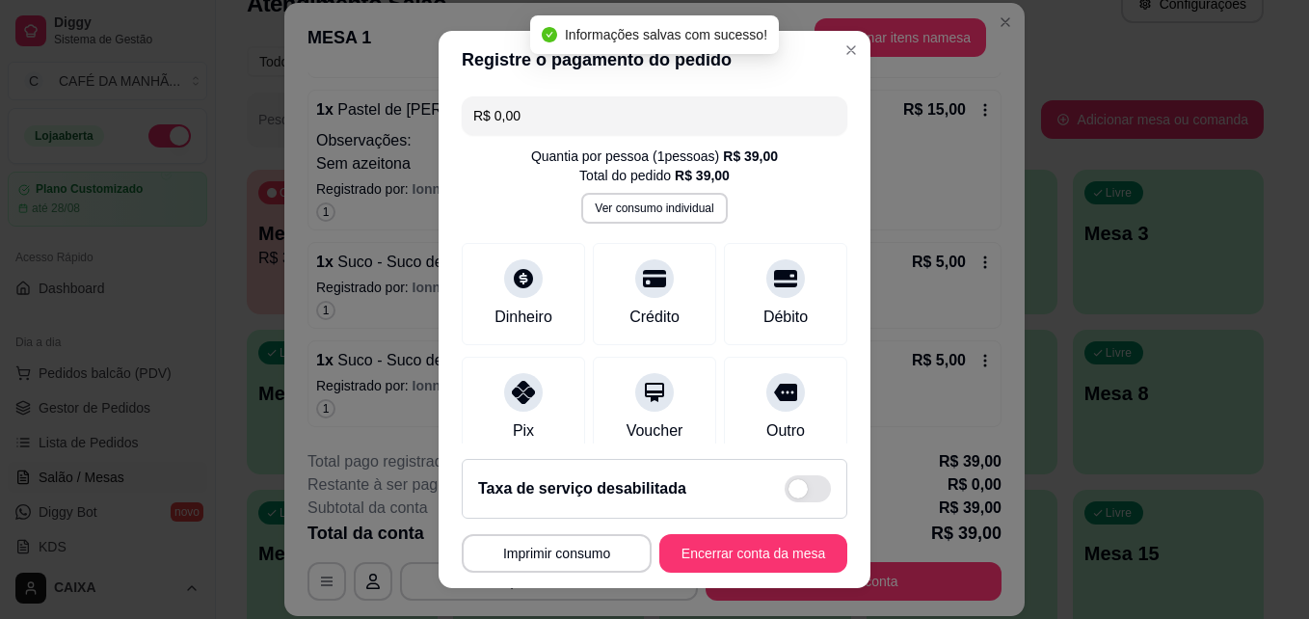
type input "R$ 0,00"
click at [736, 556] on button "Encerrar conta da mesa" at bounding box center [753, 554] width 182 height 38
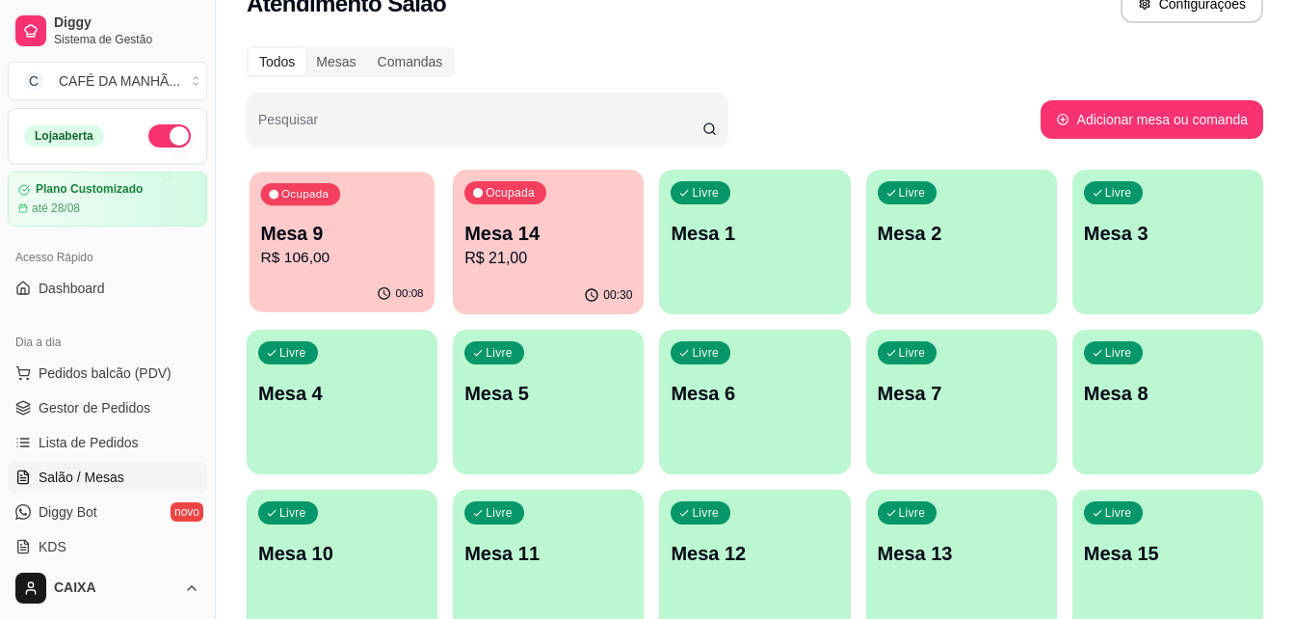
click at [365, 257] on p "R$ 106,00" at bounding box center [342, 258] width 163 height 22
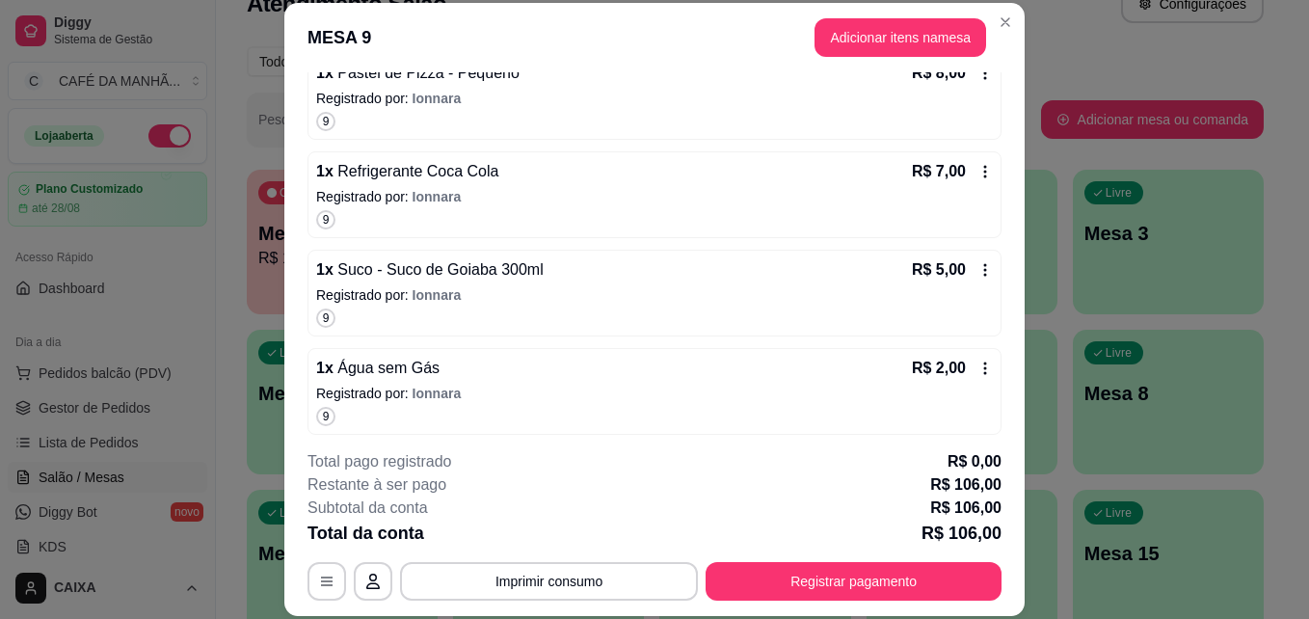
scroll to position [1128, 0]
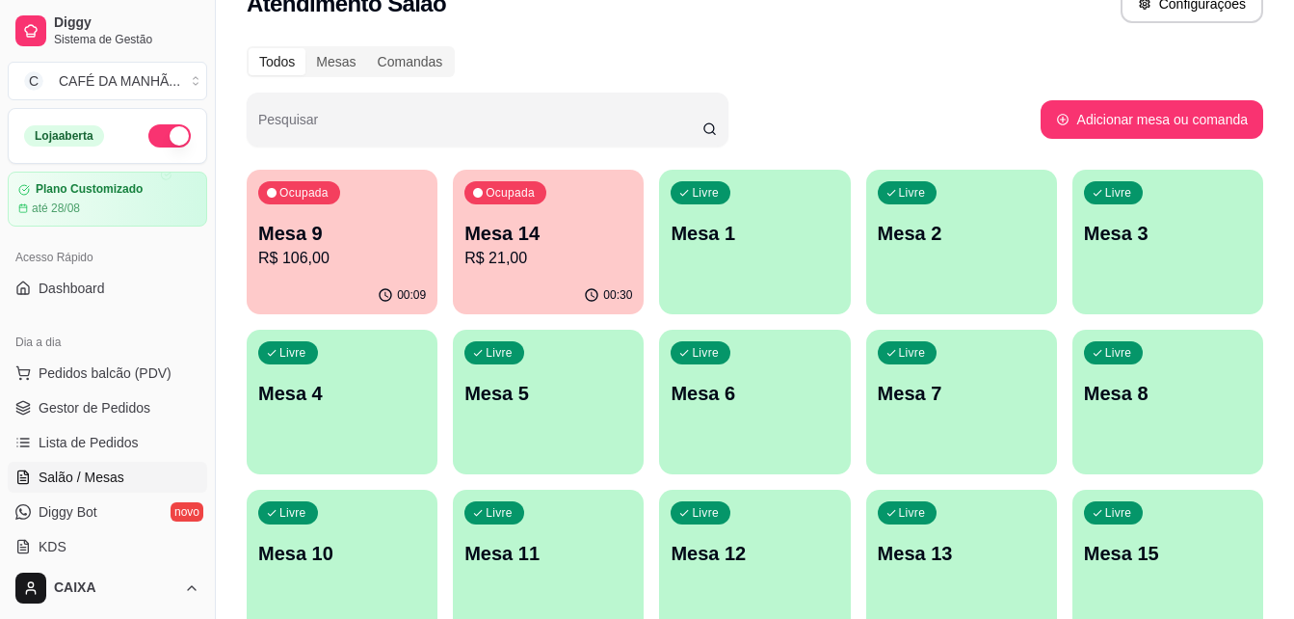
click at [560, 228] on p "Mesa 14" at bounding box center [548, 233] width 168 height 27
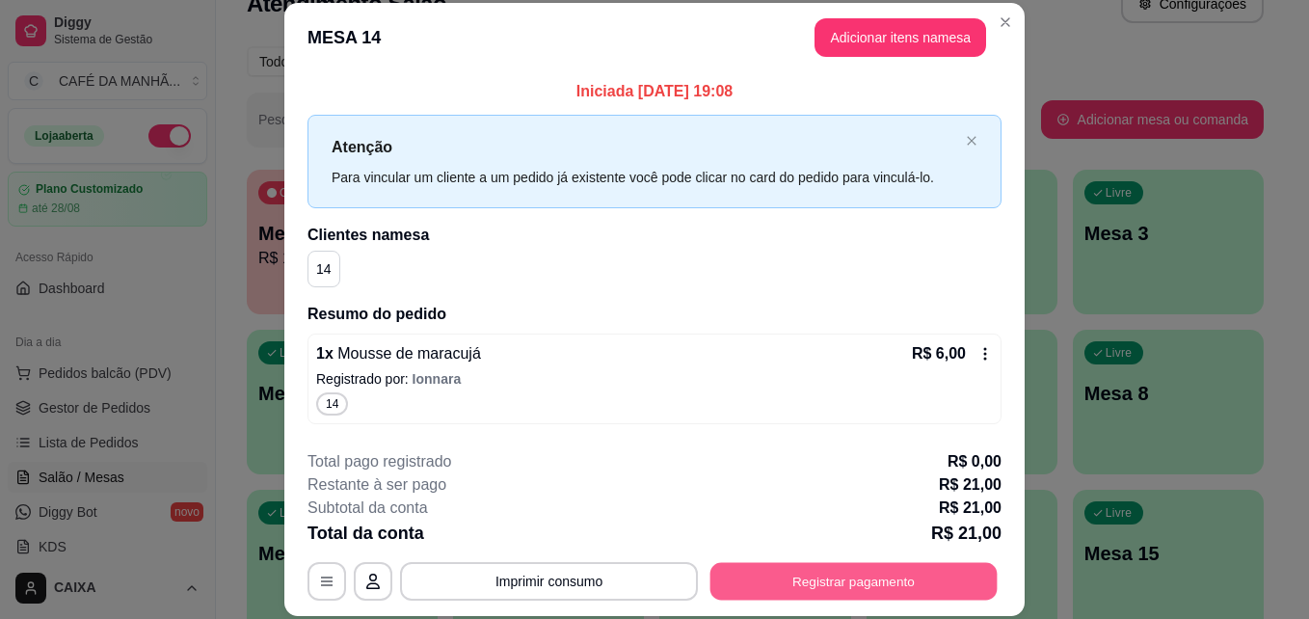
click at [896, 581] on button "Registrar pagamento" at bounding box center [853, 581] width 287 height 38
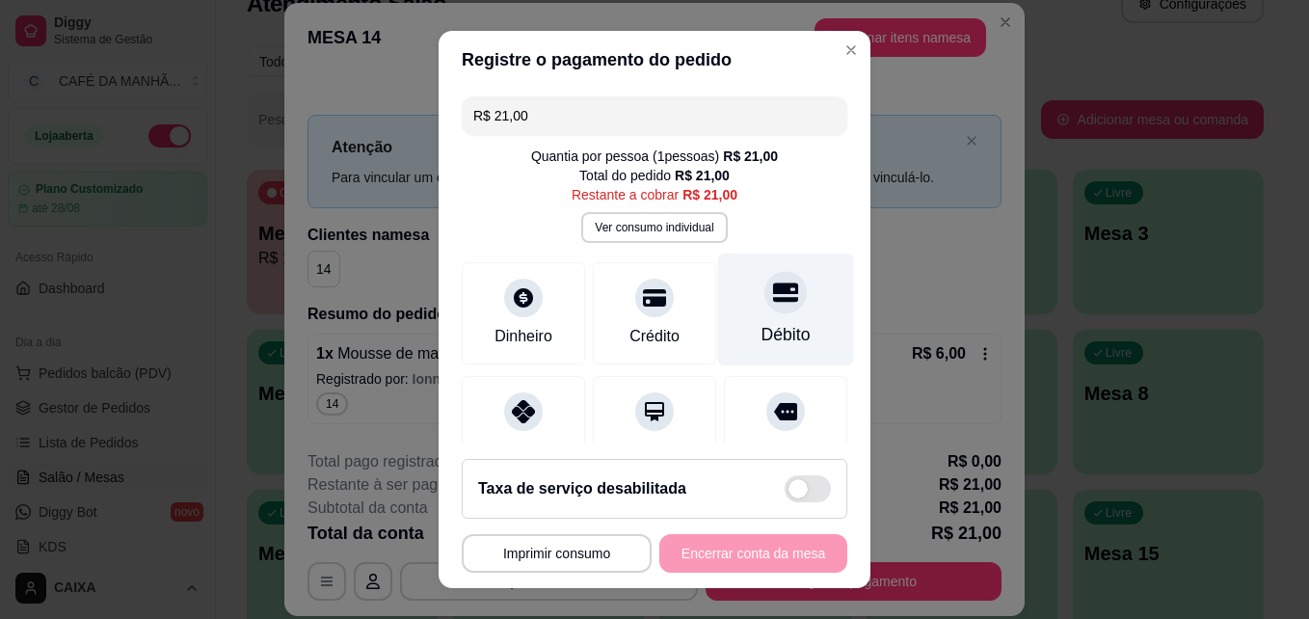
click at [770, 318] on div "Débito" at bounding box center [786, 309] width 136 height 113
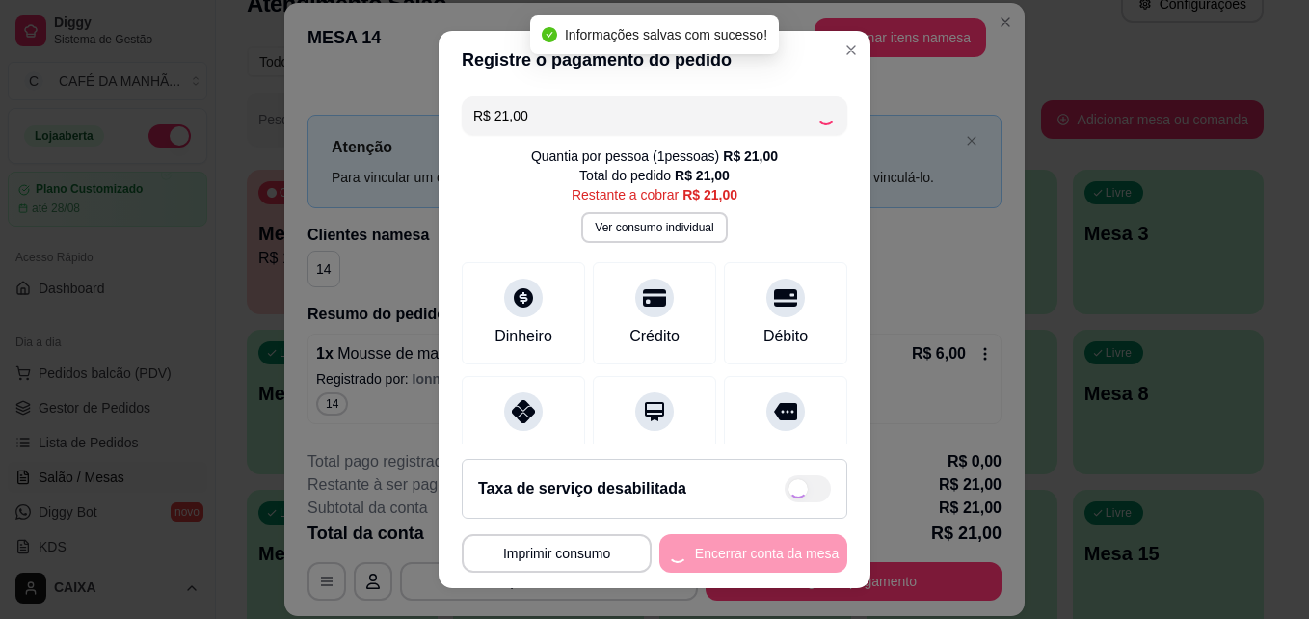
type input "R$ 0,00"
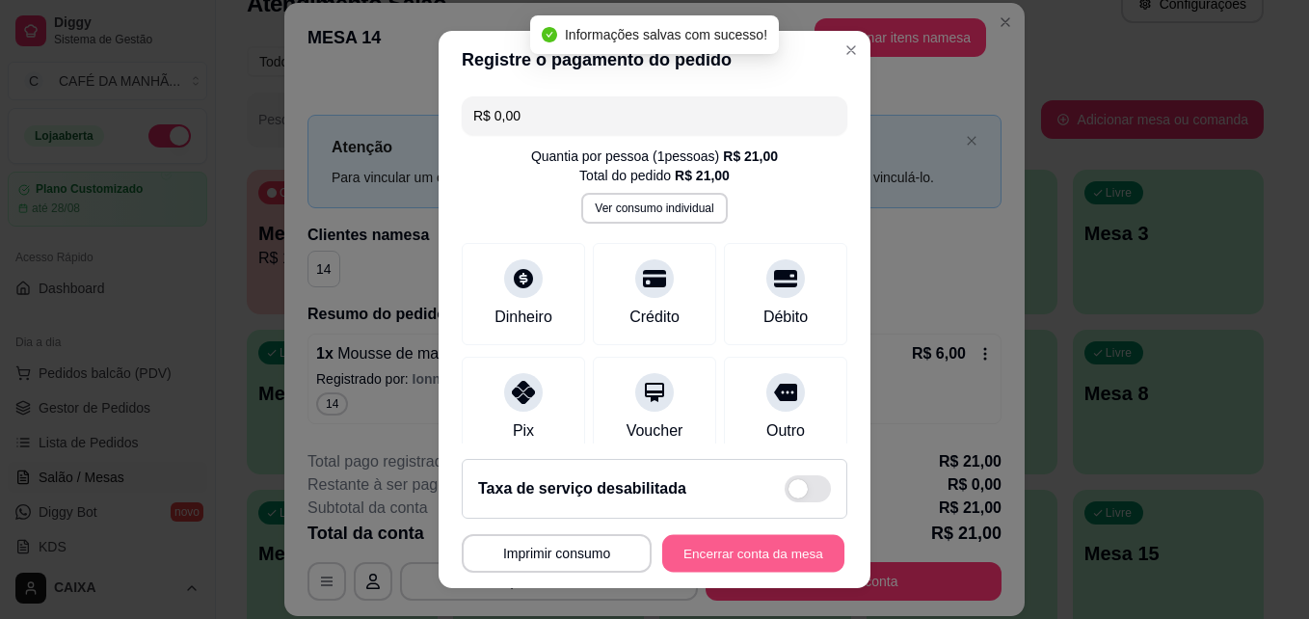
click at [718, 555] on button "Encerrar conta da mesa" at bounding box center [753, 554] width 182 height 38
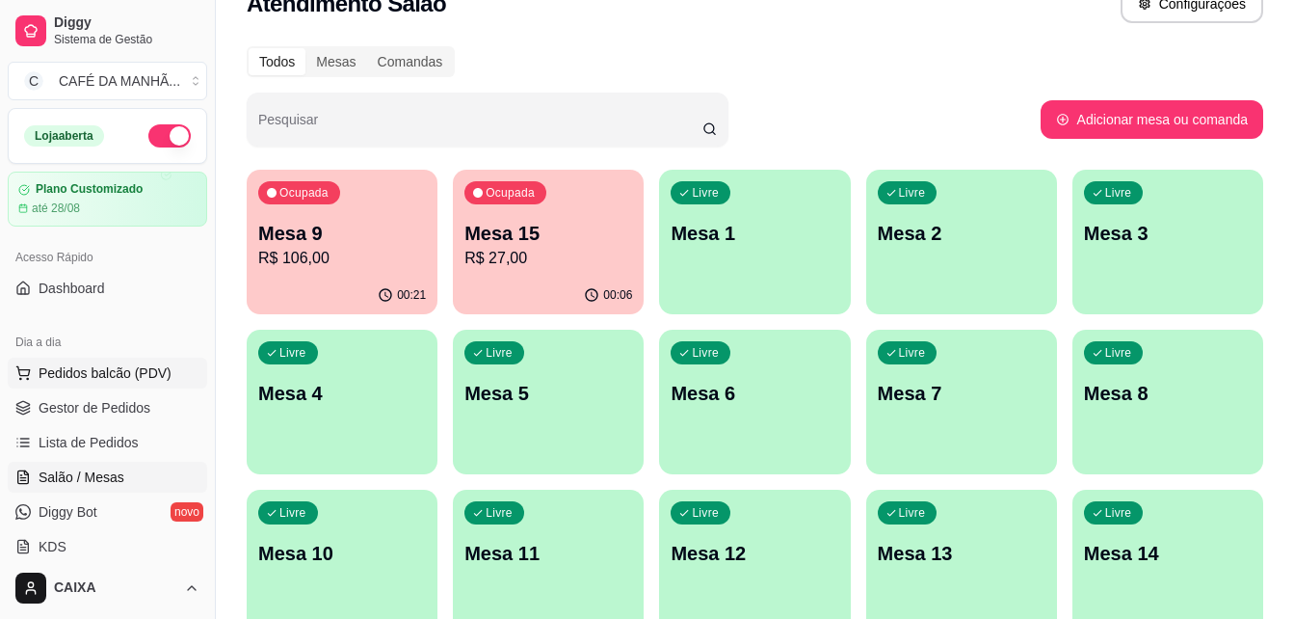
click at [92, 364] on span "Pedidos balcão (PDV)" at bounding box center [105, 372] width 133 height 19
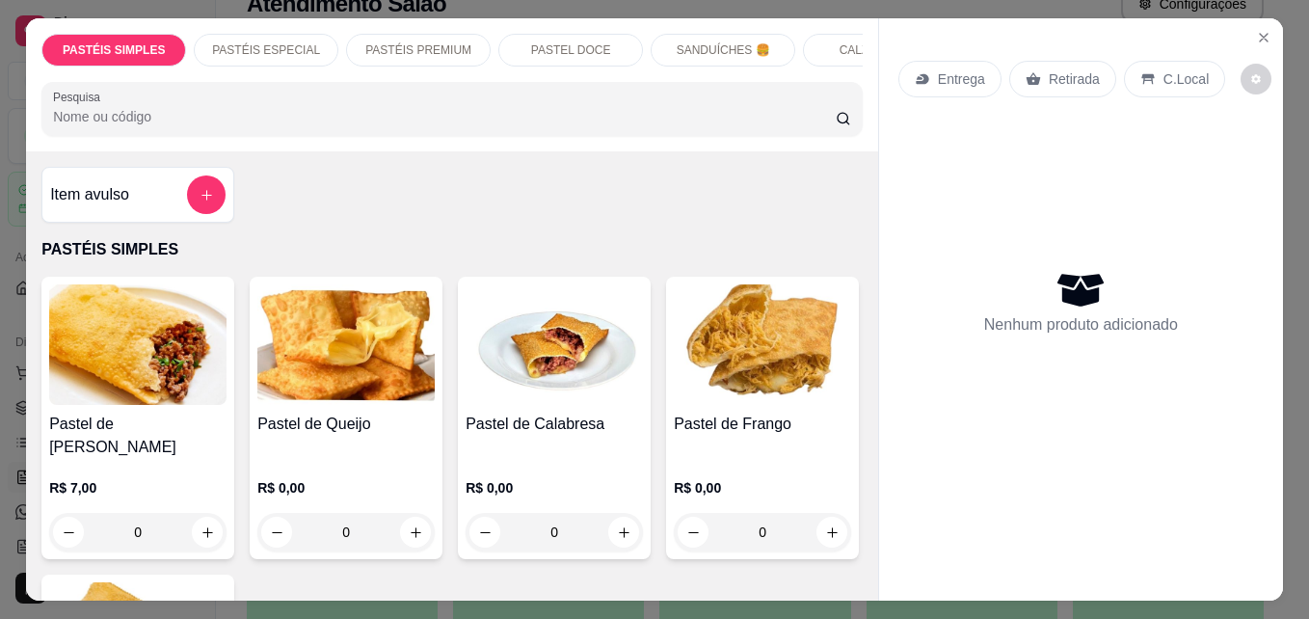
click at [1051, 80] on p "Retirada" at bounding box center [1073, 78] width 51 height 19
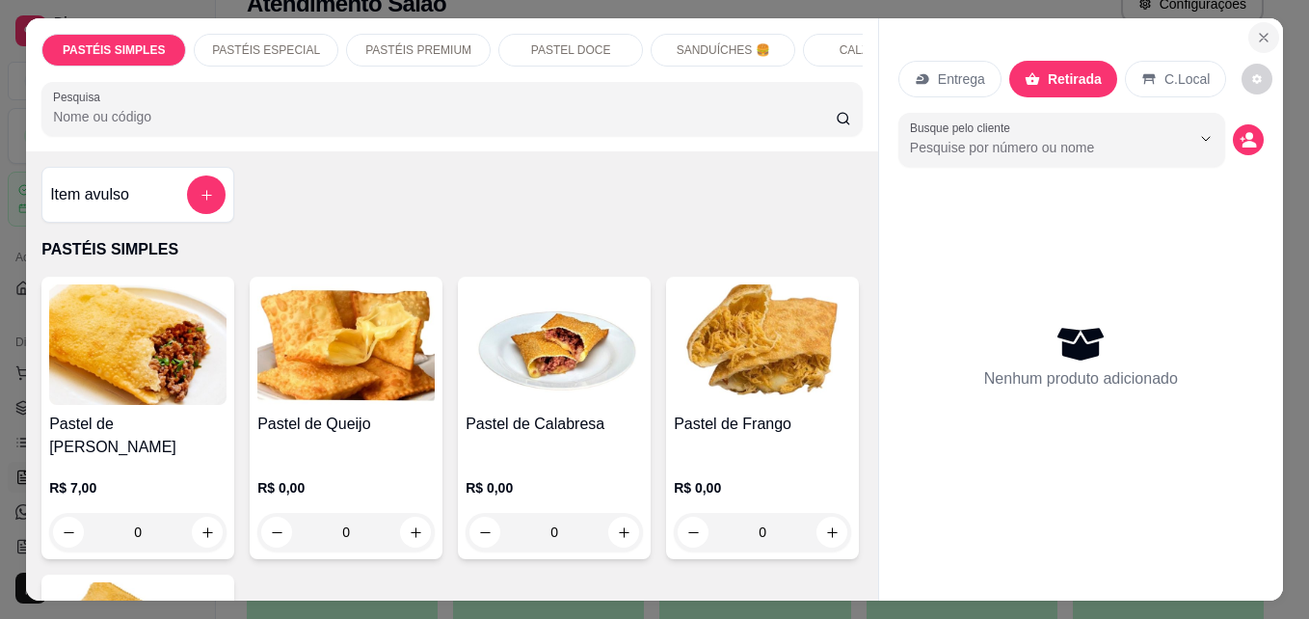
click at [1256, 30] on icon "Close" at bounding box center [1263, 37] width 15 height 15
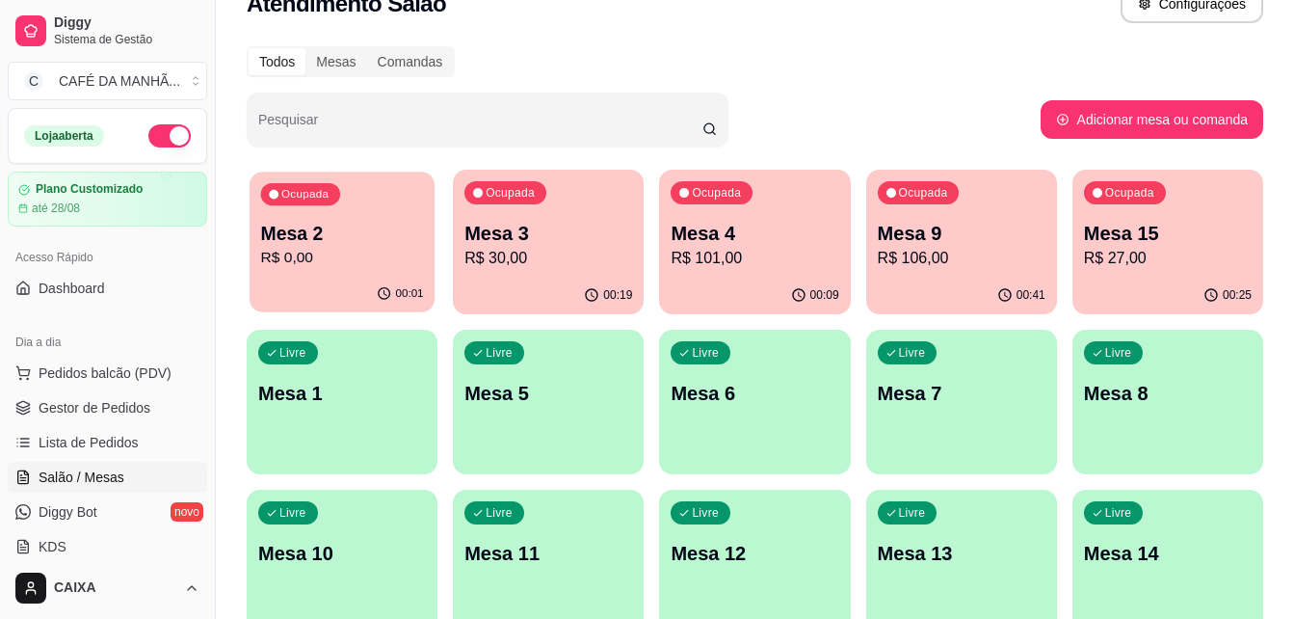
click at [315, 248] on p "R$ 0,00" at bounding box center [342, 258] width 163 height 22
click at [1159, 265] on p "R$ 27,00" at bounding box center [1167, 258] width 163 height 22
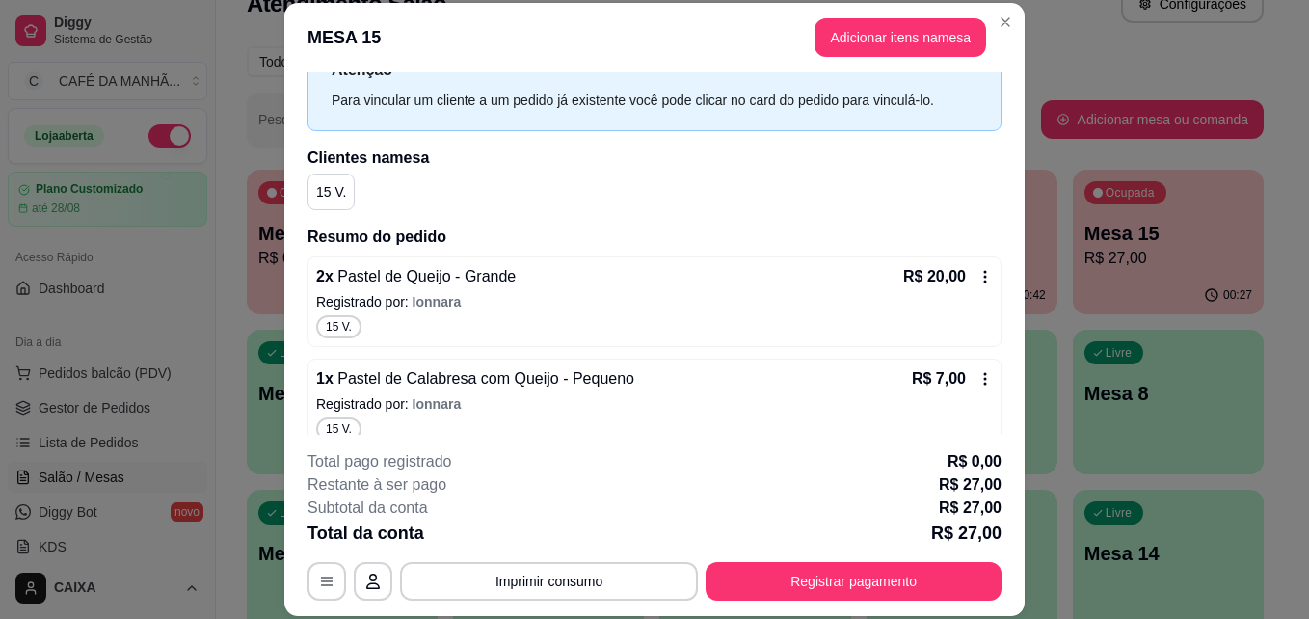
scroll to position [99, 0]
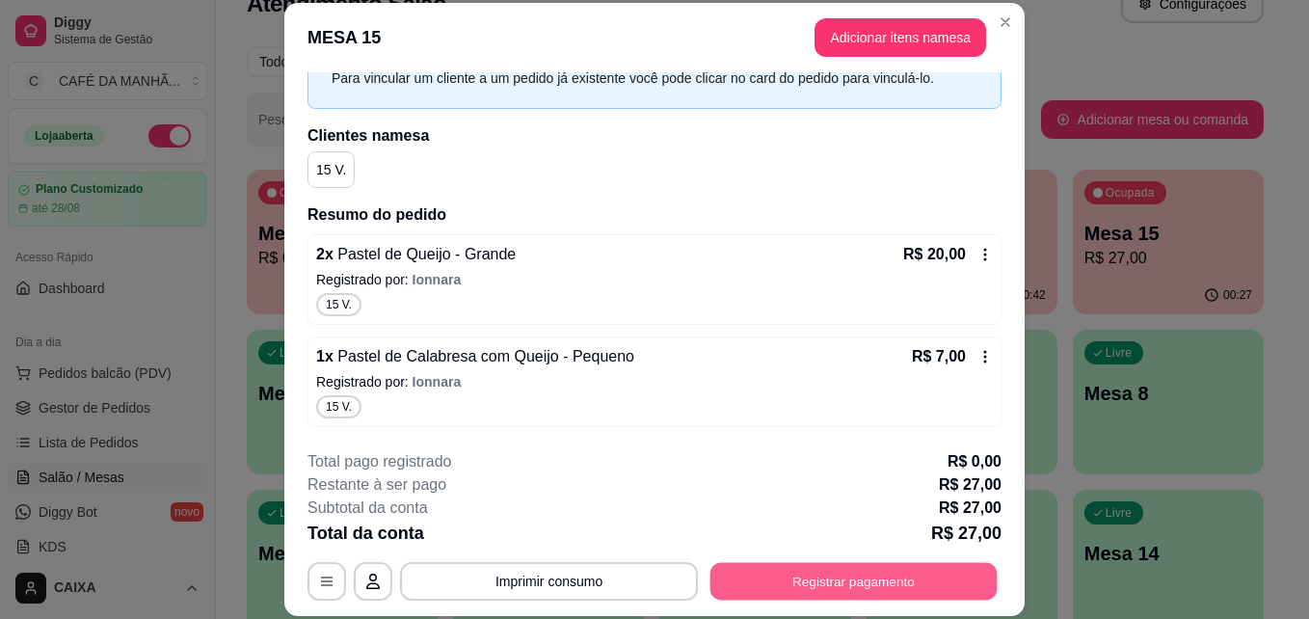
click at [853, 580] on button "Registrar pagamento" at bounding box center [853, 581] width 287 height 38
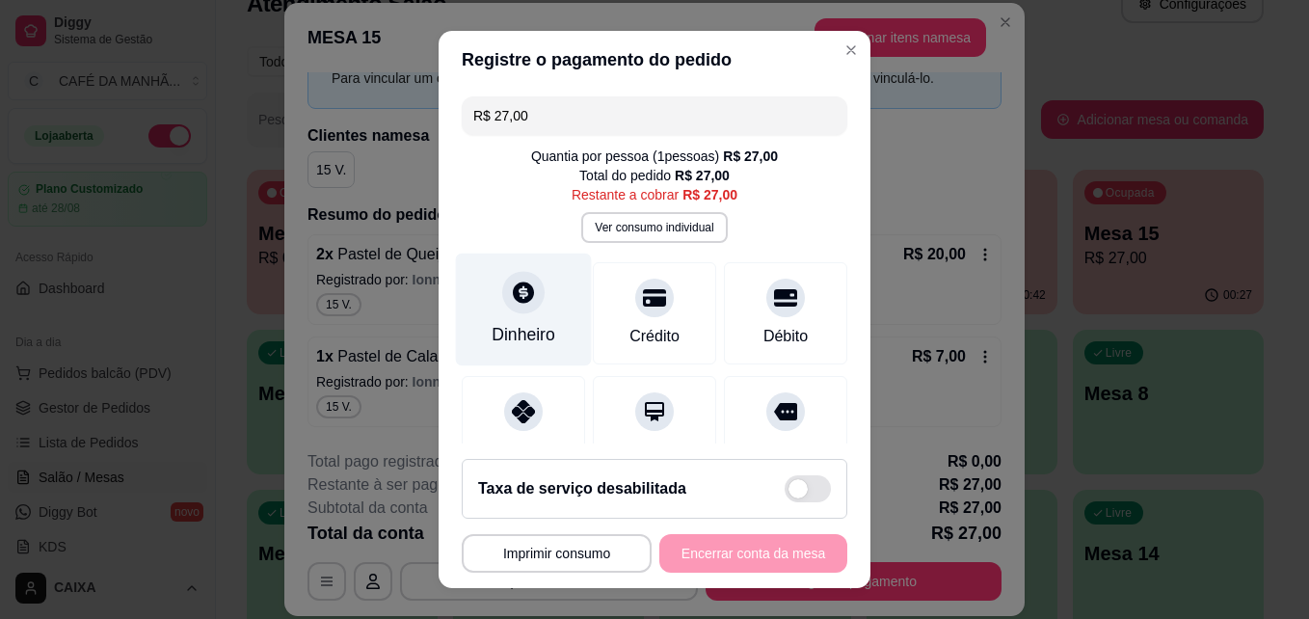
click at [519, 315] on div "Dinheiro" at bounding box center [524, 309] width 136 height 113
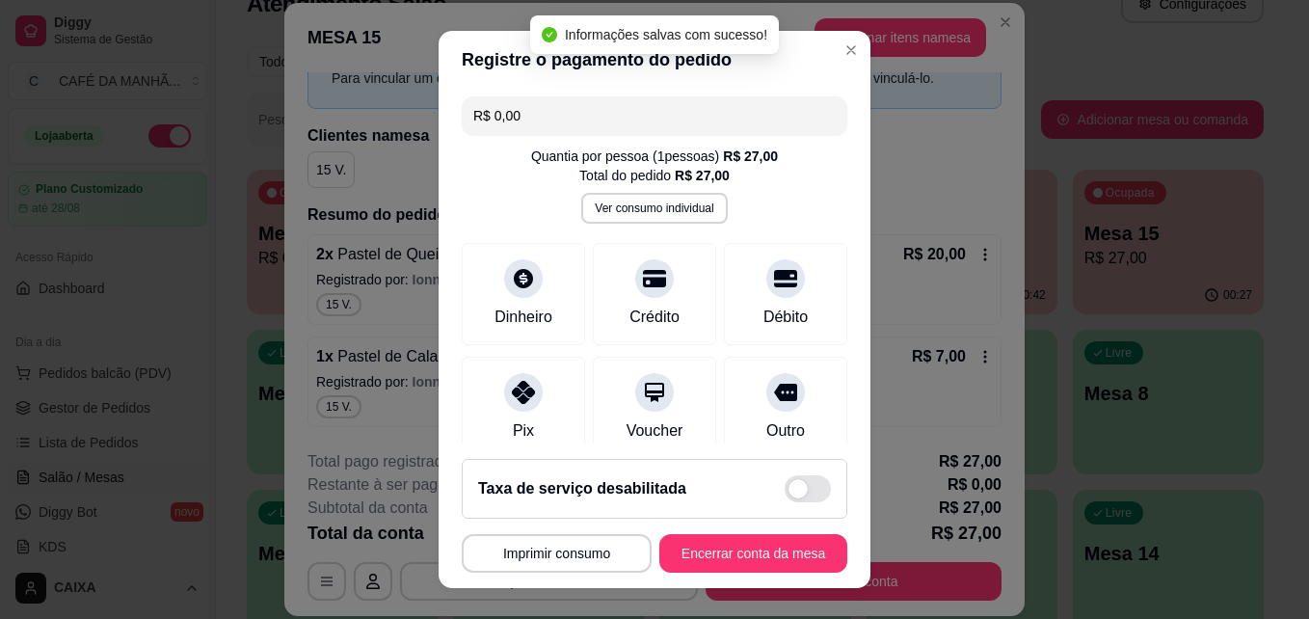
type input "R$ 0,00"
click at [714, 544] on button "Encerrar conta da mesa" at bounding box center [753, 554] width 182 height 38
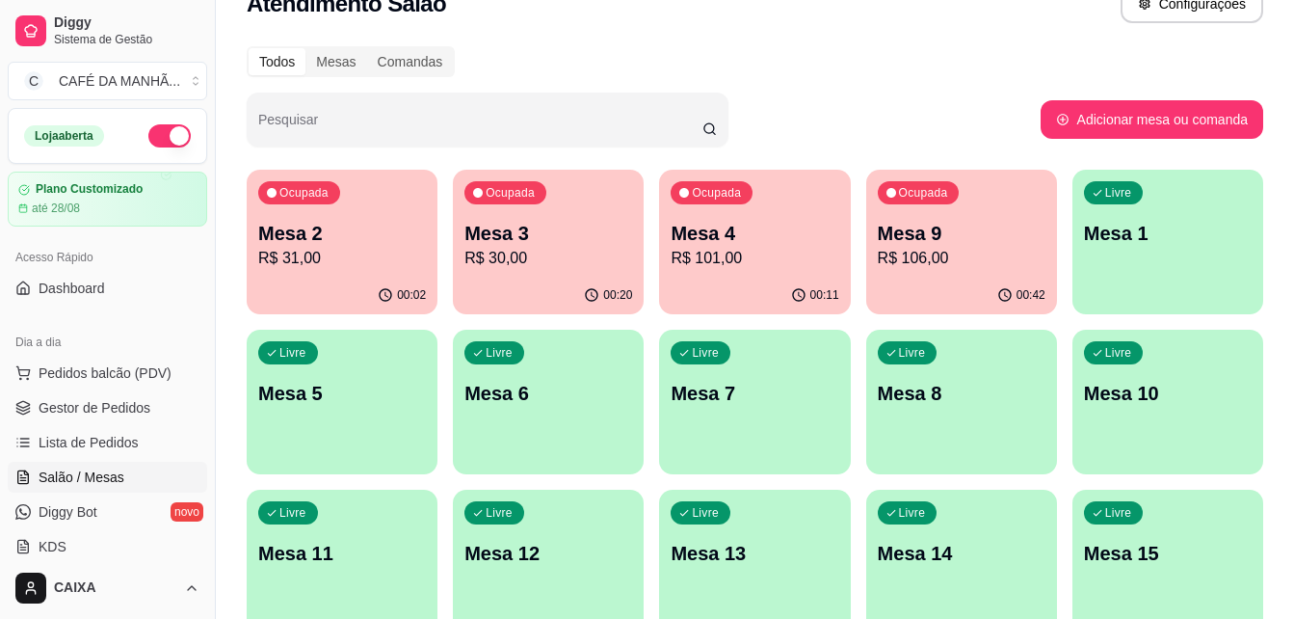
click at [439, 184] on div "Ocupada Mesa 2 R$ 31,00 00:02 Ocupada Mesa 3 R$ 30,00 00:20 Ocupada Mesa 4 R$ 1…" at bounding box center [755, 562] width 1017 height 784
click at [978, 237] on p "Mesa 9" at bounding box center [962, 233] width 168 height 27
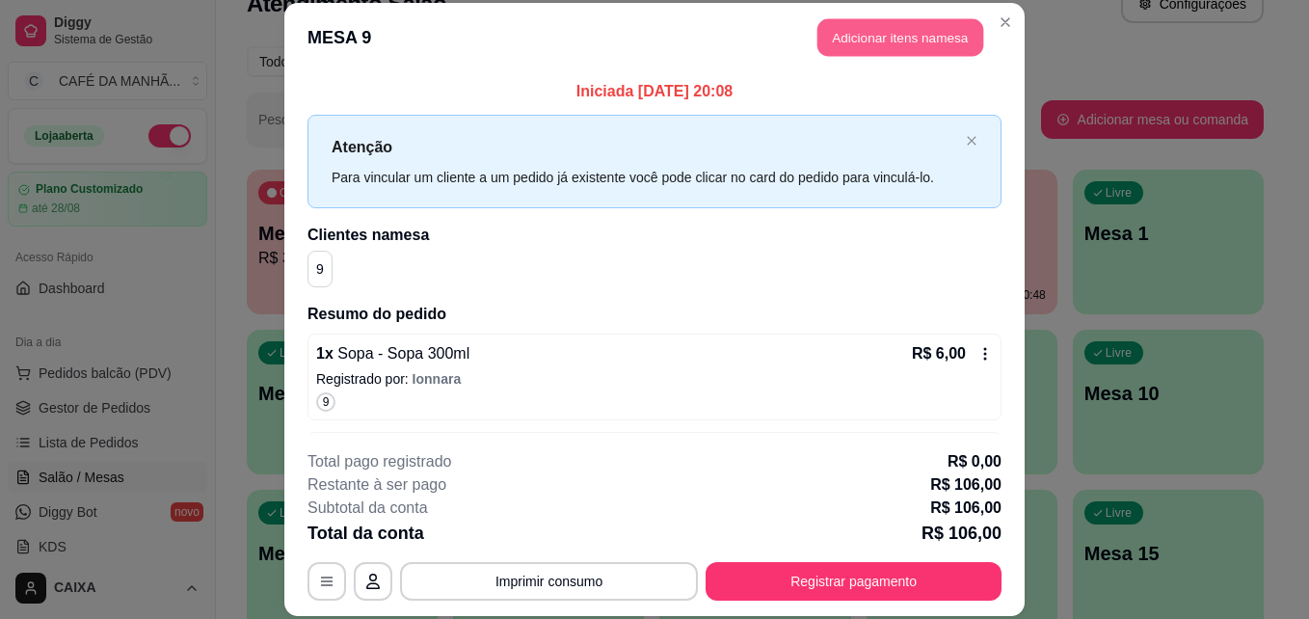
click at [853, 34] on button "Adicionar itens na mesa" at bounding box center [900, 38] width 166 height 38
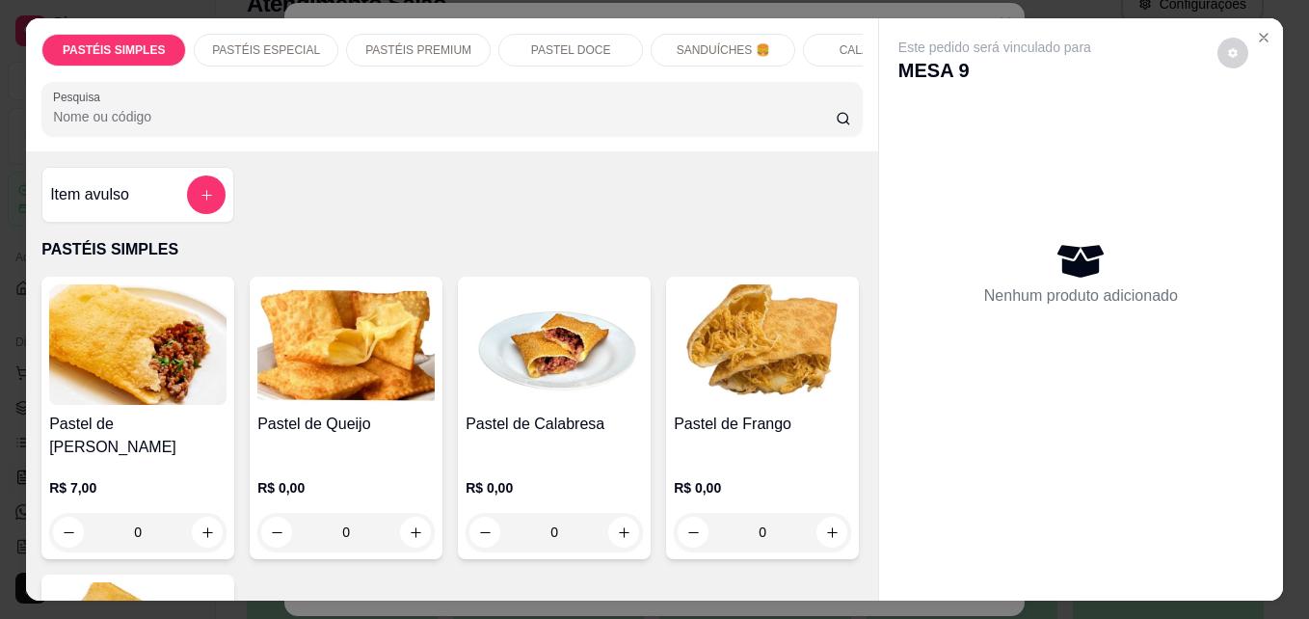
click at [702, 34] on div "SANDUÍCHES 🍔" at bounding box center [722, 50] width 145 height 33
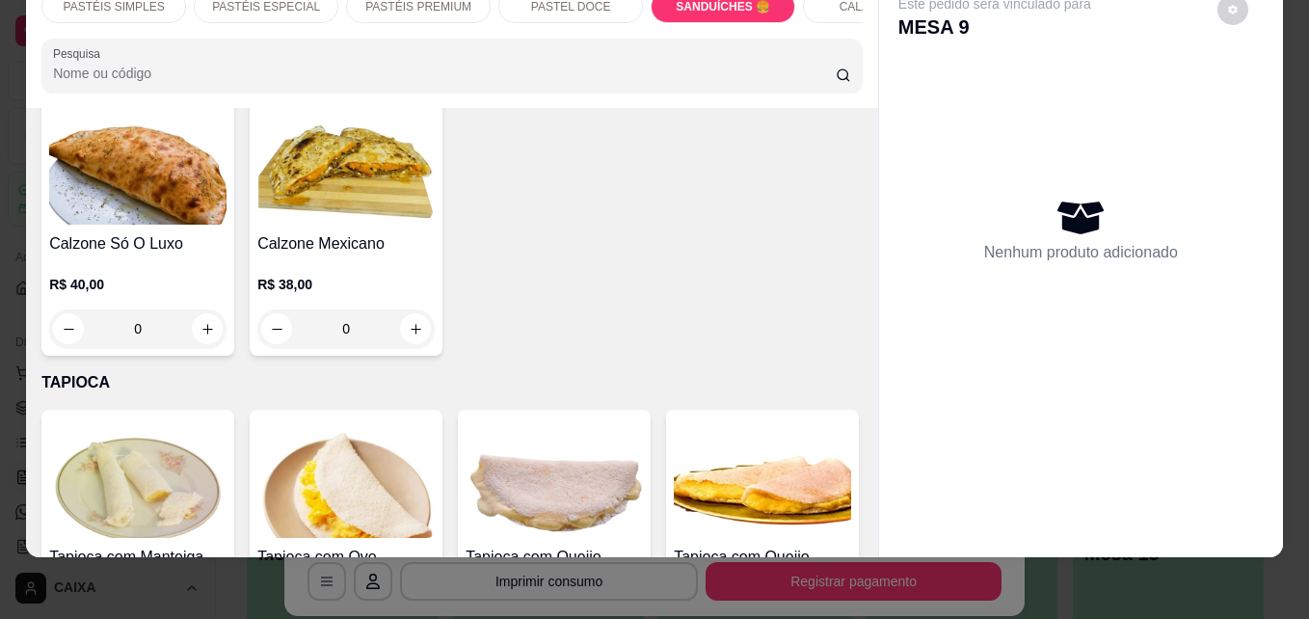
scroll to position [4146, 0]
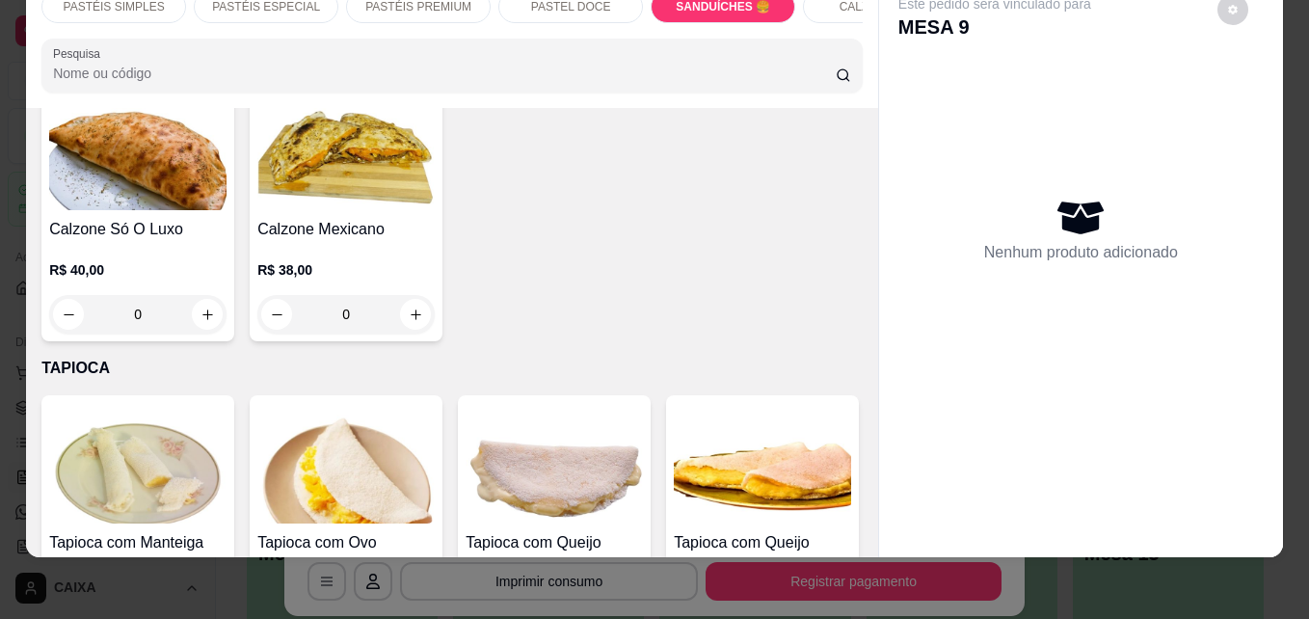
type input "1"
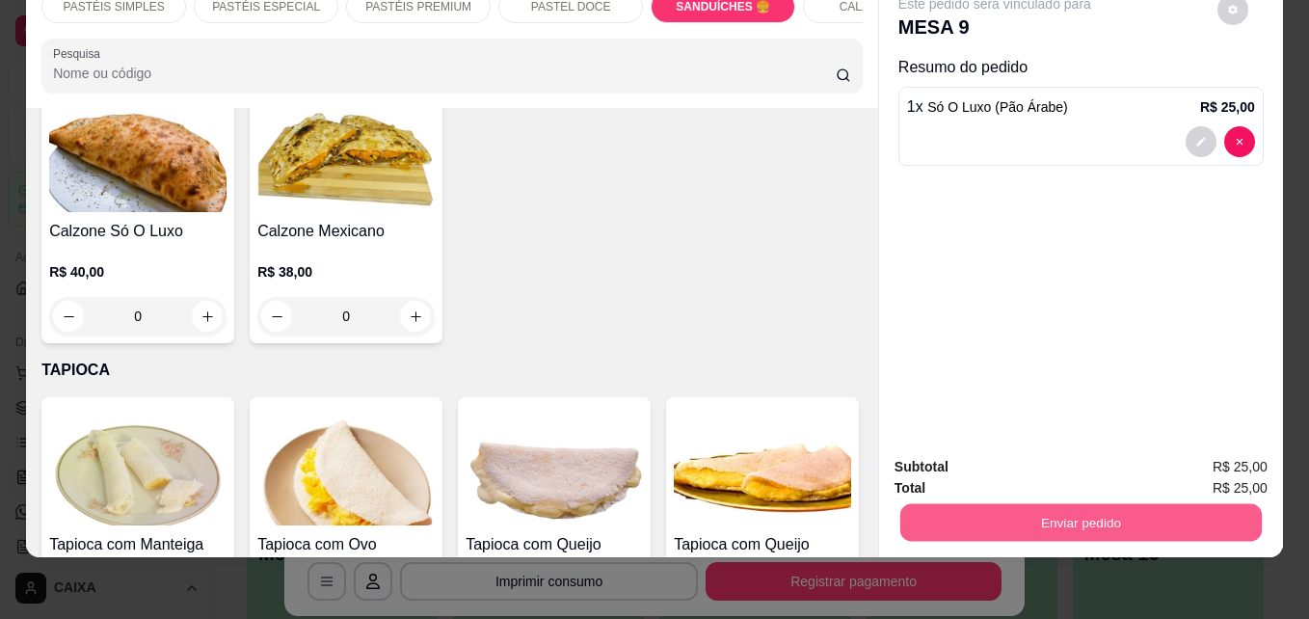
click at [970, 503] on button "Enviar pedido" at bounding box center [1080, 522] width 361 height 38
click at [1048, 463] on button "Não registrar e enviar pedido" at bounding box center [1016, 460] width 200 height 37
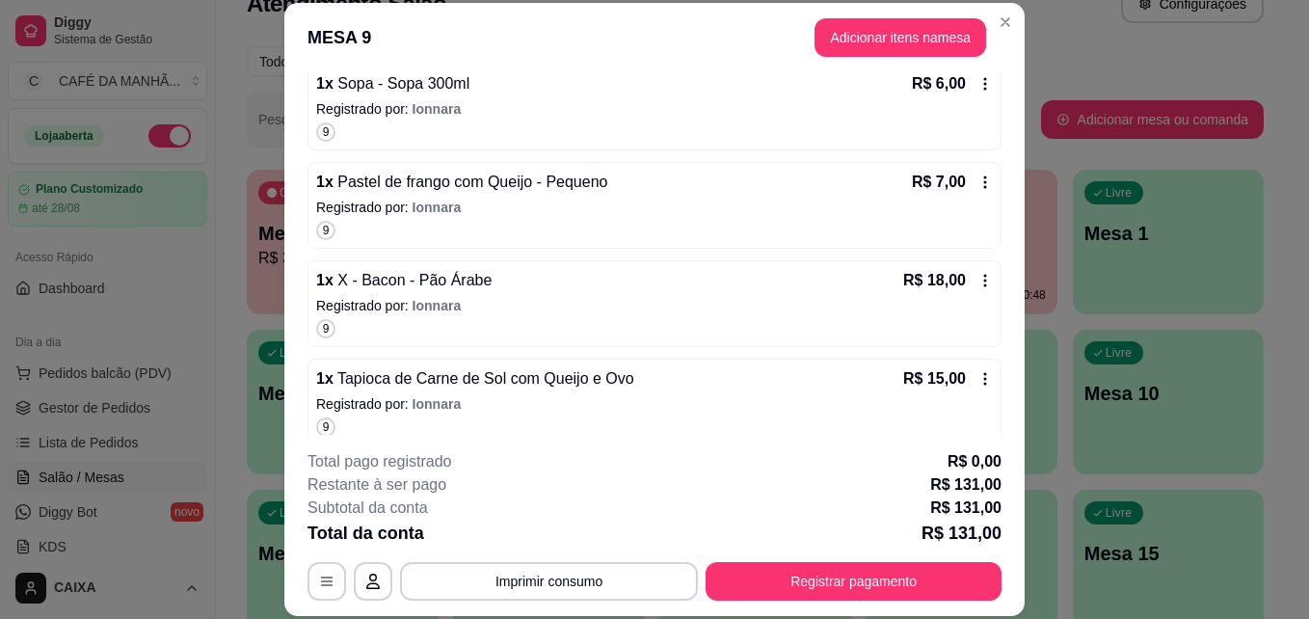
scroll to position [308, 0]
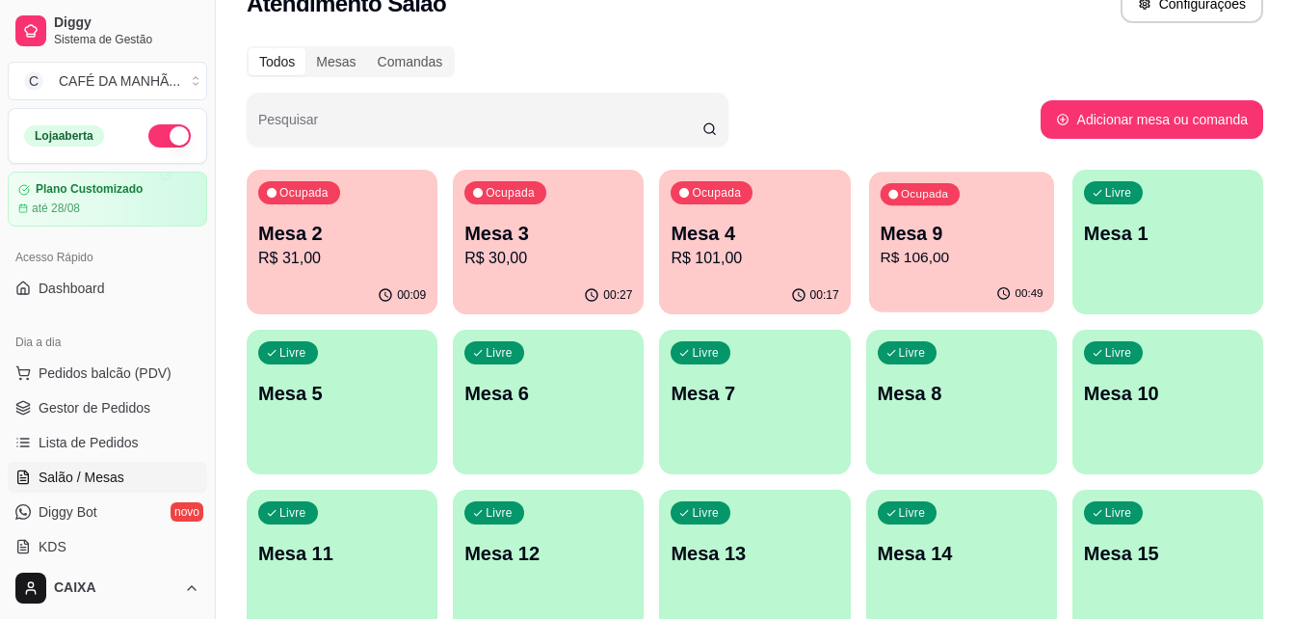
click at [980, 235] on p "Mesa 9" at bounding box center [961, 234] width 163 height 26
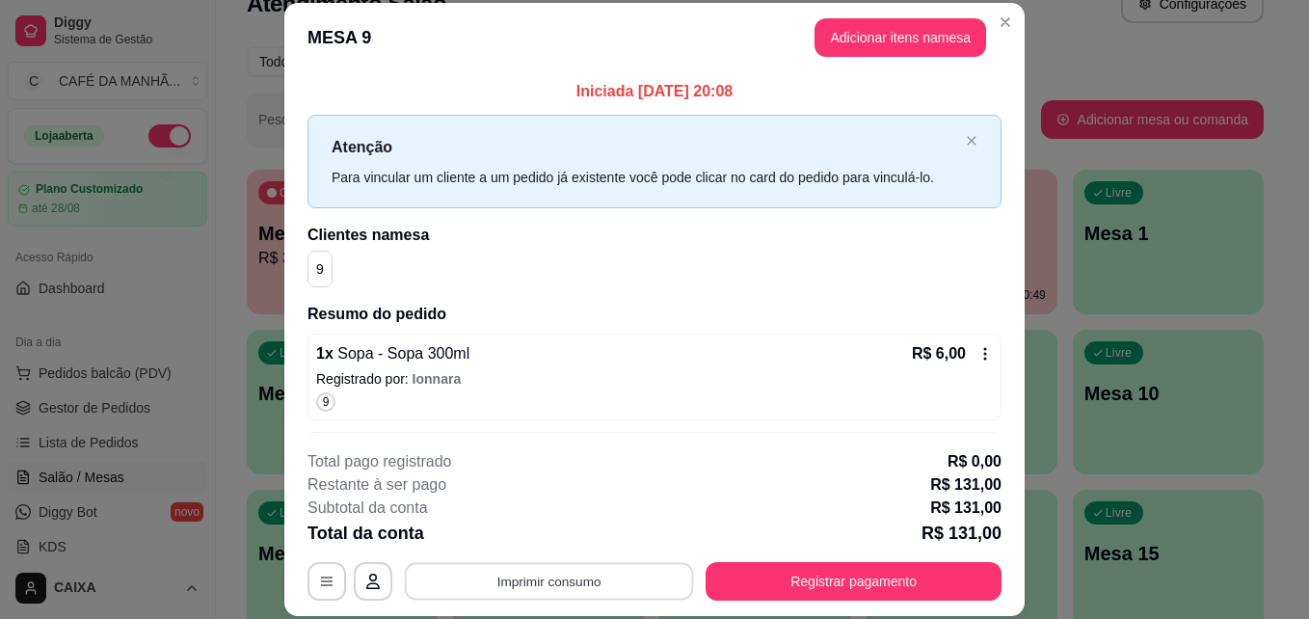
click at [617, 580] on button "Imprimir consumo" at bounding box center [549, 581] width 289 height 38
click at [571, 532] on button "Impressora" at bounding box center [547, 536] width 135 height 30
click at [560, 576] on button "Imprimir consumo" at bounding box center [549, 581] width 289 height 38
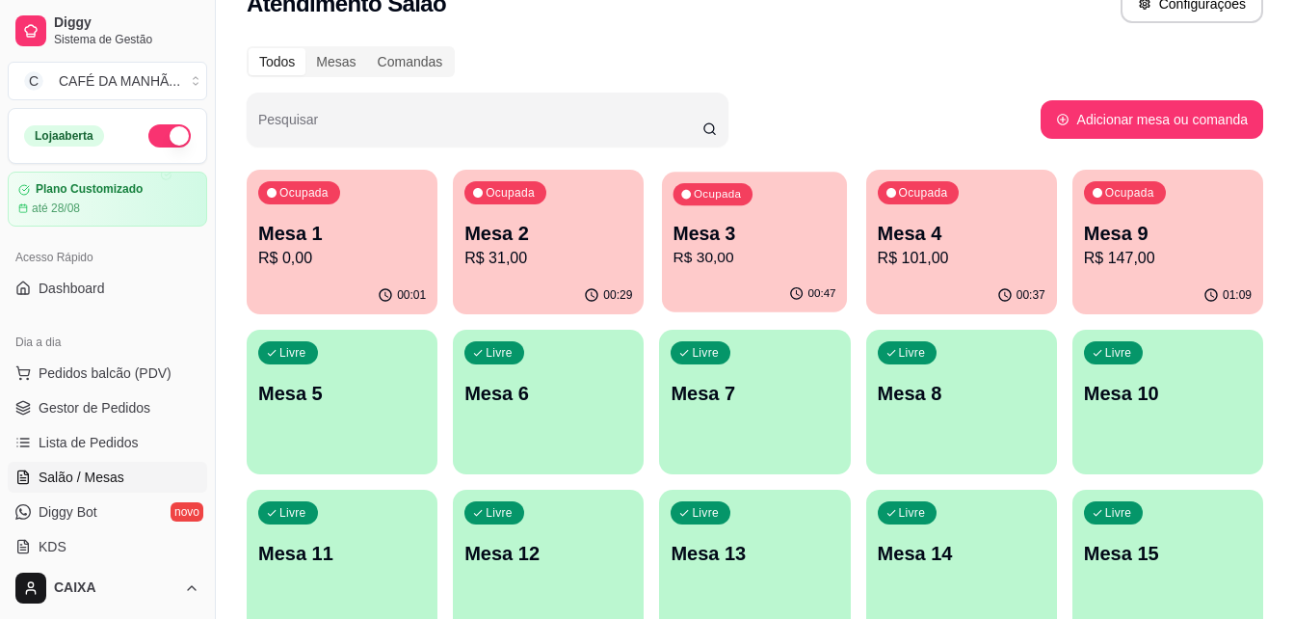
click at [736, 255] on p "R$ 30,00" at bounding box center [755, 258] width 163 height 22
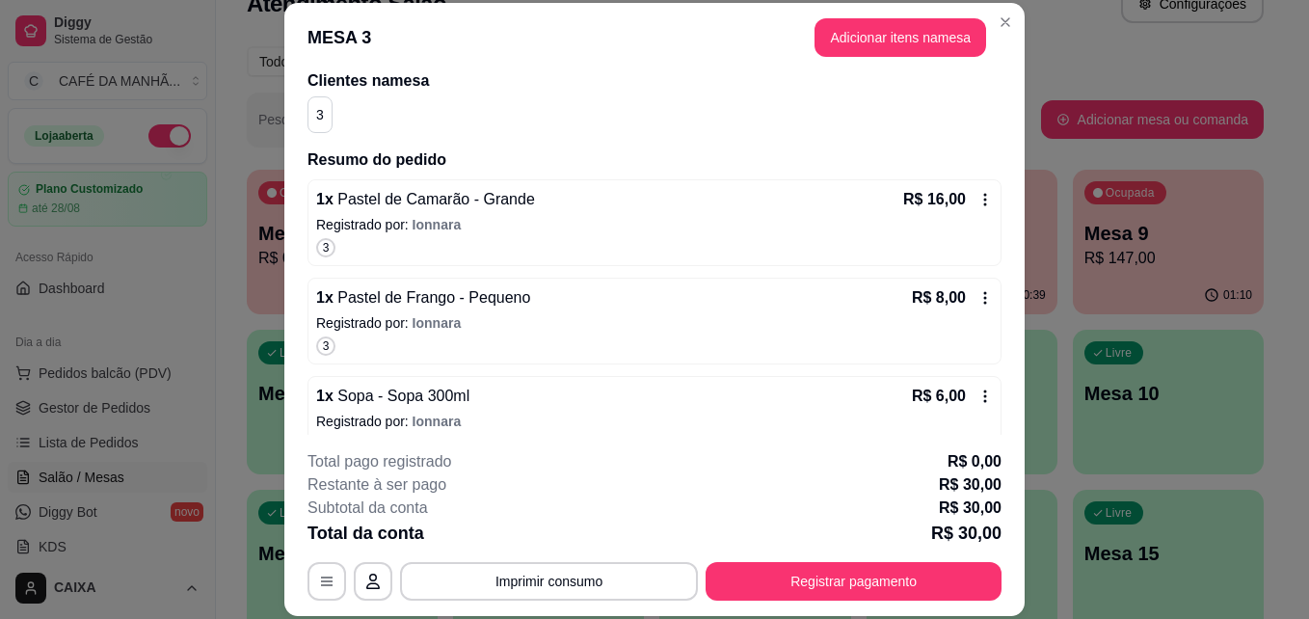
scroll to position [190, 0]
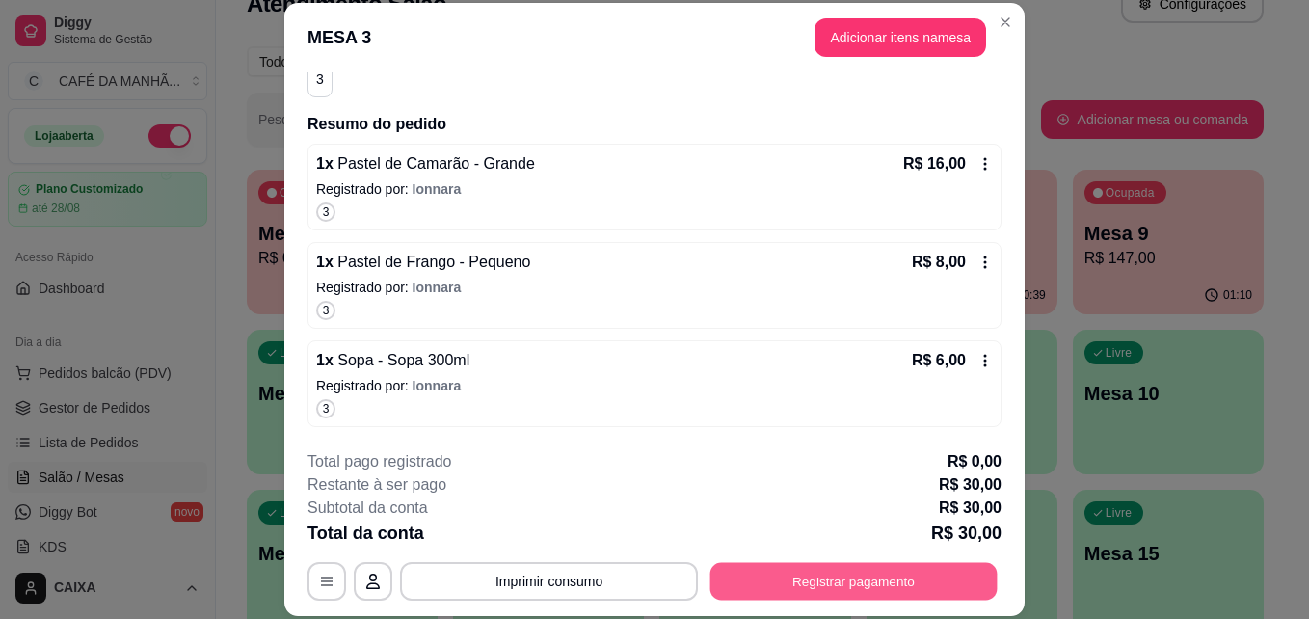
click at [948, 577] on button "Registrar pagamento" at bounding box center [853, 581] width 287 height 38
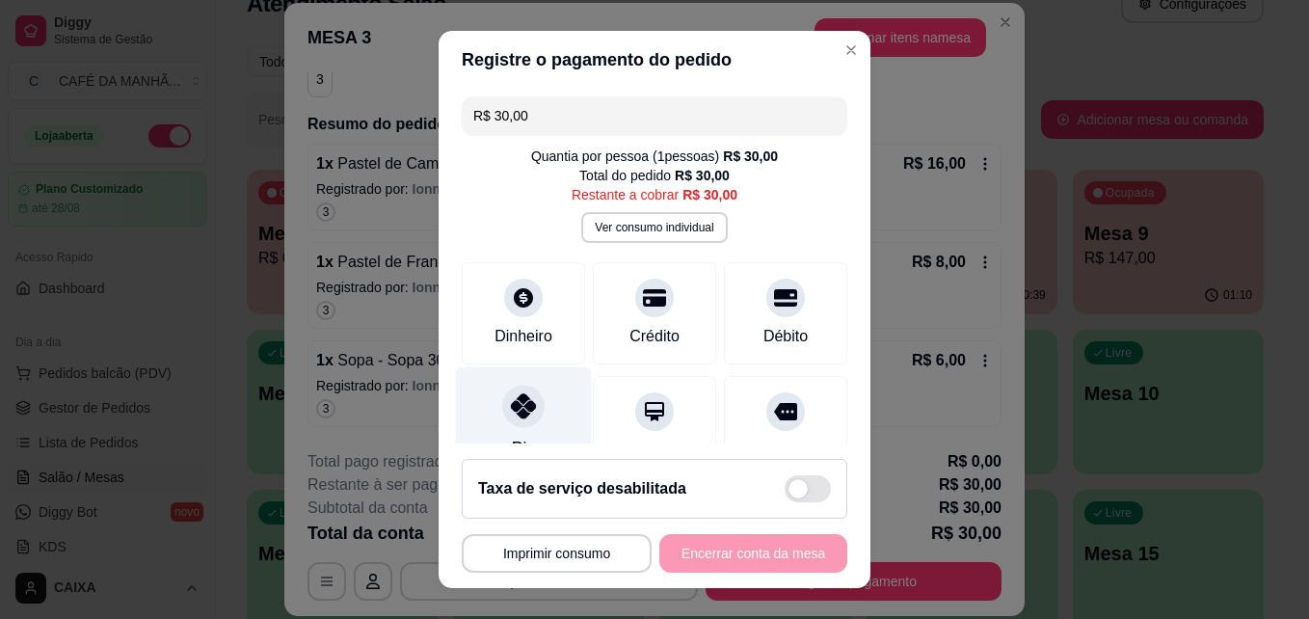
click at [537, 412] on div "Pix" at bounding box center [524, 423] width 136 height 113
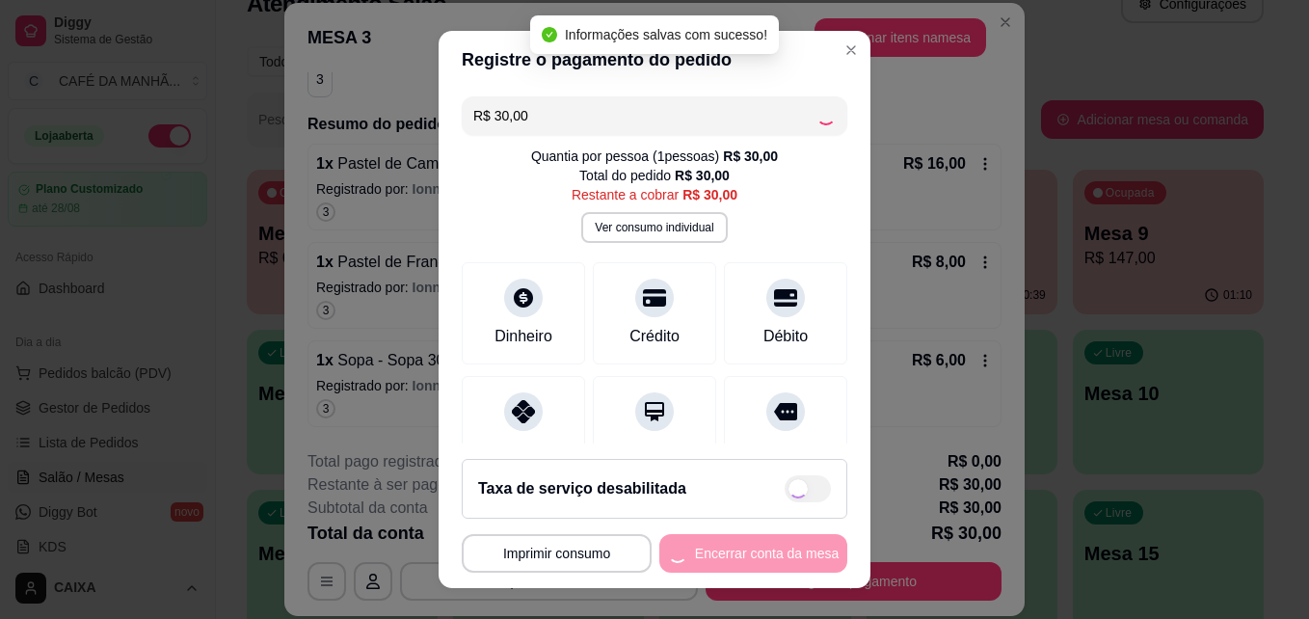
type input "R$ 0,00"
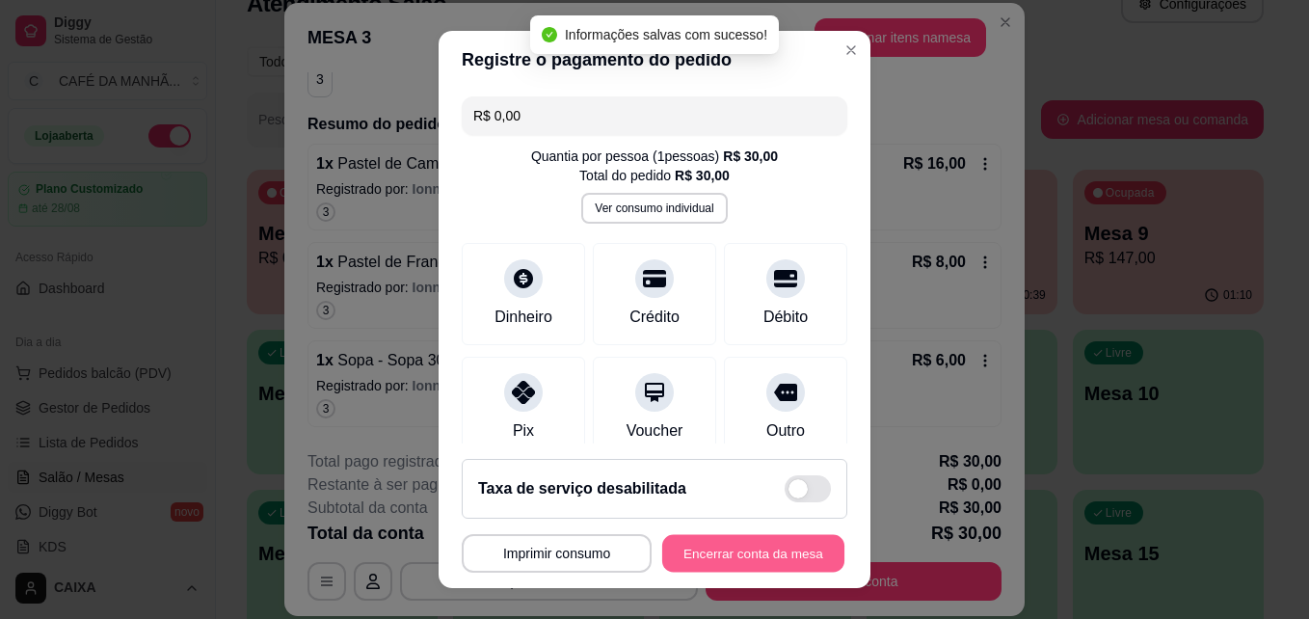
click at [701, 554] on button "Encerrar conta da mesa" at bounding box center [753, 554] width 182 height 38
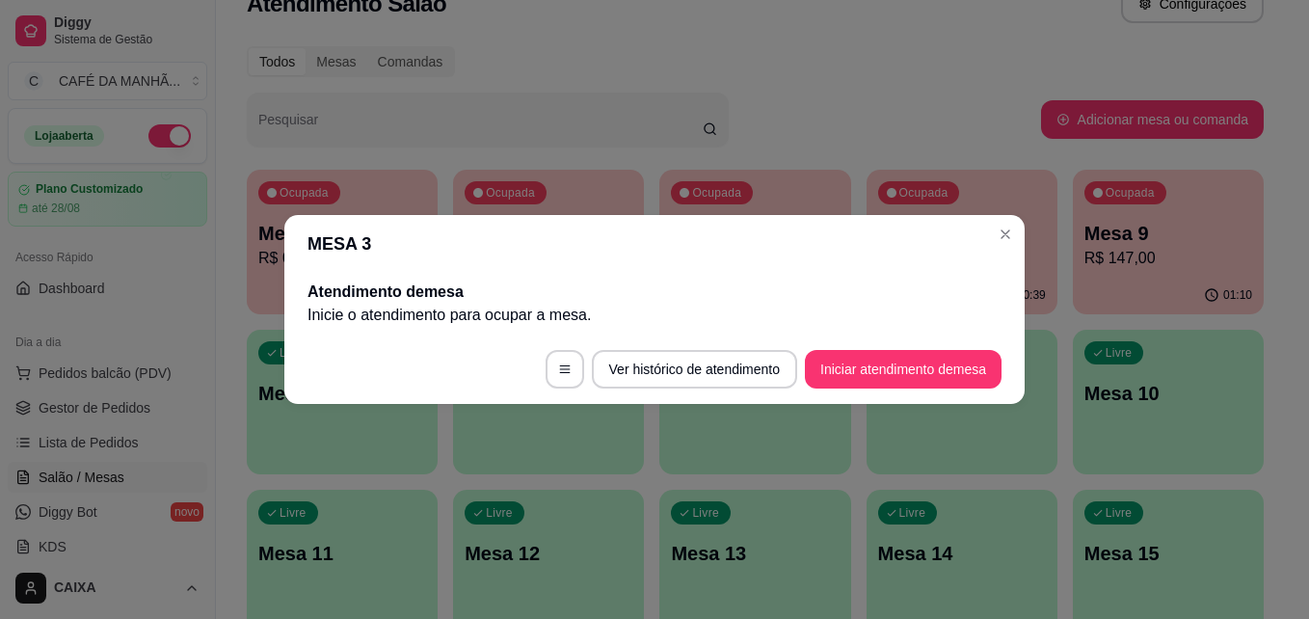
scroll to position [0, 0]
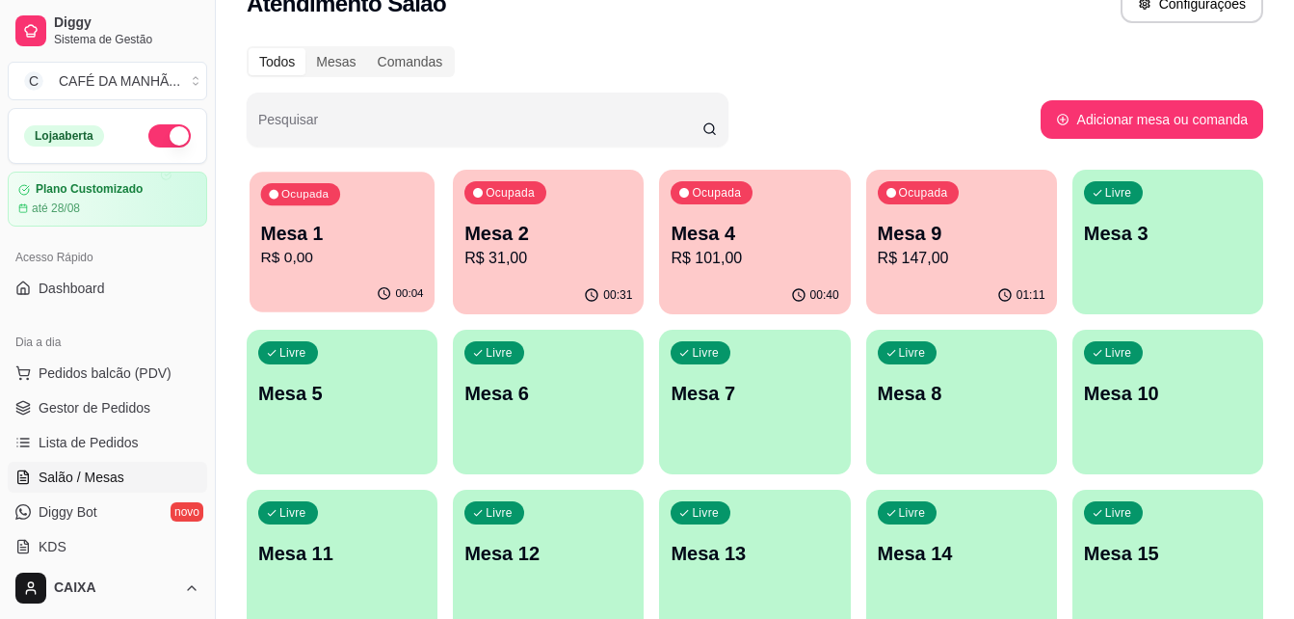
click at [351, 231] on p "Mesa 1" at bounding box center [342, 234] width 163 height 26
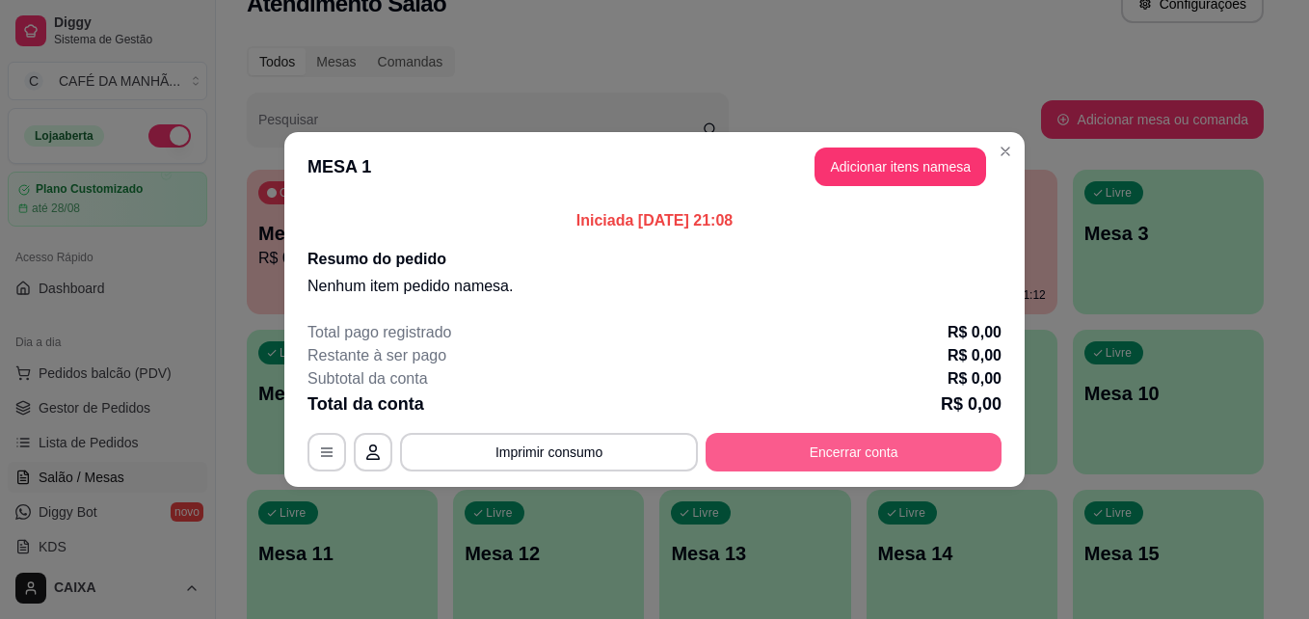
click at [761, 454] on button "Encerrar conta" at bounding box center [853, 452] width 296 height 39
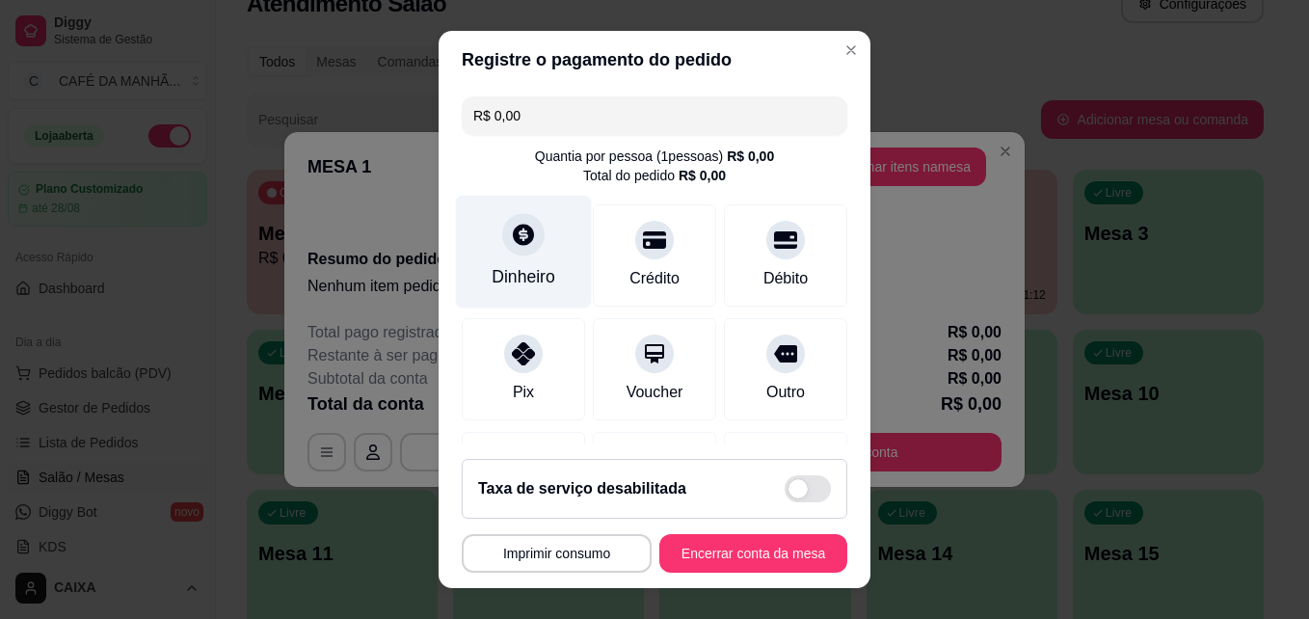
click at [501, 266] on div "Dinheiro" at bounding box center [523, 276] width 64 height 25
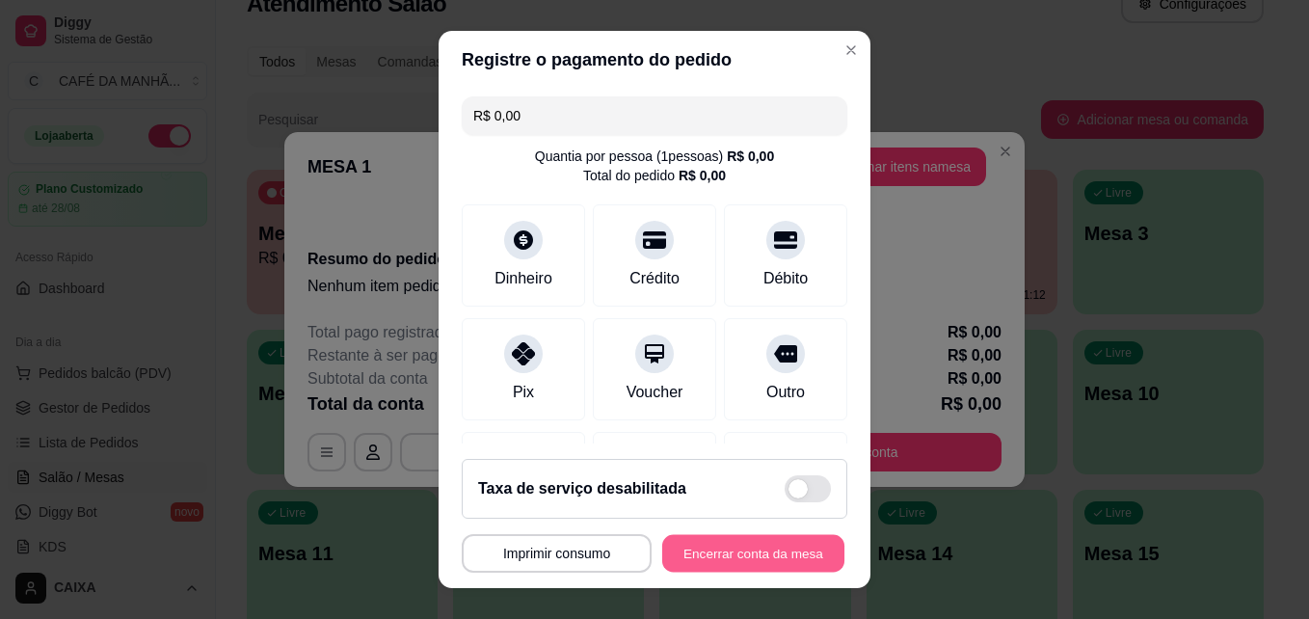
click at [789, 554] on button "Encerrar conta da mesa" at bounding box center [753, 554] width 182 height 38
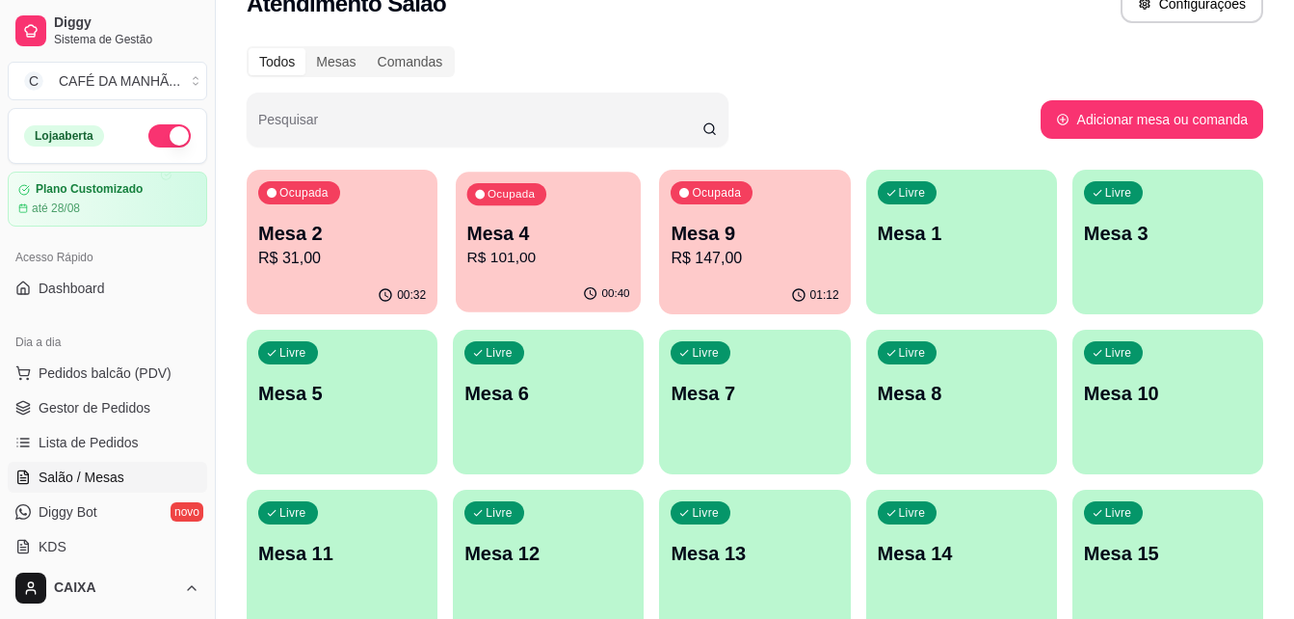
click at [565, 248] on p "R$ 101,00" at bounding box center [548, 258] width 163 height 22
drag, startPoint x: 1072, startPoint y: 95, endPoint x: 840, endPoint y: 94, distance: 231.3
click at [840, 94] on div "Pesquisar Adicionar mesa ou comanda" at bounding box center [755, 120] width 1017 height 54
click at [787, 238] on p "Mesa 9" at bounding box center [755, 234] width 163 height 26
click at [741, 258] on p "R$ 147,00" at bounding box center [755, 258] width 163 height 22
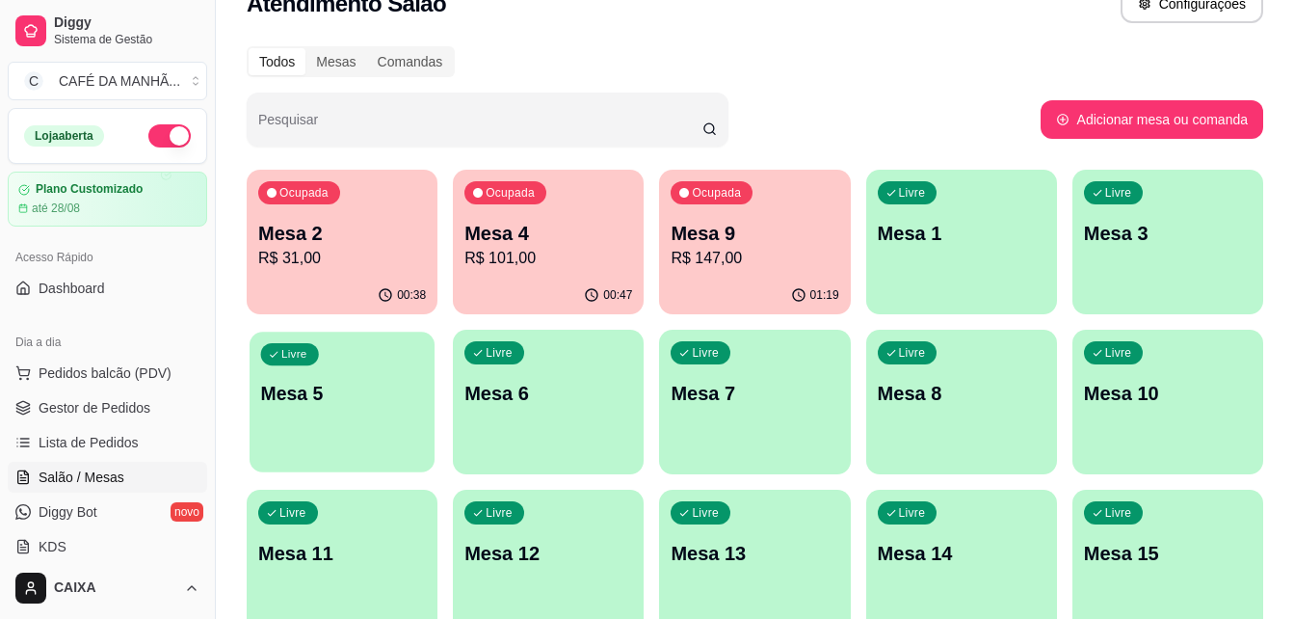
click at [332, 429] on div "Livre Mesa 5" at bounding box center [342, 391] width 185 height 118
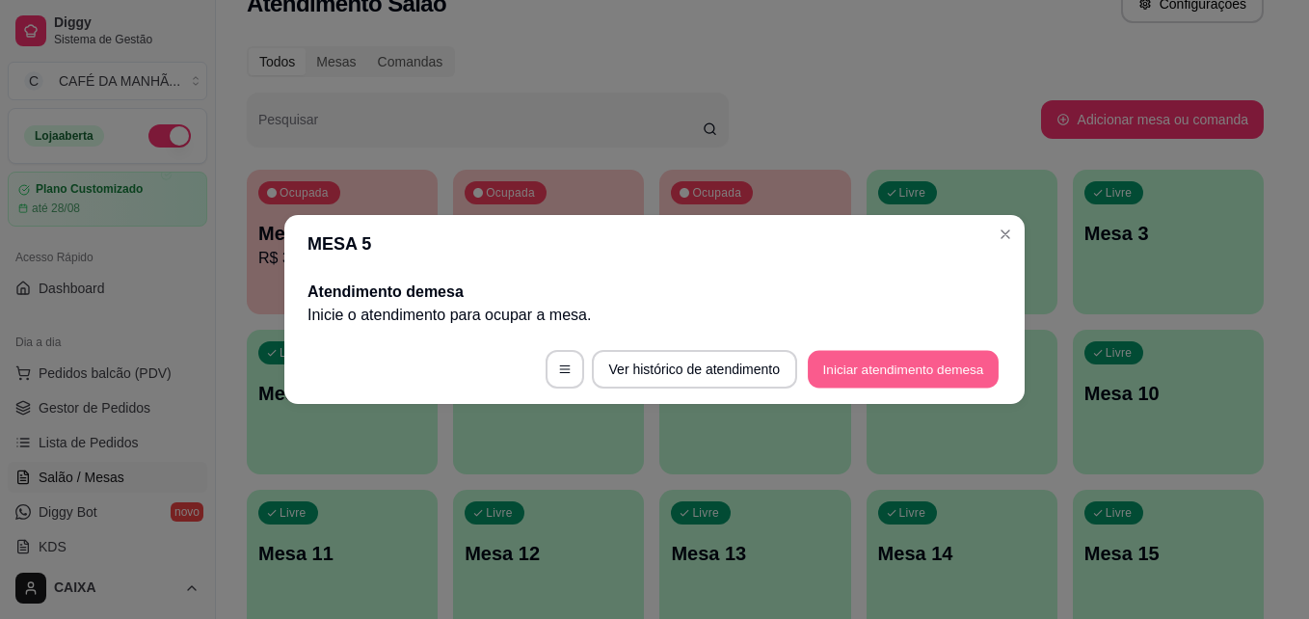
click at [836, 355] on button "Iniciar atendimento de mesa" at bounding box center [903, 370] width 191 height 38
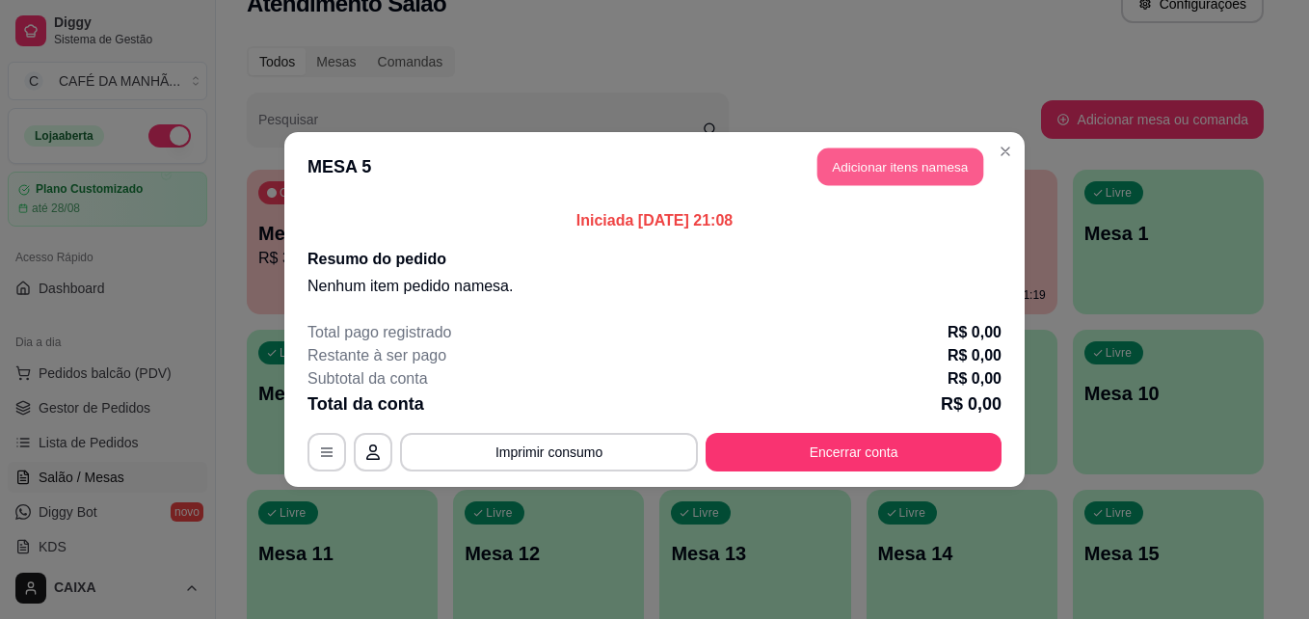
click at [886, 148] on button "Adicionar itens na mesa" at bounding box center [900, 167] width 166 height 38
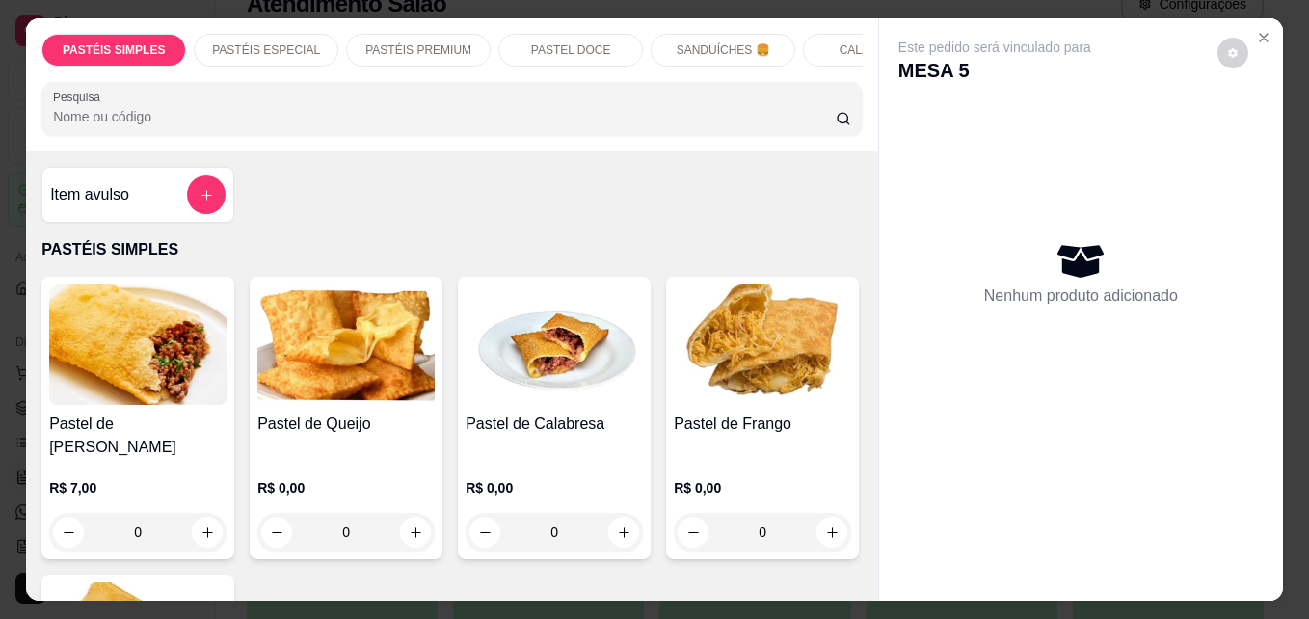
click at [755, 42] on p "SANDUÍCHES 🍔" at bounding box center [723, 49] width 93 height 15
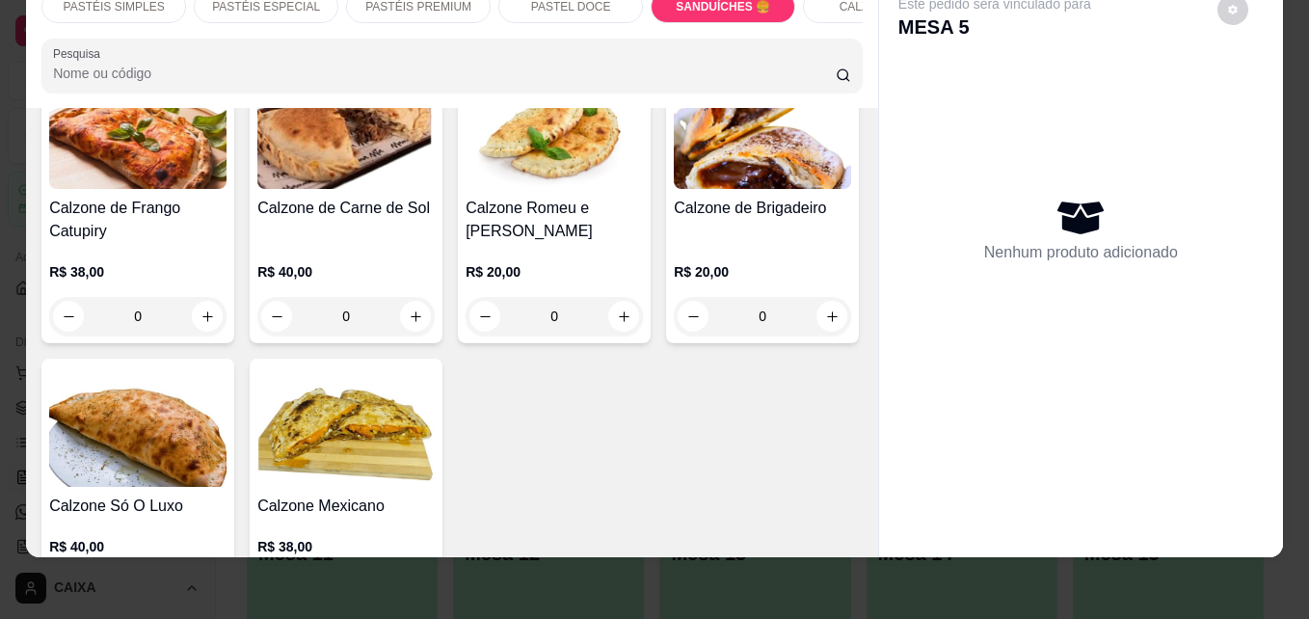
scroll to position [3915, 0]
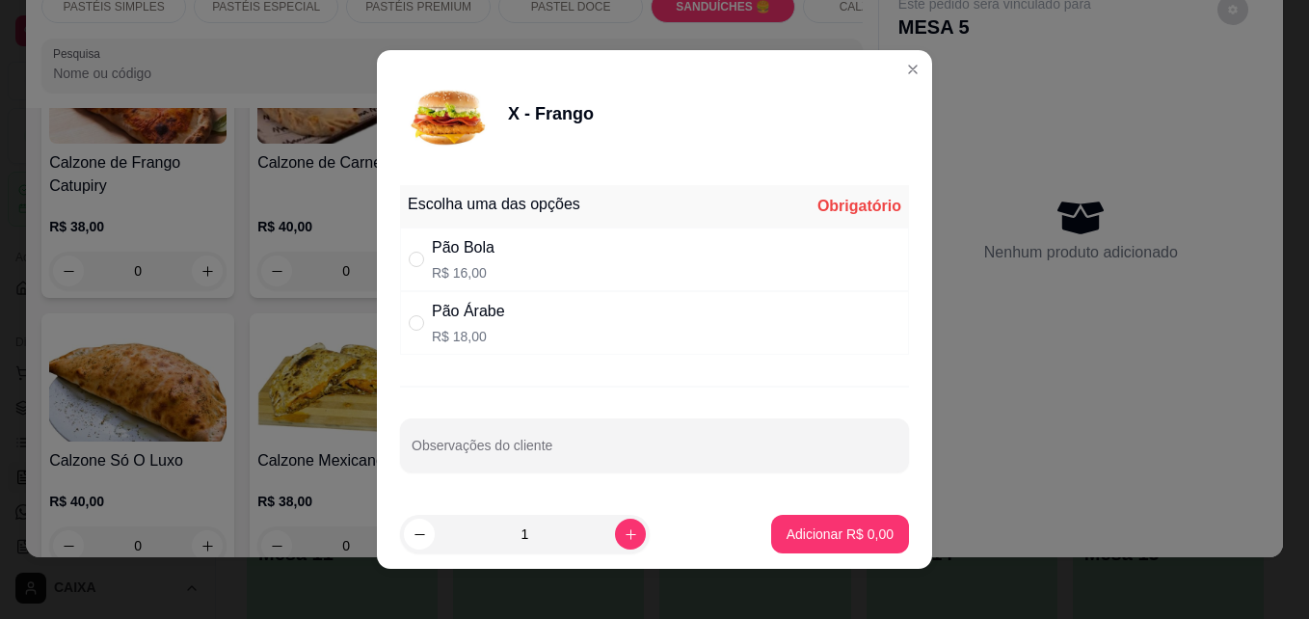
click at [465, 309] on div "Pão Árabe" at bounding box center [468, 311] width 73 height 23
radio input "true"
click at [840, 532] on p "Adicionar R$ 18,00" at bounding box center [837, 533] width 112 height 18
type input "1"
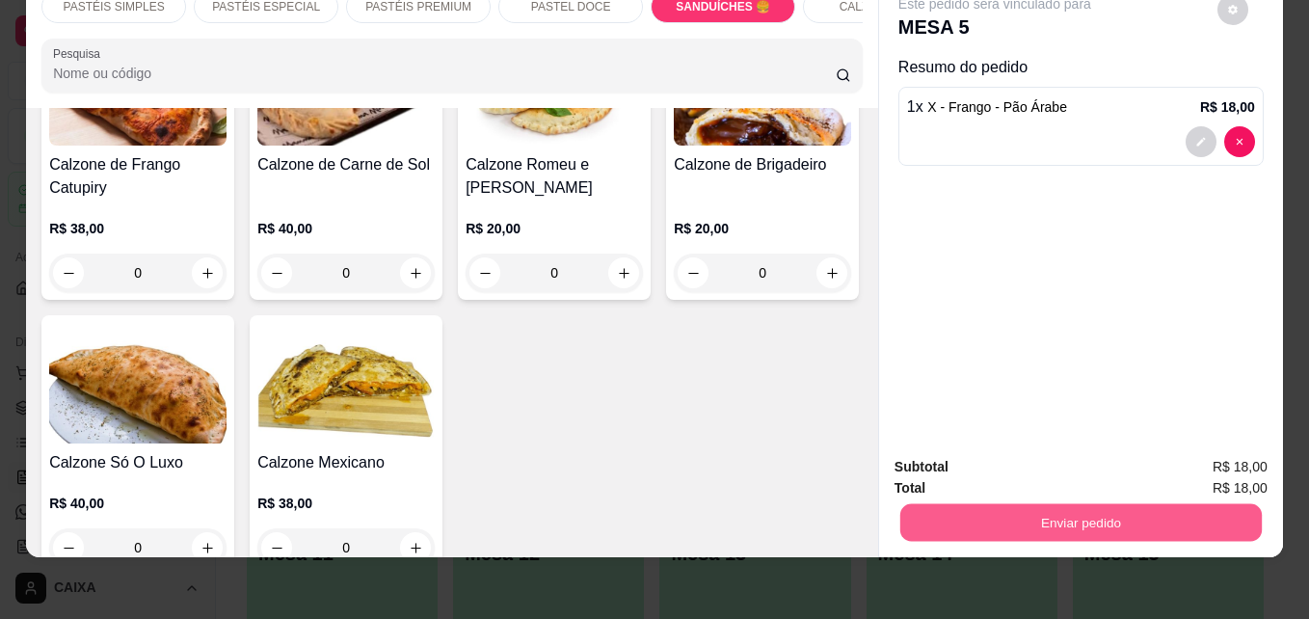
click at [987, 503] on button "Enviar pedido" at bounding box center [1080, 522] width 361 height 38
click at [1046, 453] on button "Não registrar e enviar pedido" at bounding box center [1016, 460] width 195 height 36
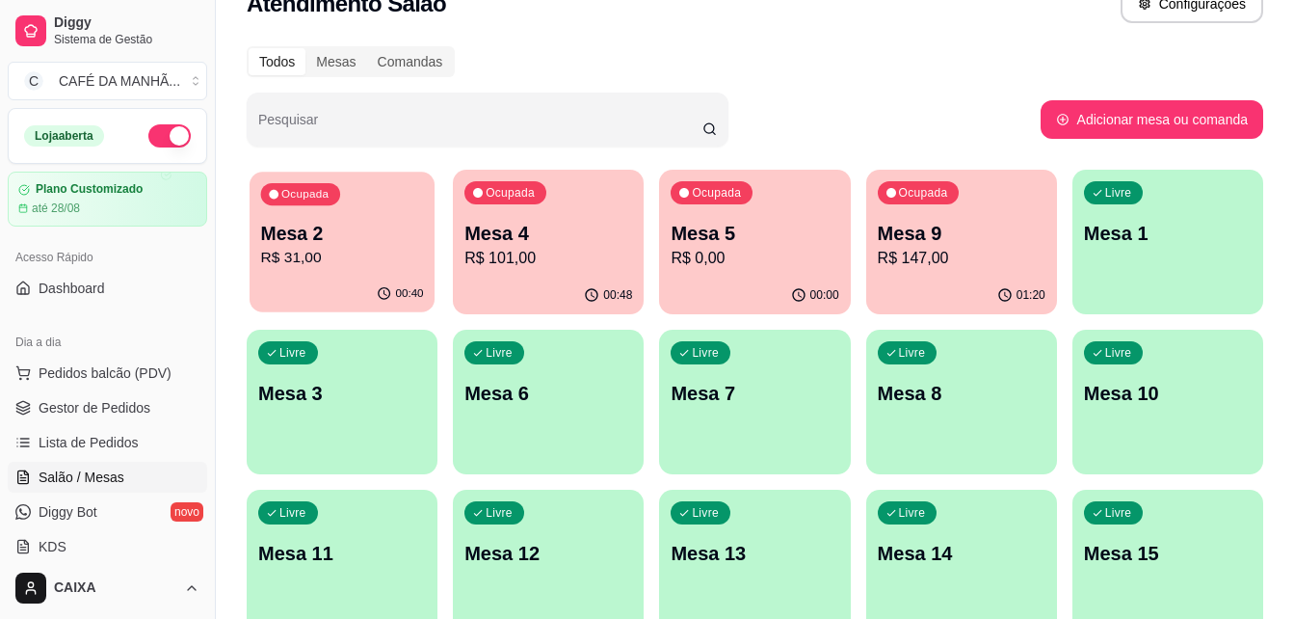
click at [334, 250] on p "R$ 31,00" at bounding box center [342, 258] width 163 height 22
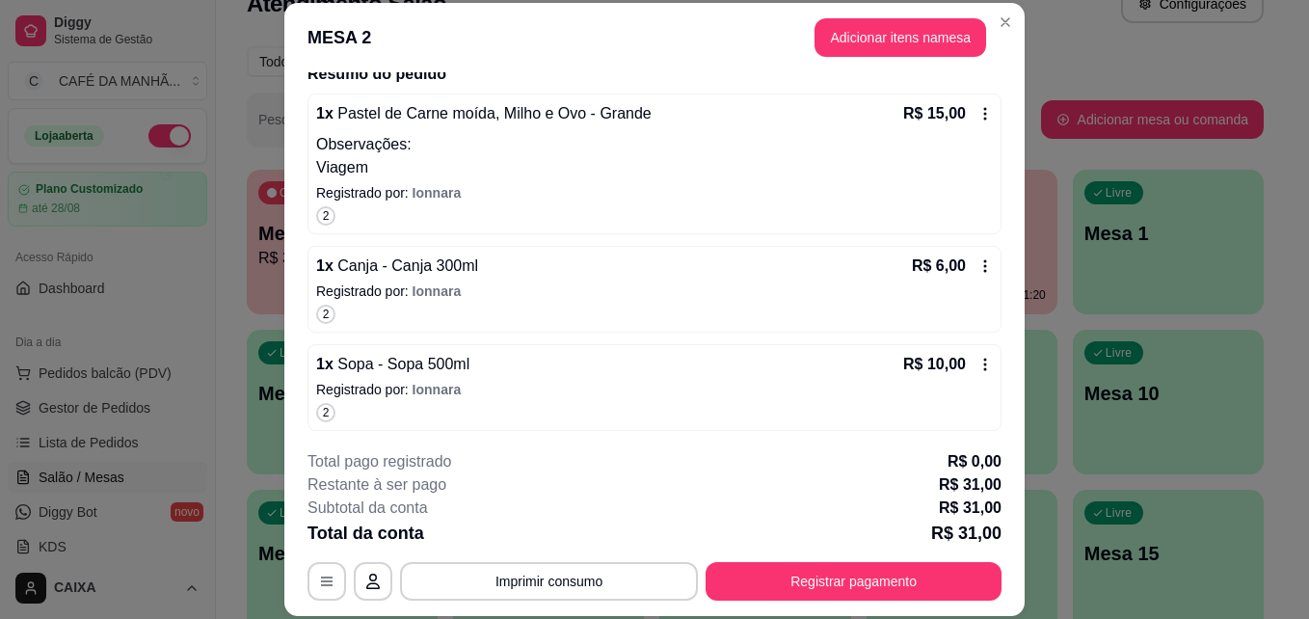
scroll to position [244, 0]
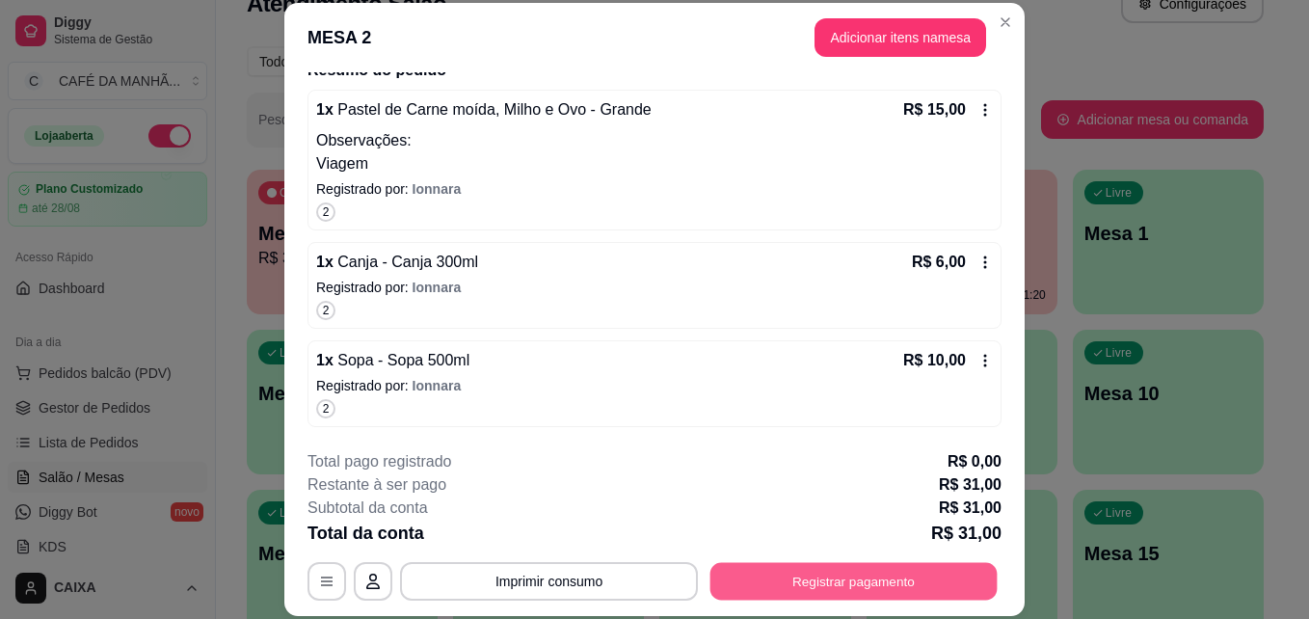
click at [944, 568] on button "Registrar pagamento" at bounding box center [853, 581] width 287 height 38
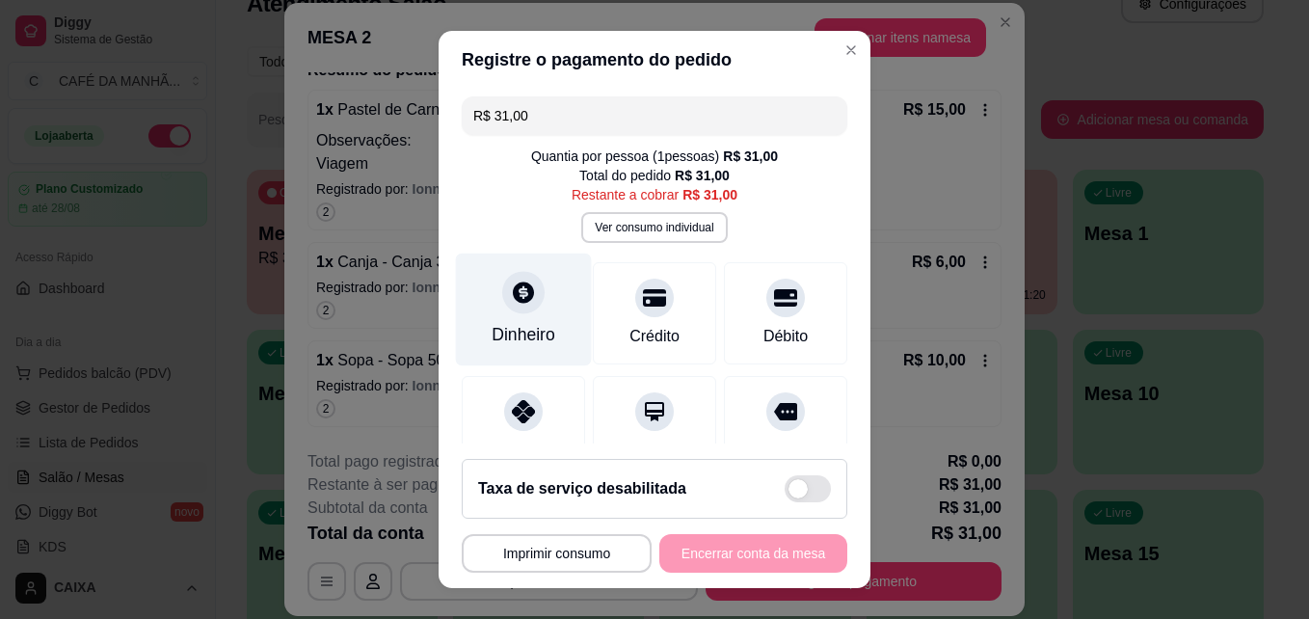
click at [498, 335] on div "Dinheiro" at bounding box center [523, 334] width 64 height 25
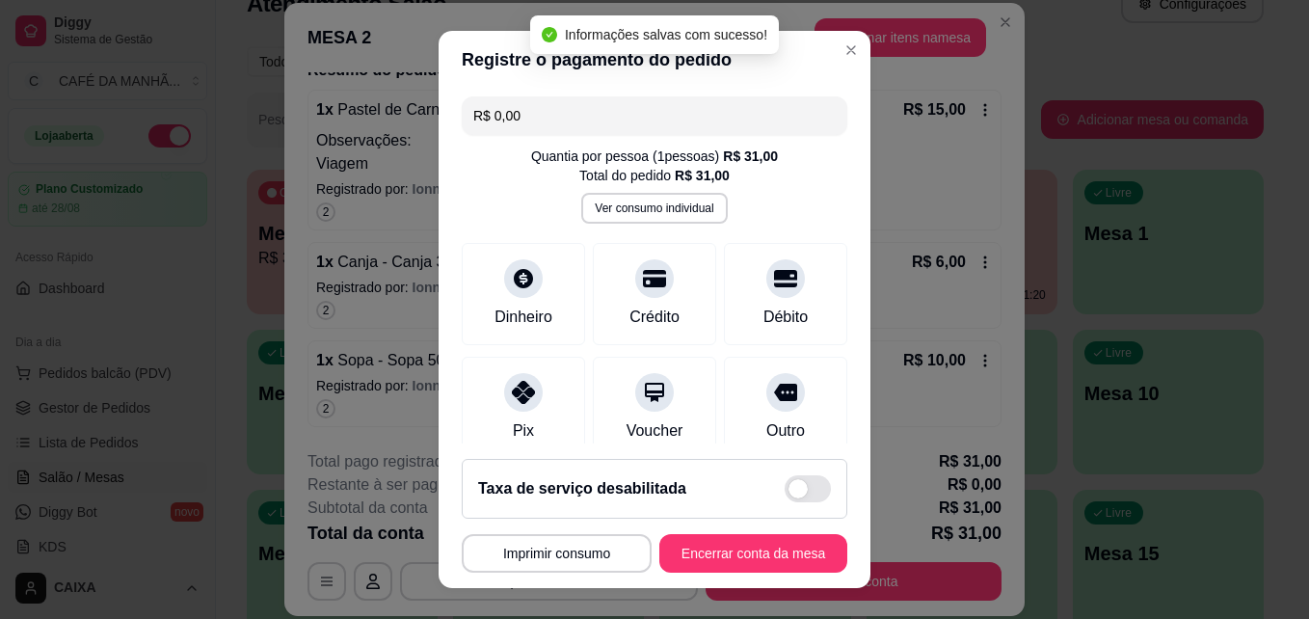
type input "R$ 0,00"
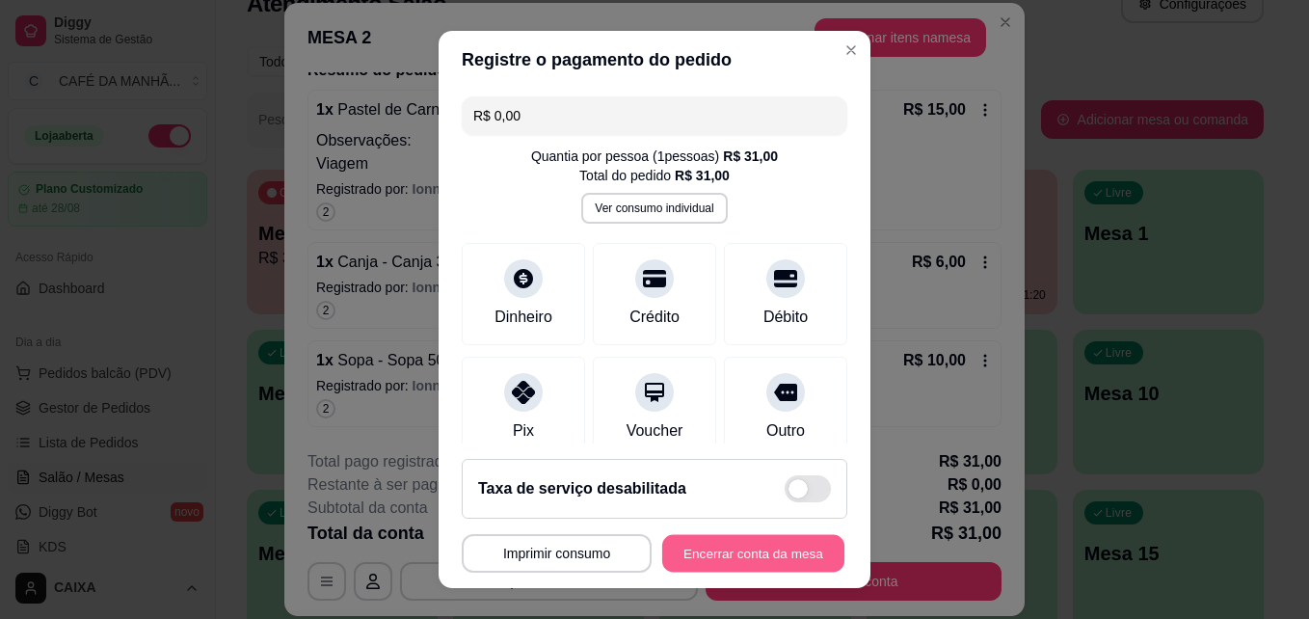
click at [728, 555] on button "Encerrar conta da mesa" at bounding box center [753, 554] width 182 height 38
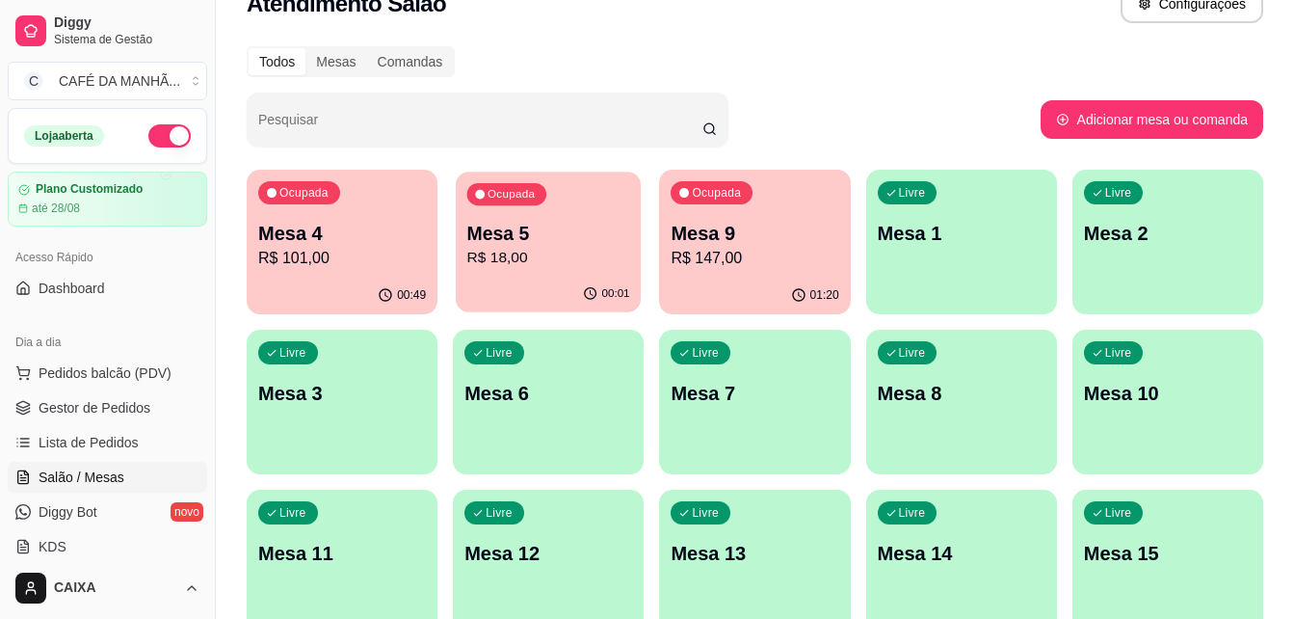
click at [591, 216] on div "Ocupada Mesa 5 R$ 18,00" at bounding box center [548, 224] width 185 height 104
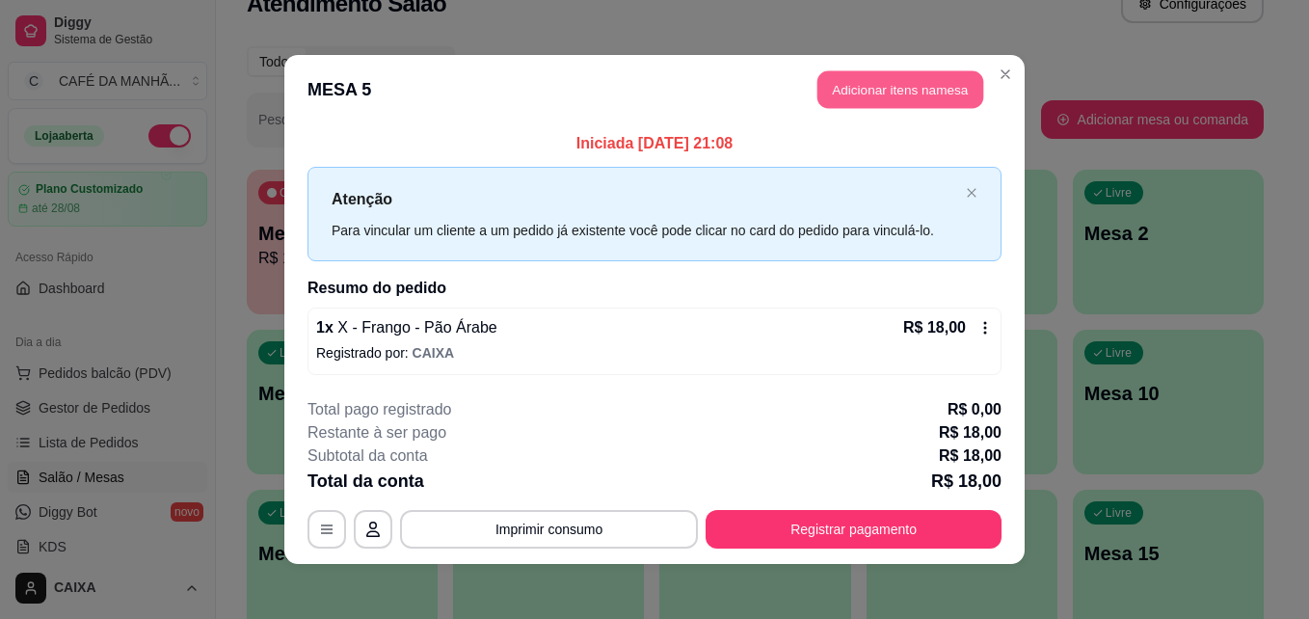
click at [849, 83] on button "Adicionar itens na mesa" at bounding box center [900, 90] width 166 height 38
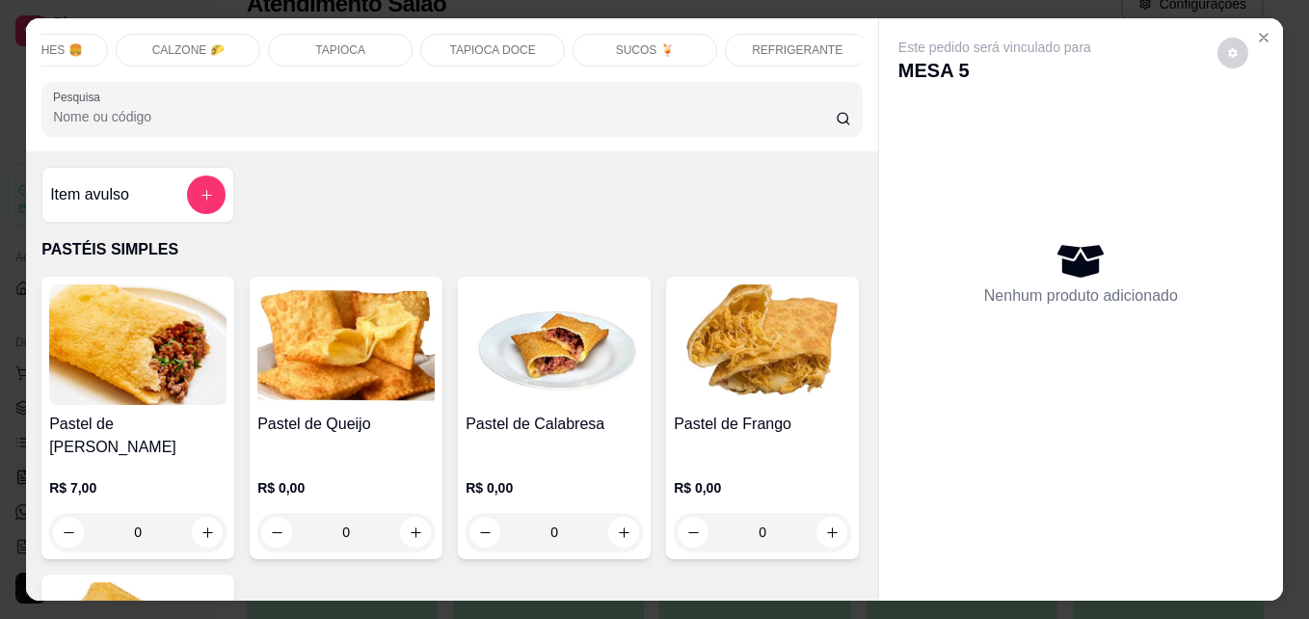
scroll to position [0, 1151]
click at [347, 42] on p "REFRIGERANTE" at bounding box center [333, 49] width 91 height 15
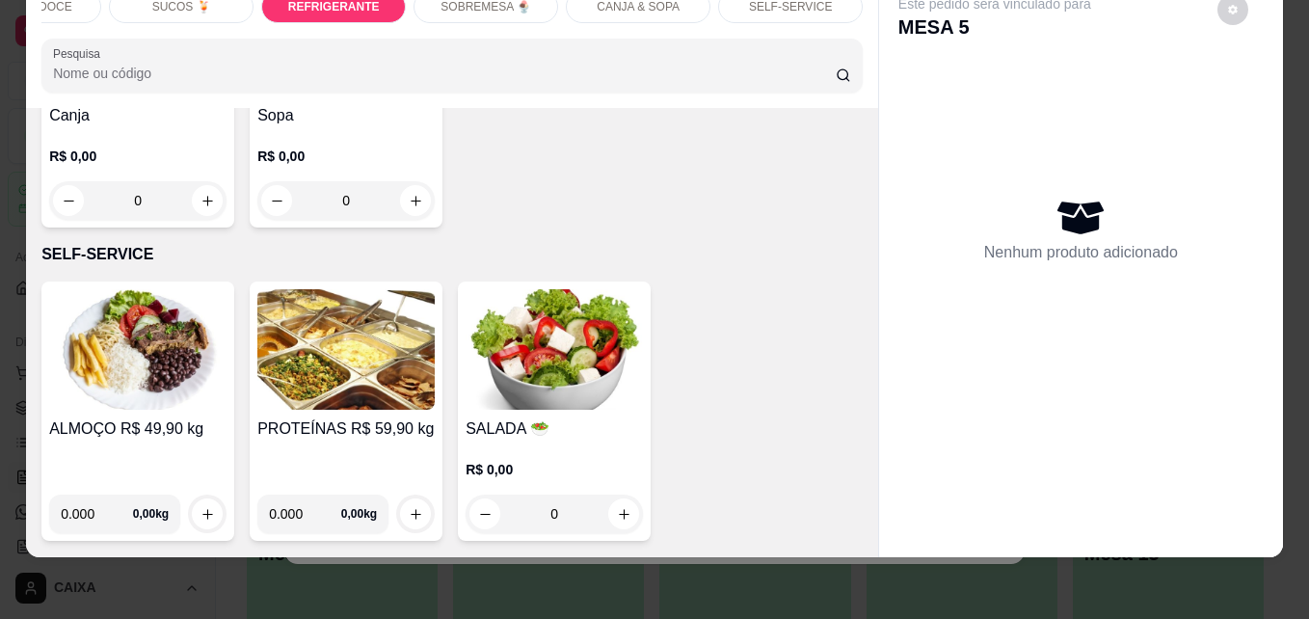
scroll to position [8451, 0]
type input "1"
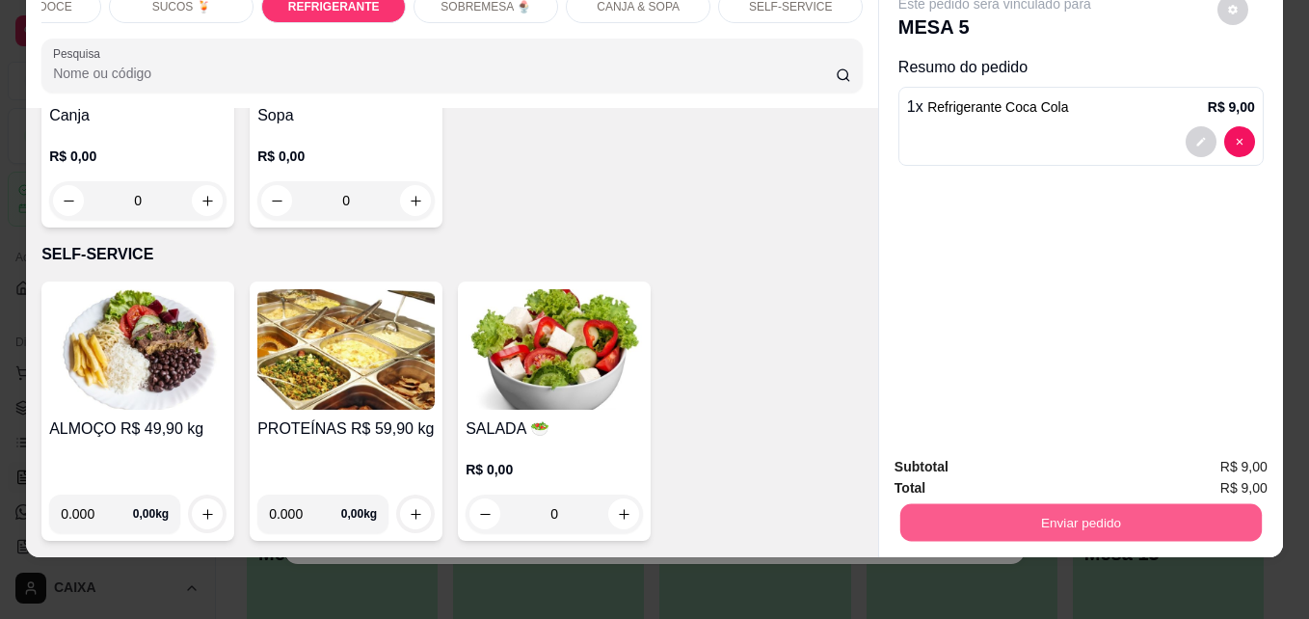
click at [969, 503] on button "Enviar pedido" at bounding box center [1080, 522] width 361 height 38
click at [985, 442] on button "Não registrar e enviar pedido" at bounding box center [1016, 460] width 195 height 36
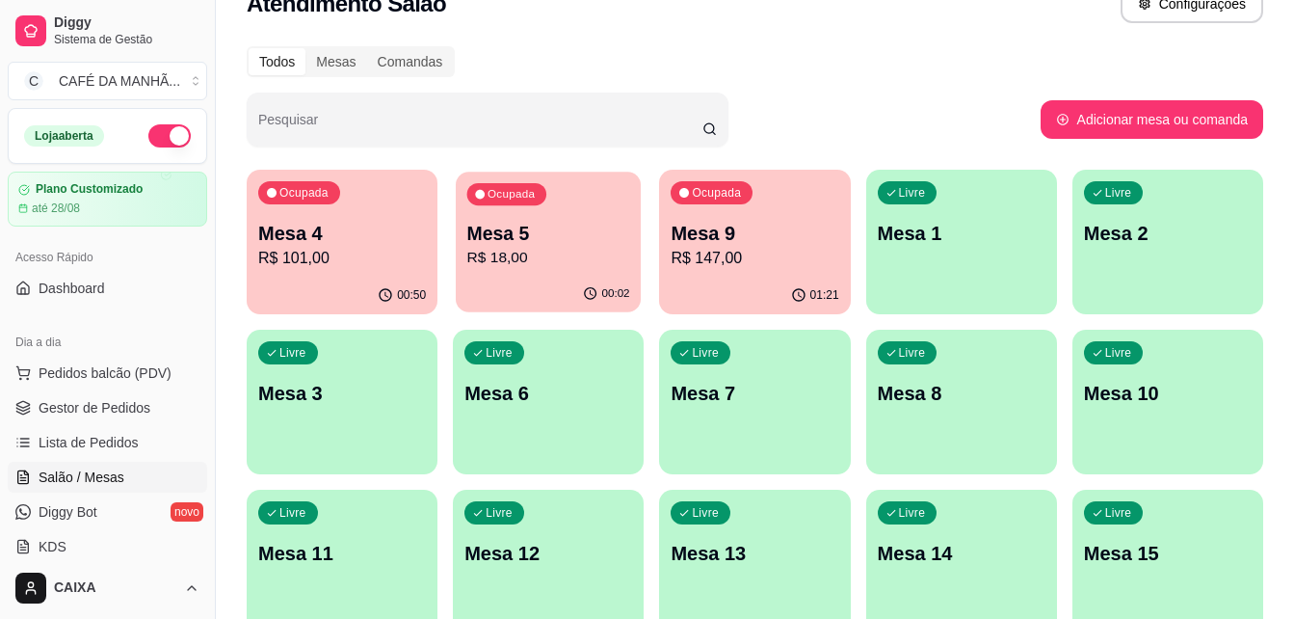
click at [582, 253] on p "R$ 18,00" at bounding box center [548, 258] width 163 height 22
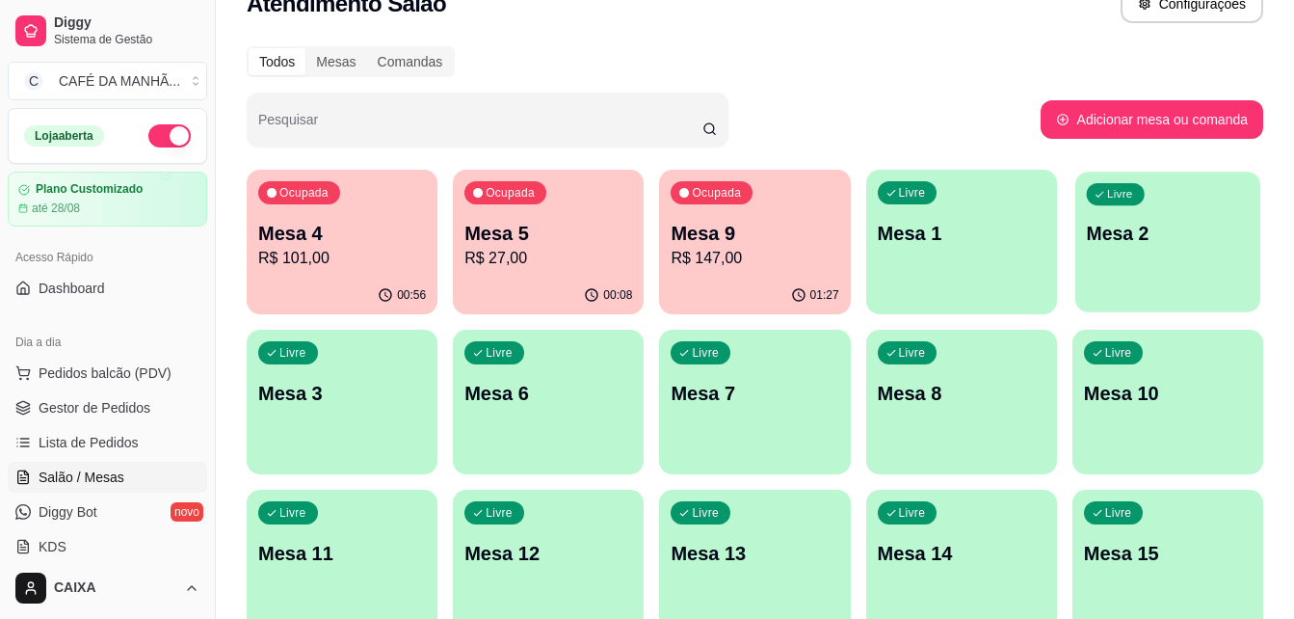
click at [1101, 180] on div "Livre Mesa 2" at bounding box center [1167, 231] width 185 height 118
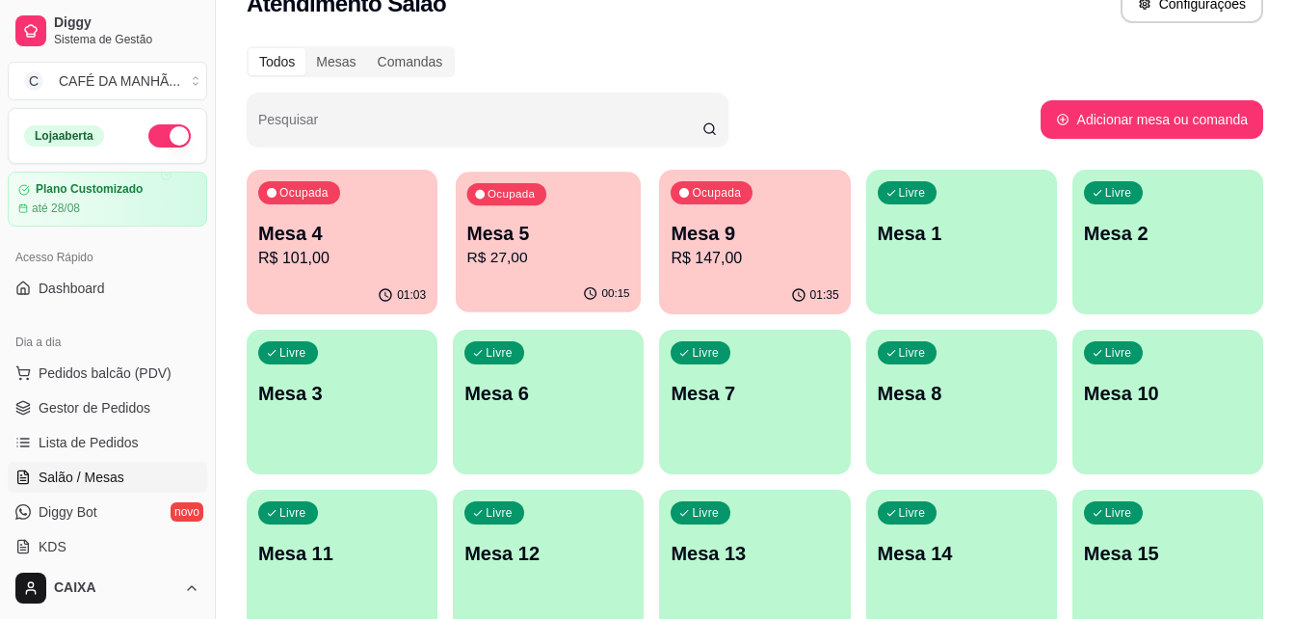
click at [556, 229] on p "Mesa 5" at bounding box center [548, 234] width 163 height 26
click at [368, 250] on p "R$ 101,00" at bounding box center [342, 258] width 163 height 22
click at [550, 237] on p "Mesa 5" at bounding box center [548, 234] width 163 height 26
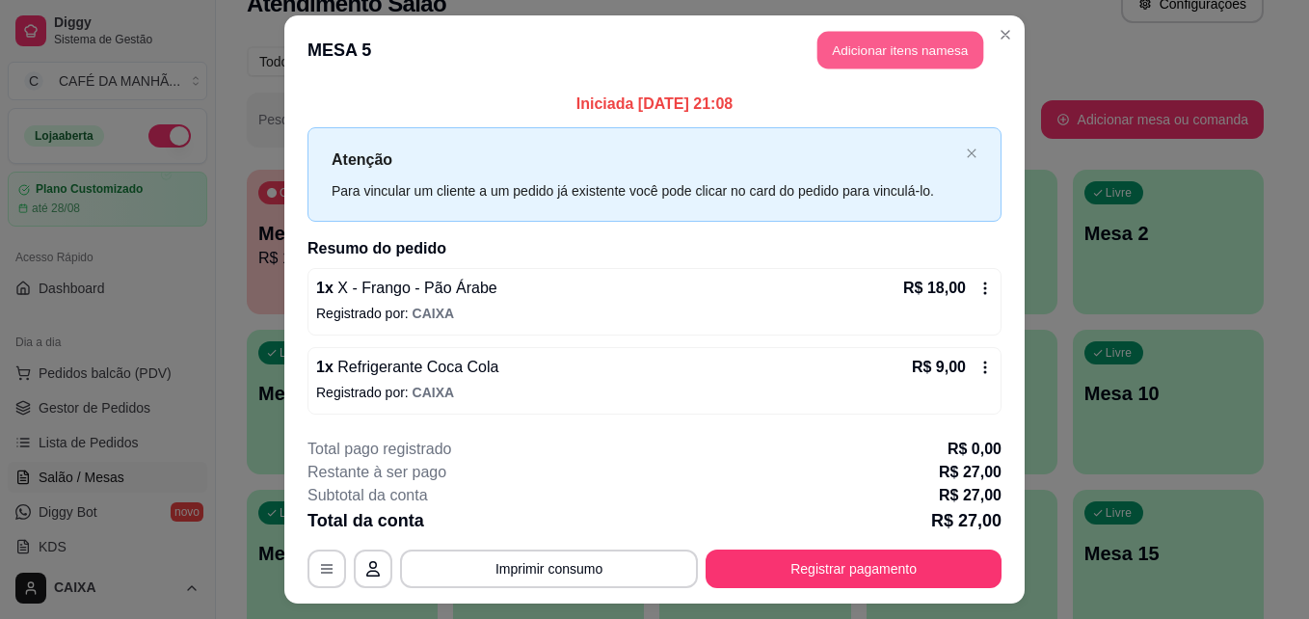
click at [918, 56] on button "Adicionar itens na mesa" at bounding box center [900, 51] width 166 height 38
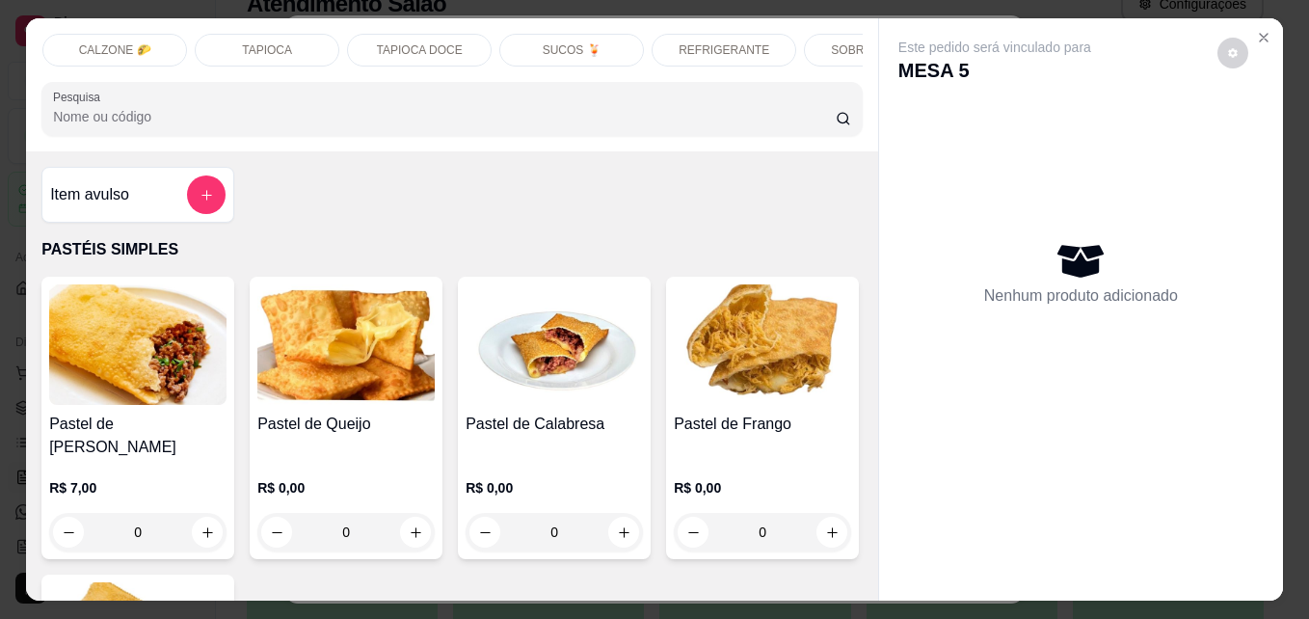
scroll to position [0, 771]
click at [730, 34] on div "REFRIGERANTE" at bounding box center [713, 50] width 145 height 33
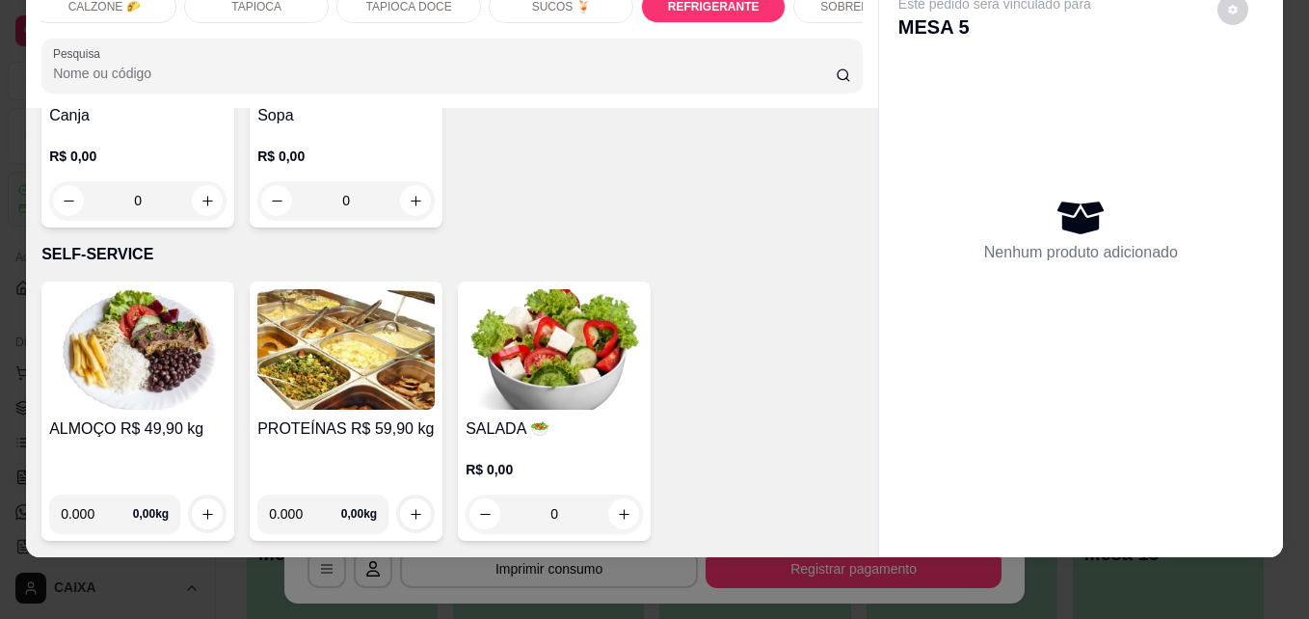
scroll to position [8990, 0]
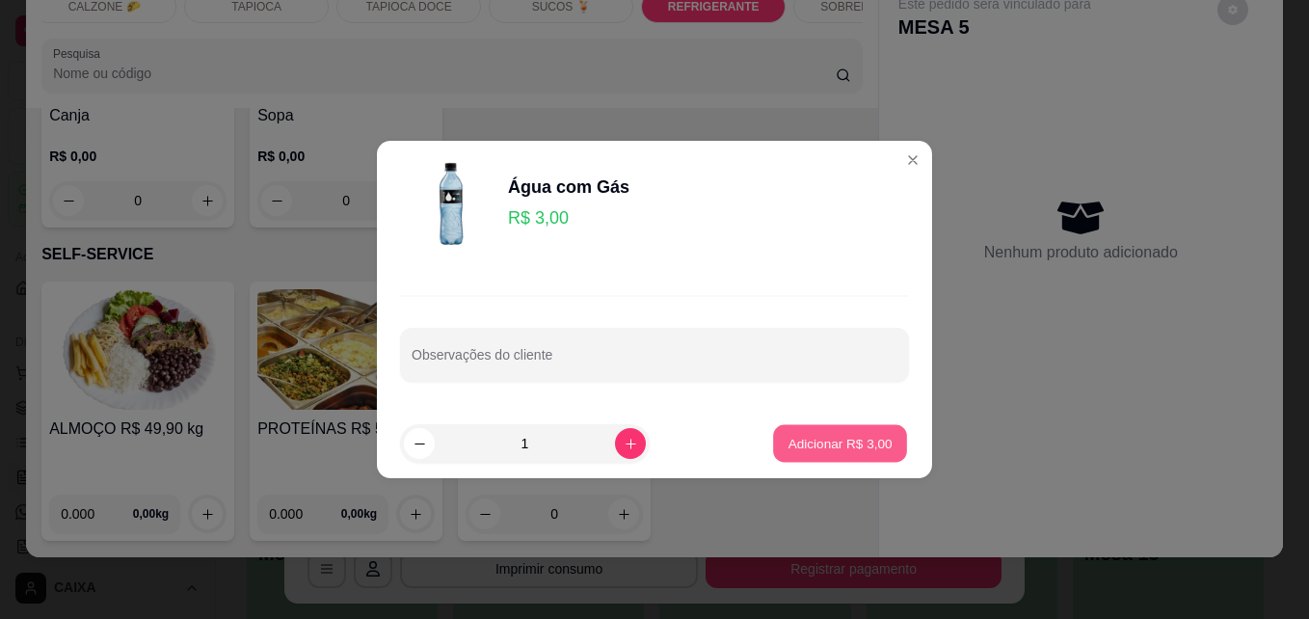
click at [814, 439] on p "Adicionar R$ 3,00" at bounding box center [839, 443] width 104 height 18
type input "1"
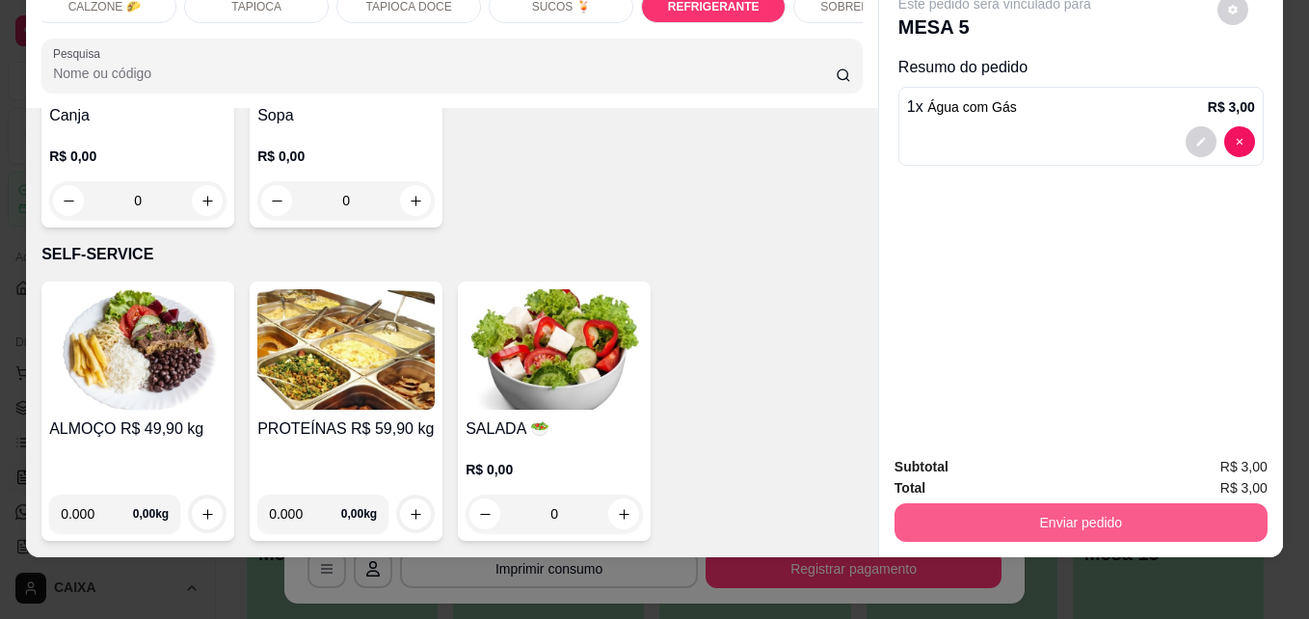
click at [1139, 503] on button "Enviar pedido" at bounding box center [1080, 522] width 373 height 39
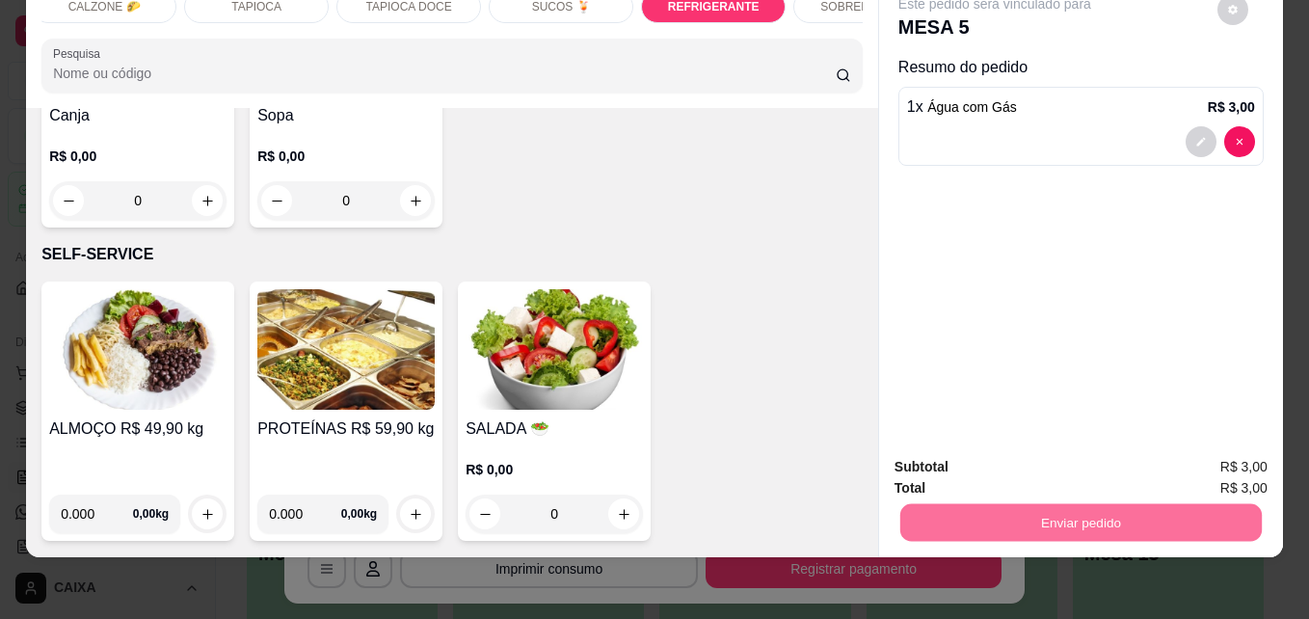
click at [1062, 455] on button "Não registrar e enviar pedido" at bounding box center [1016, 460] width 200 height 37
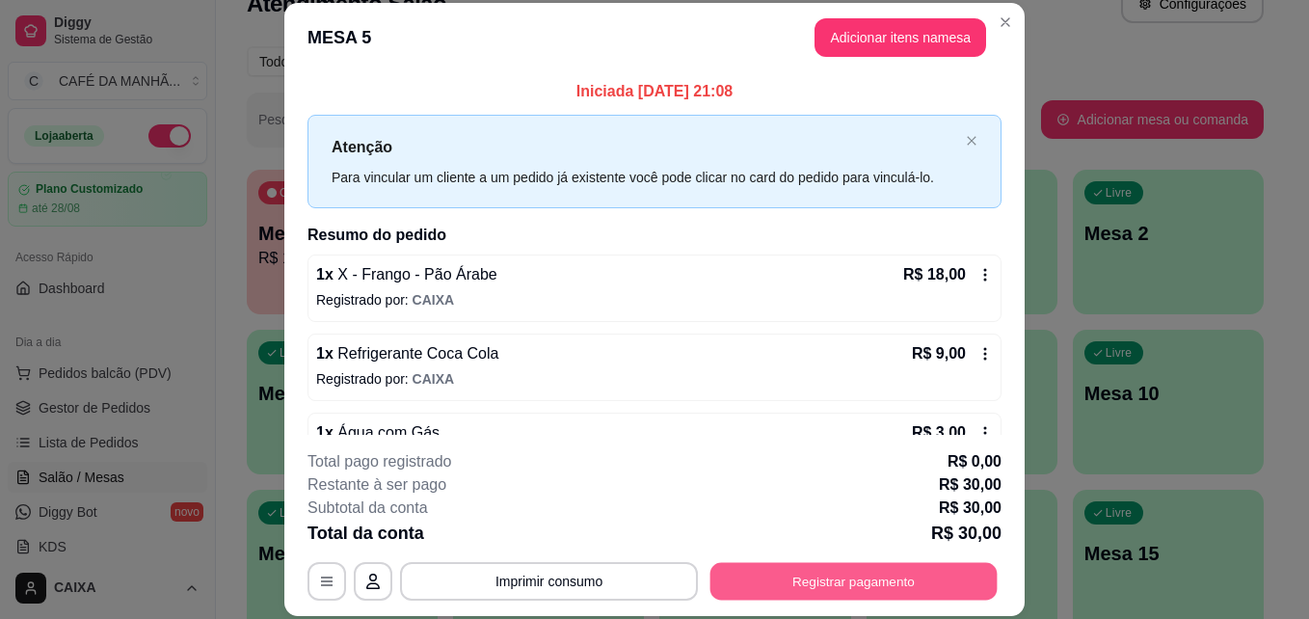
click at [872, 577] on button "Registrar pagamento" at bounding box center [853, 581] width 287 height 38
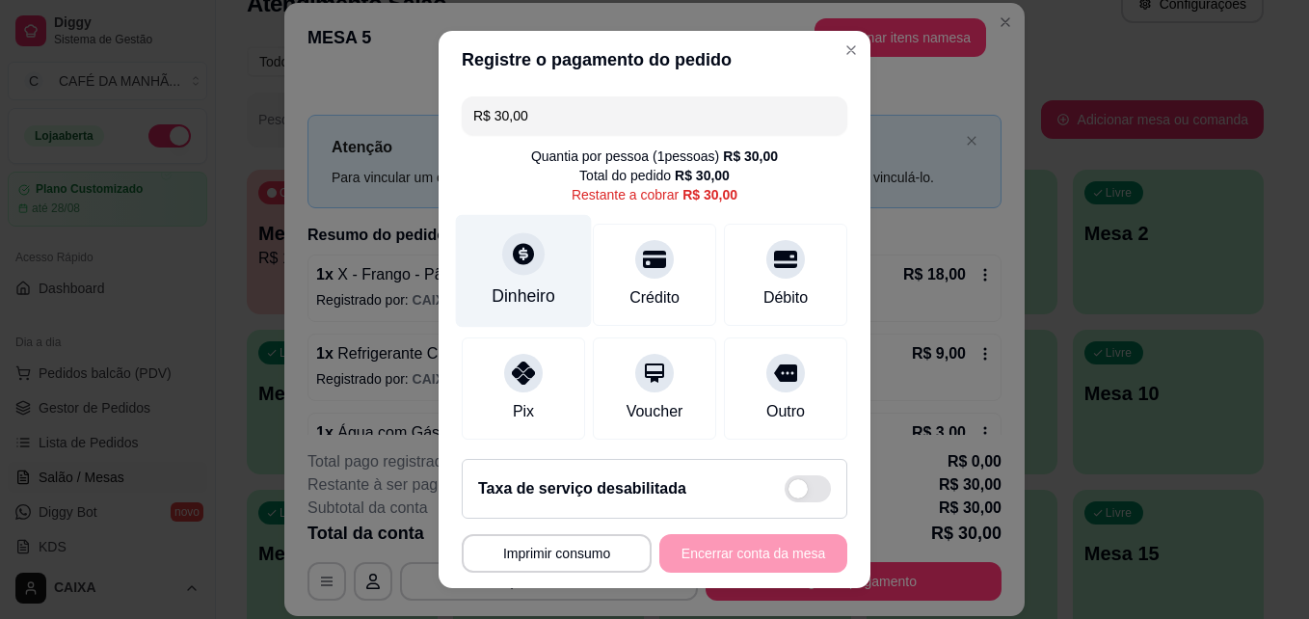
click at [515, 279] on div "Dinheiro" at bounding box center [524, 271] width 136 height 113
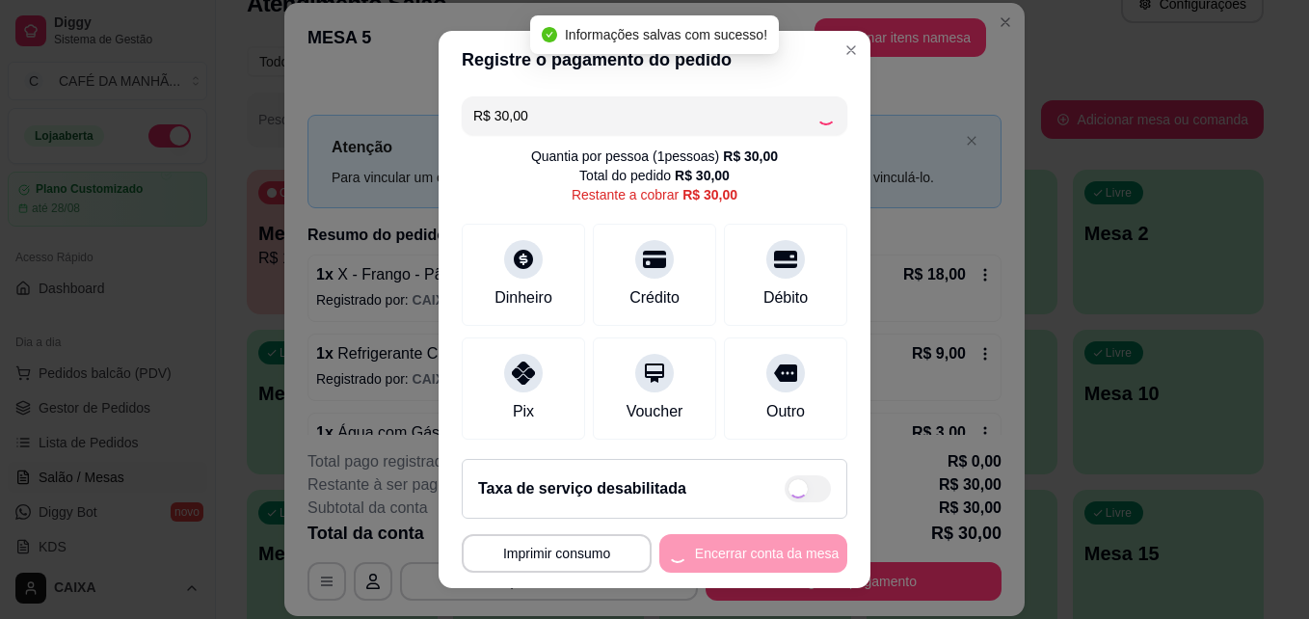
type input "R$ 0,00"
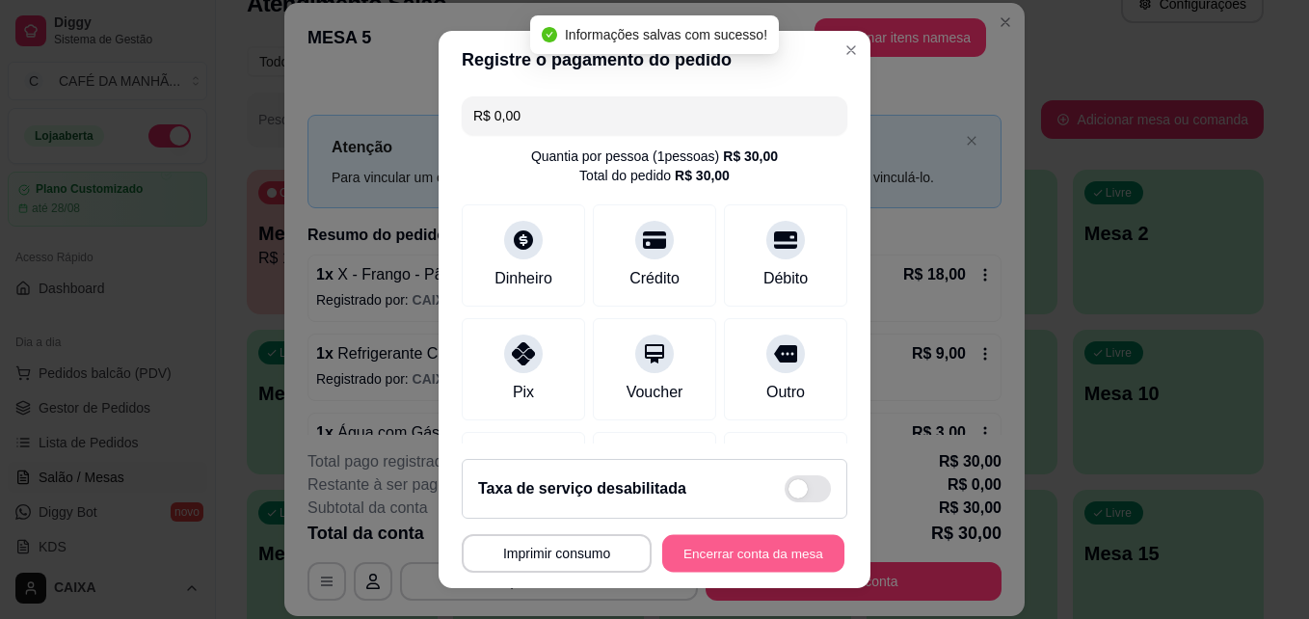
click at [723, 542] on button "Encerrar conta da mesa" at bounding box center [753, 554] width 182 height 38
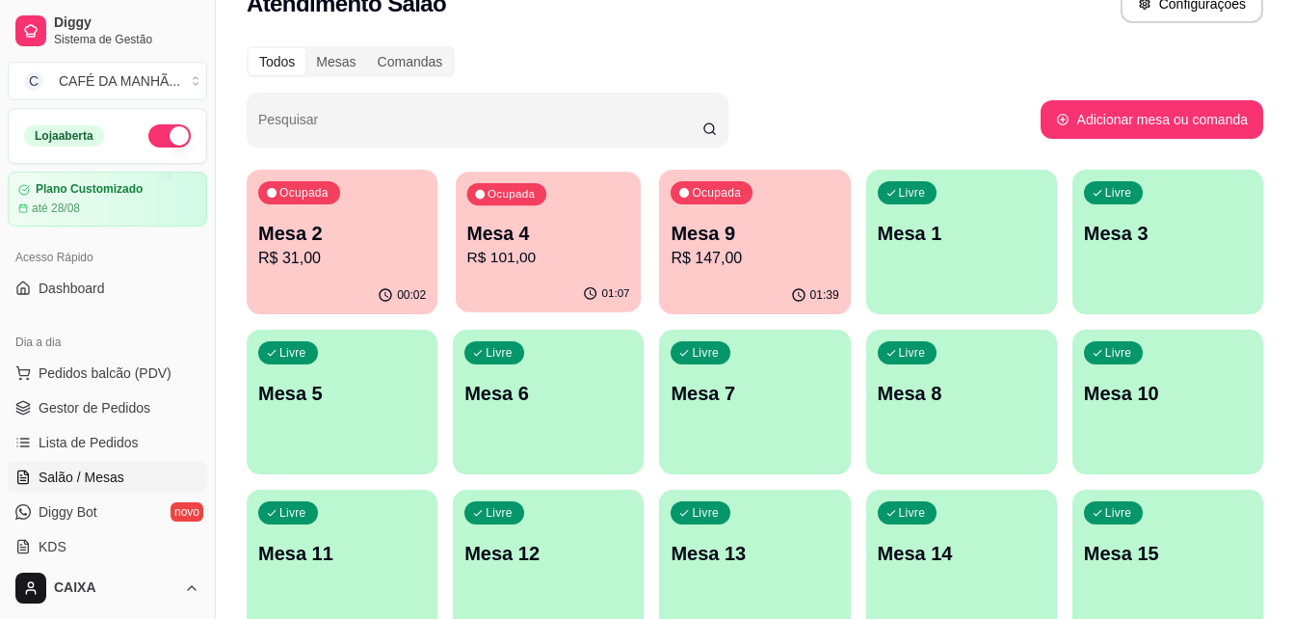
click at [554, 272] on div "Ocupada Mesa 4 R$ 101,00" at bounding box center [548, 224] width 185 height 104
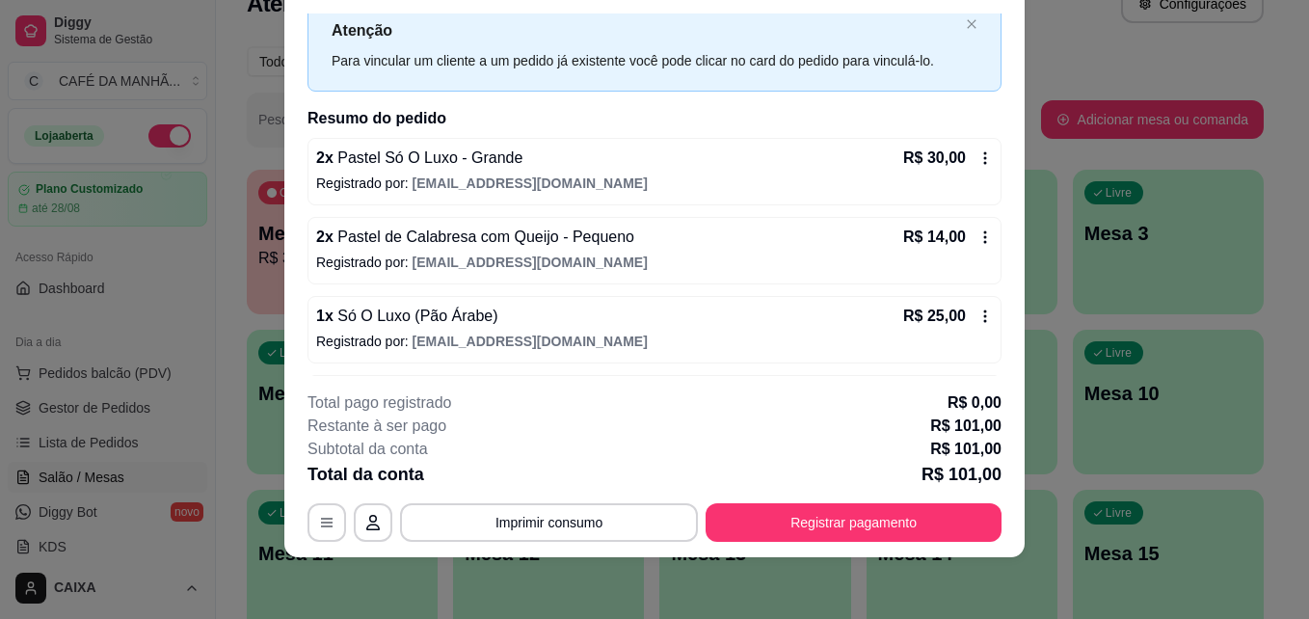
scroll to position [57, 0]
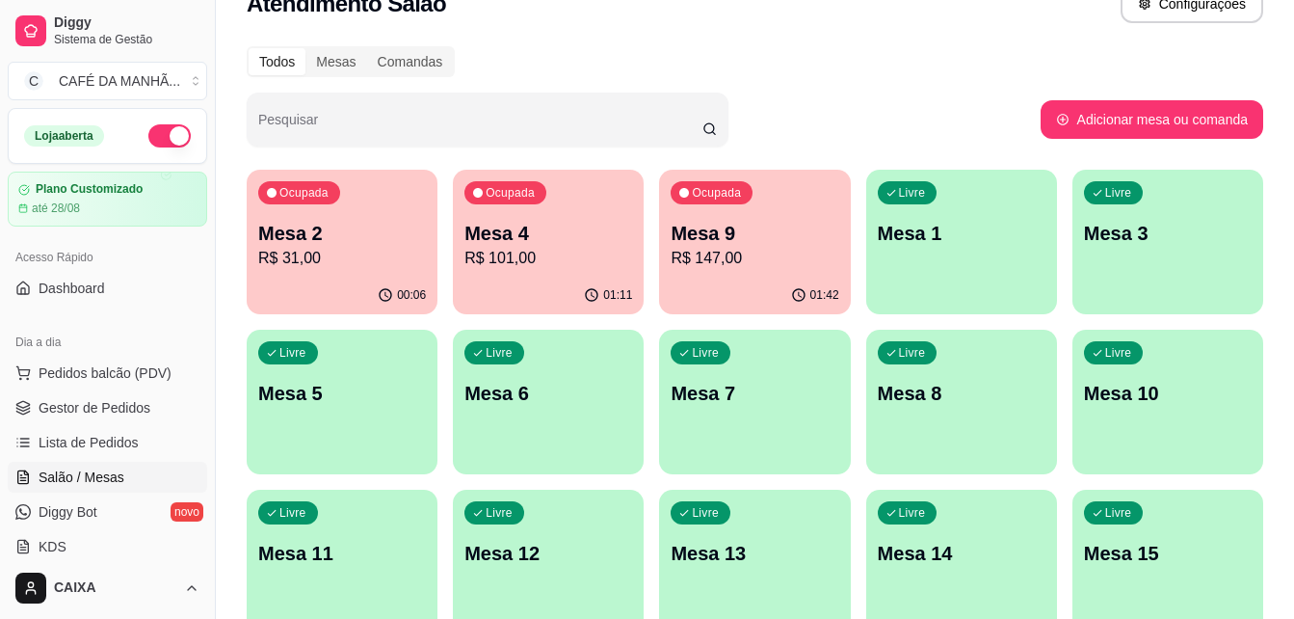
click at [755, 269] on p "R$ 147,00" at bounding box center [755, 258] width 168 height 23
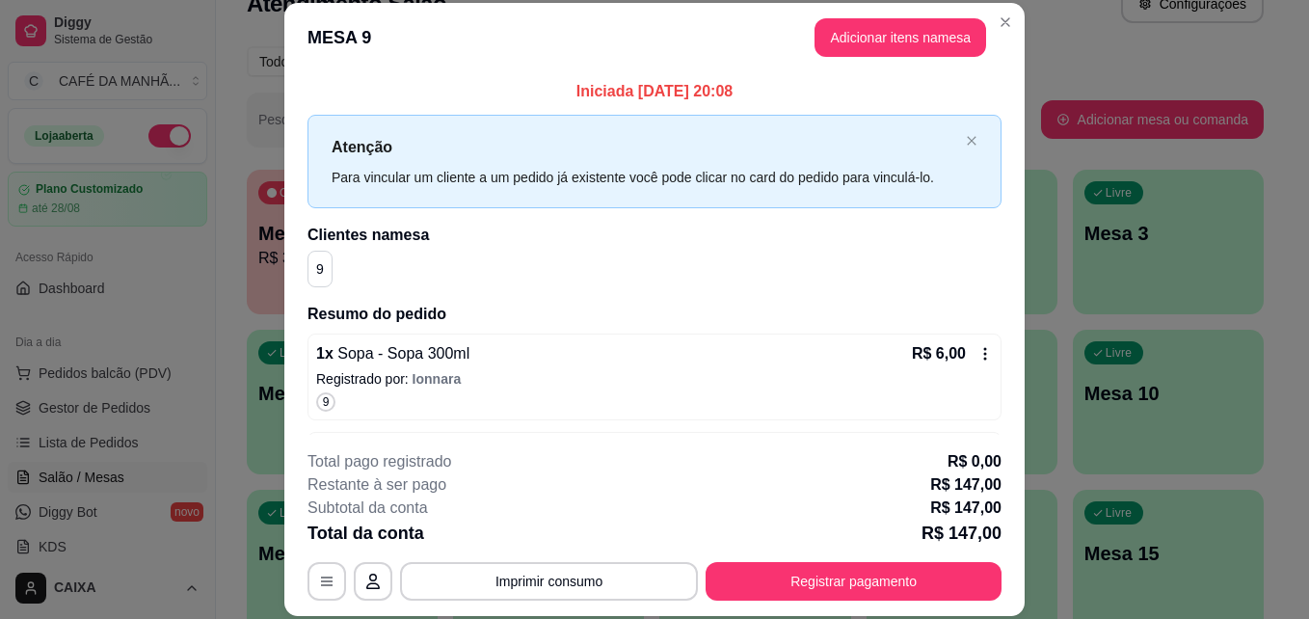
scroll to position [39, 0]
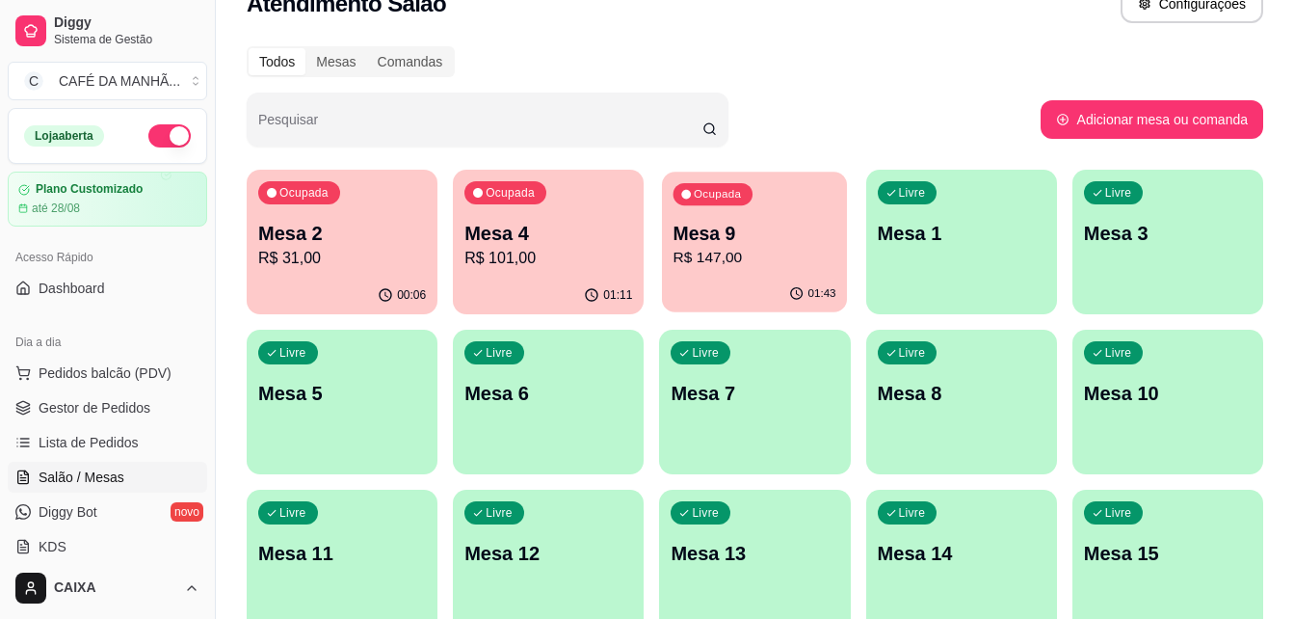
click at [776, 249] on p "R$ 147,00" at bounding box center [755, 258] width 163 height 22
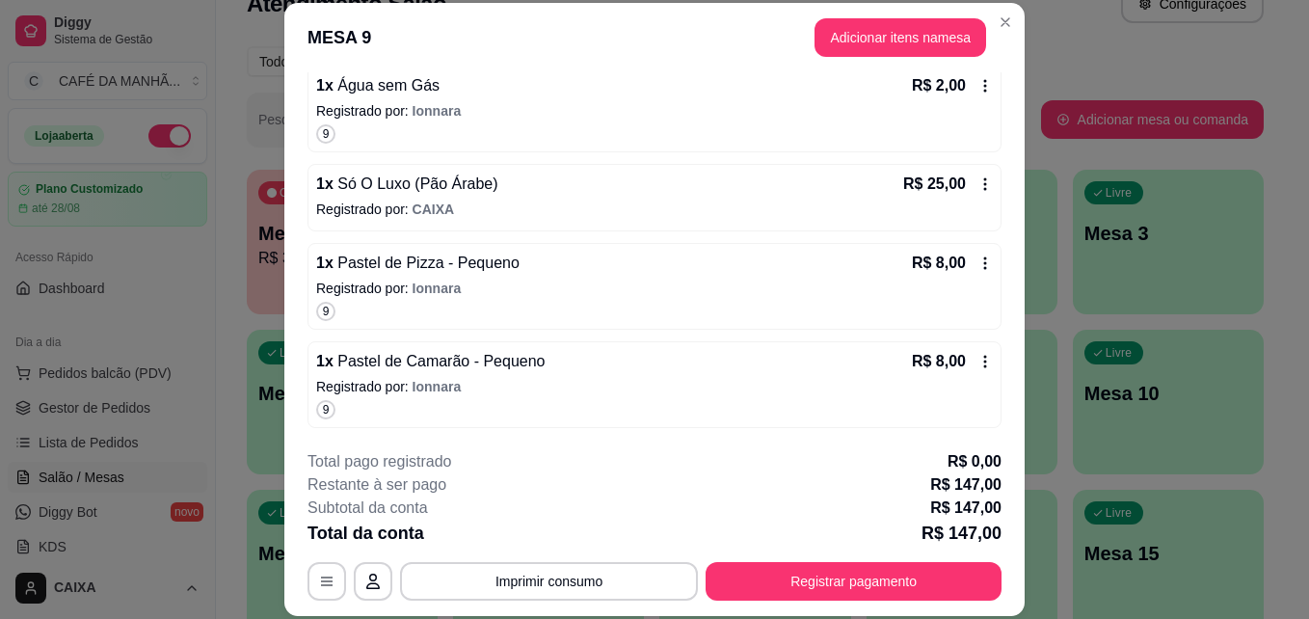
scroll to position [1404, 0]
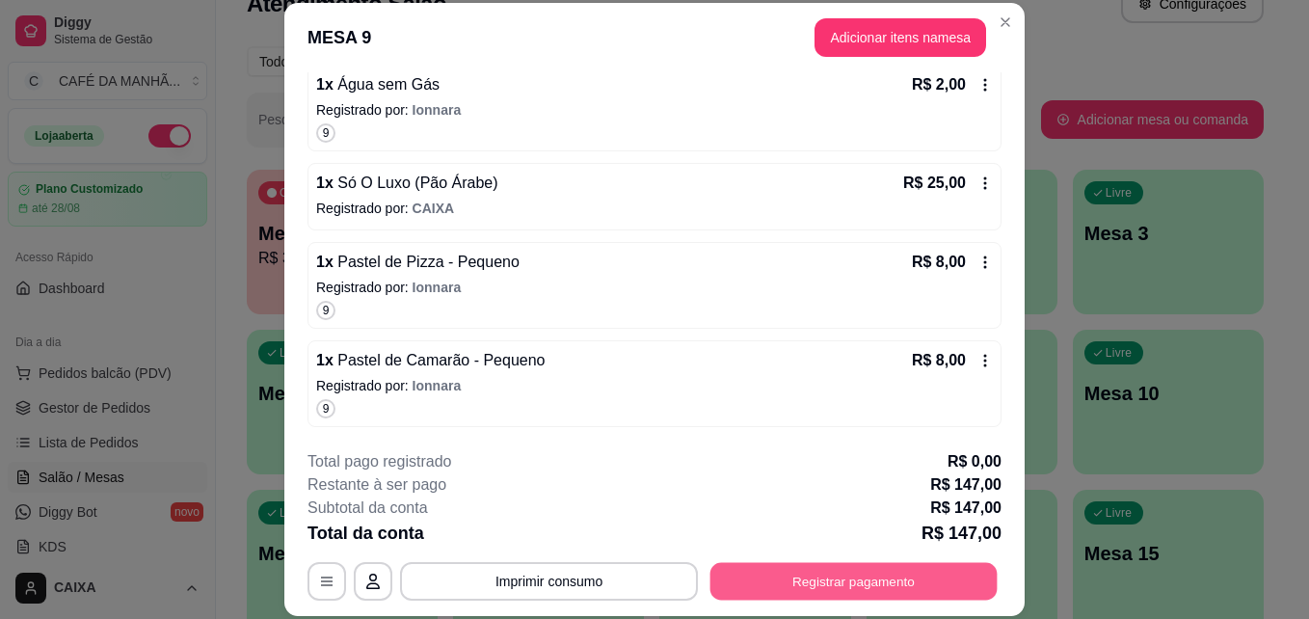
click at [783, 584] on button "Registrar pagamento" at bounding box center [853, 581] width 287 height 38
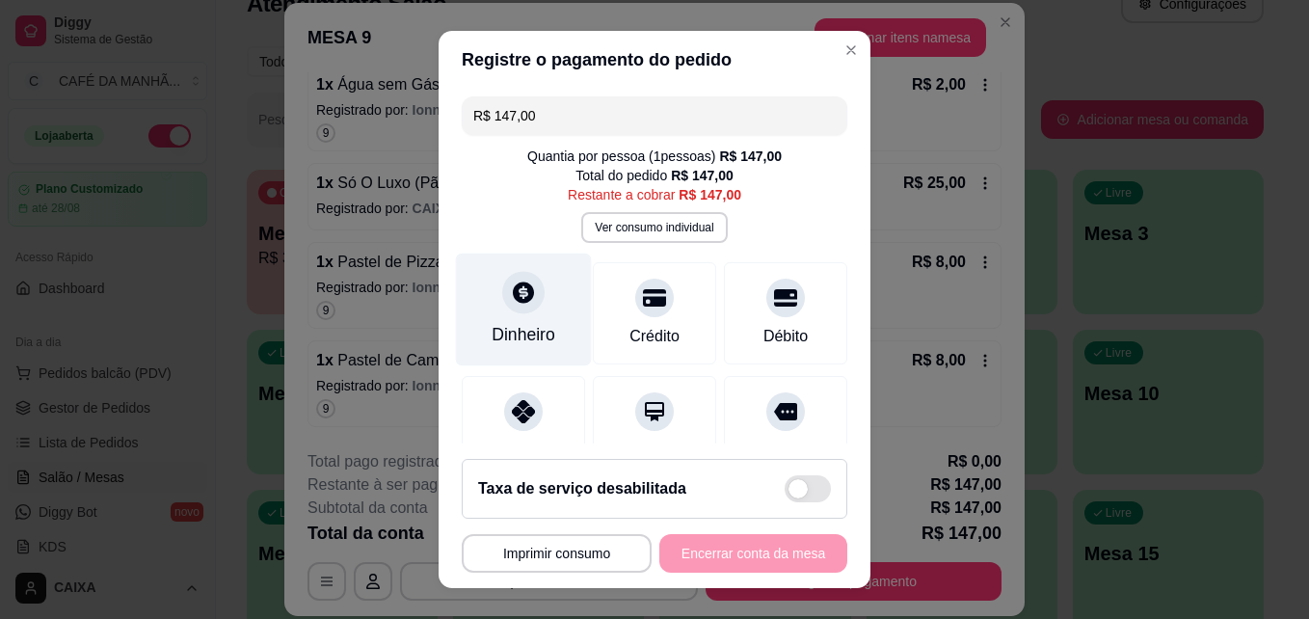
click at [533, 337] on div "Dinheiro" at bounding box center [523, 334] width 64 height 25
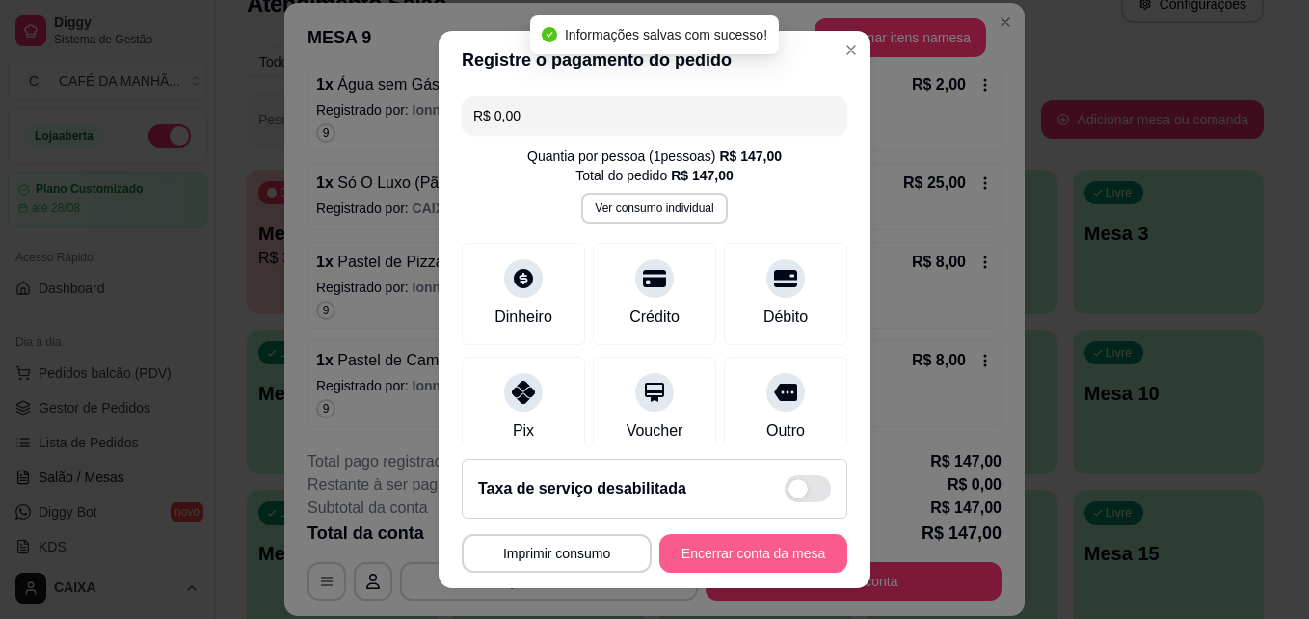
type input "R$ 0,00"
click at [730, 544] on button "Encerrar conta da mesa" at bounding box center [753, 554] width 182 height 38
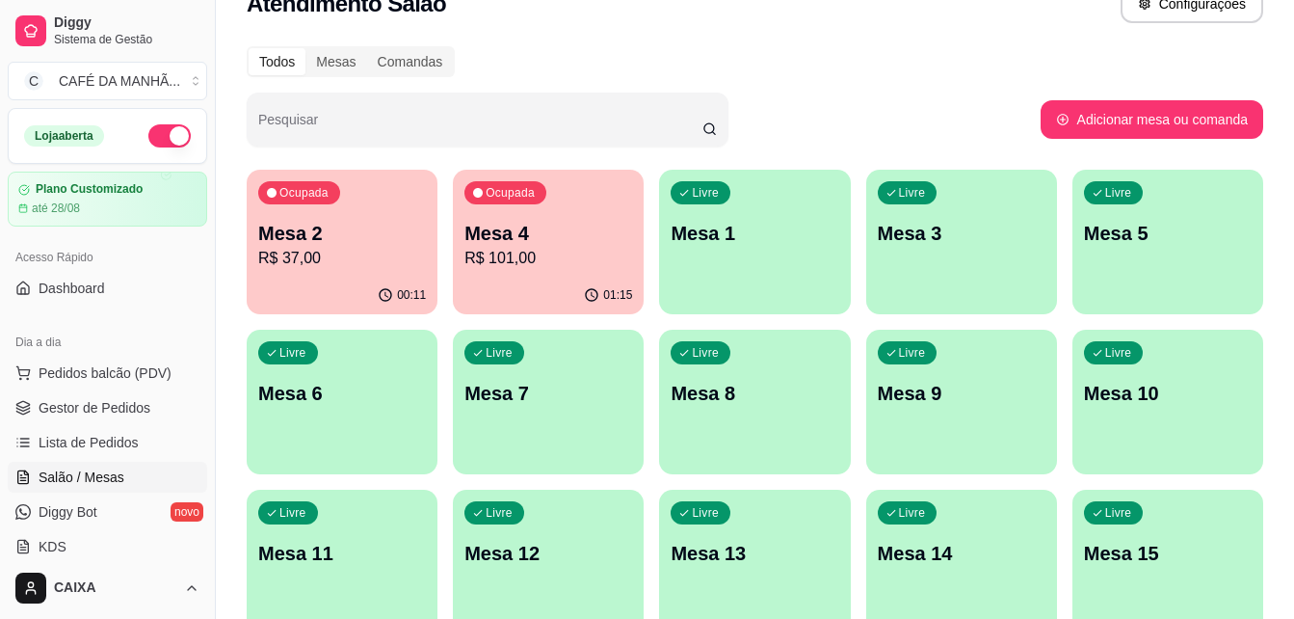
click at [907, 43] on div "Todos Mesas Comandas Pesquisar Adicionar mesa ou comanda Ocupada Mesa 2 R$ 37,0…" at bounding box center [755, 506] width 1078 height 942
click at [1083, 375] on div "Livre Mesa 10" at bounding box center [1167, 391] width 185 height 118
click at [550, 248] on p "R$ 101,00" at bounding box center [548, 258] width 163 height 22
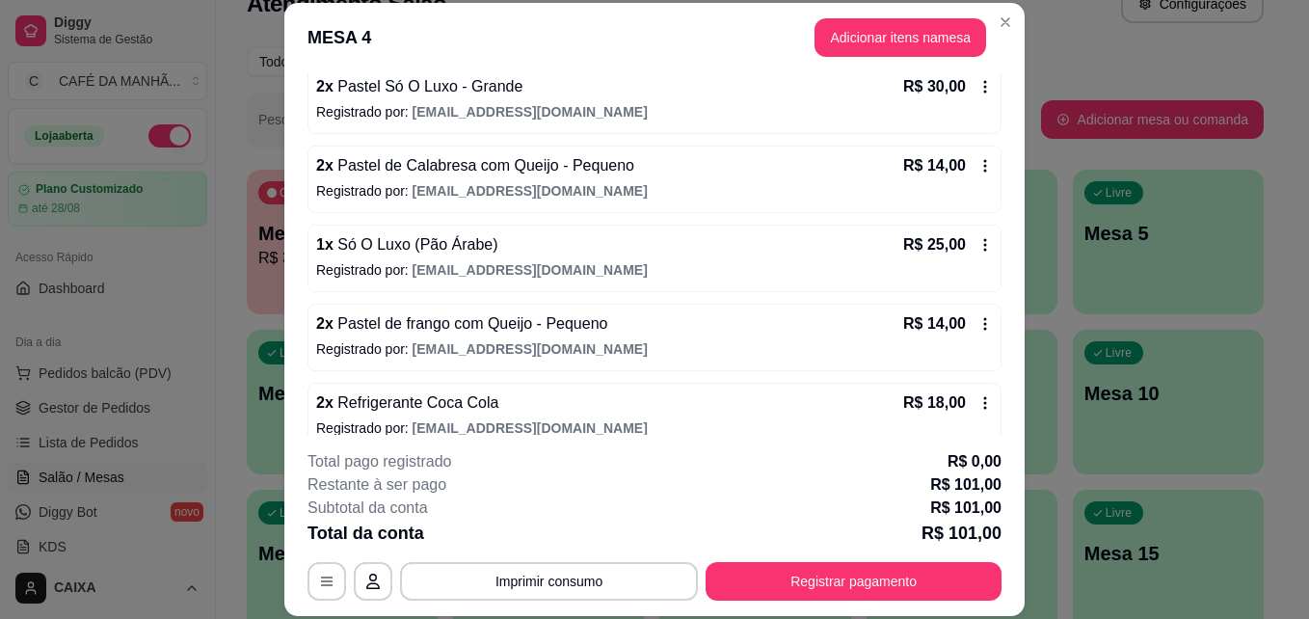
scroll to position [211, 0]
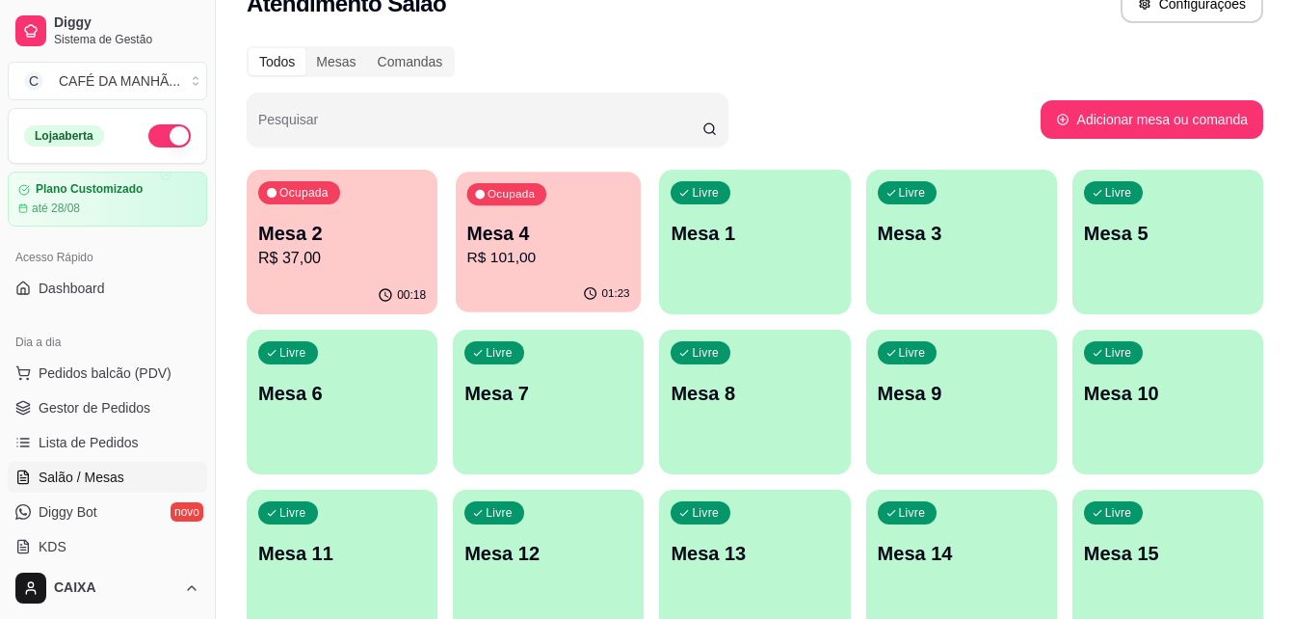
click at [603, 182] on div "Ocupada Mesa 4 R$ 101,00" at bounding box center [548, 224] width 185 height 104
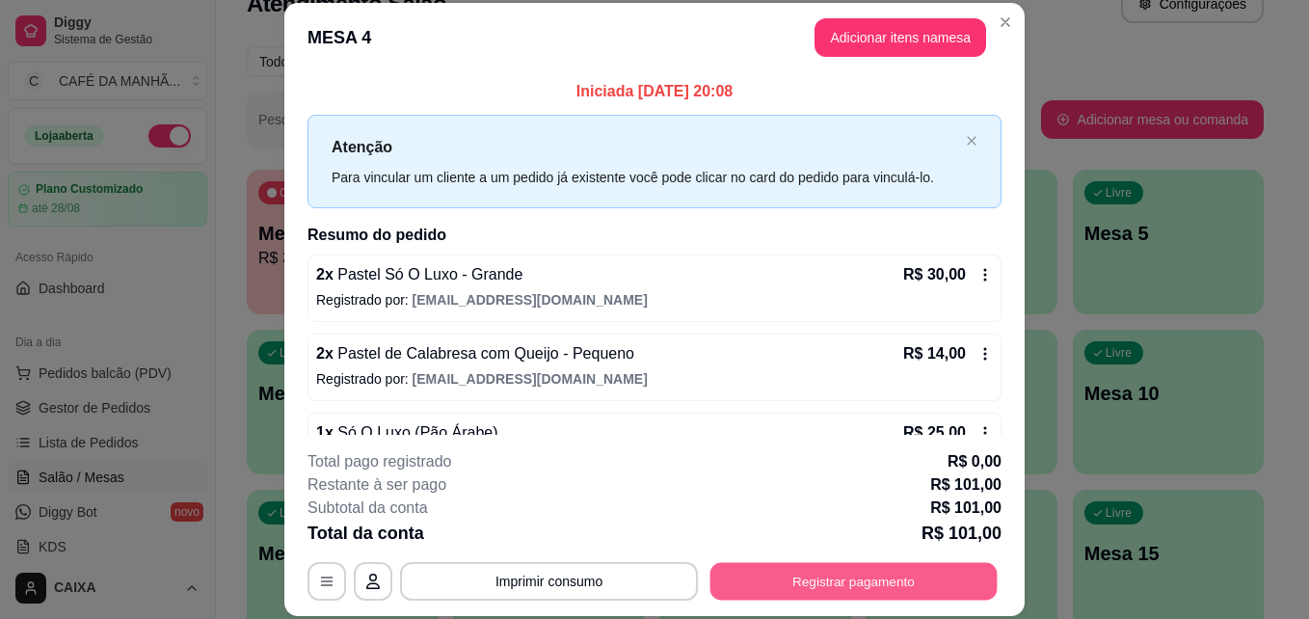
click at [753, 564] on button "Registrar pagamento" at bounding box center [853, 581] width 287 height 38
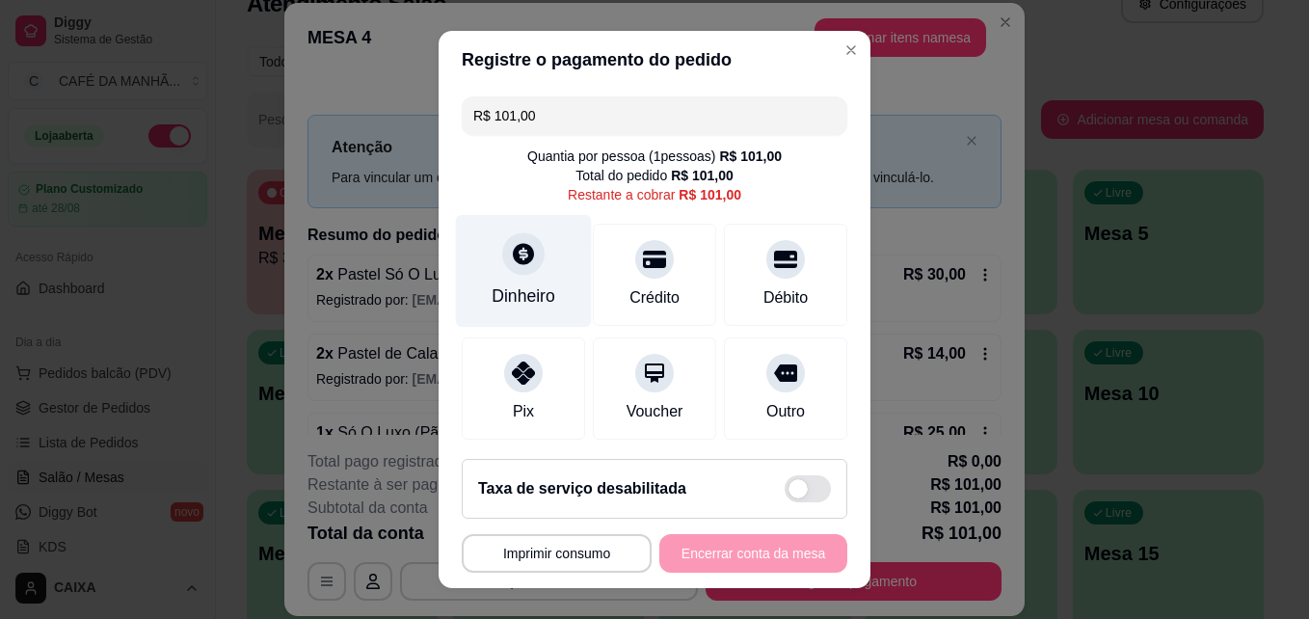
click at [536, 270] on div "Dinheiro" at bounding box center [524, 271] width 136 height 113
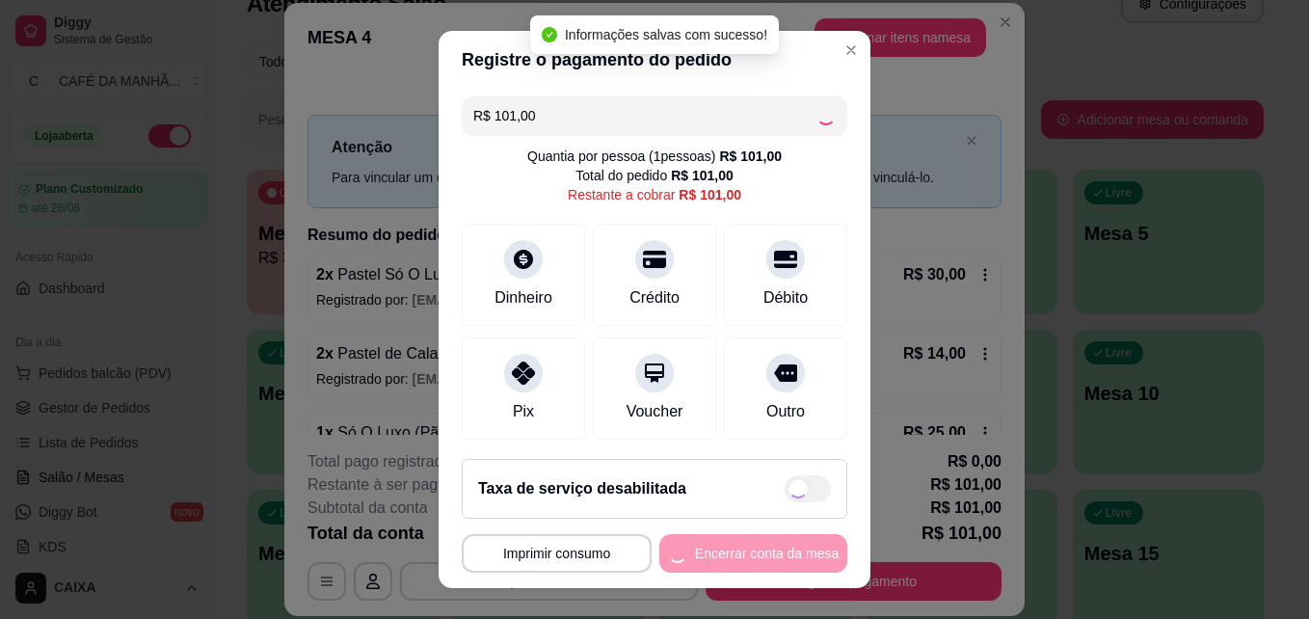
type input "R$ 0,00"
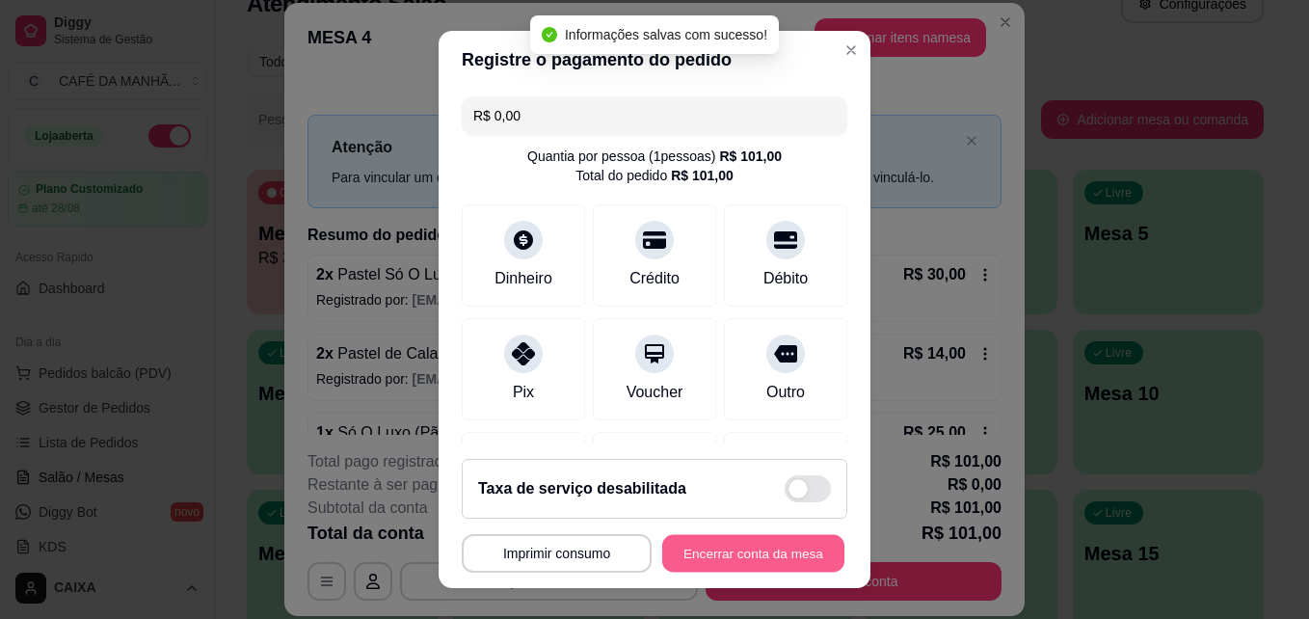
click at [766, 535] on button "Encerrar conta da mesa" at bounding box center [753, 554] width 182 height 38
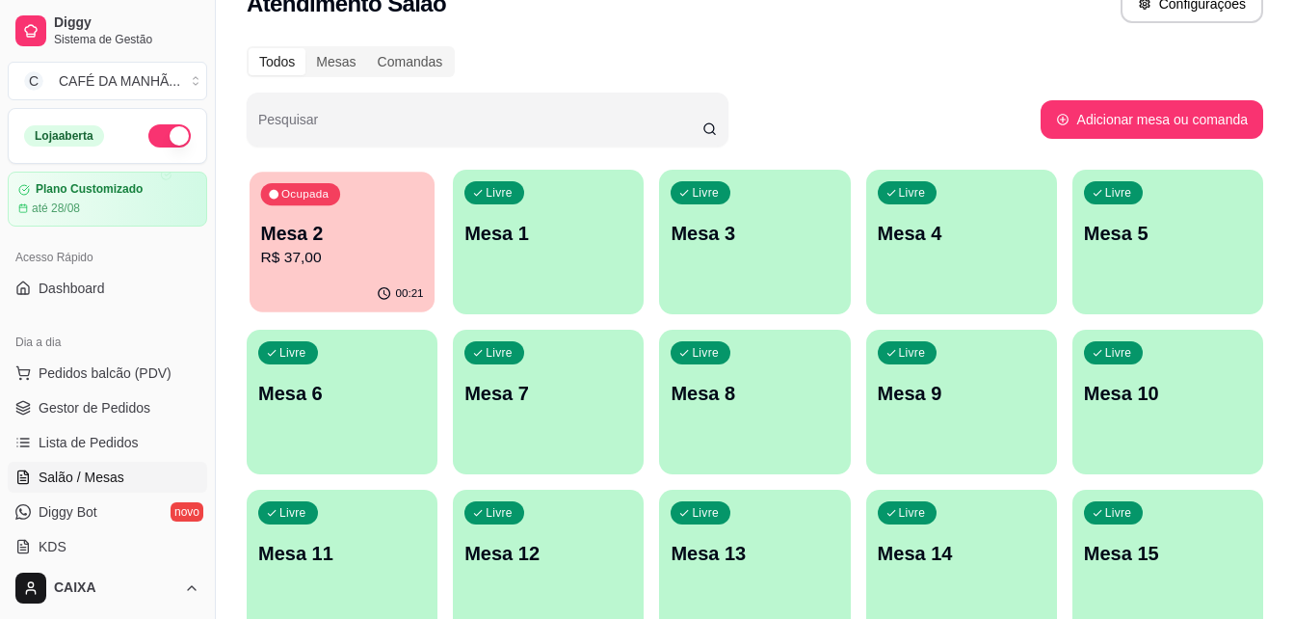
click at [387, 213] on div "Ocupada Mesa 2 R$ 37,00" at bounding box center [342, 224] width 185 height 104
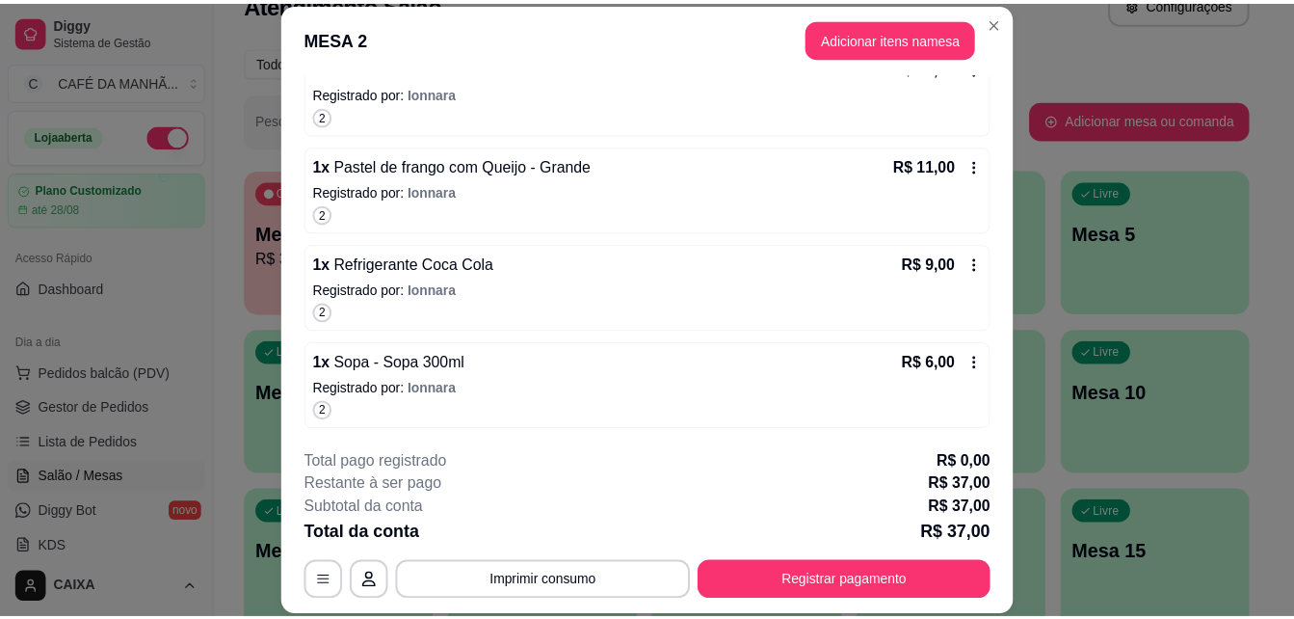
scroll to position [288, 0]
